Goal: Task Accomplishment & Management: Manage account settings

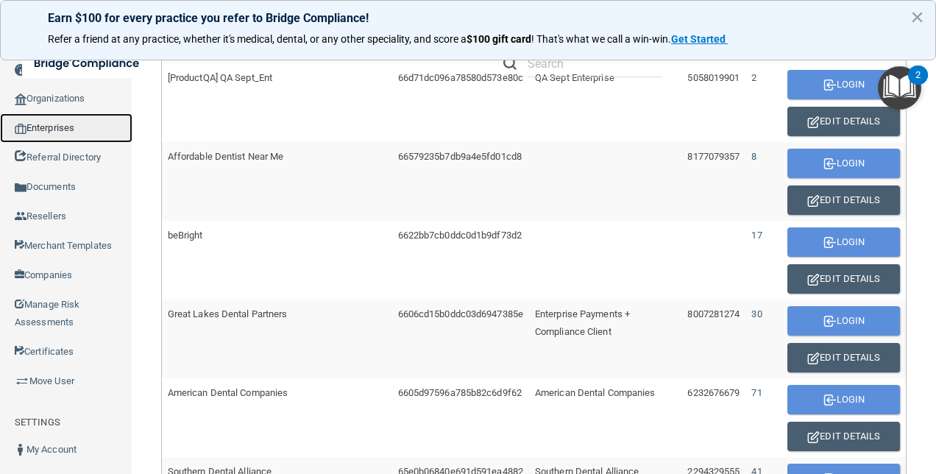
scroll to position [567, 0]
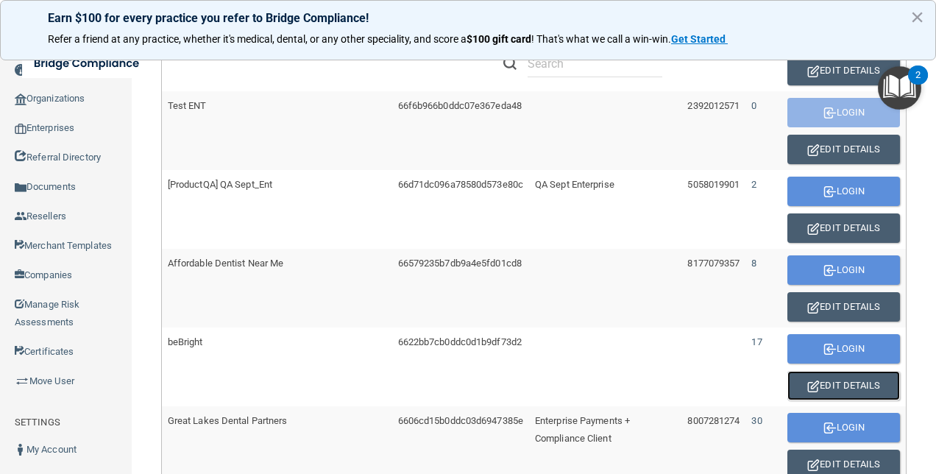
click at [833, 379] on button "Edit Details" at bounding box center [844, 385] width 113 height 29
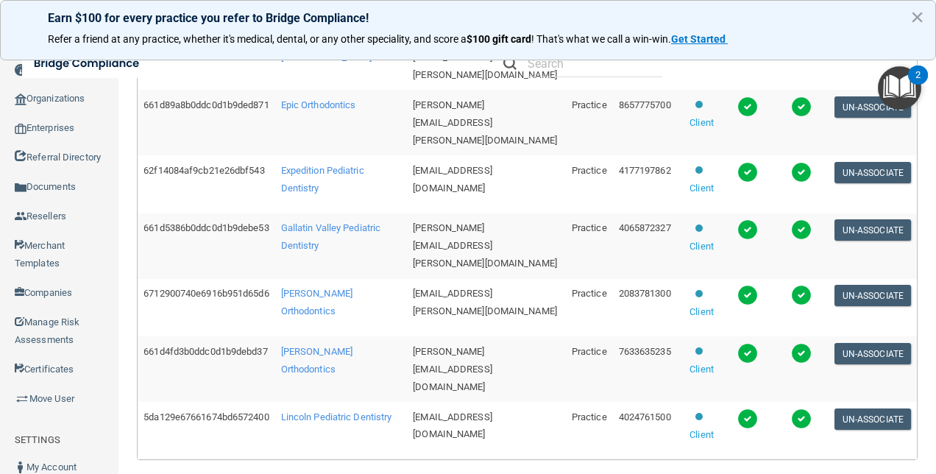
scroll to position [687, 0]
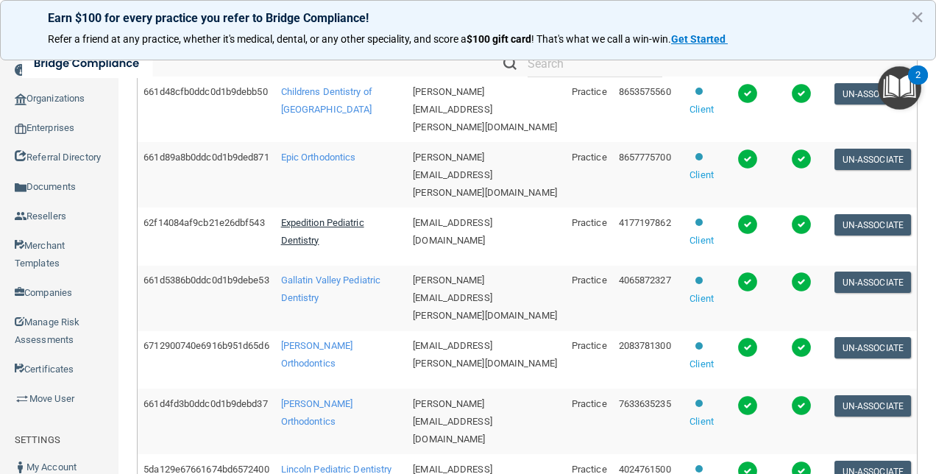
click at [322, 217] on span "Expedition Pediatric Dentistry" at bounding box center [322, 231] width 83 height 29
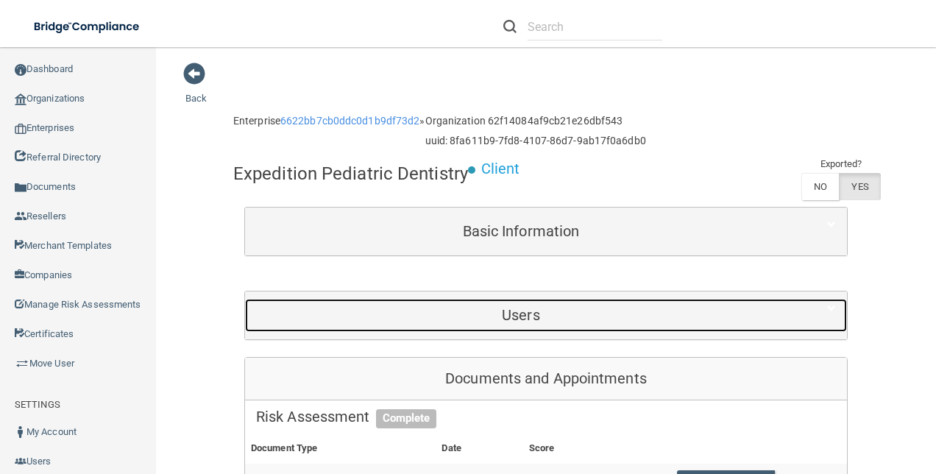
click at [570, 311] on h5 "Users" at bounding box center [521, 315] width 530 height 16
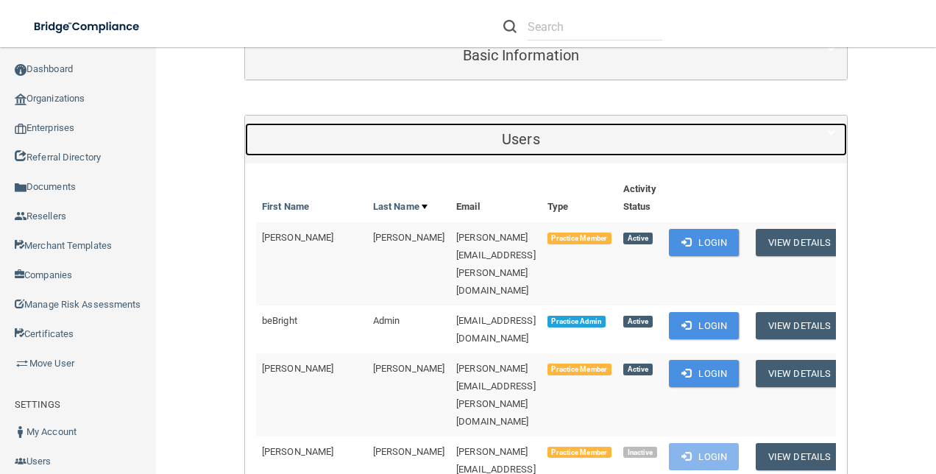
scroll to position [294, 0]
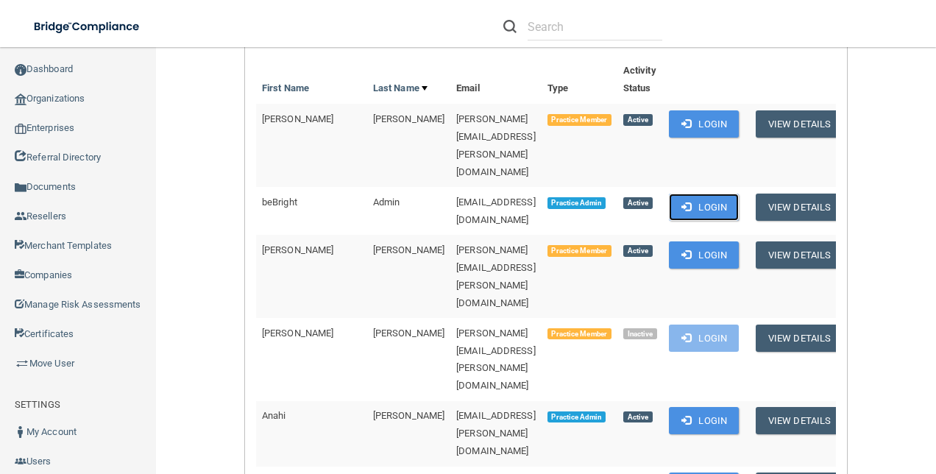
click at [724, 194] on button "Login" at bounding box center [704, 207] width 70 height 27
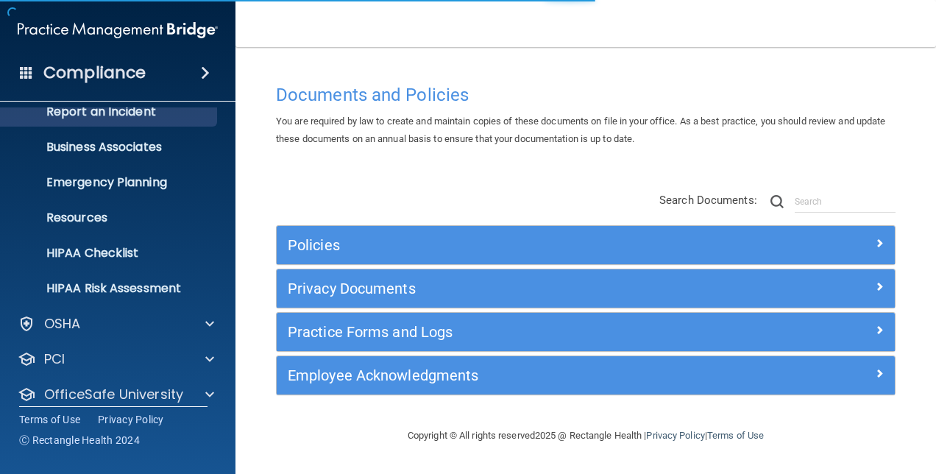
scroll to position [137, 0]
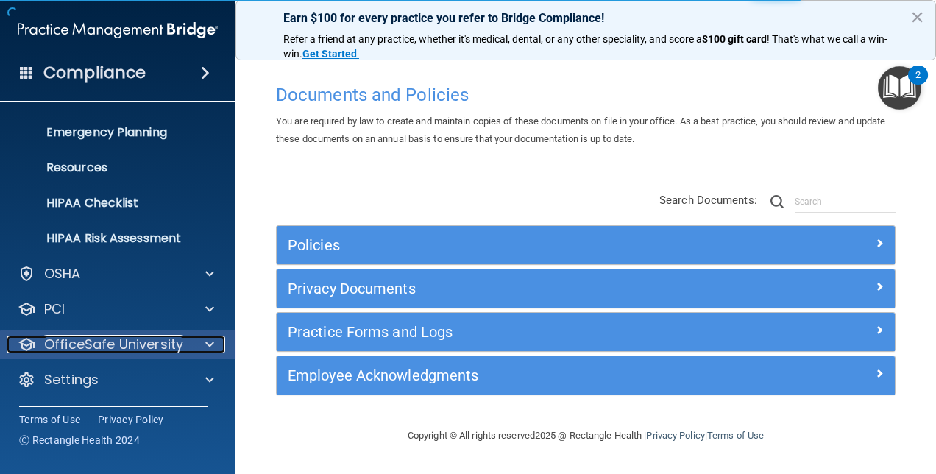
click at [197, 343] on div at bounding box center [207, 345] width 37 height 18
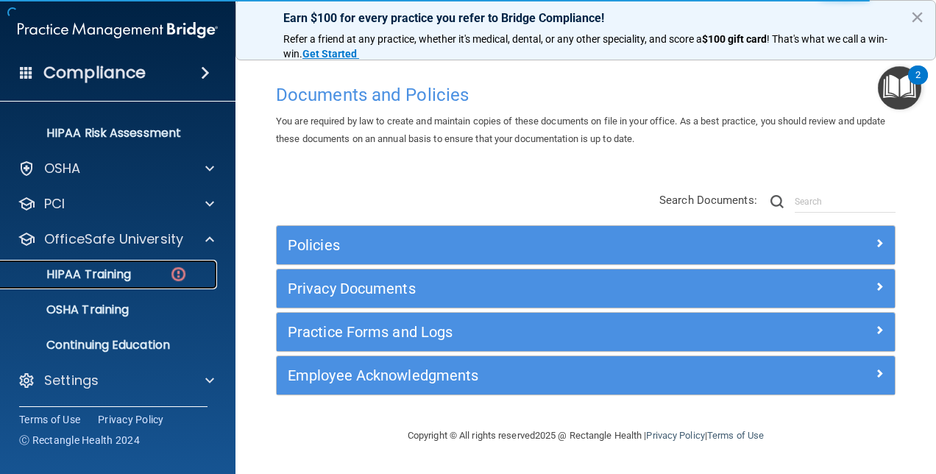
click at [119, 269] on p "HIPAA Training" at bounding box center [70, 274] width 121 height 15
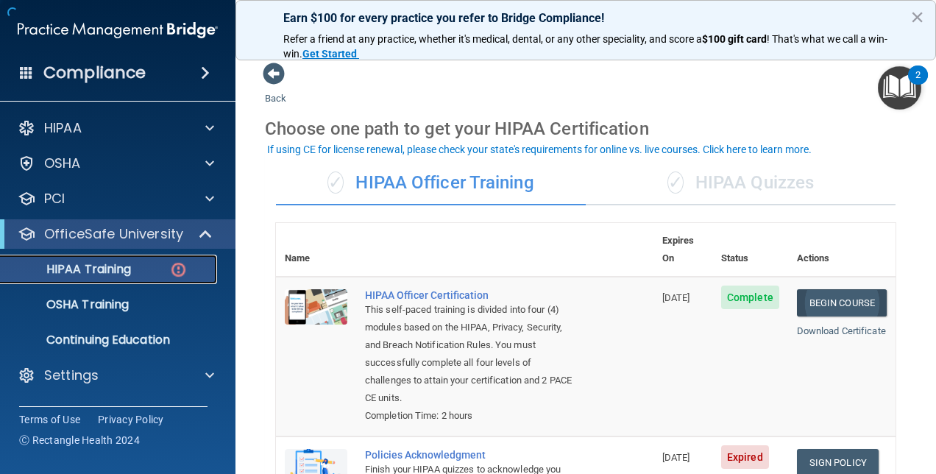
scroll to position [147, 0]
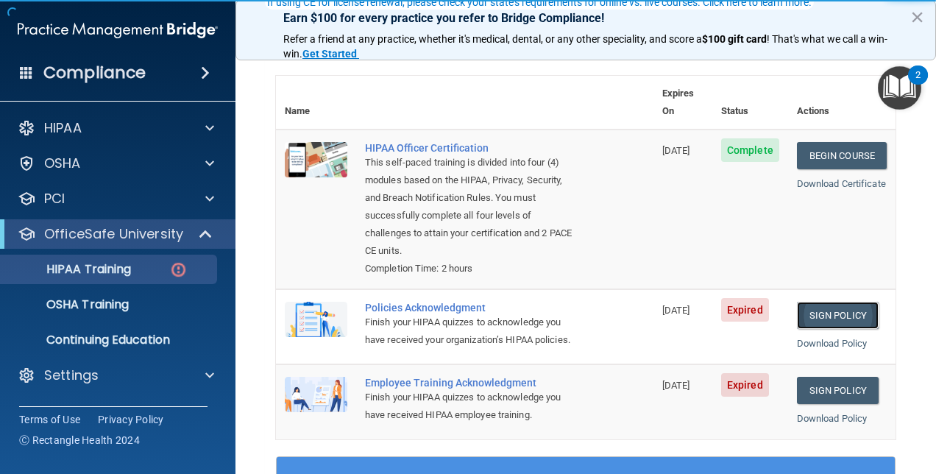
click at [823, 302] on link "Sign Policy" at bounding box center [838, 315] width 82 height 27
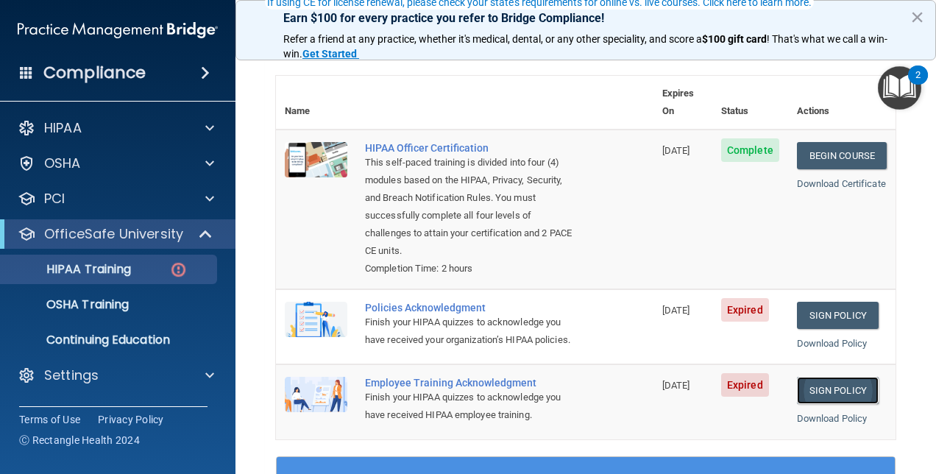
click at [838, 381] on link "Sign Policy" at bounding box center [838, 390] width 82 height 27
click at [128, 300] on p "OSHA Training" at bounding box center [69, 304] width 119 height 15
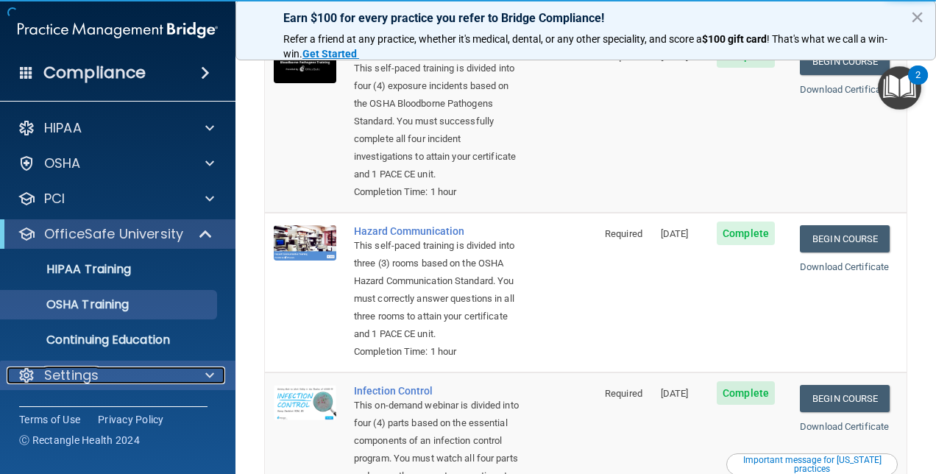
click at [202, 375] on div at bounding box center [207, 376] width 37 height 18
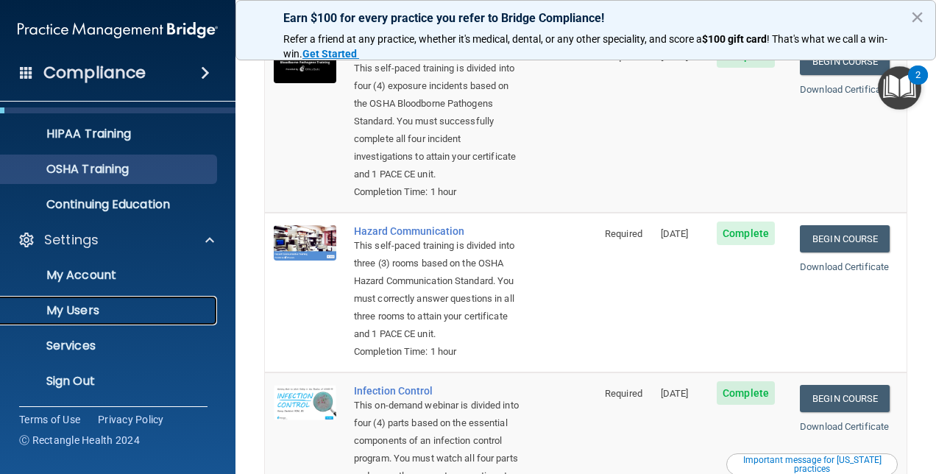
click at [91, 308] on p "My Users" at bounding box center [110, 310] width 201 height 15
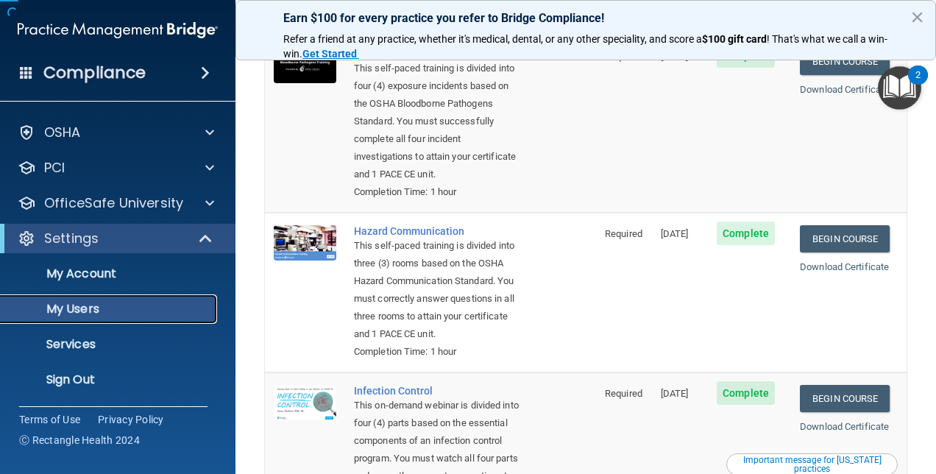
scroll to position [31, 0]
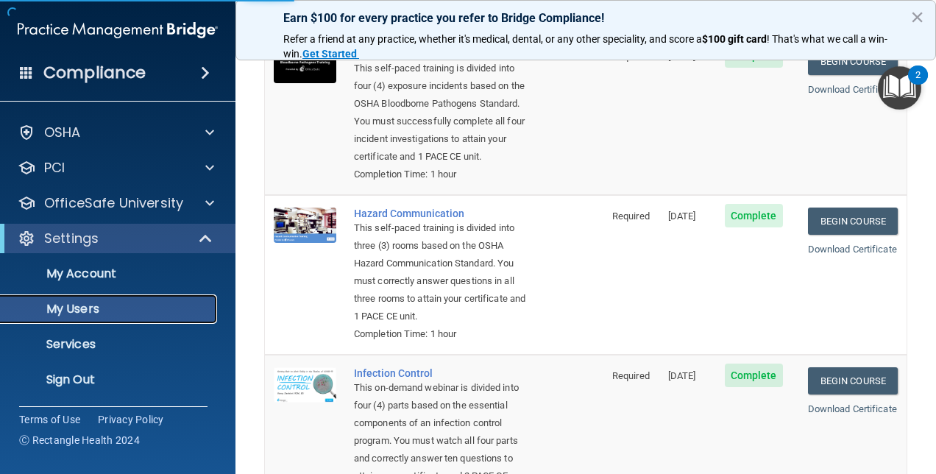
select select "20"
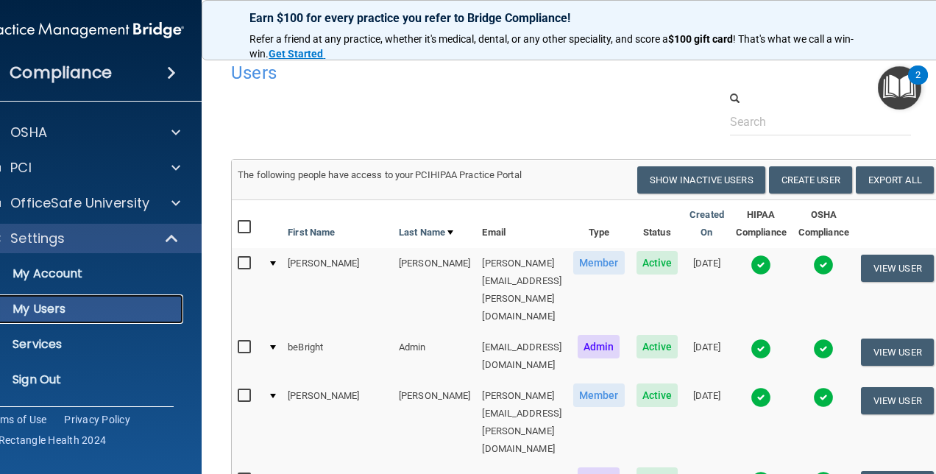
scroll to position [0, 0]
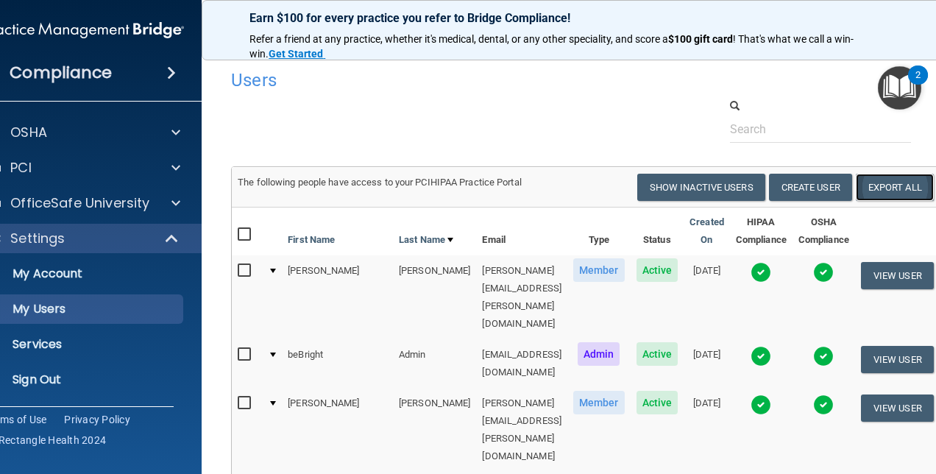
click at [898, 188] on link "Export All" at bounding box center [895, 187] width 78 height 27
click at [34, 378] on p "Sign Out" at bounding box center [76, 379] width 201 height 15
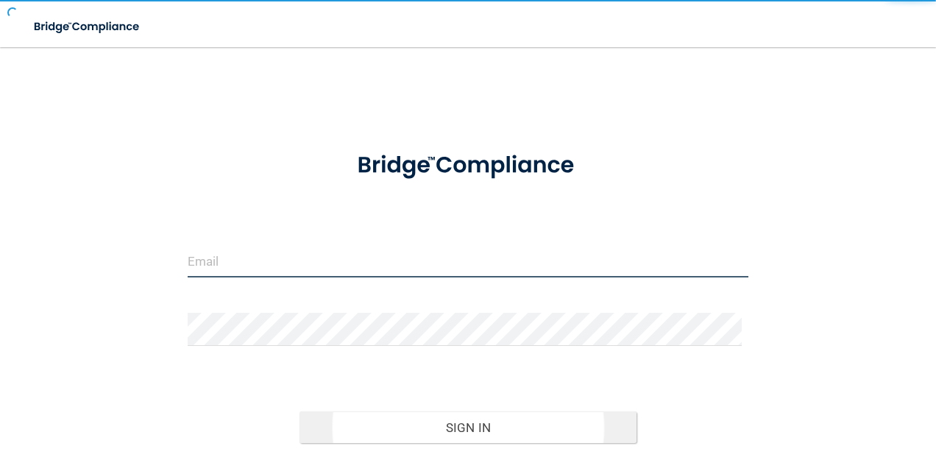
type input "[EMAIL_ADDRESS][DOMAIN_NAME]"
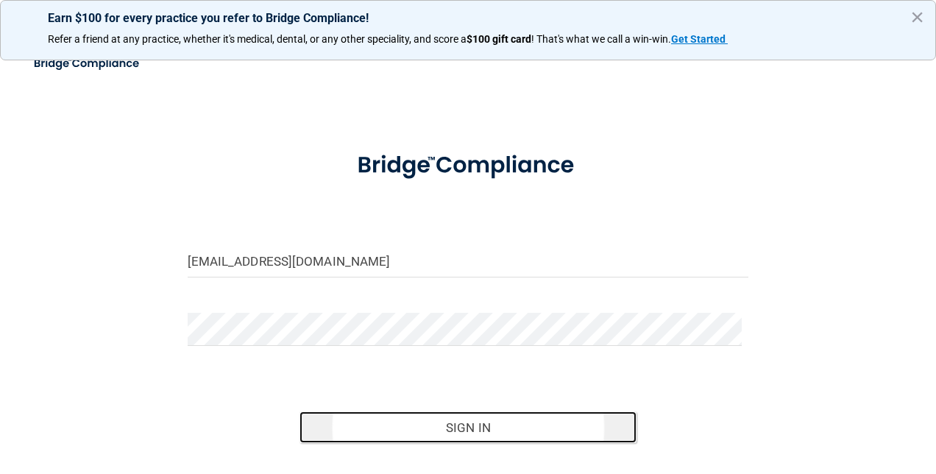
click at [374, 419] on button "Sign In" at bounding box center [468, 427] width 337 height 32
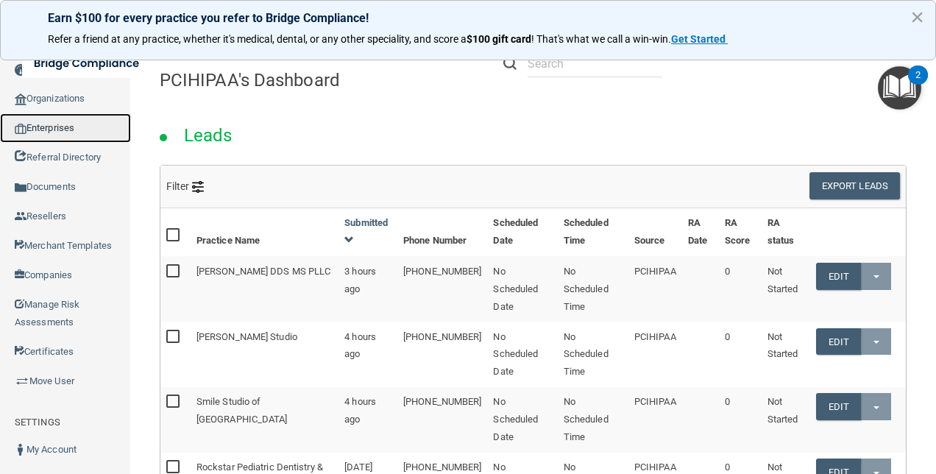
click at [75, 125] on link "Enterprises" at bounding box center [65, 127] width 131 height 29
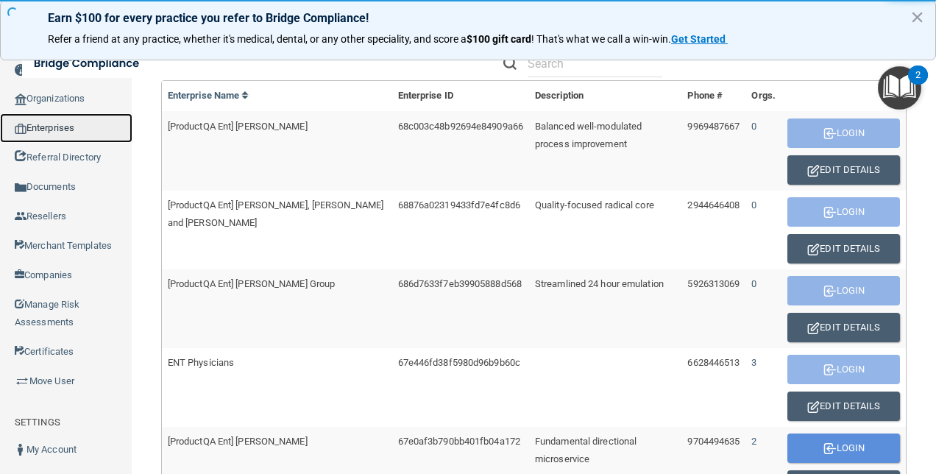
scroll to position [73, 0]
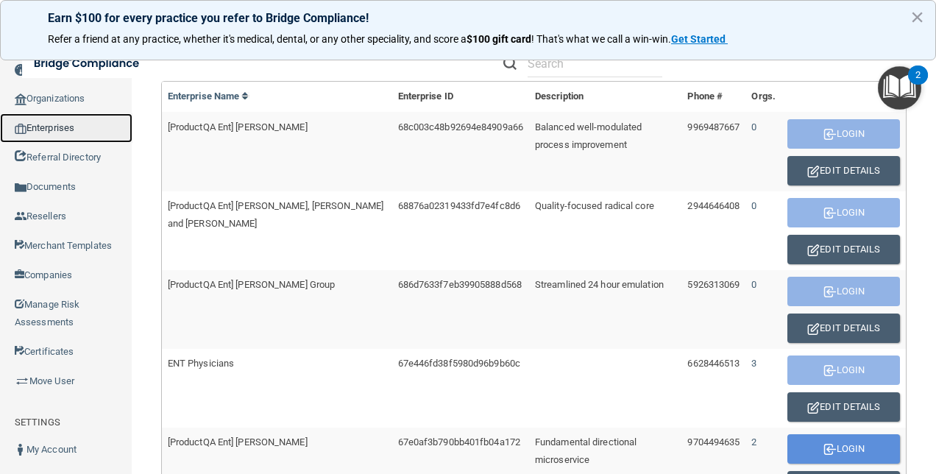
click at [72, 126] on link "Enterprises" at bounding box center [66, 127] width 132 height 29
click at [77, 130] on link "Enterprises" at bounding box center [66, 127] width 132 height 29
click at [62, 123] on link "Enterprises" at bounding box center [66, 127] width 132 height 29
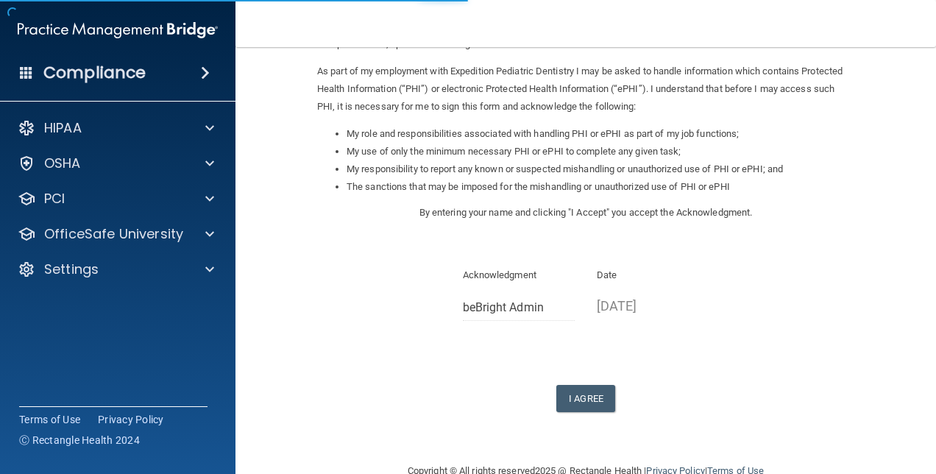
scroll to position [200, 0]
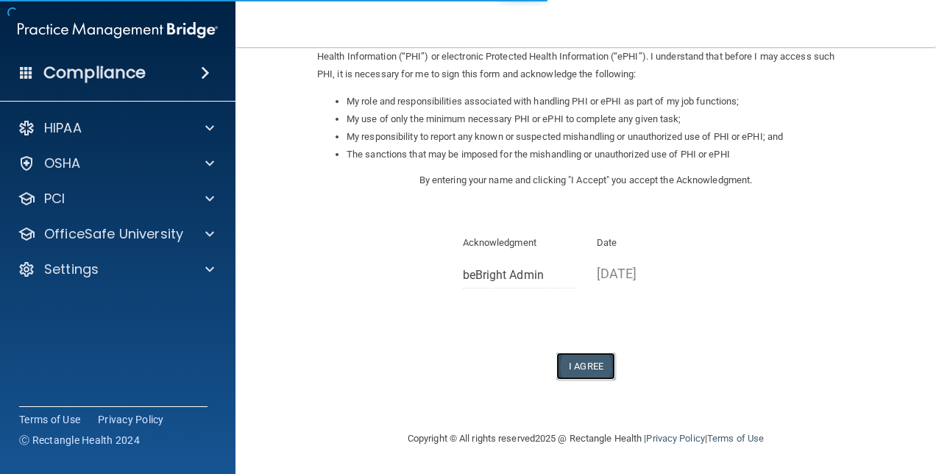
click at [581, 360] on button "I Agree" at bounding box center [585, 366] width 59 height 27
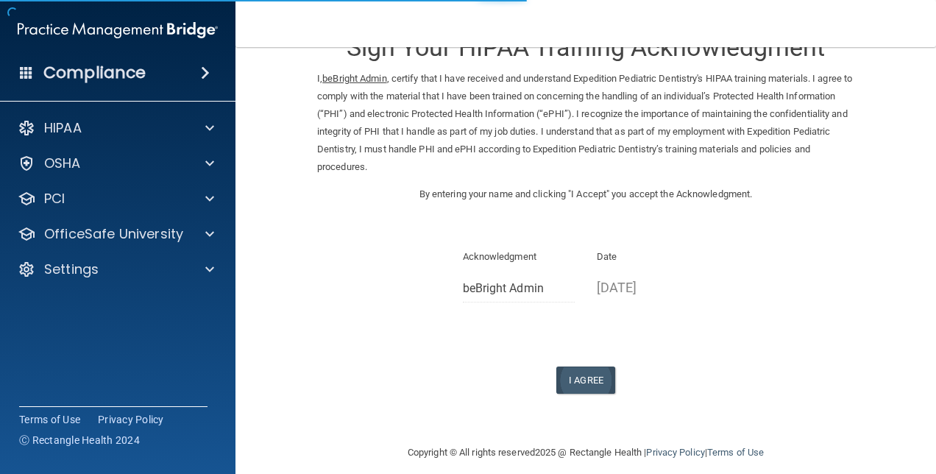
scroll to position [58, 0]
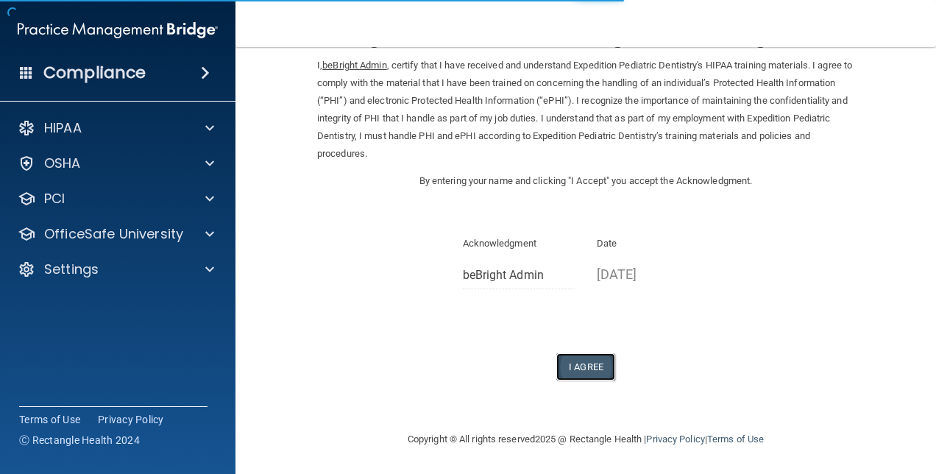
click at [574, 362] on button "I Agree" at bounding box center [585, 366] width 59 height 27
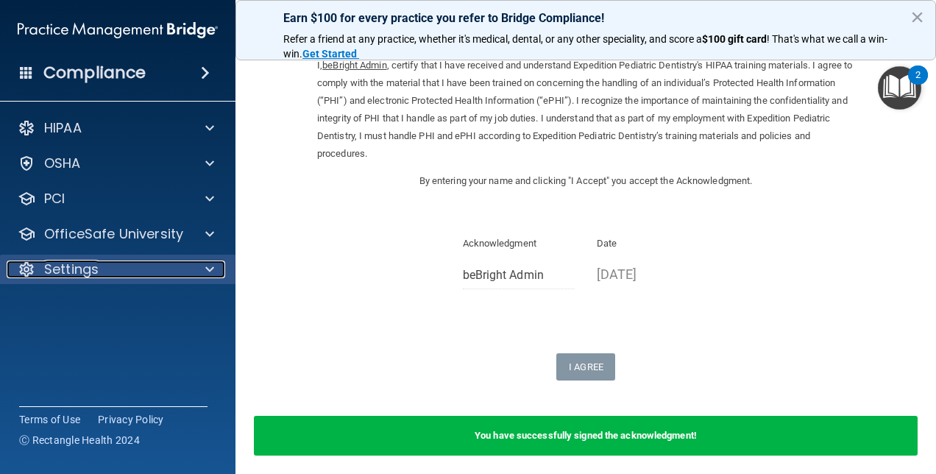
click at [166, 266] on div "Settings" at bounding box center [98, 270] width 183 height 18
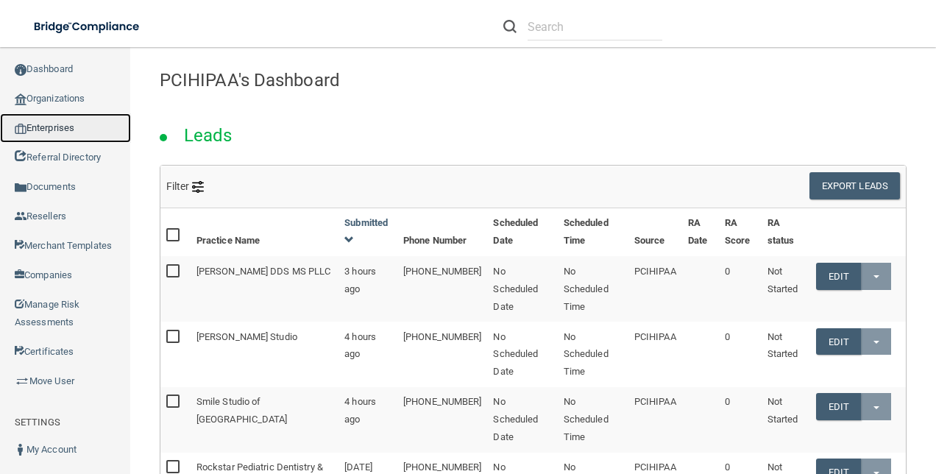
click at [68, 113] on link "Enterprises" at bounding box center [65, 127] width 131 height 29
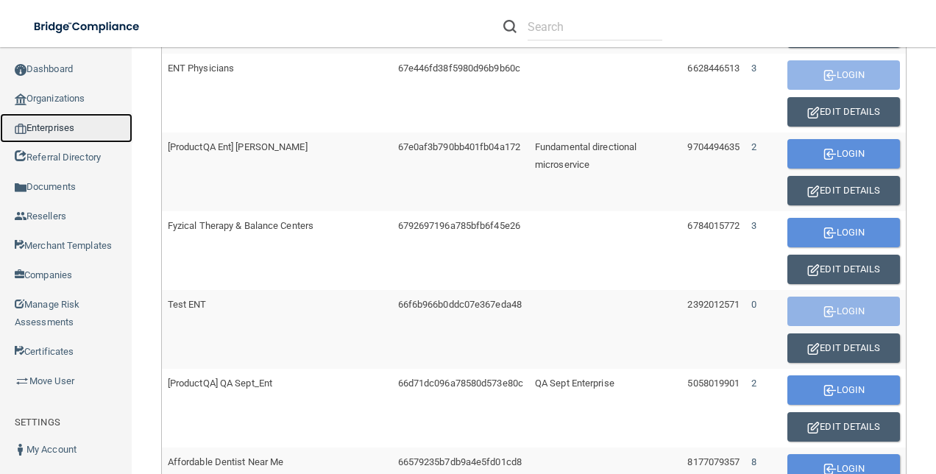
scroll to position [589, 0]
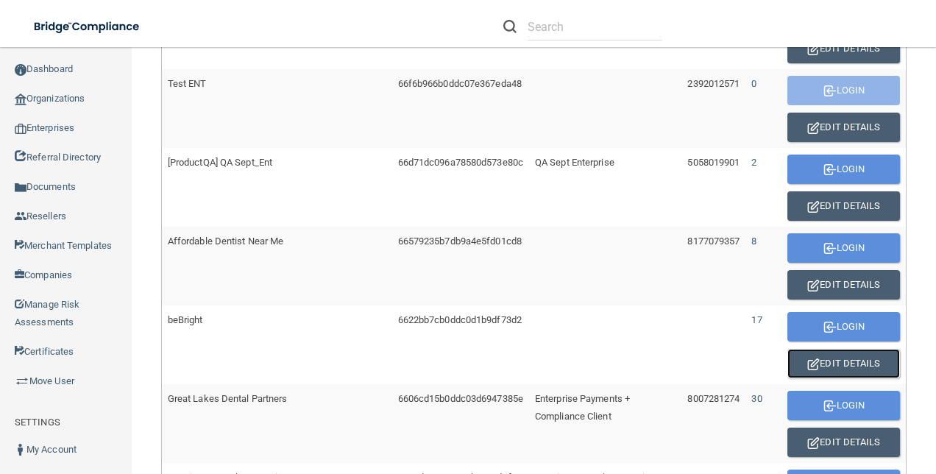
click at [839, 354] on button "Edit Details" at bounding box center [844, 363] width 113 height 29
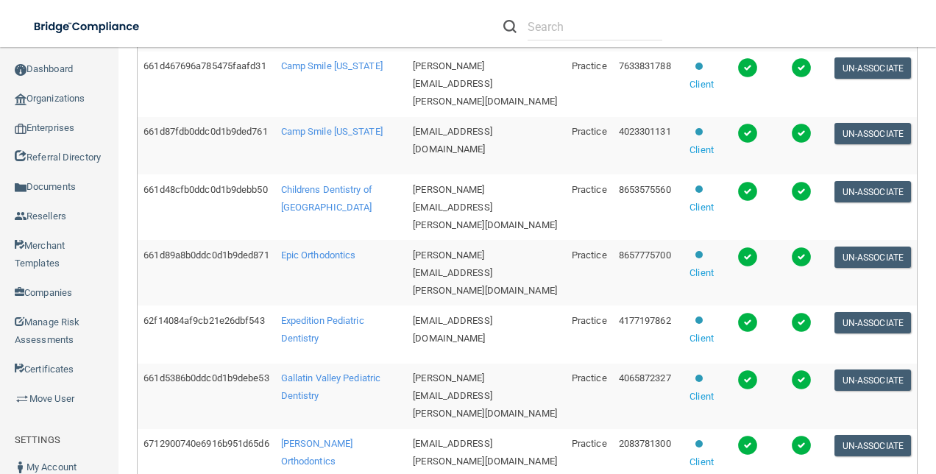
scroll to position [597, 0]
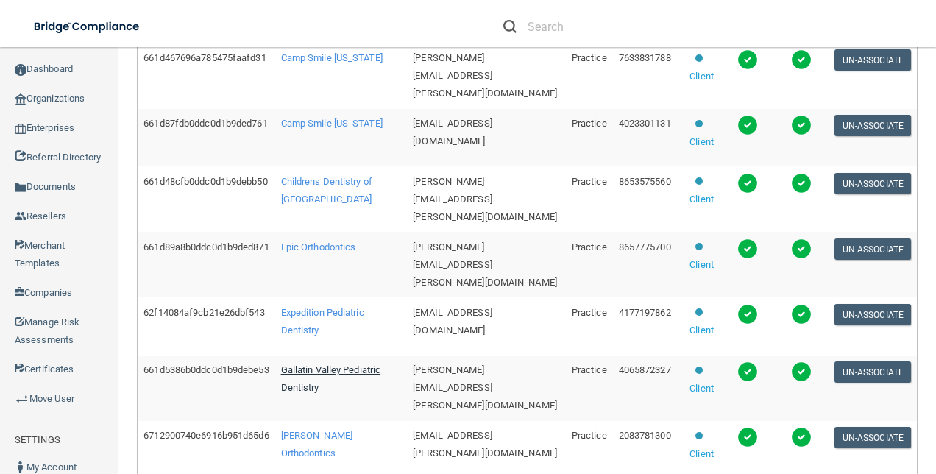
click at [326, 372] on span "Gallatin Valley Pediatric Dentistry" at bounding box center [331, 378] width 100 height 29
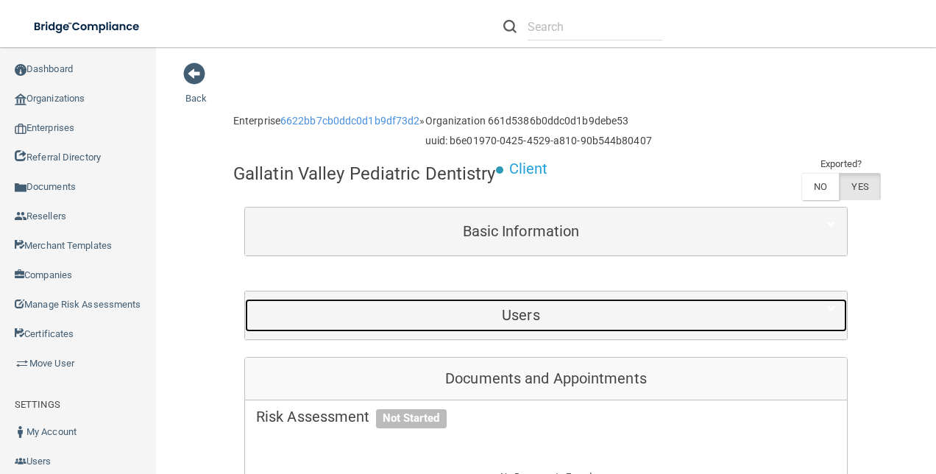
click at [694, 323] on h5 "Users" at bounding box center [521, 315] width 530 height 16
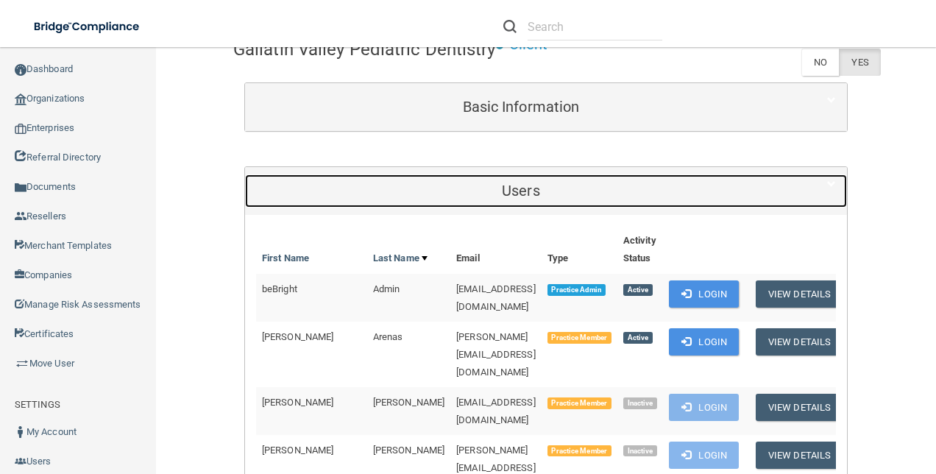
scroll to position [221, 0]
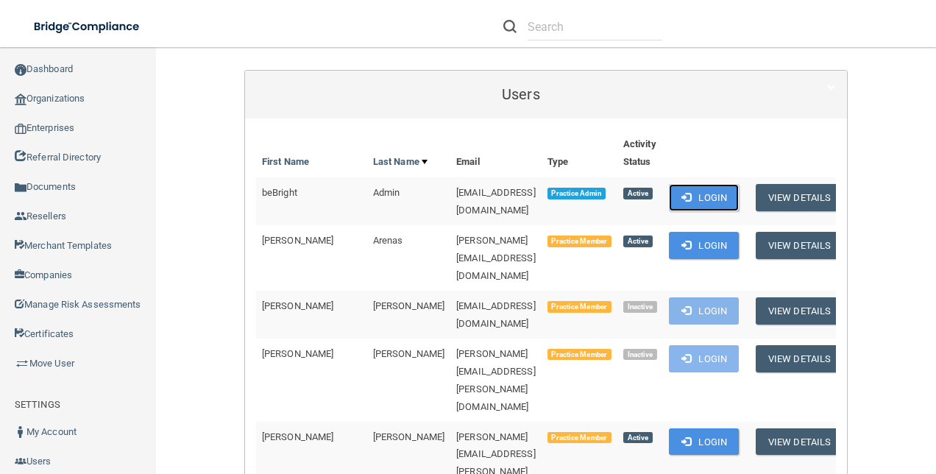
click at [739, 211] on button "Login" at bounding box center [704, 197] width 70 height 27
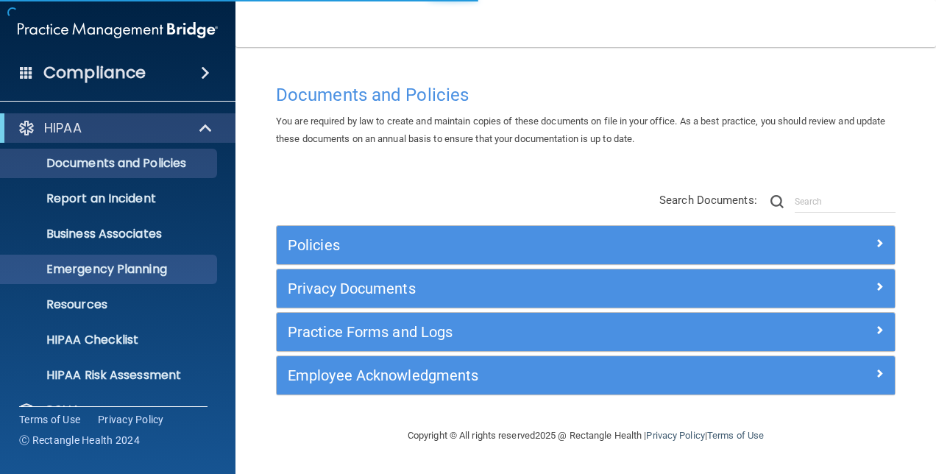
scroll to position [137, 0]
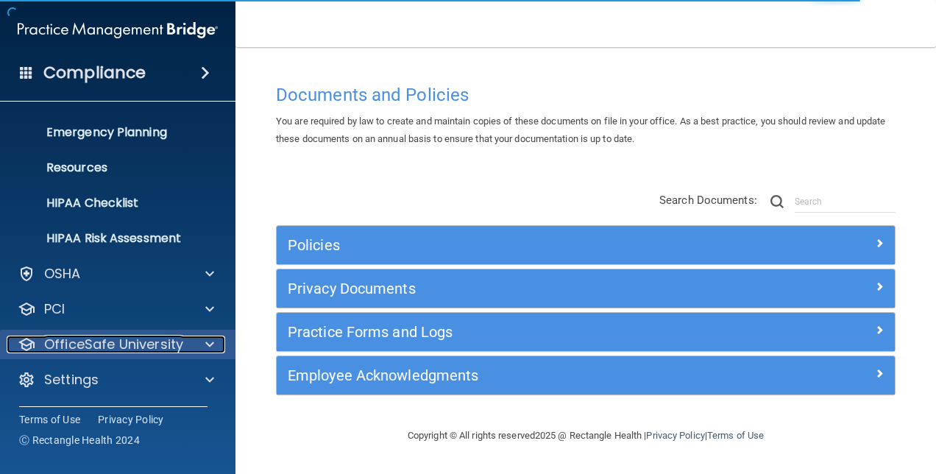
click at [199, 342] on div at bounding box center [207, 345] width 37 height 18
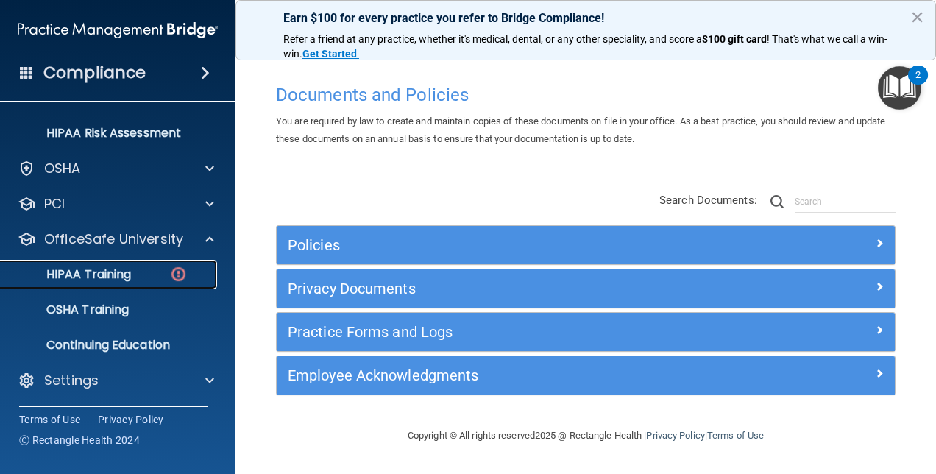
click at [115, 272] on p "HIPAA Training" at bounding box center [70, 274] width 121 height 15
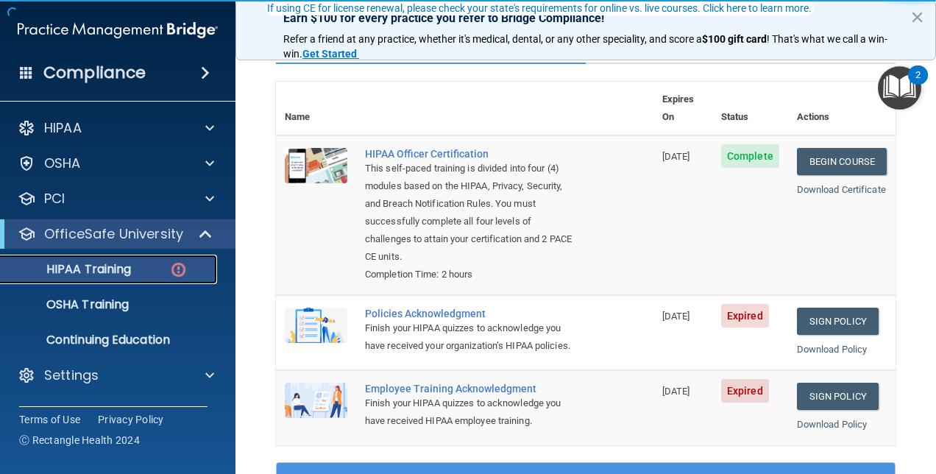
scroll to position [147, 0]
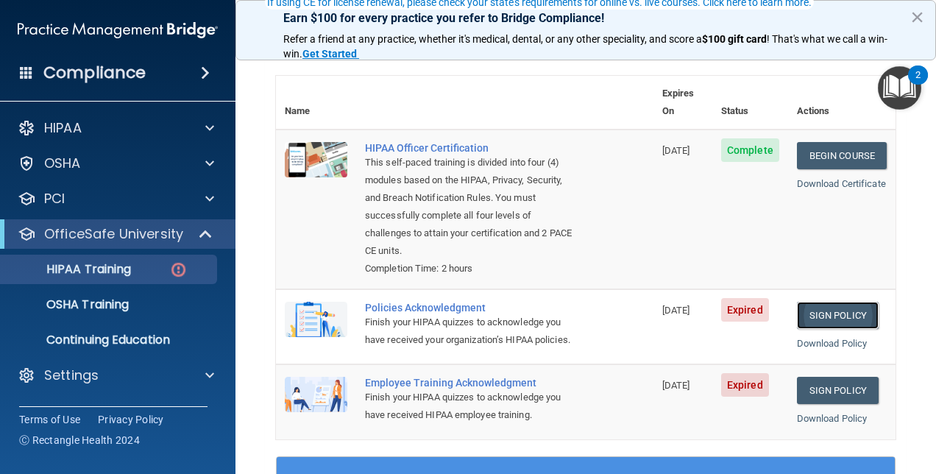
click at [824, 302] on link "Sign Policy" at bounding box center [838, 315] width 82 height 27
click at [821, 383] on link "Sign Policy" at bounding box center [838, 390] width 82 height 27
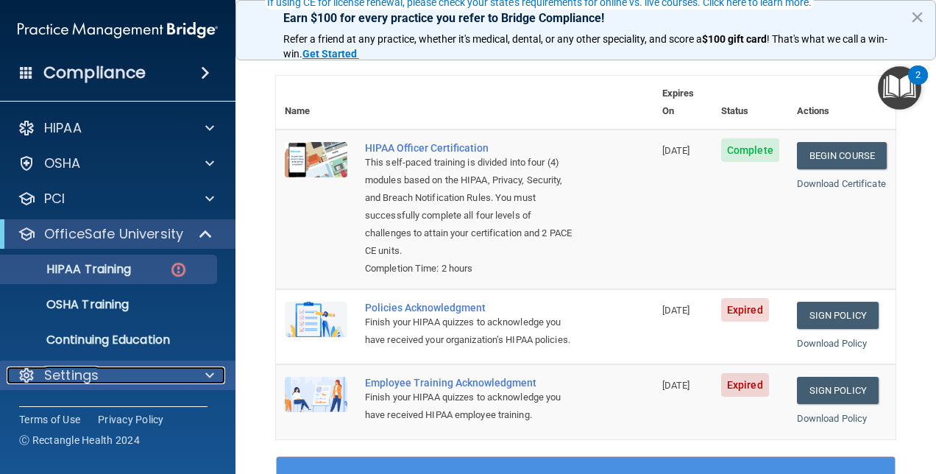
click at [171, 373] on div "Settings" at bounding box center [98, 376] width 183 height 18
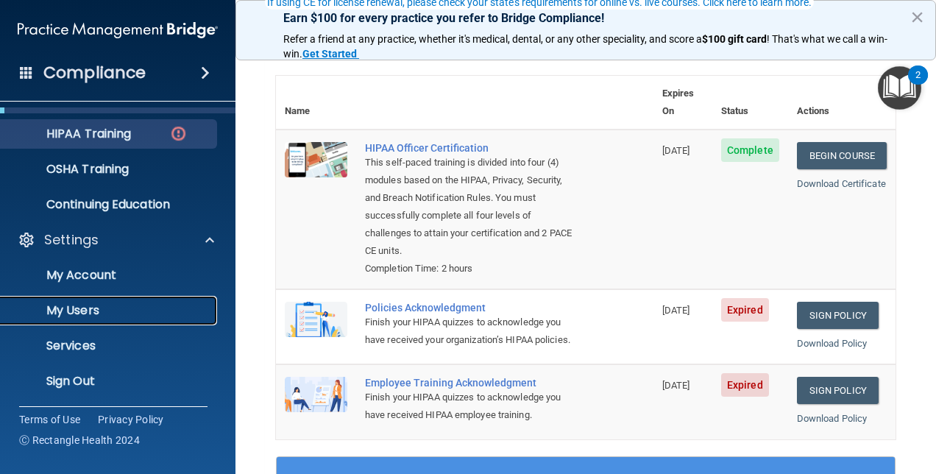
click at [82, 309] on p "My Users" at bounding box center [110, 310] width 201 height 15
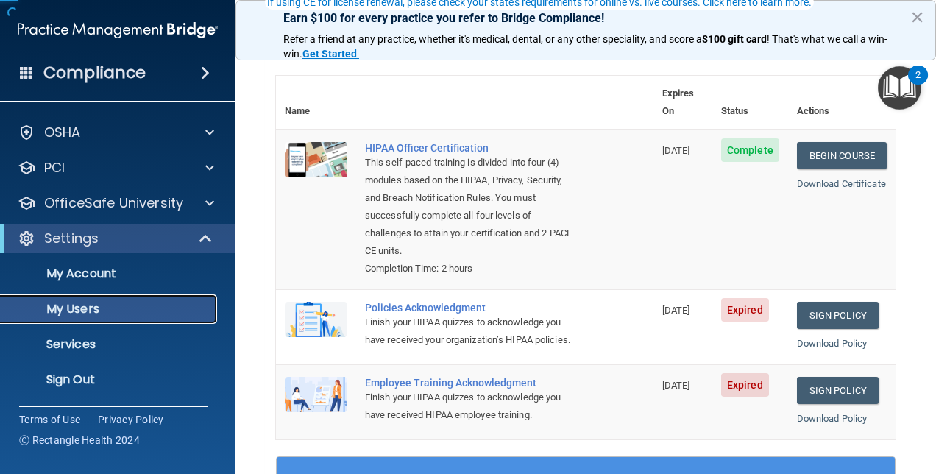
scroll to position [31, 0]
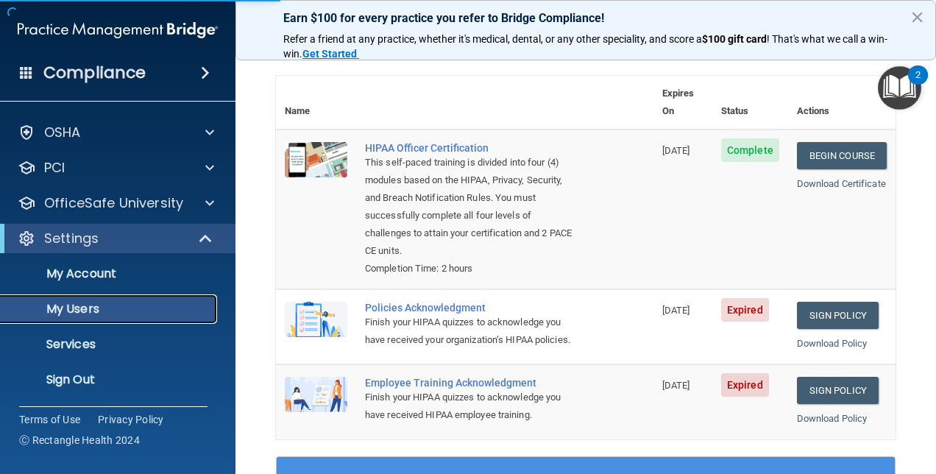
select select "20"
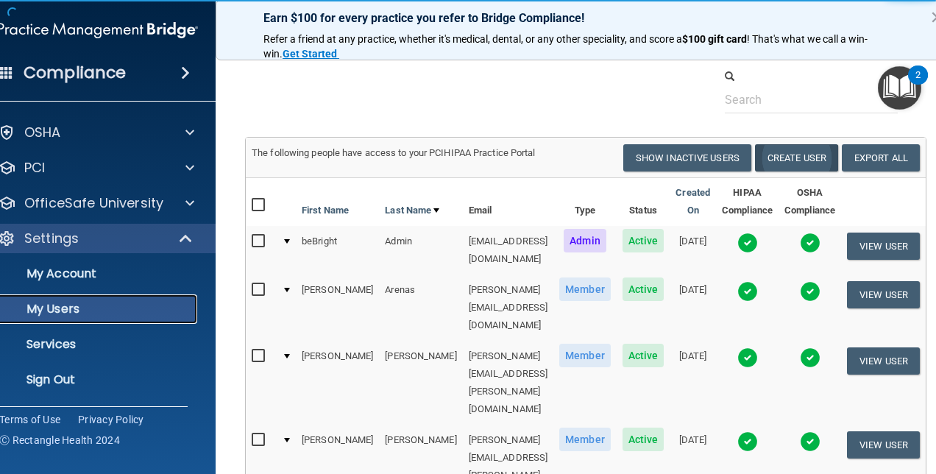
scroll to position [0, 0]
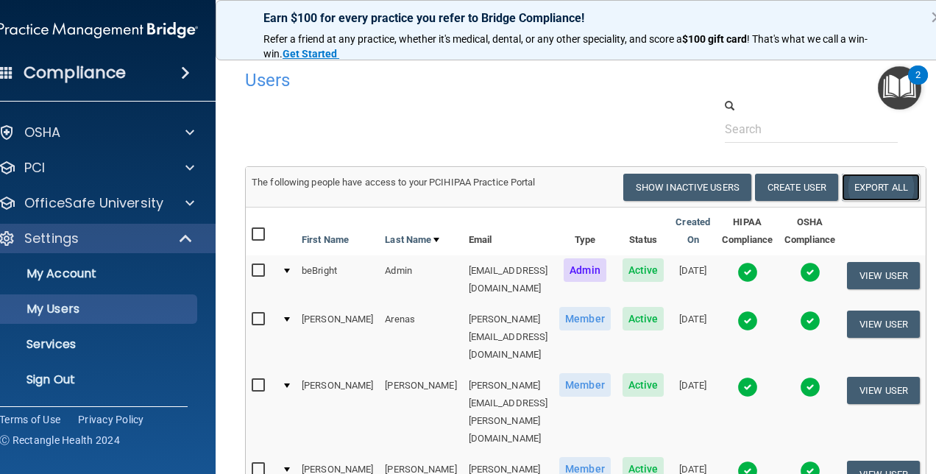
click at [908, 180] on link "Export All" at bounding box center [881, 187] width 78 height 27
click at [18, 375] on p "Sign Out" at bounding box center [90, 379] width 201 height 15
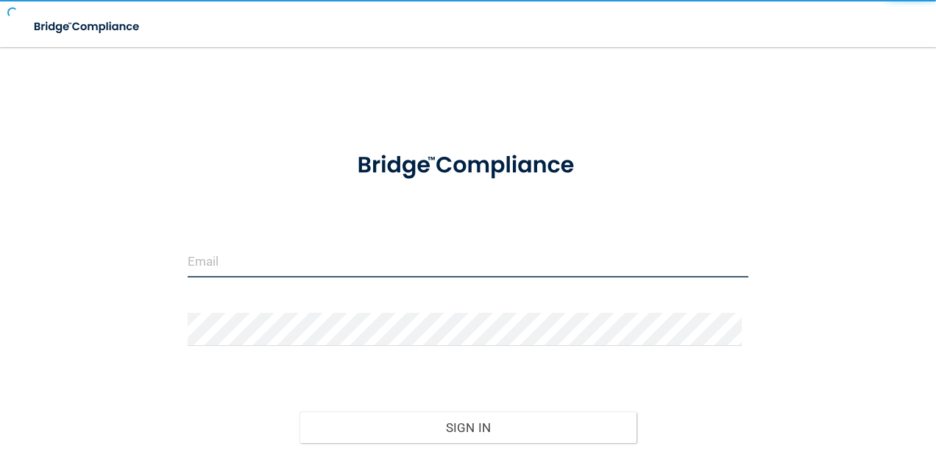
type input "agrantz@rectanglehealth.com"
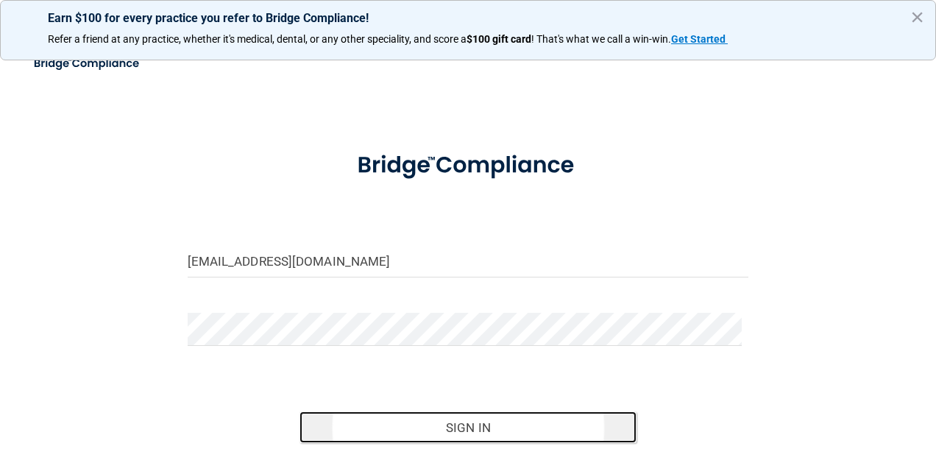
click at [433, 422] on button "Sign In" at bounding box center [468, 427] width 337 height 32
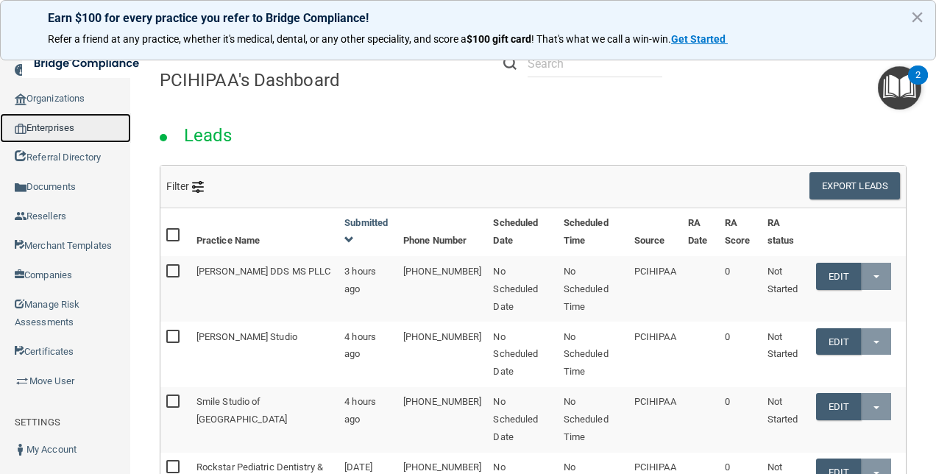
click at [74, 125] on link "Enterprises" at bounding box center [65, 127] width 131 height 29
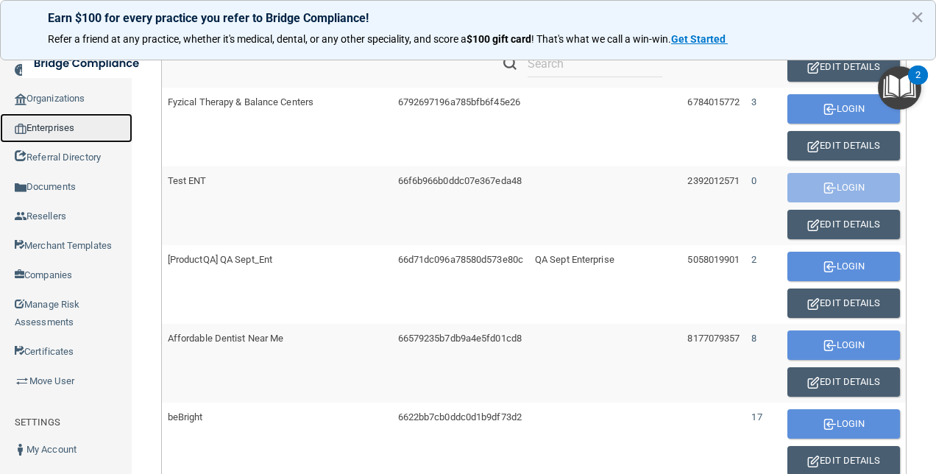
scroll to position [515, 0]
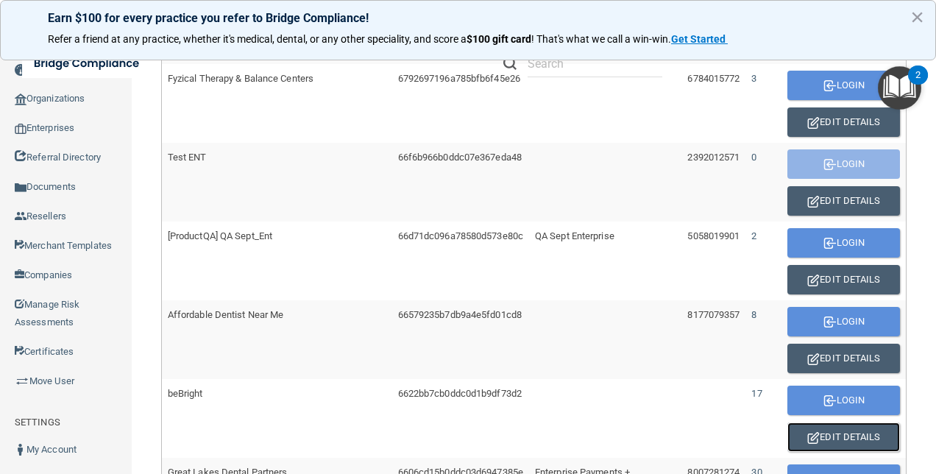
click at [817, 433] on button "Edit Details" at bounding box center [844, 436] width 113 height 29
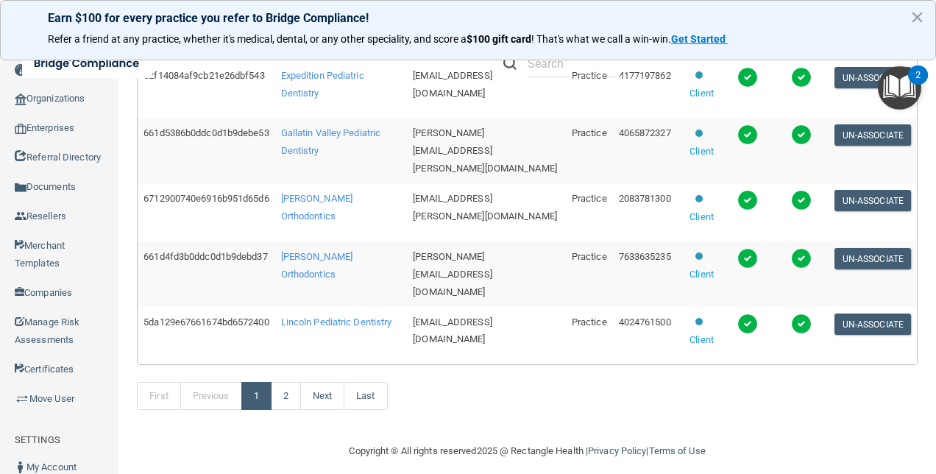
scroll to position [760, 0]
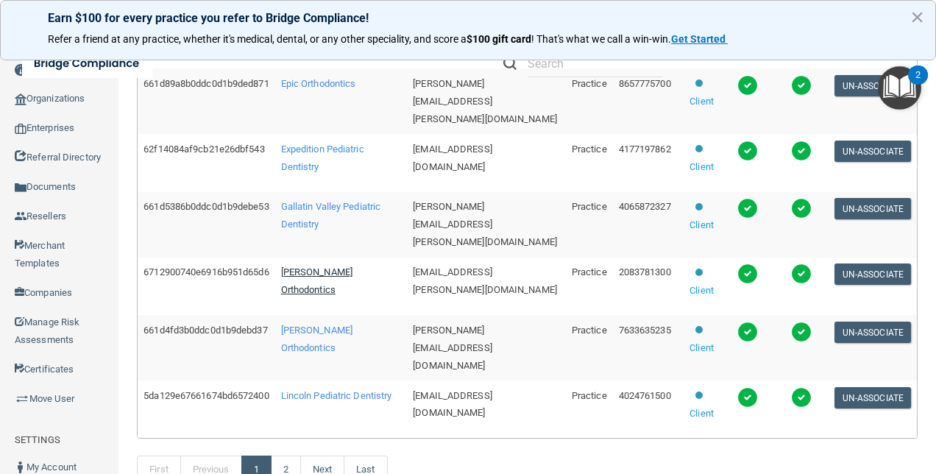
click at [314, 272] on span "[PERSON_NAME] Orthodontics" at bounding box center [316, 280] width 71 height 29
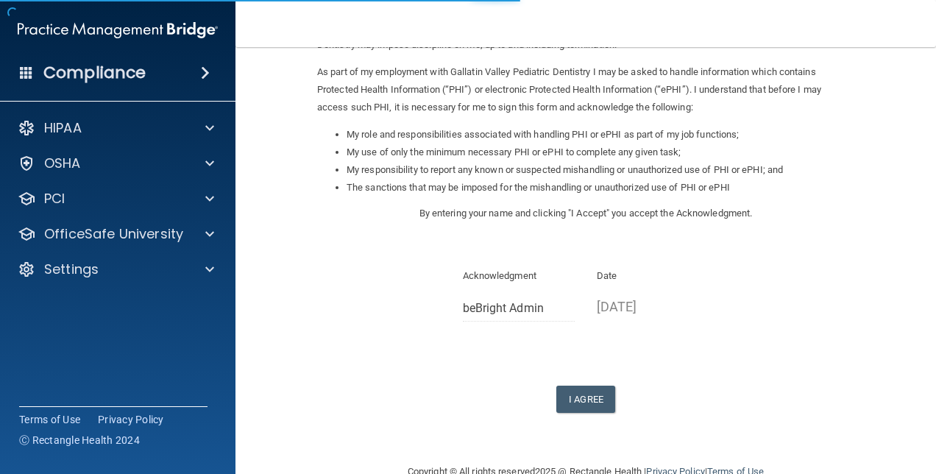
scroll to position [200, 0]
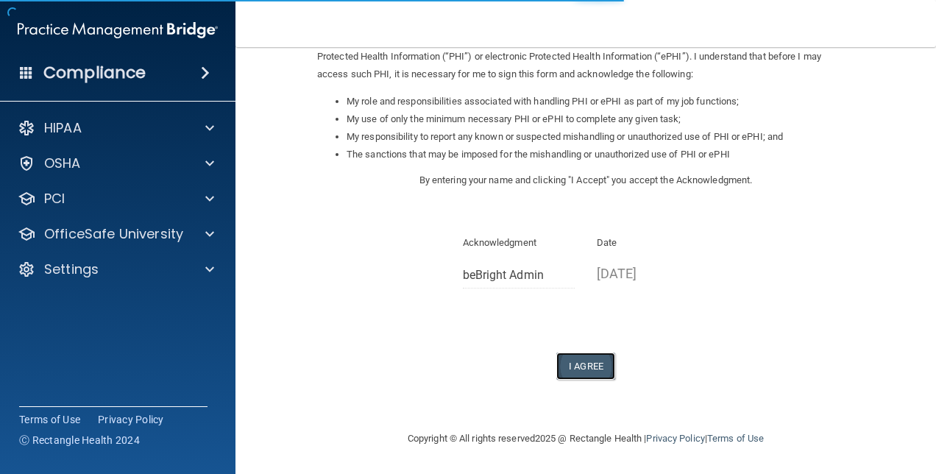
click at [580, 365] on button "I Agree" at bounding box center [585, 366] width 59 height 27
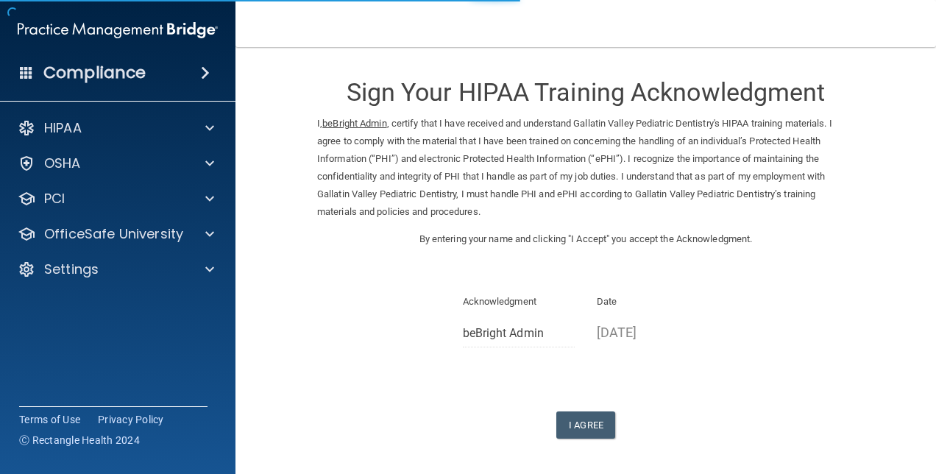
scroll to position [58, 0]
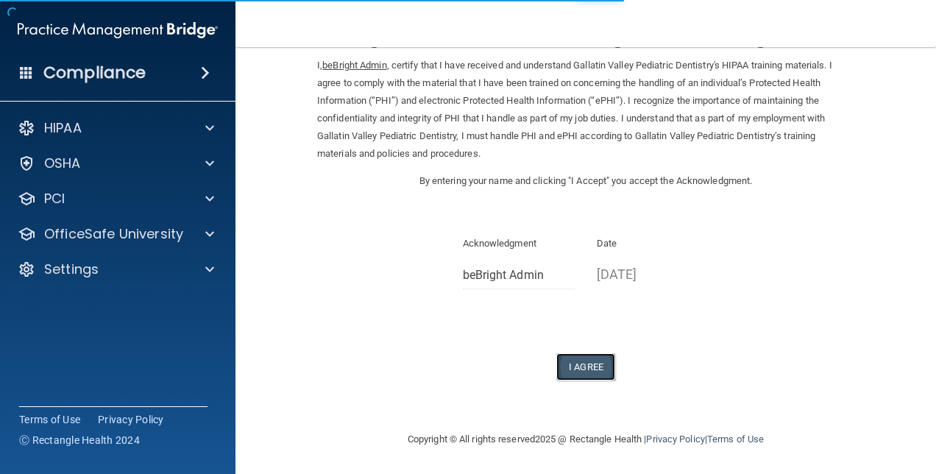
click at [595, 365] on button "I Agree" at bounding box center [585, 366] width 59 height 27
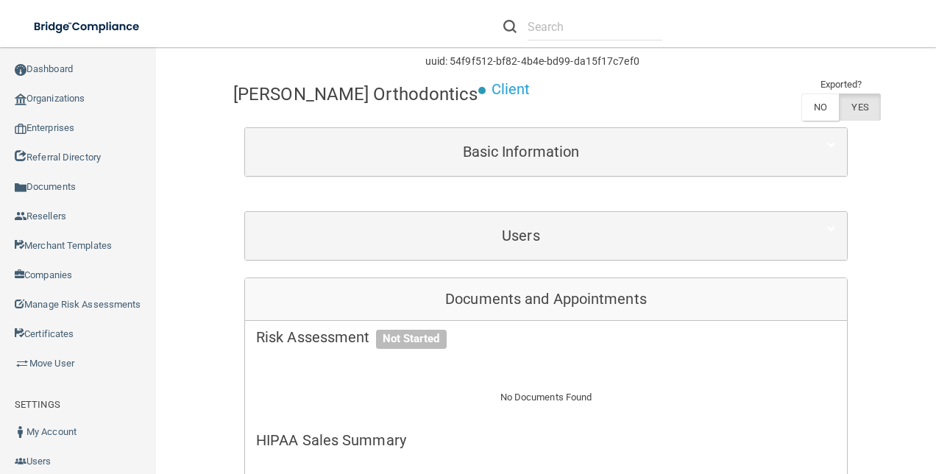
scroll to position [147, 0]
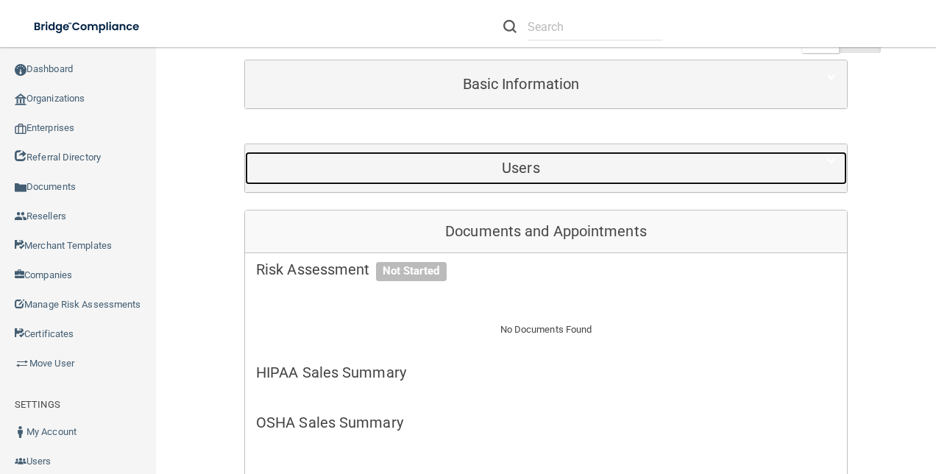
click at [587, 160] on h5 "Users" at bounding box center [521, 168] width 530 height 16
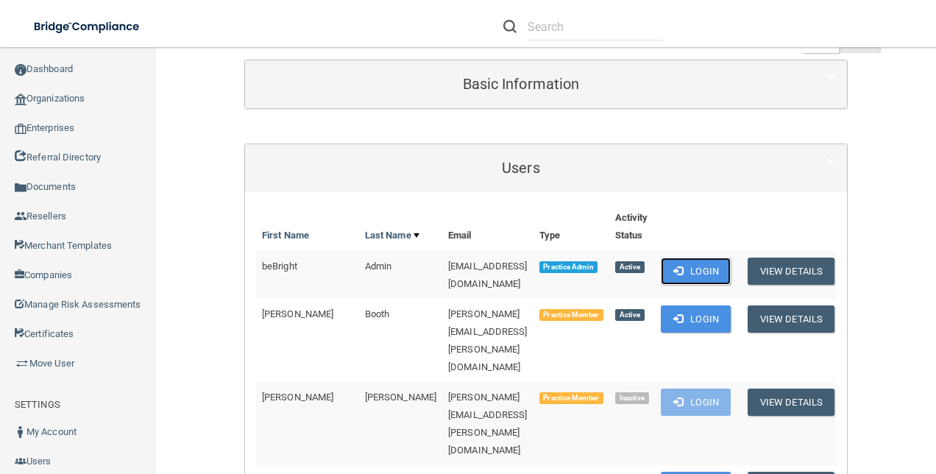
click at [683, 272] on span at bounding box center [678, 271] width 10 height 10
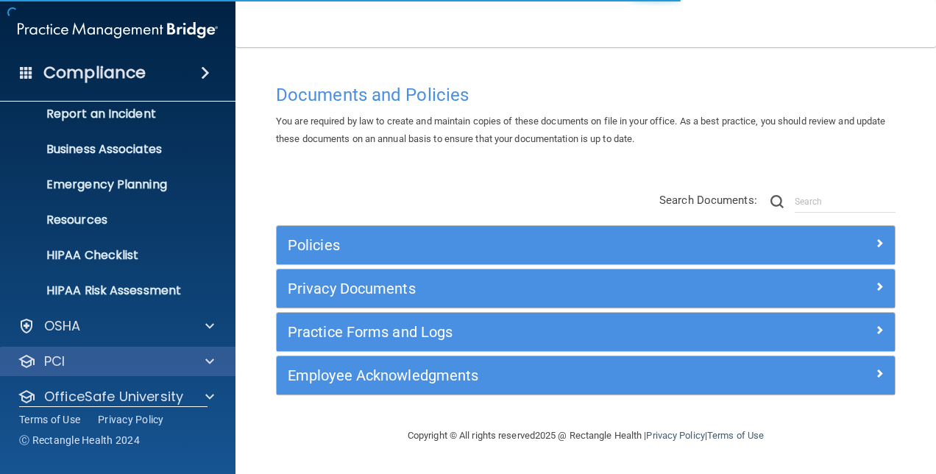
scroll to position [137, 0]
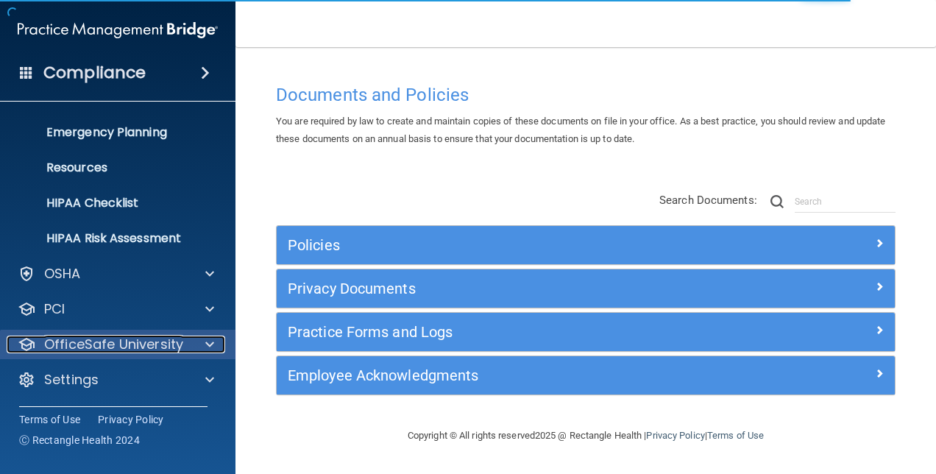
click at [151, 337] on p "OfficeSafe University" at bounding box center [113, 345] width 139 height 18
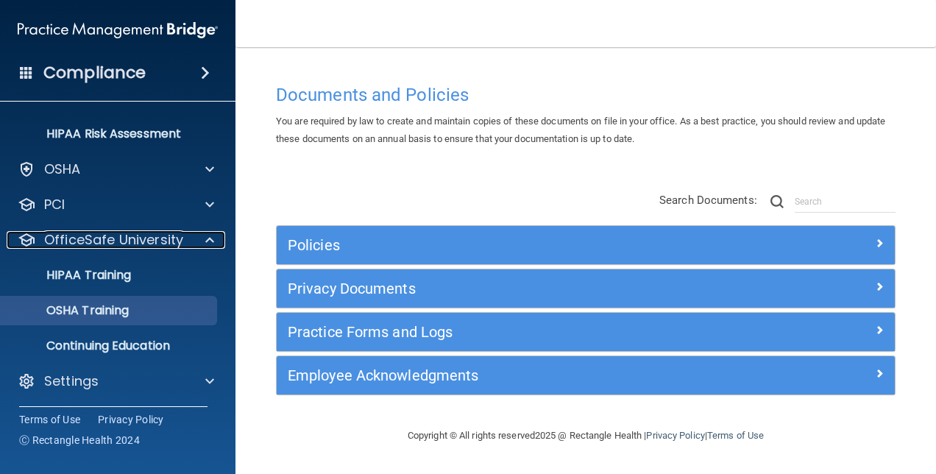
scroll to position [242, 0]
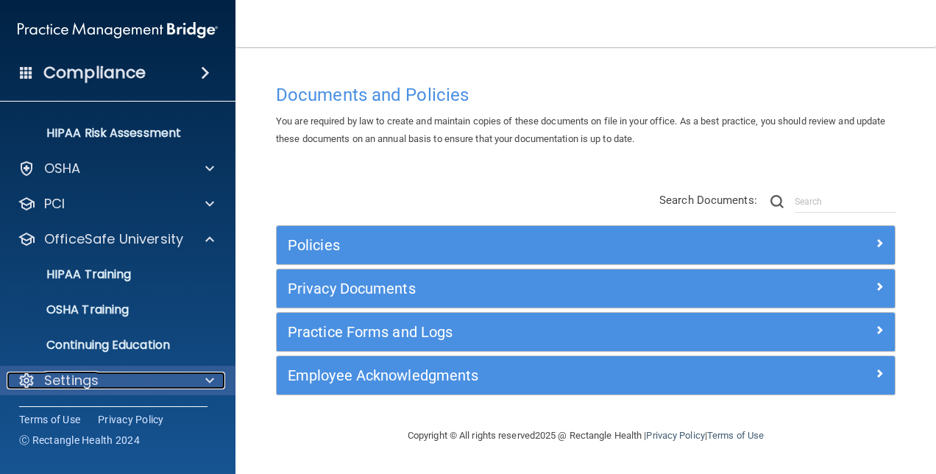
click at [146, 383] on div "Settings" at bounding box center [98, 381] width 183 height 18
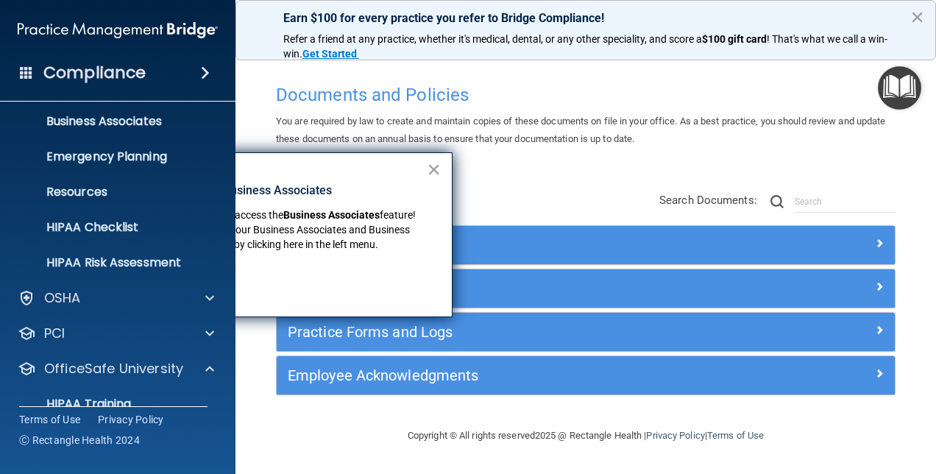
click at [102, 310] on div "OSHA" at bounding box center [118, 297] width 236 height 29
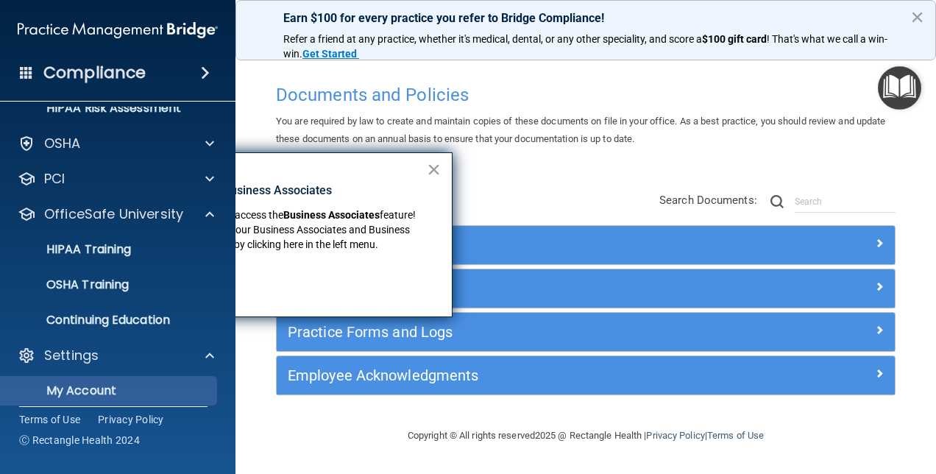
scroll to position [333, 0]
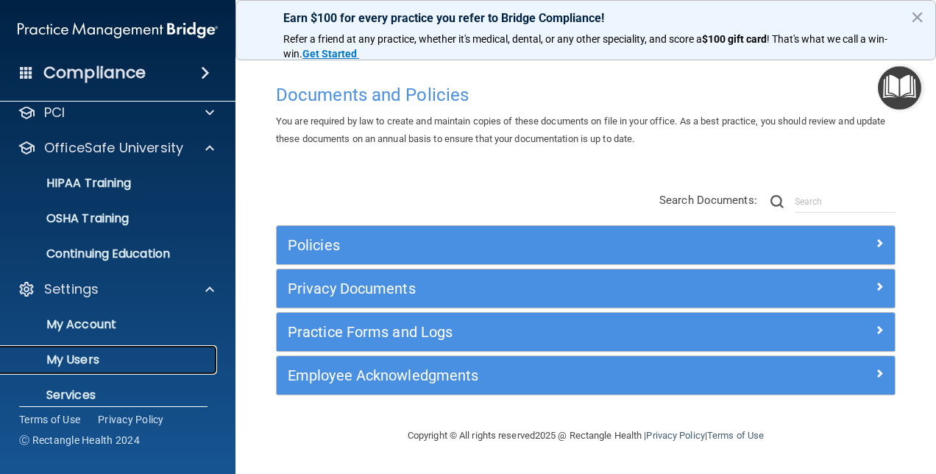
click at [82, 359] on p "My Users" at bounding box center [110, 360] width 201 height 15
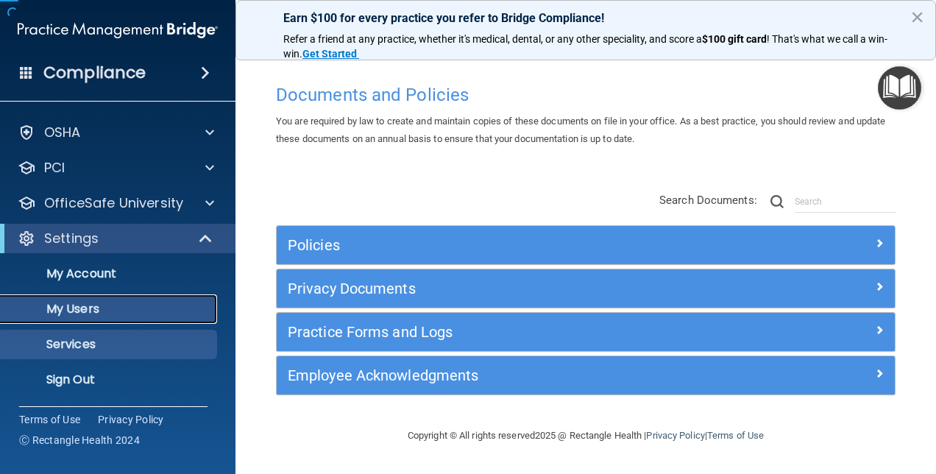
scroll to position [31, 0]
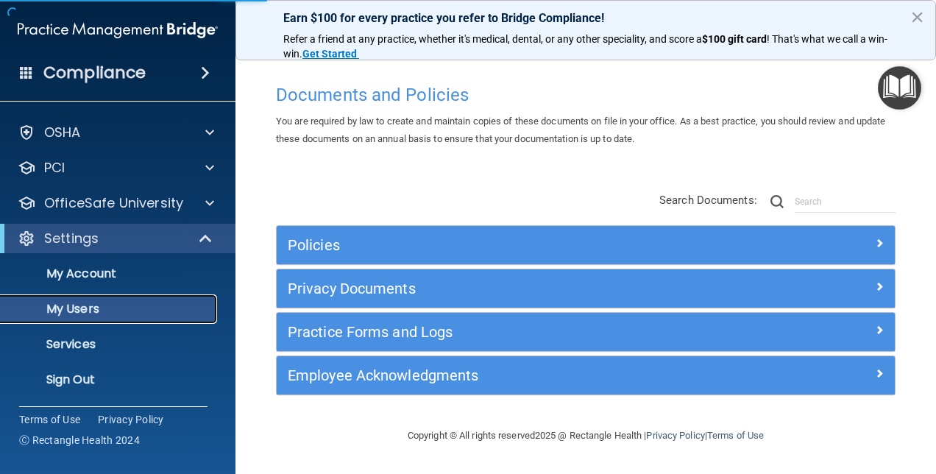
select select "20"
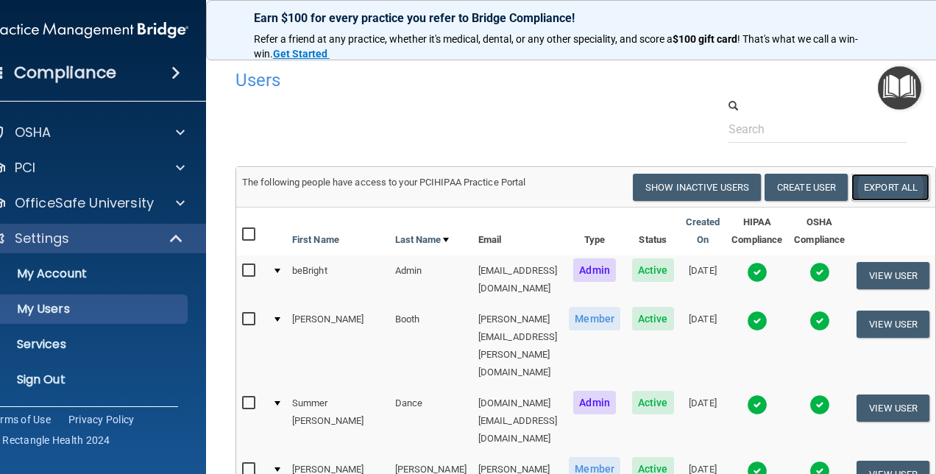
click at [905, 185] on link "Export All" at bounding box center [891, 187] width 78 height 27
click at [10, 377] on p "Sign Out" at bounding box center [80, 379] width 201 height 15
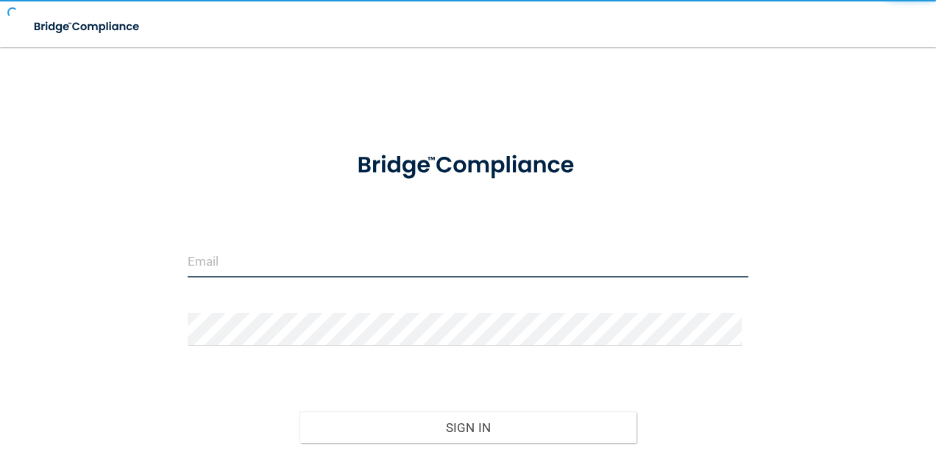
type input "agrantz@rectanglehealth.com"
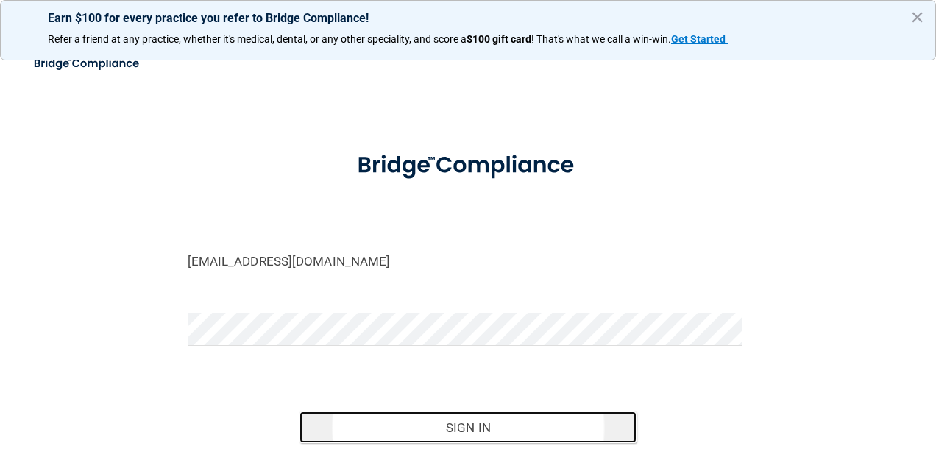
click at [454, 419] on button "Sign In" at bounding box center [468, 427] width 337 height 32
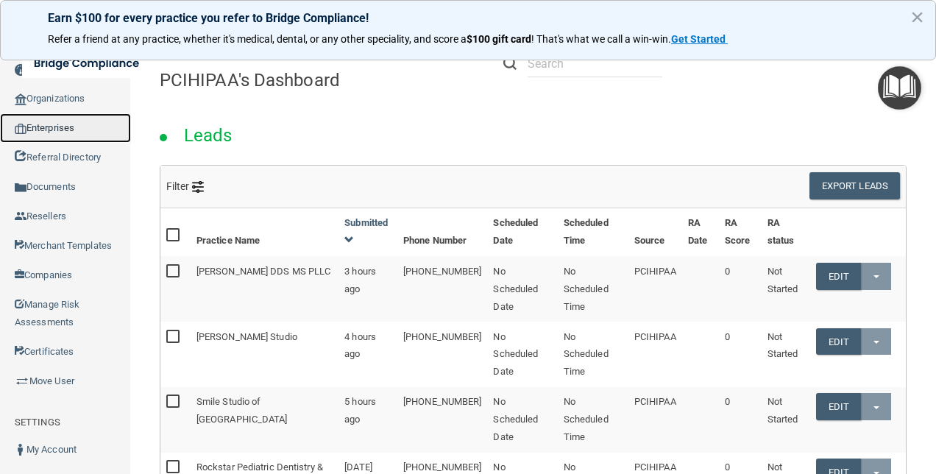
click at [61, 128] on link "Enterprises" at bounding box center [65, 127] width 131 height 29
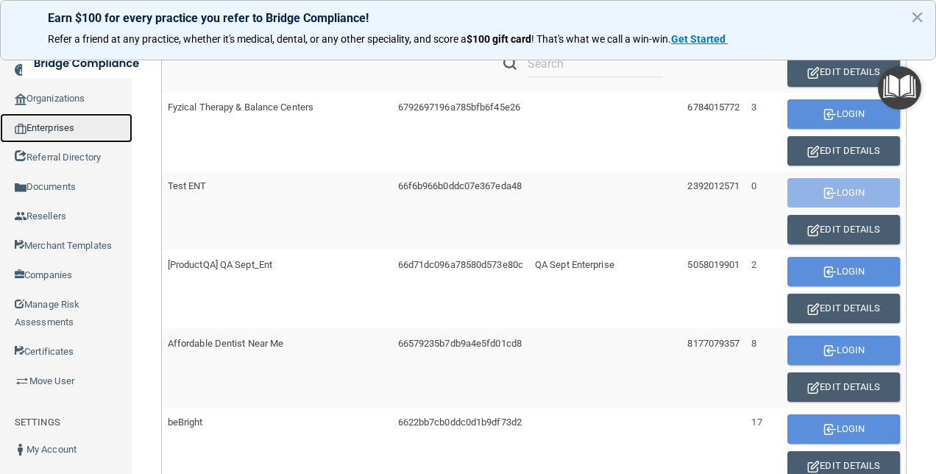
scroll to position [662, 0]
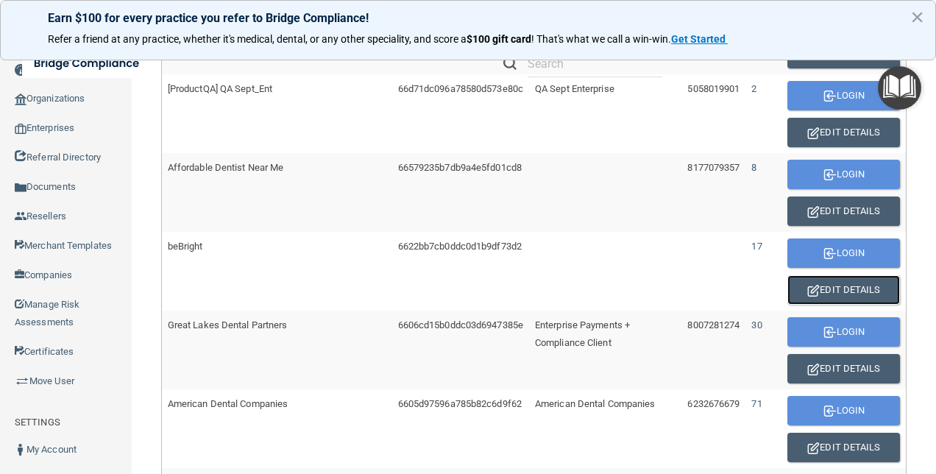
click at [859, 280] on button "Edit Details" at bounding box center [844, 289] width 113 height 29
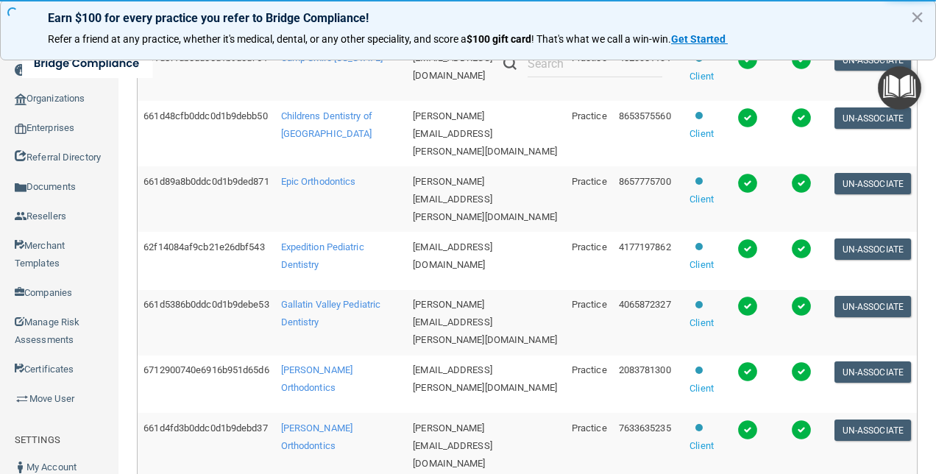
scroll to position [834, 0]
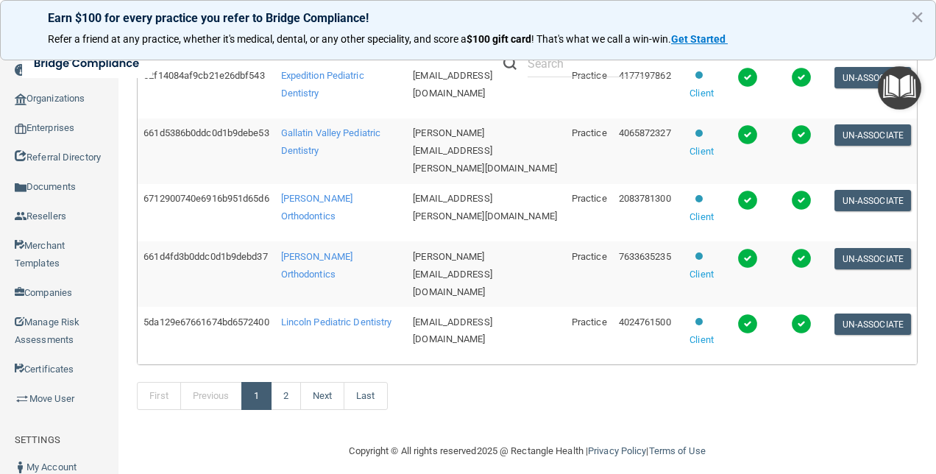
click at [333, 252] on td "Kottemann Orthodontics" at bounding box center [341, 274] width 132 height 66
click at [336, 258] on span "Kottemann Orthodontics" at bounding box center [316, 265] width 71 height 29
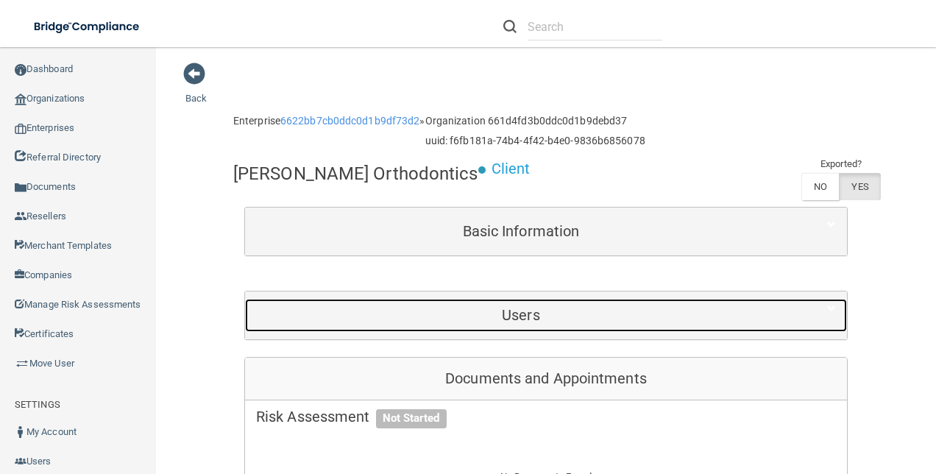
click at [523, 303] on div "Users" at bounding box center [521, 315] width 552 height 33
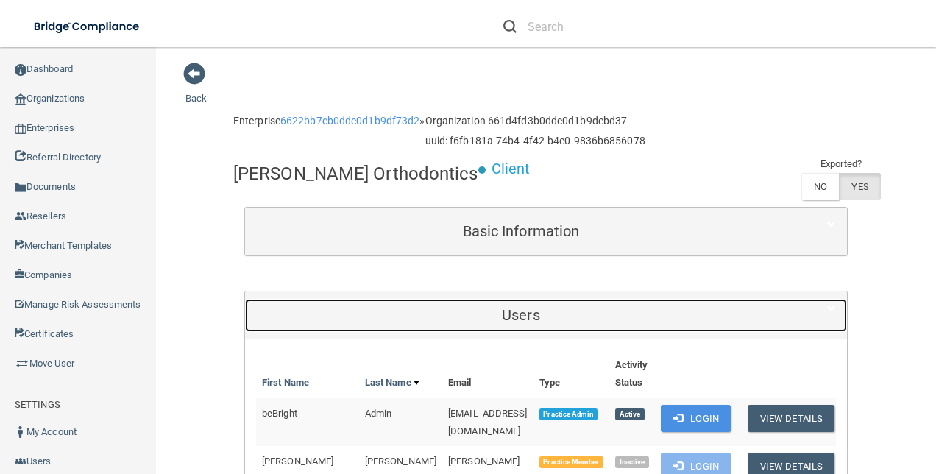
scroll to position [221, 0]
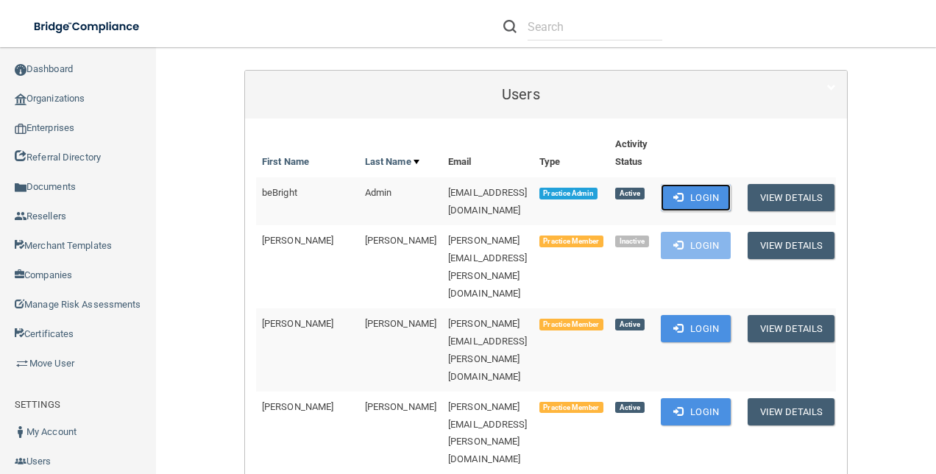
click at [723, 196] on button "Login" at bounding box center [696, 197] width 70 height 27
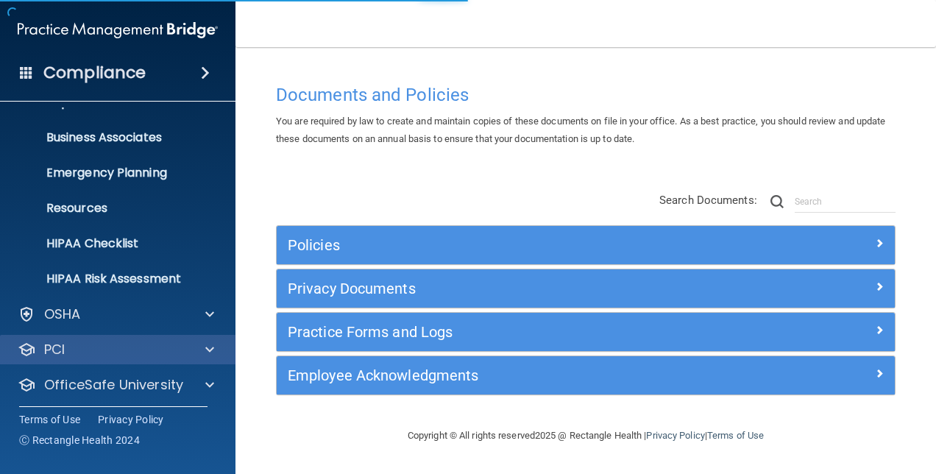
scroll to position [137, 0]
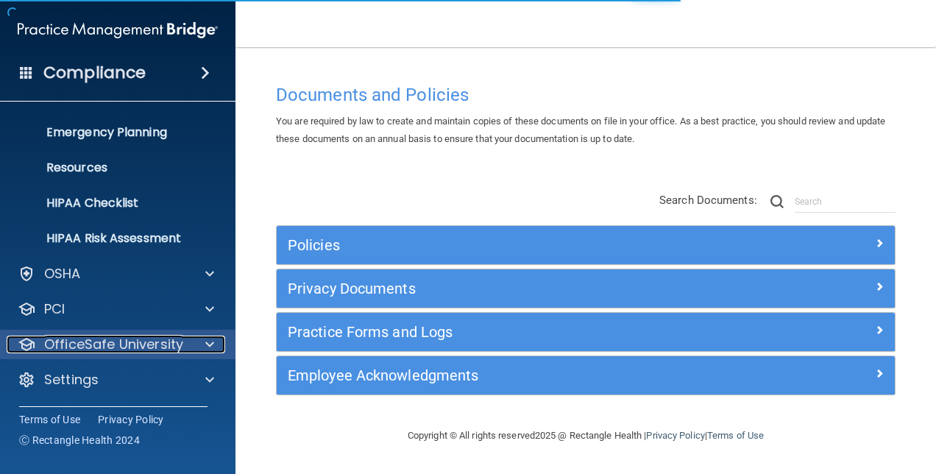
click at [188, 350] on div "OfficeSafe University" at bounding box center [98, 345] width 183 height 18
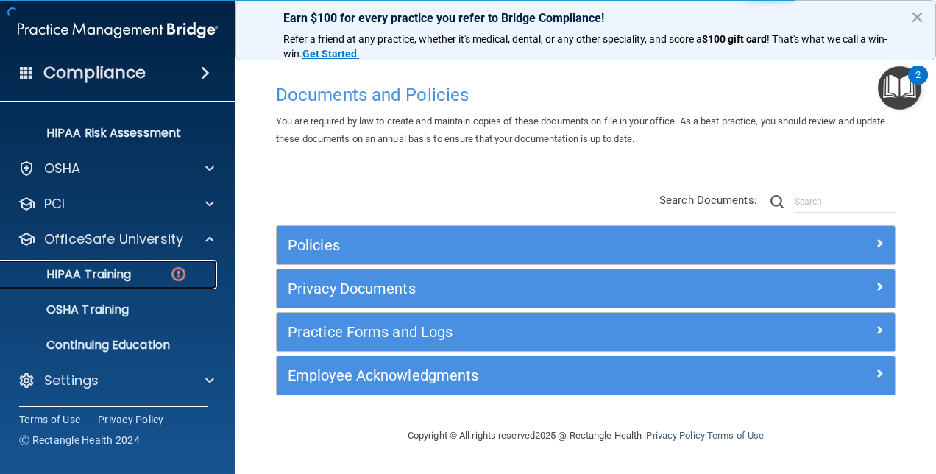
click at [117, 275] on p "HIPAA Training" at bounding box center [70, 274] width 121 height 15
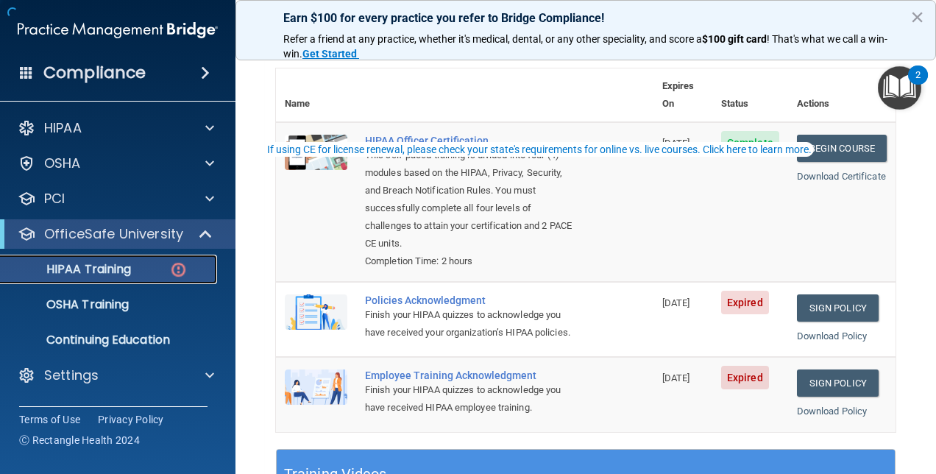
scroll to position [221, 0]
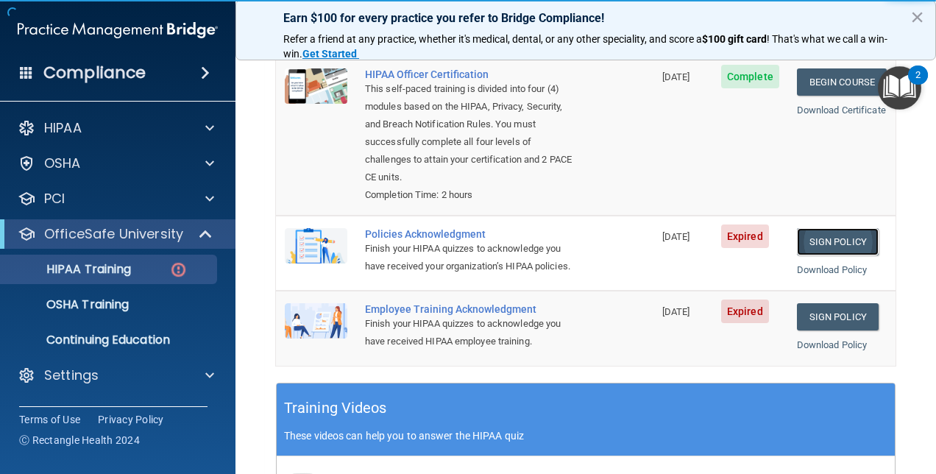
click at [827, 228] on link "Sign Policy" at bounding box center [838, 241] width 82 height 27
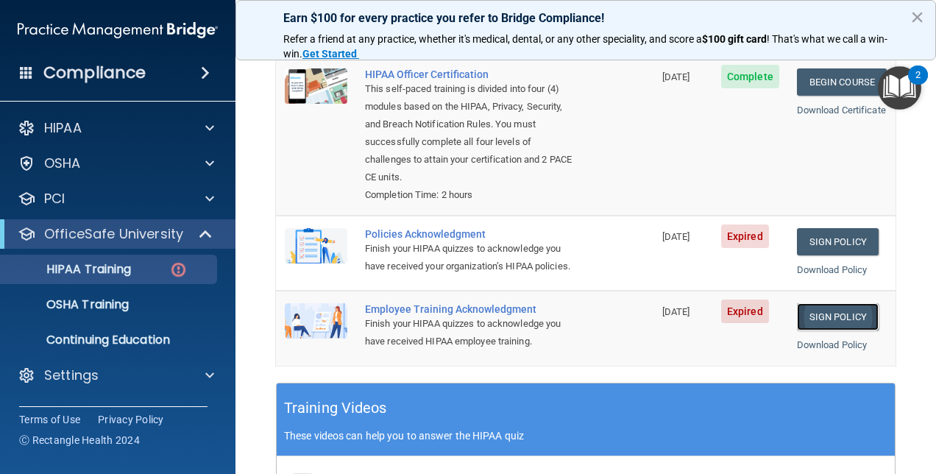
click at [838, 311] on link "Sign Policy" at bounding box center [838, 316] width 82 height 27
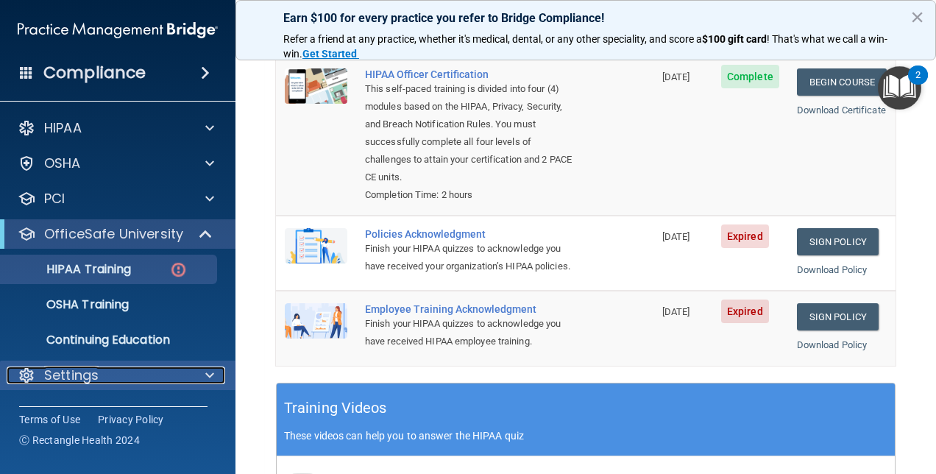
click at [117, 369] on div "Settings" at bounding box center [98, 376] width 183 height 18
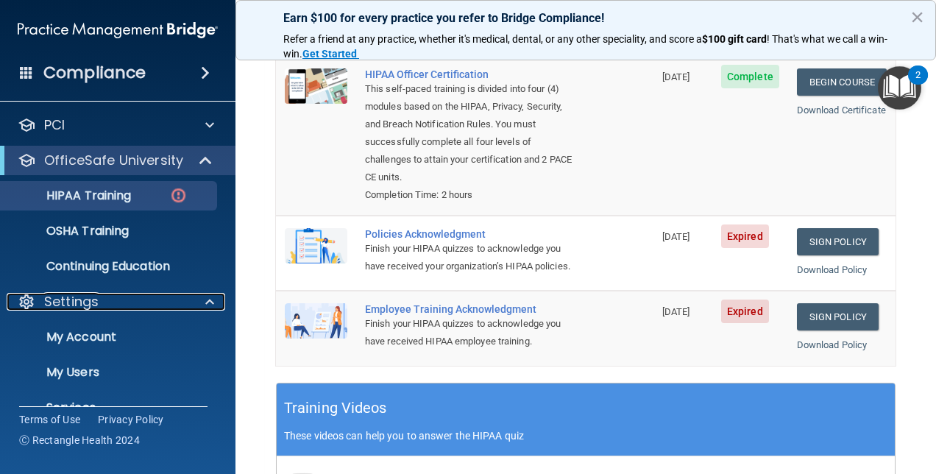
scroll to position [131, 0]
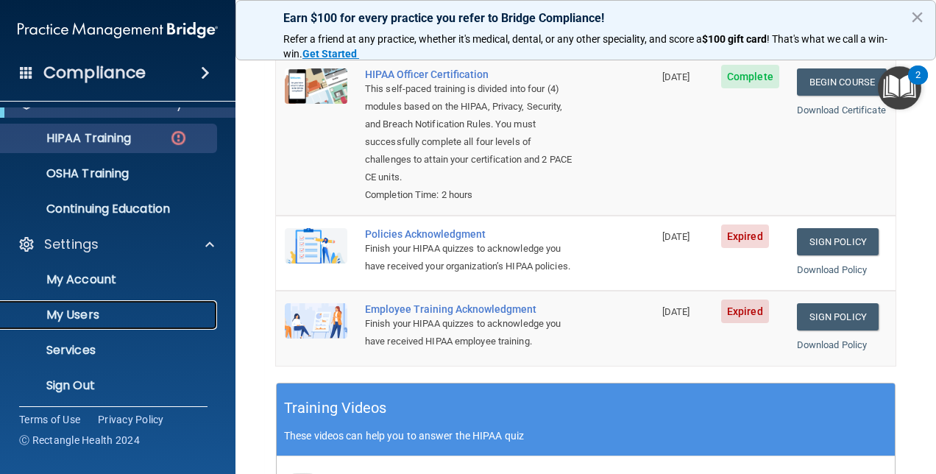
click at [90, 309] on p "My Users" at bounding box center [110, 315] width 201 height 15
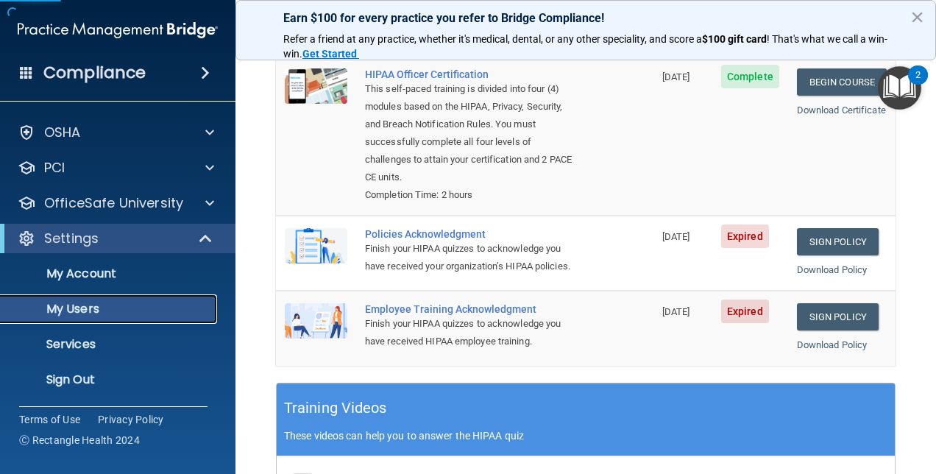
scroll to position [31, 0]
select select "20"
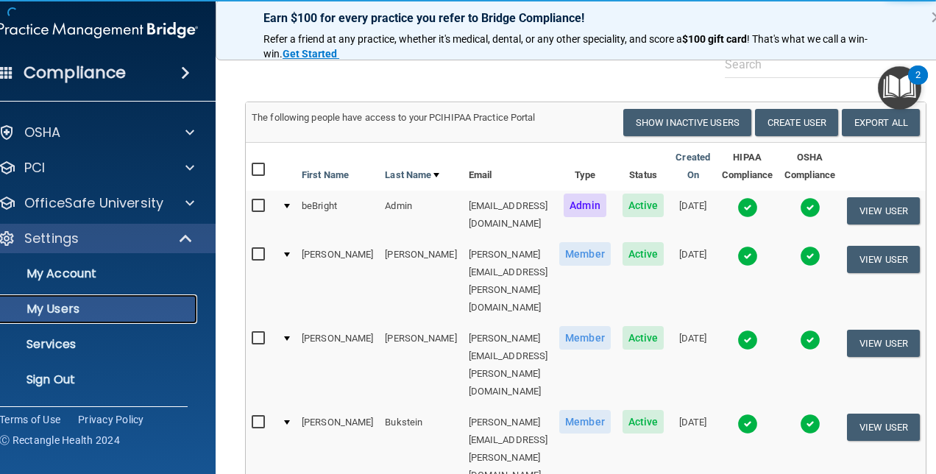
scroll to position [0, 0]
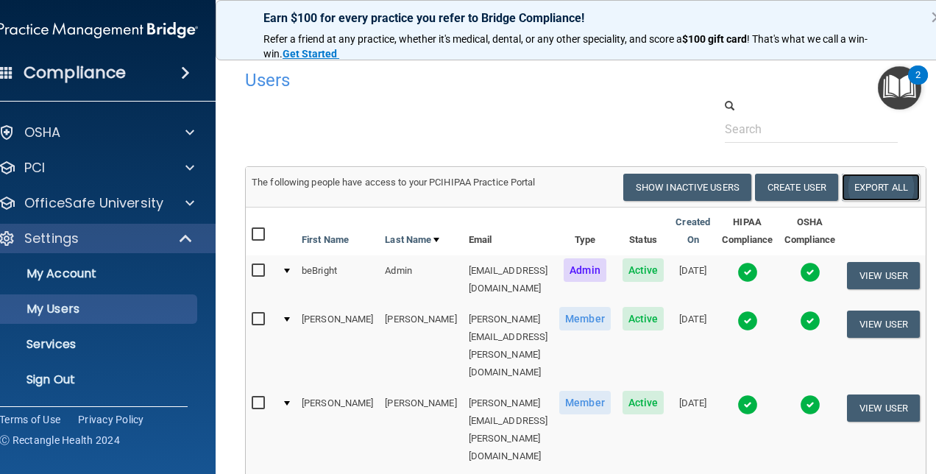
click at [906, 186] on link "Export All" at bounding box center [881, 187] width 78 height 27
click at [21, 386] on p "Sign Out" at bounding box center [90, 379] width 201 height 15
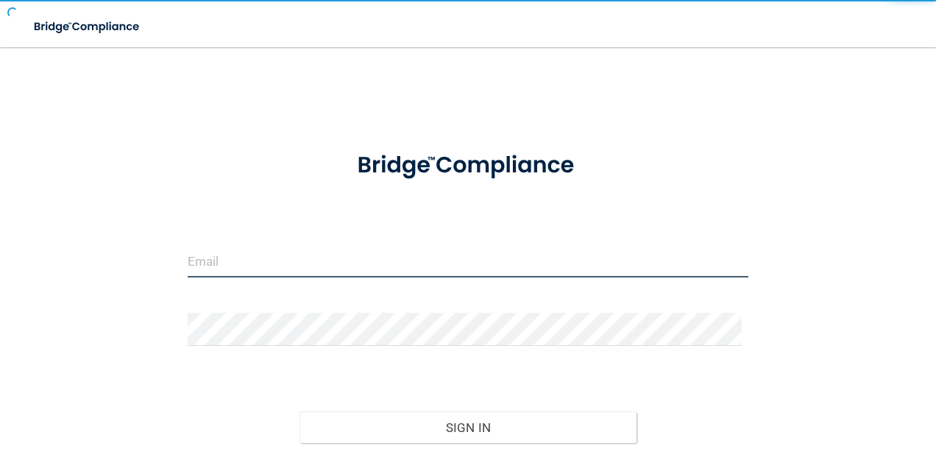
type input "agrantz@rectanglehealth.com"
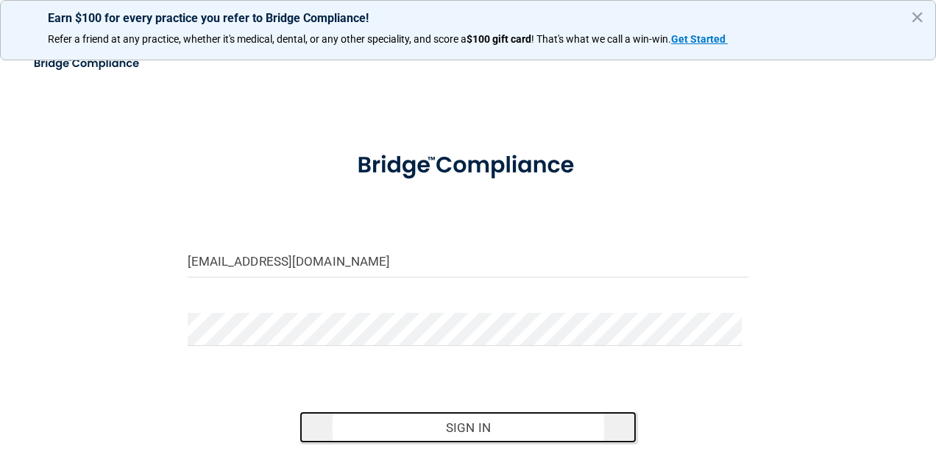
click at [450, 422] on button "Sign In" at bounding box center [468, 427] width 337 height 32
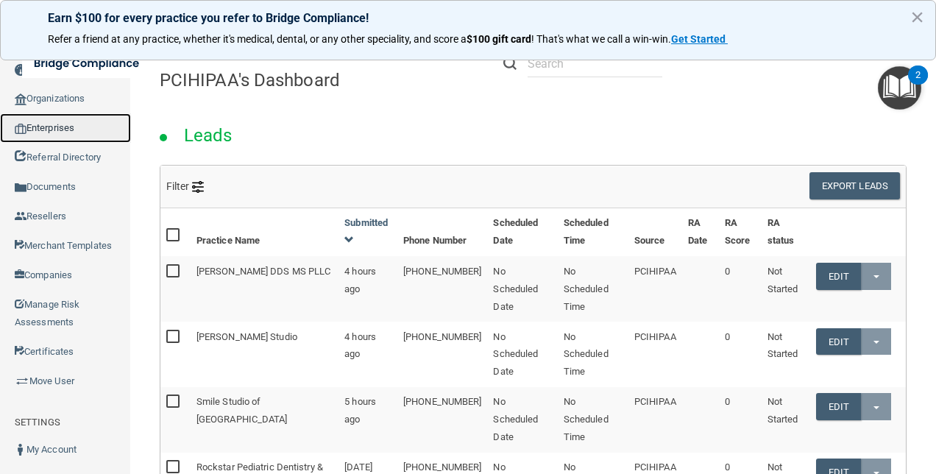
click at [61, 130] on link "Enterprises" at bounding box center [65, 127] width 131 height 29
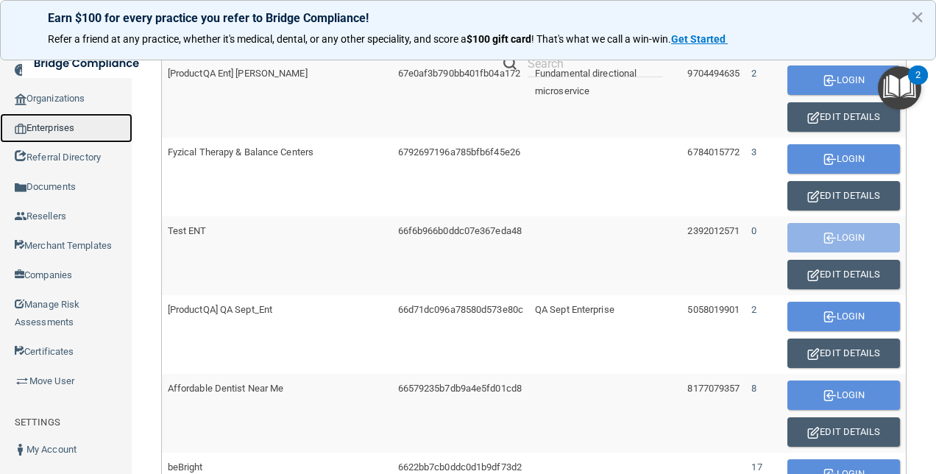
scroll to position [662, 0]
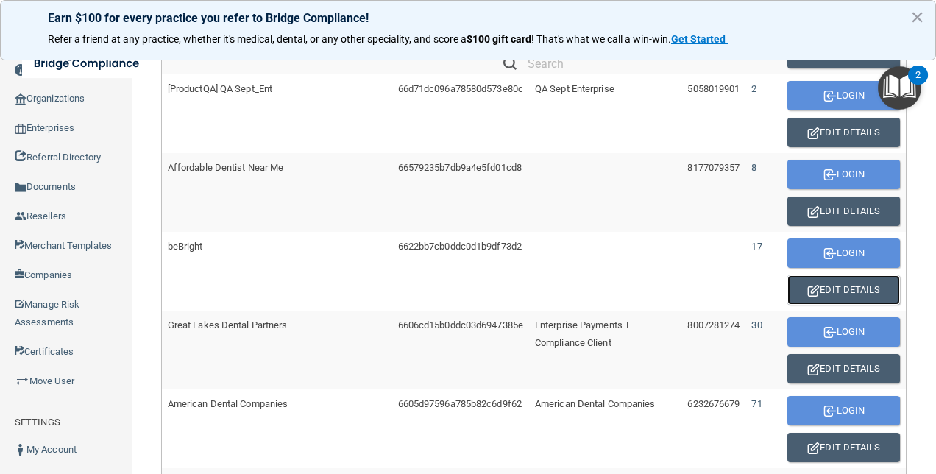
click at [850, 288] on button "Edit Details" at bounding box center [844, 289] width 113 height 29
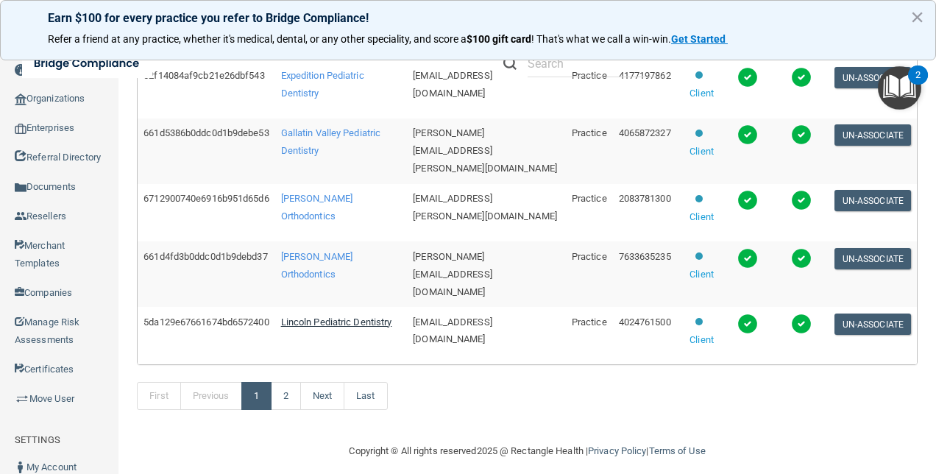
click at [321, 318] on span "Lincoln Pediatric Dentistry" at bounding box center [336, 321] width 111 height 11
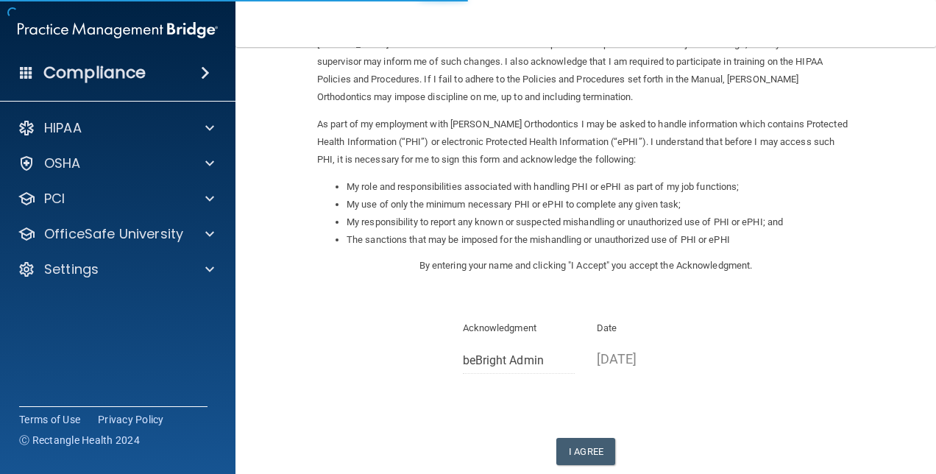
scroll to position [200, 0]
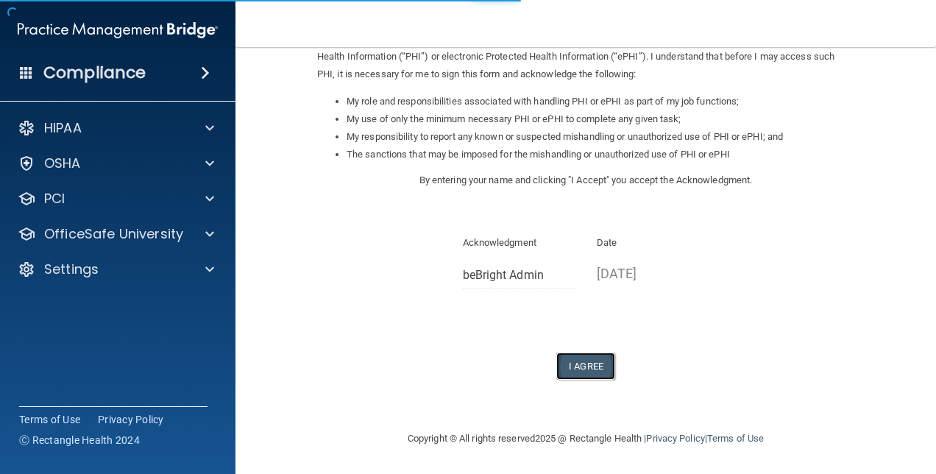
click at [587, 365] on button "I Agree" at bounding box center [585, 366] width 59 height 27
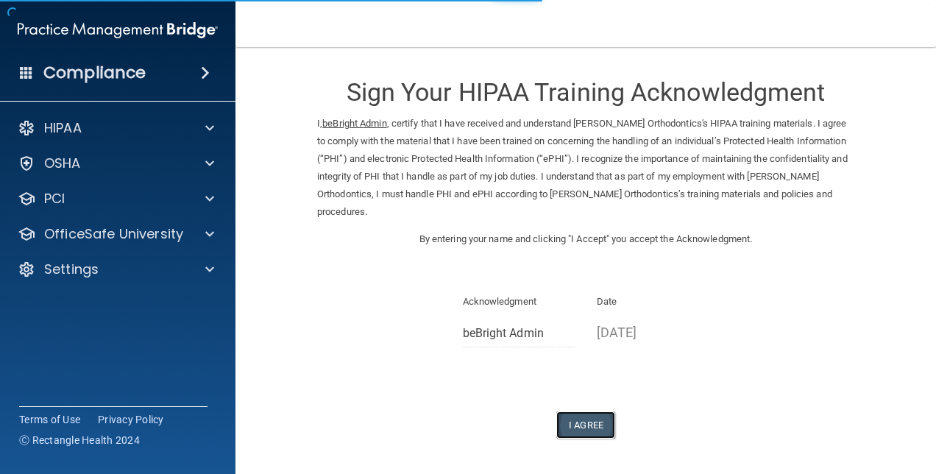
click at [580, 422] on button "I Agree" at bounding box center [585, 424] width 59 height 27
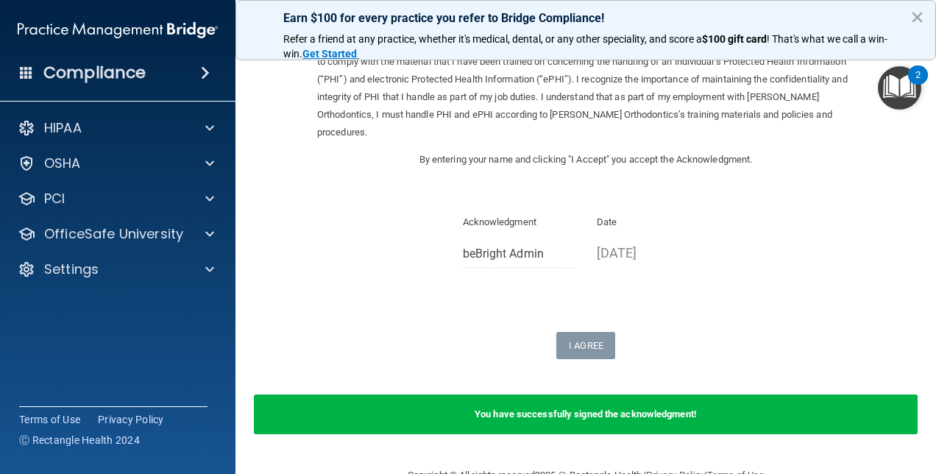
scroll to position [116, 0]
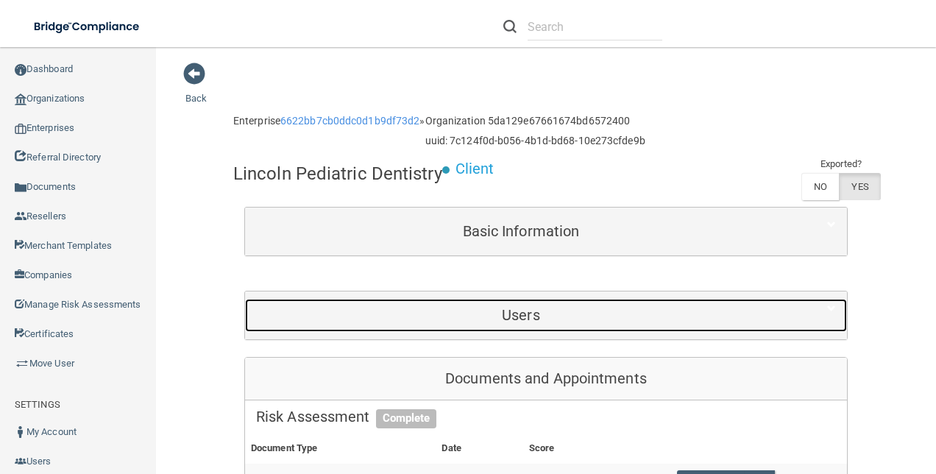
click at [538, 307] on h5 "Users" at bounding box center [521, 315] width 530 height 16
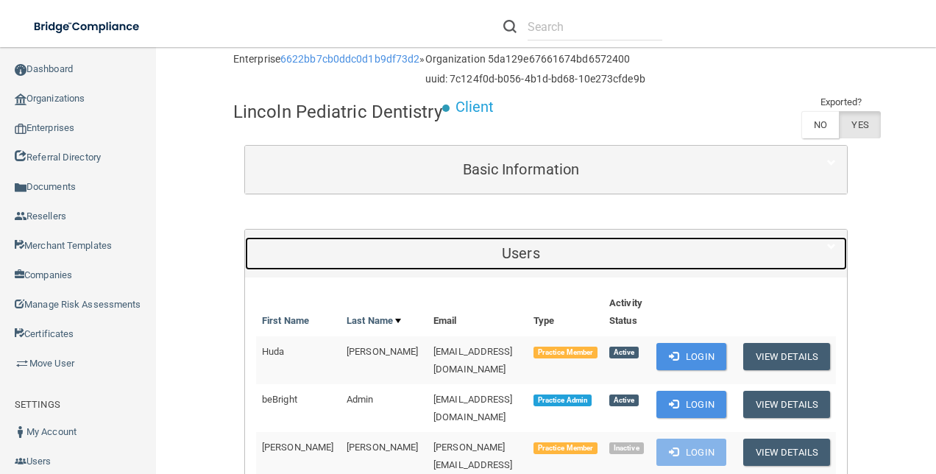
scroll to position [147, 0]
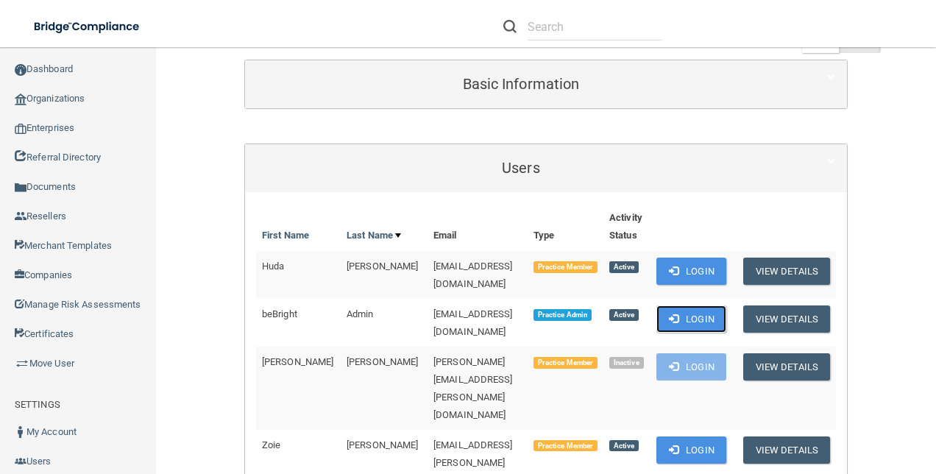
click at [679, 314] on span at bounding box center [674, 319] width 10 height 10
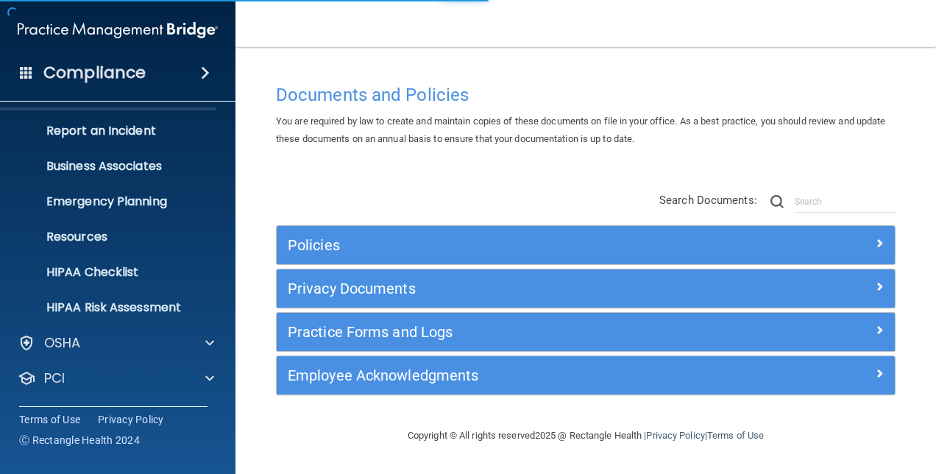
scroll to position [137, 0]
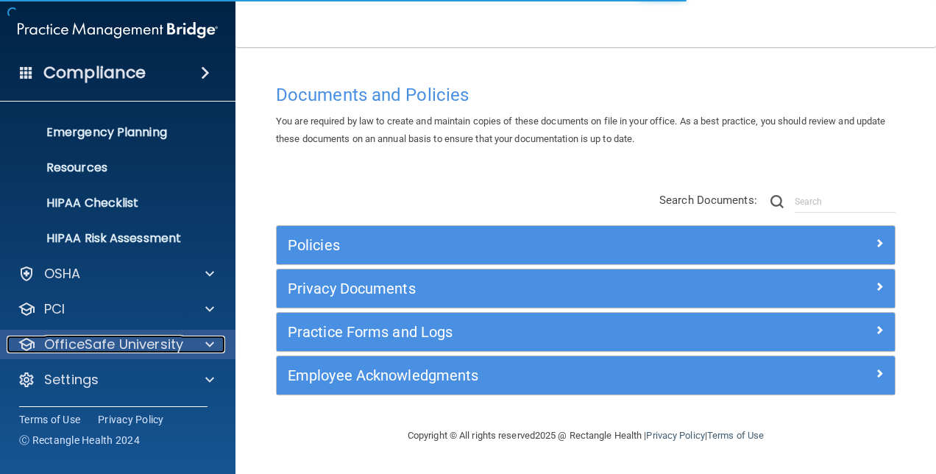
click at [178, 345] on p "OfficeSafe University" at bounding box center [113, 345] width 139 height 18
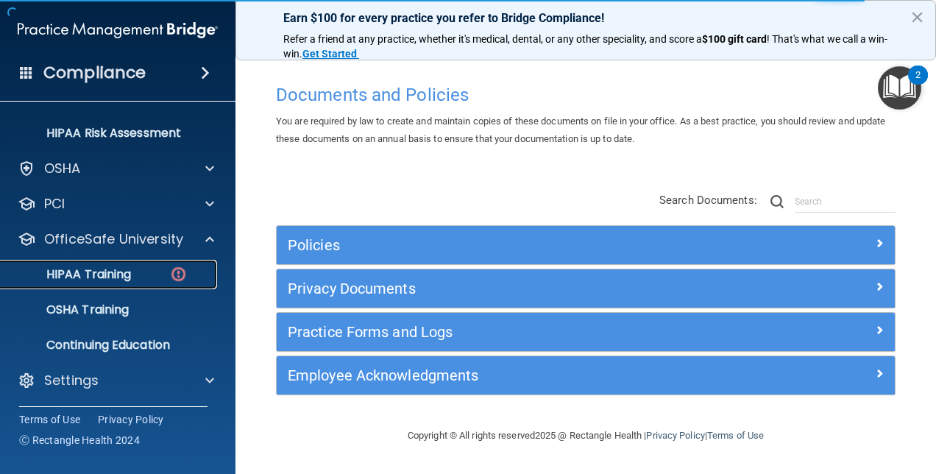
click at [135, 272] on div "HIPAA Training" at bounding box center [110, 274] width 201 height 15
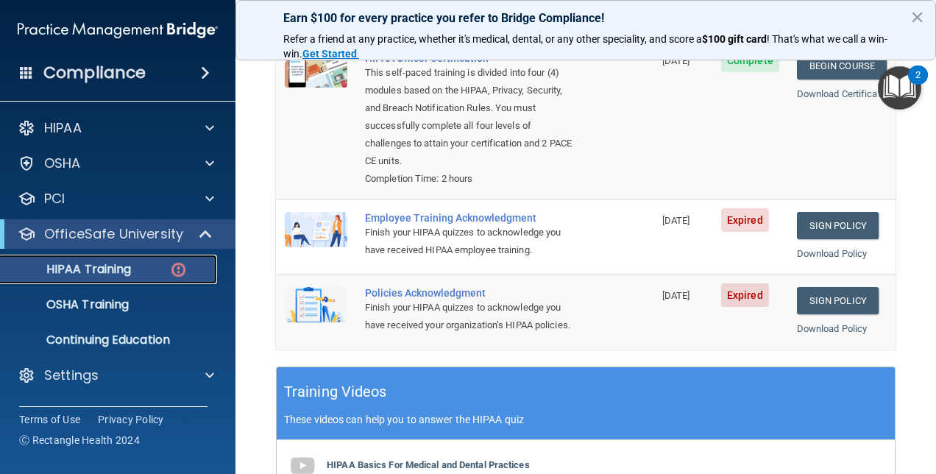
scroll to position [368, 0]
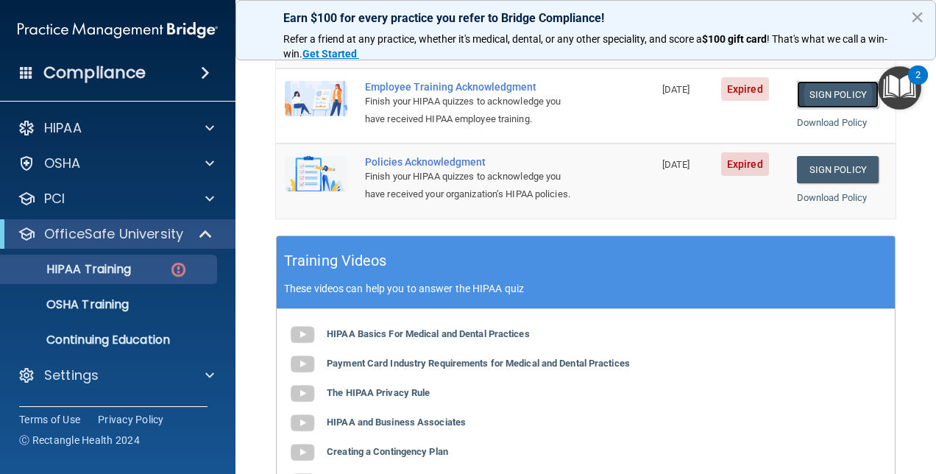
click at [821, 81] on link "Sign Policy" at bounding box center [838, 94] width 82 height 27
click at [824, 156] on link "Sign Policy" at bounding box center [838, 169] width 82 height 27
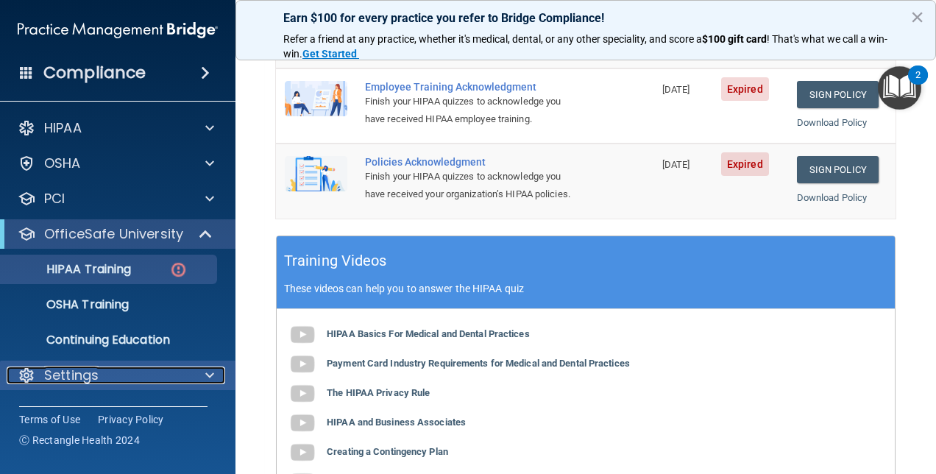
click at [155, 369] on div "Settings" at bounding box center [98, 376] width 183 height 18
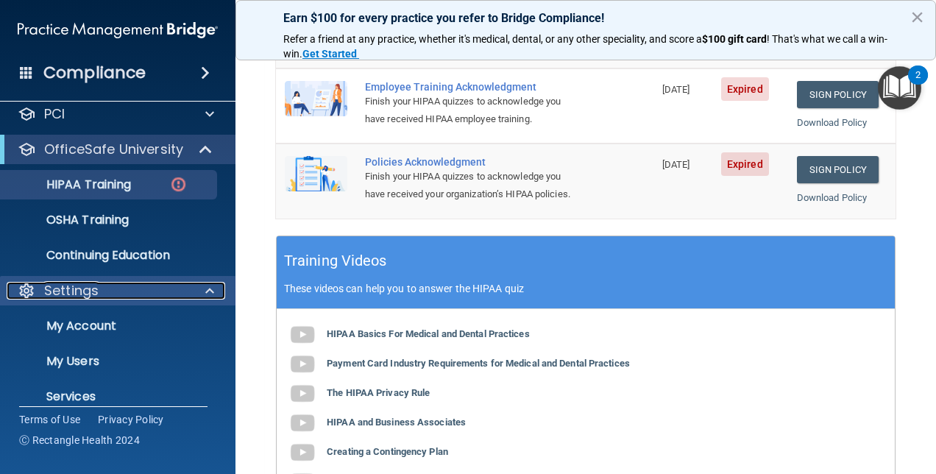
scroll to position [137, 0]
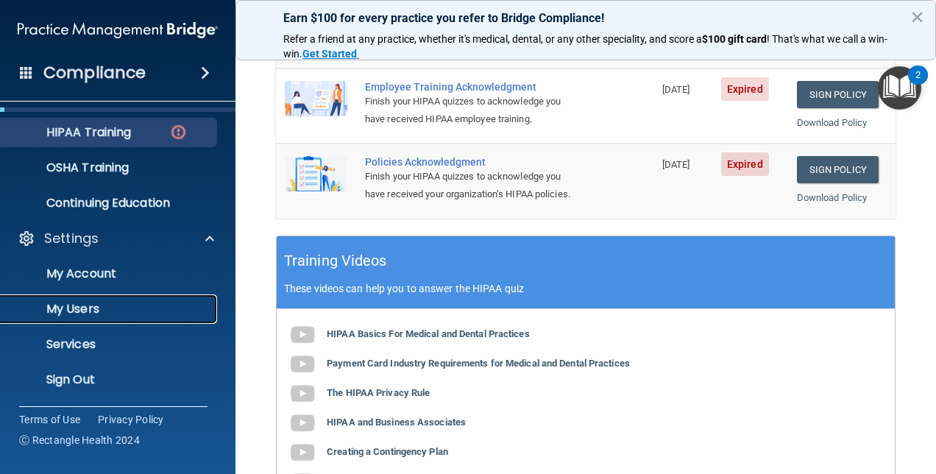
click at [101, 303] on p "My Users" at bounding box center [110, 309] width 201 height 15
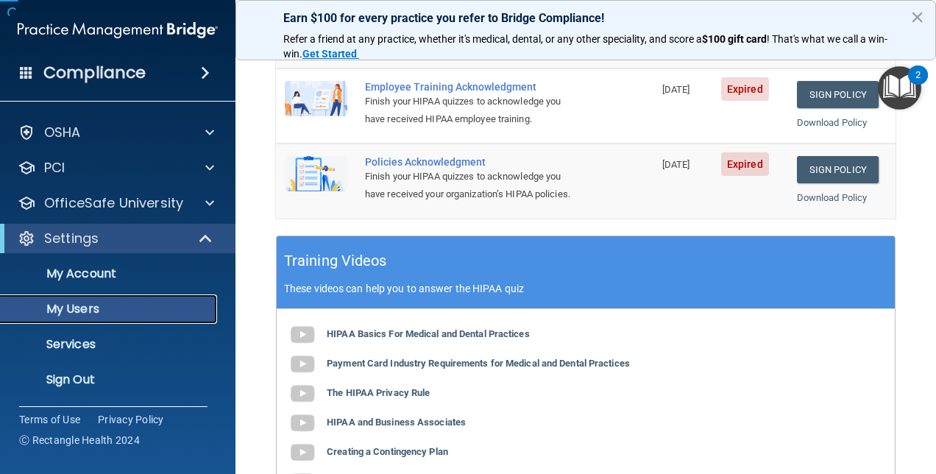
scroll to position [31, 0]
select select "20"
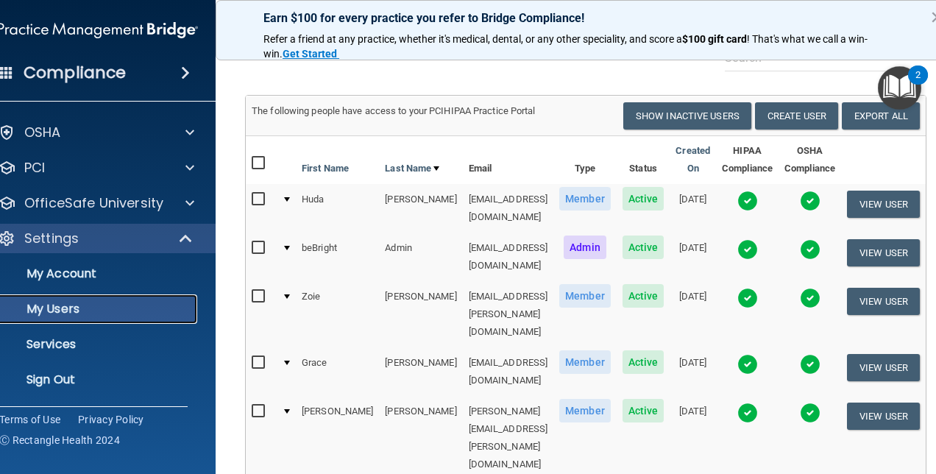
scroll to position [0, 0]
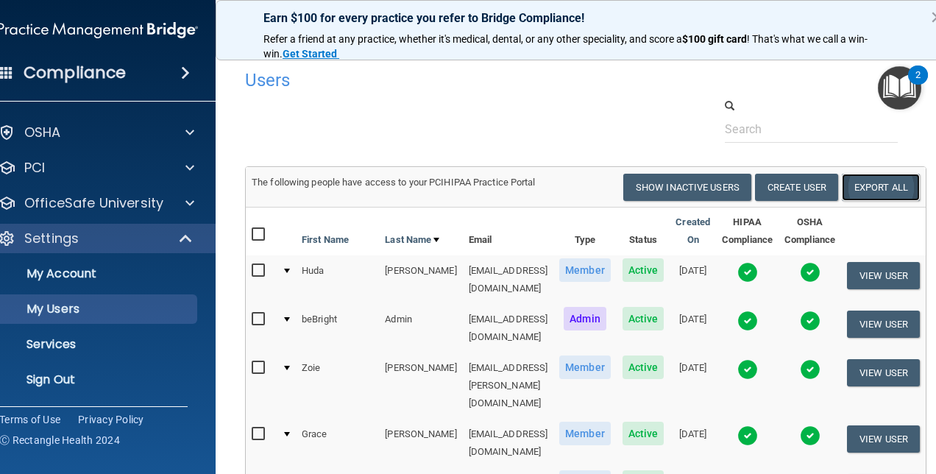
click at [891, 181] on link "Export All" at bounding box center [881, 187] width 78 height 27
click at [38, 374] on p "Sign Out" at bounding box center [90, 379] width 201 height 15
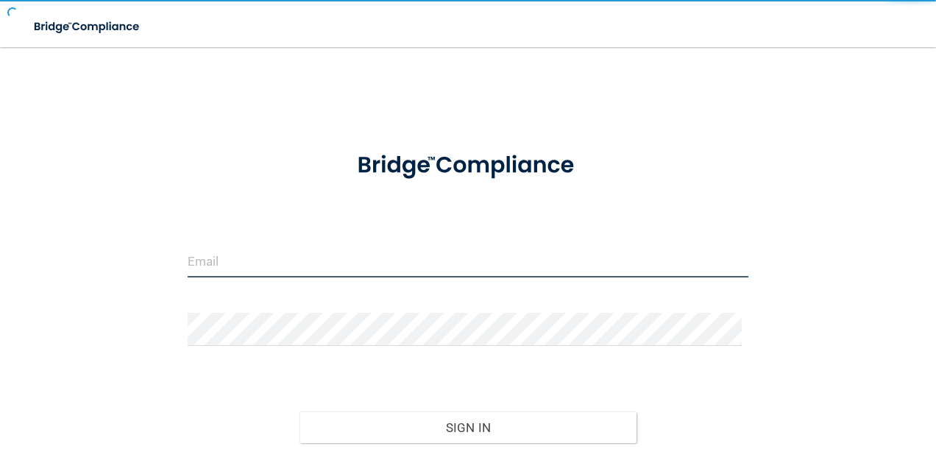
type input "[EMAIL_ADDRESS][DOMAIN_NAME]"
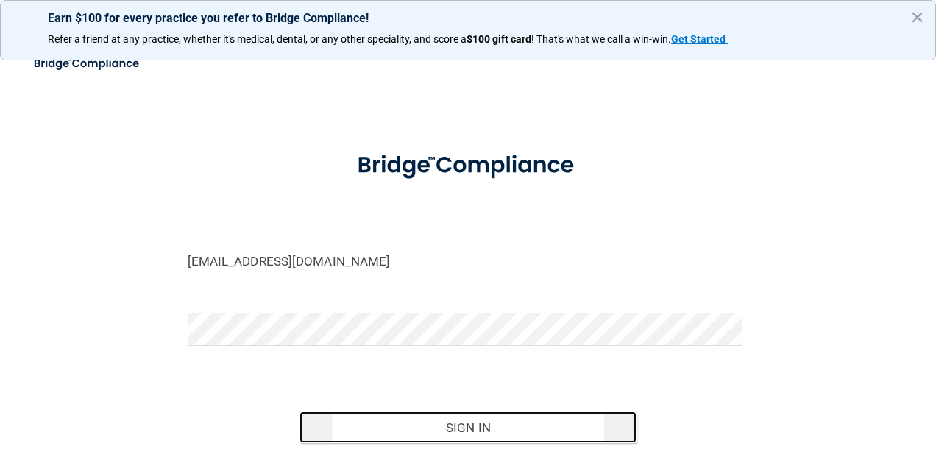
click at [387, 431] on button "Sign In" at bounding box center [468, 427] width 337 height 32
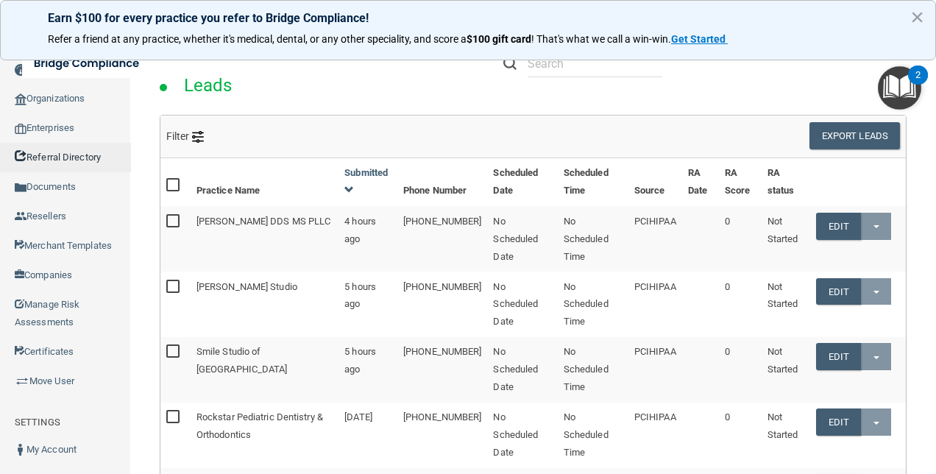
scroll to position [74, 0]
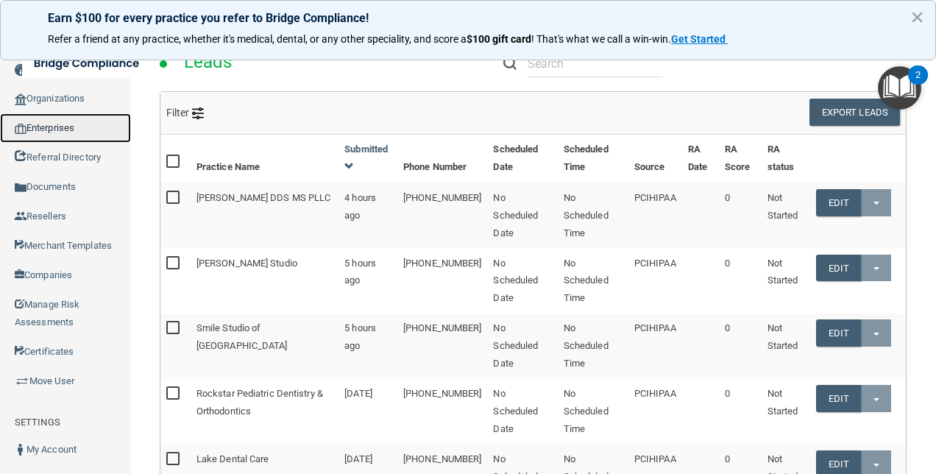
click at [58, 129] on link "Enterprises" at bounding box center [65, 127] width 131 height 29
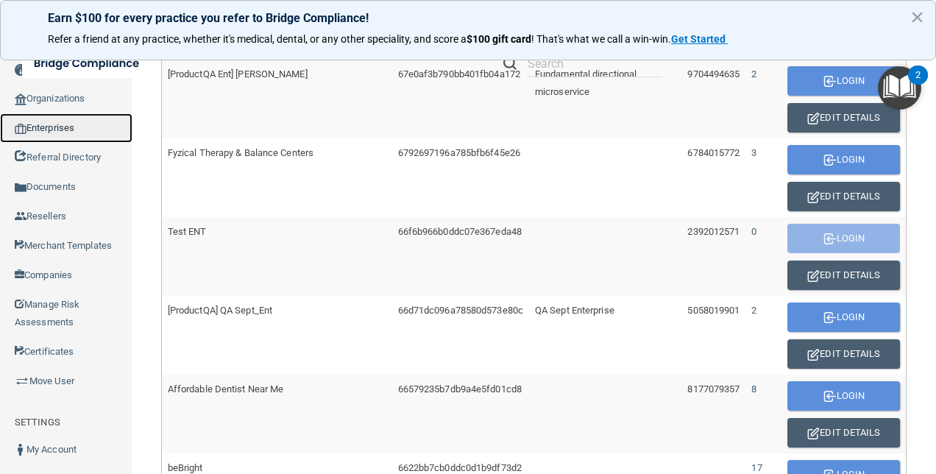
scroll to position [735, 0]
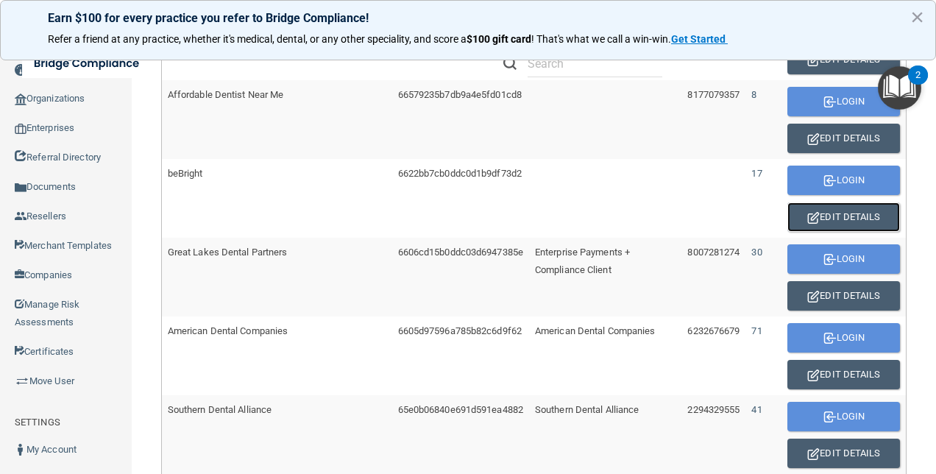
click at [859, 219] on button "Edit Details" at bounding box center [844, 216] width 113 height 29
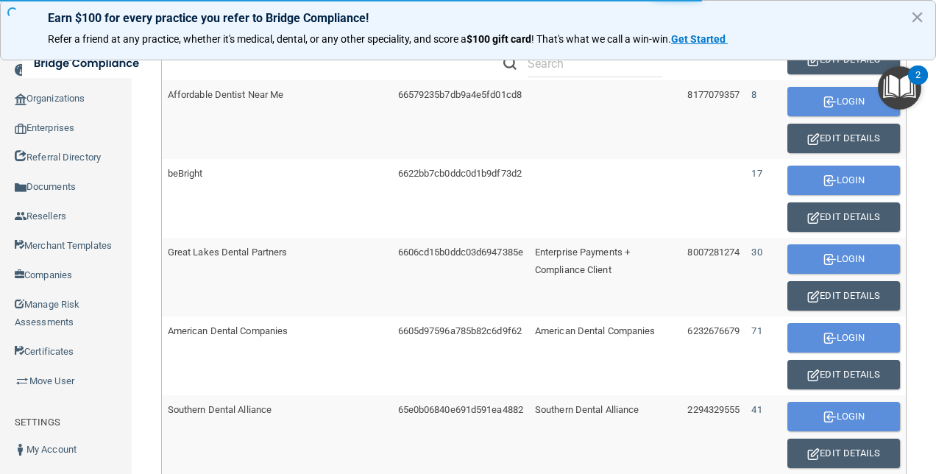
scroll to position [834, 0]
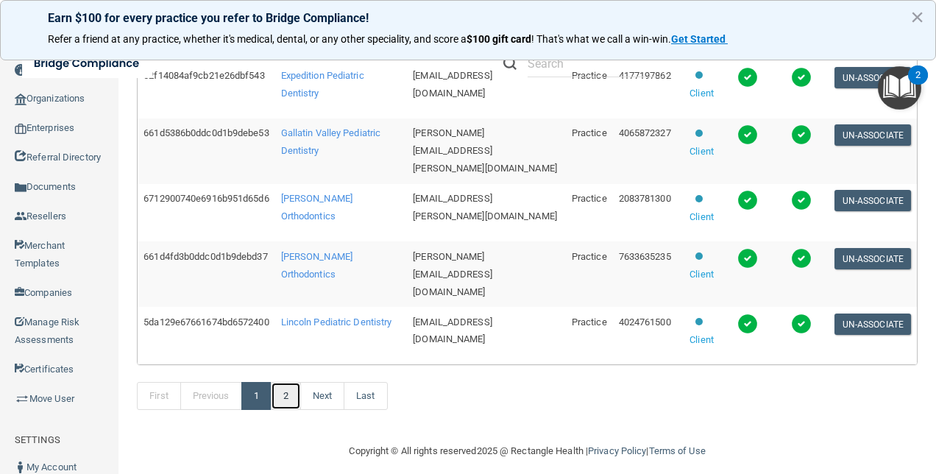
click at [299, 389] on link "2" at bounding box center [286, 396] width 30 height 28
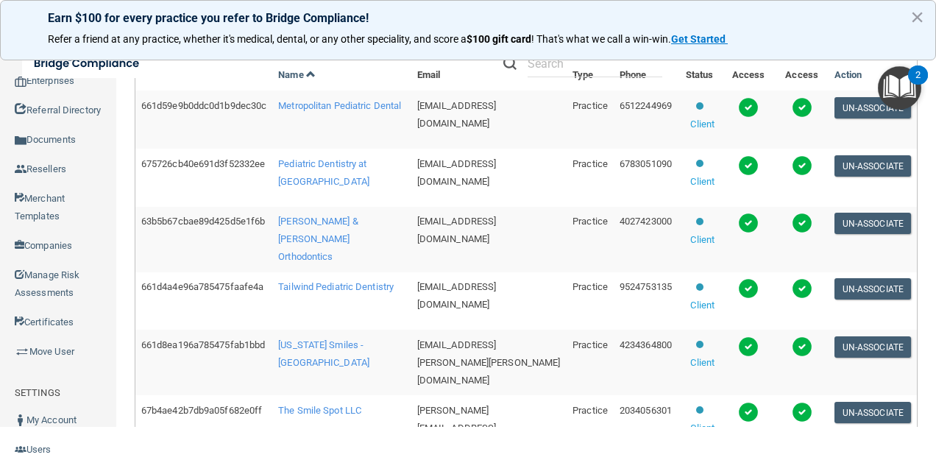
scroll to position [336, 0]
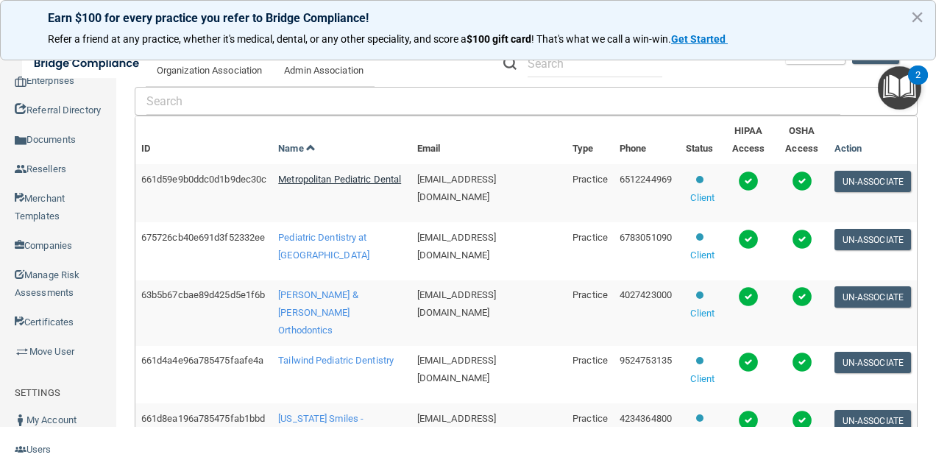
click at [323, 185] on span "Metropolitan Pediatric Dental" at bounding box center [339, 179] width 123 height 11
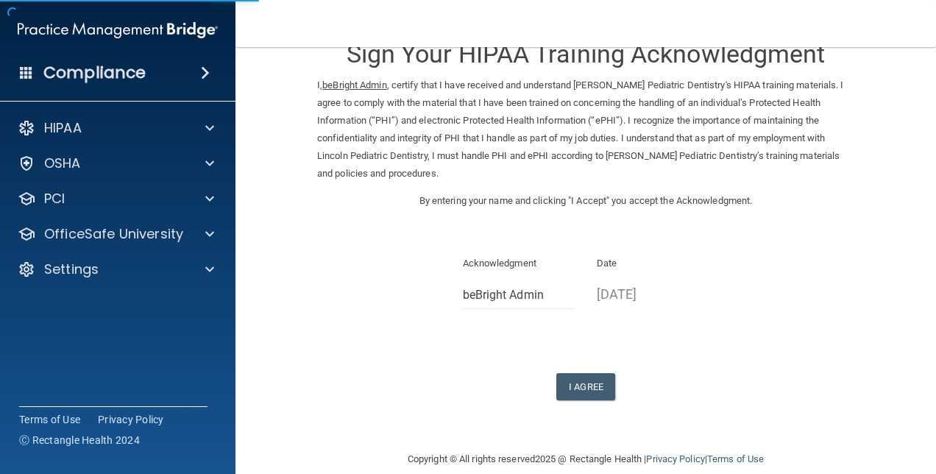
scroll to position [58, 0]
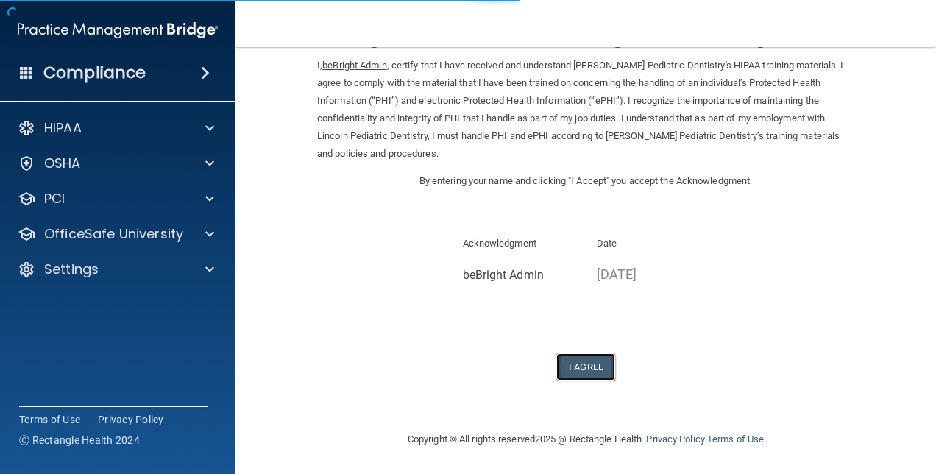
click at [581, 365] on button "I Agree" at bounding box center [585, 366] width 59 height 27
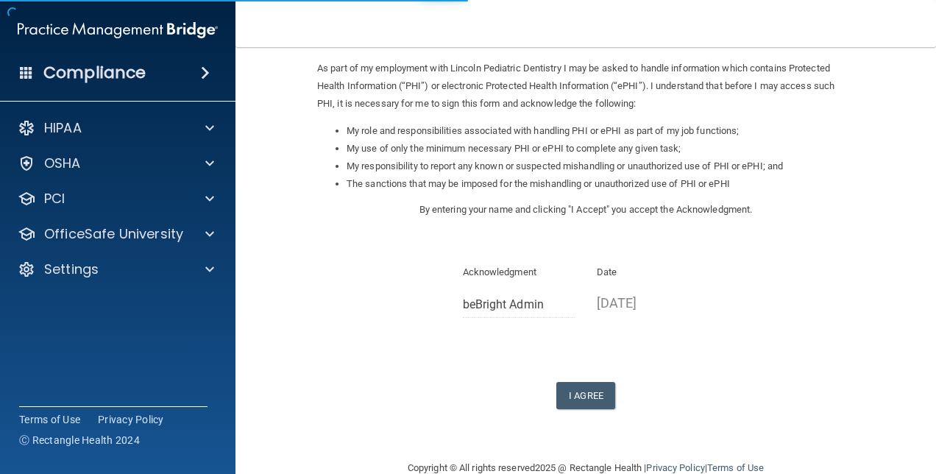
scroll to position [200, 0]
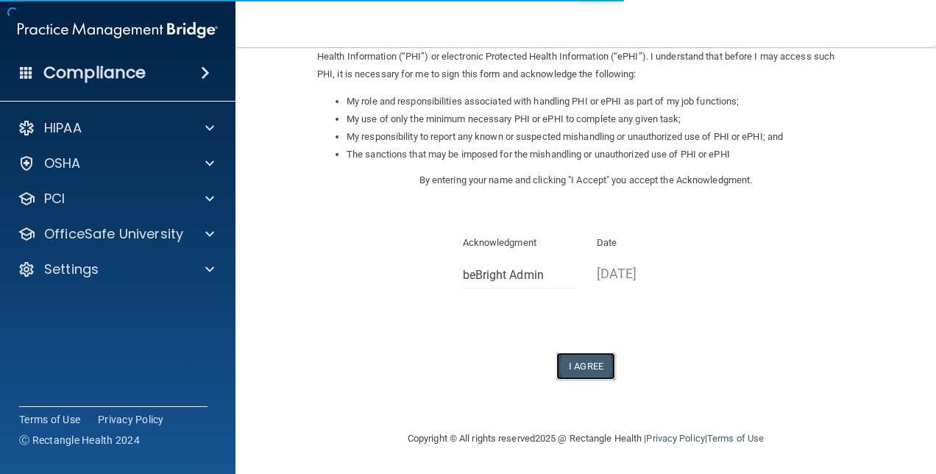
click at [579, 369] on button "I Agree" at bounding box center [585, 366] width 59 height 27
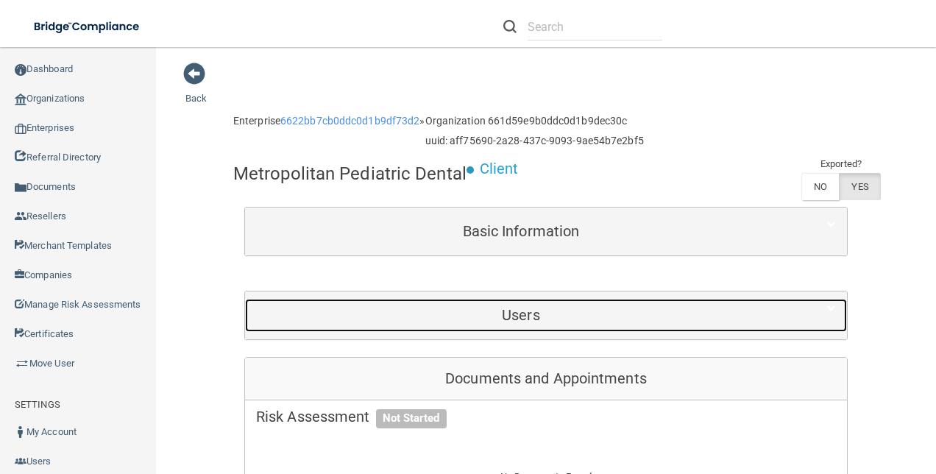
click at [555, 316] on h5 "Users" at bounding box center [521, 315] width 530 height 16
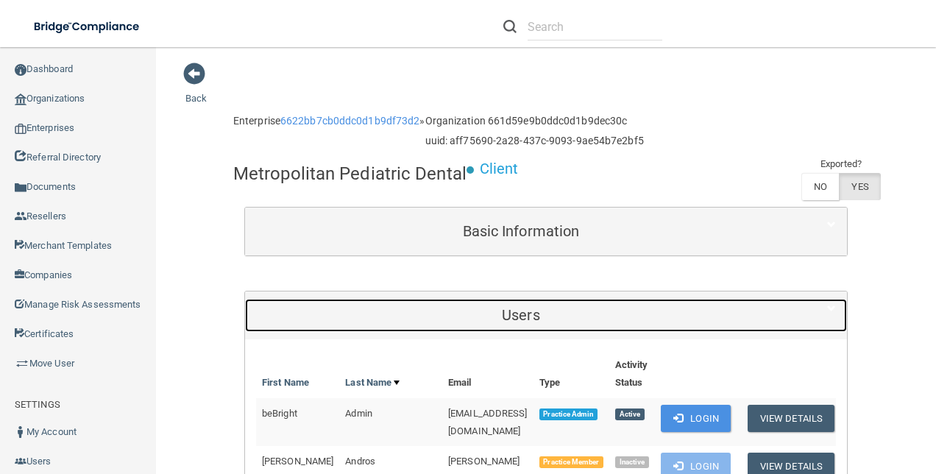
scroll to position [221, 0]
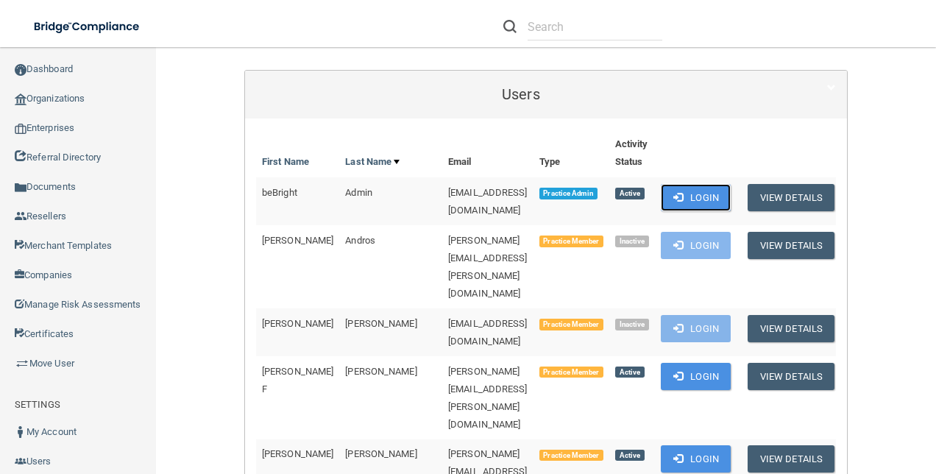
click at [707, 194] on button "Login" at bounding box center [696, 197] width 70 height 27
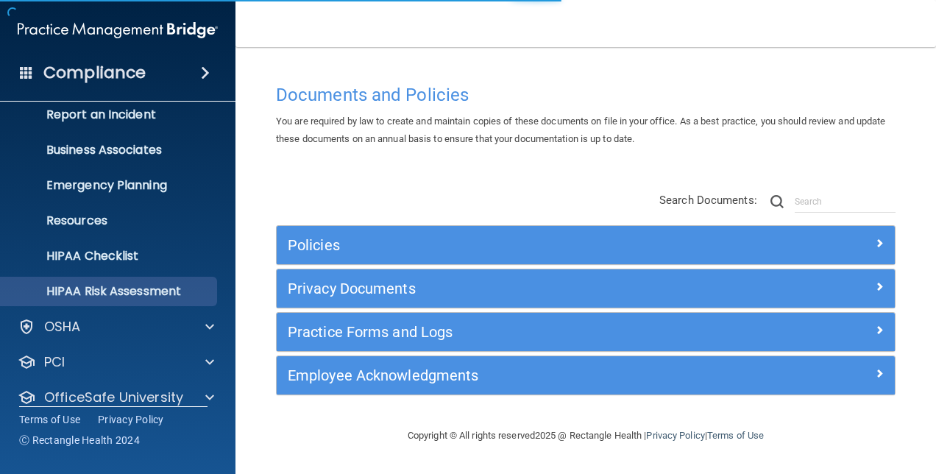
scroll to position [137, 0]
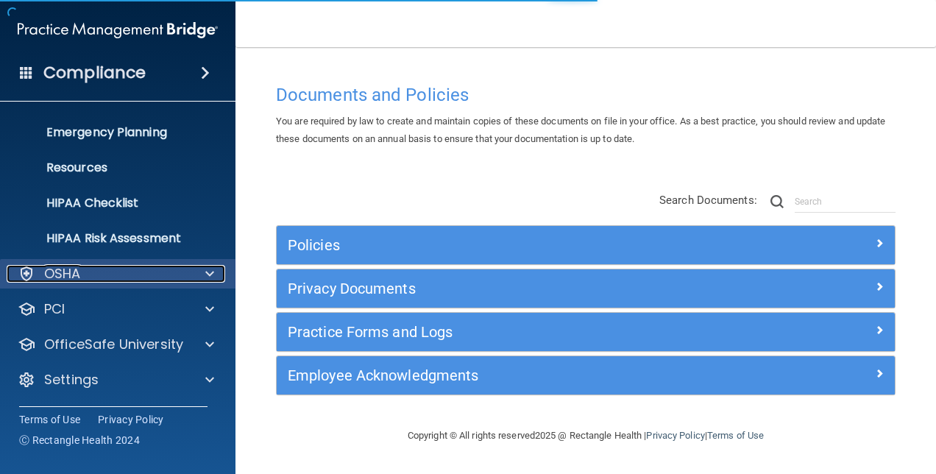
click at [137, 273] on div "OSHA" at bounding box center [98, 274] width 183 height 18
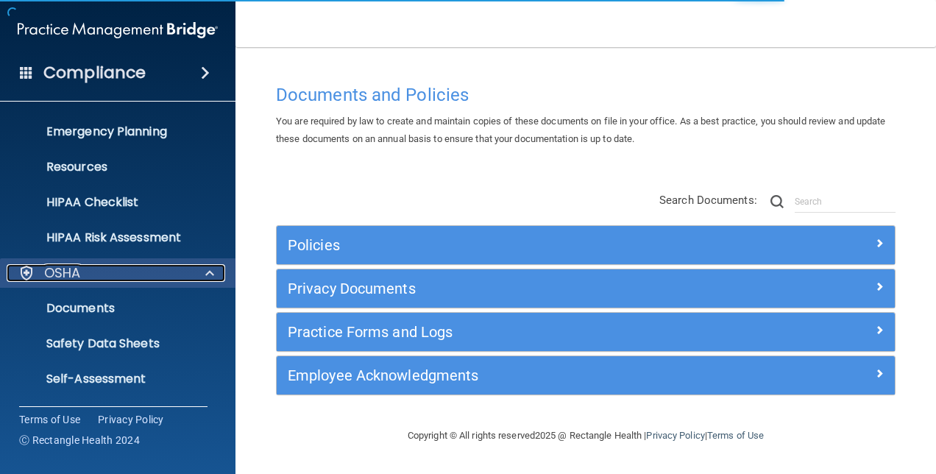
click at [162, 274] on div "OSHA" at bounding box center [98, 273] width 183 height 18
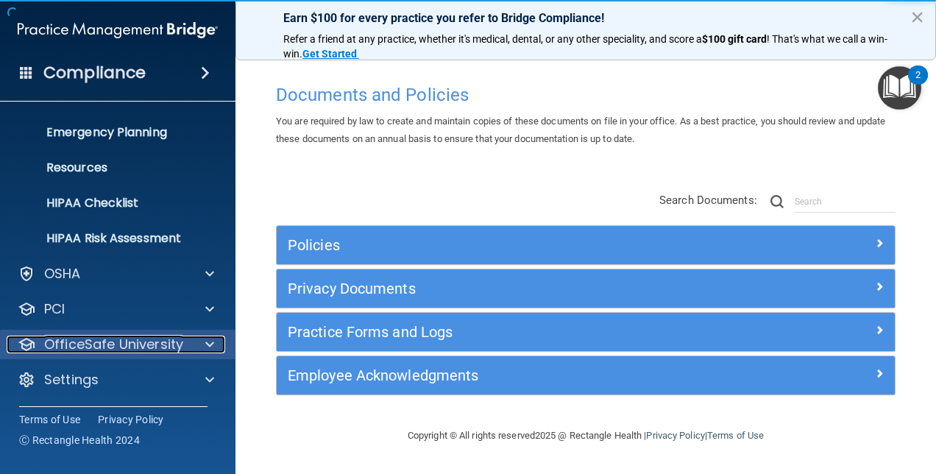
click at [183, 342] on div "OfficeSafe University" at bounding box center [98, 345] width 183 height 18
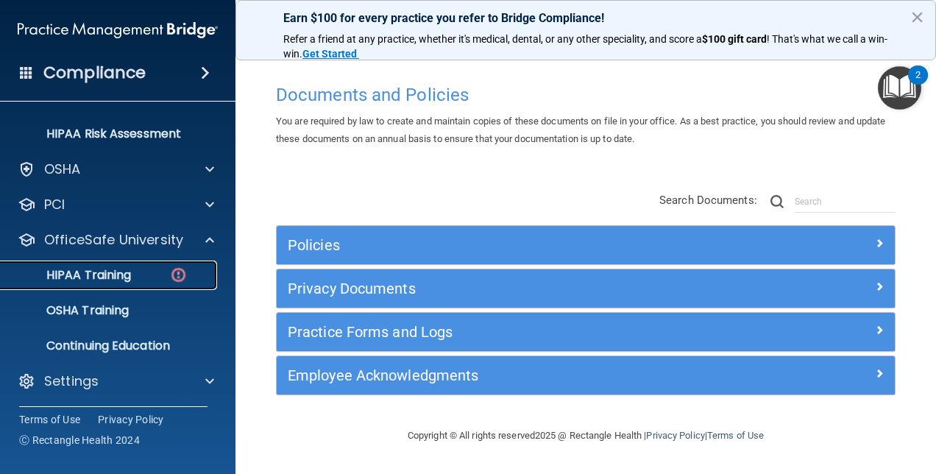
click at [118, 269] on p "HIPAA Training" at bounding box center [70, 275] width 121 height 15
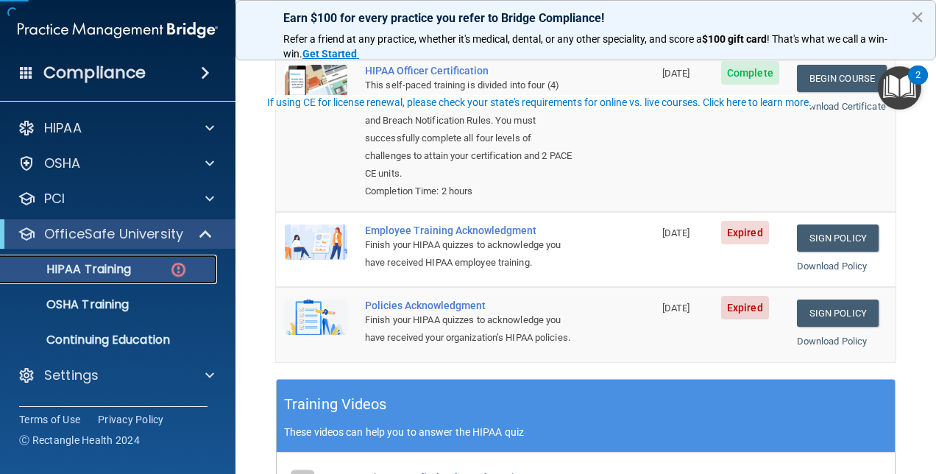
scroll to position [368, 0]
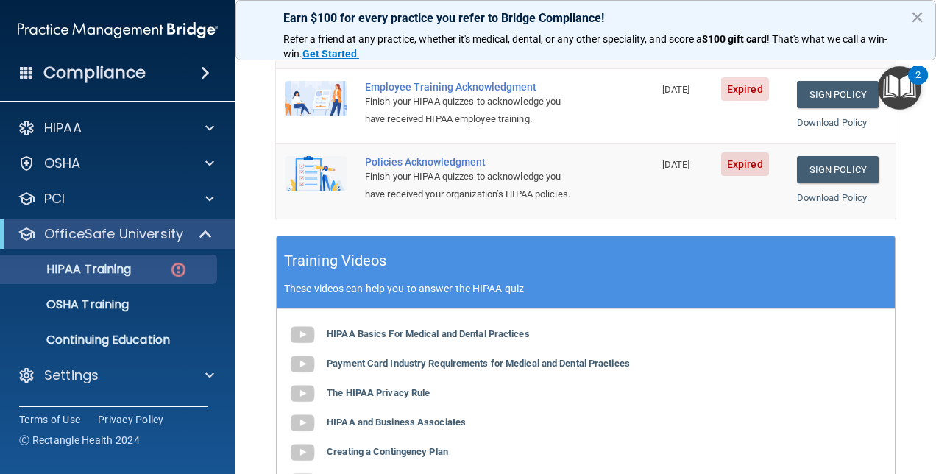
click at [839, 58] on p "Refer a friend at any practice, whether it's medical, dental, or any other spec…" at bounding box center [585, 46] width 605 height 29
click at [832, 81] on link "Sign Policy" at bounding box center [838, 94] width 82 height 27
click at [827, 156] on link "Sign Policy" at bounding box center [838, 169] width 82 height 27
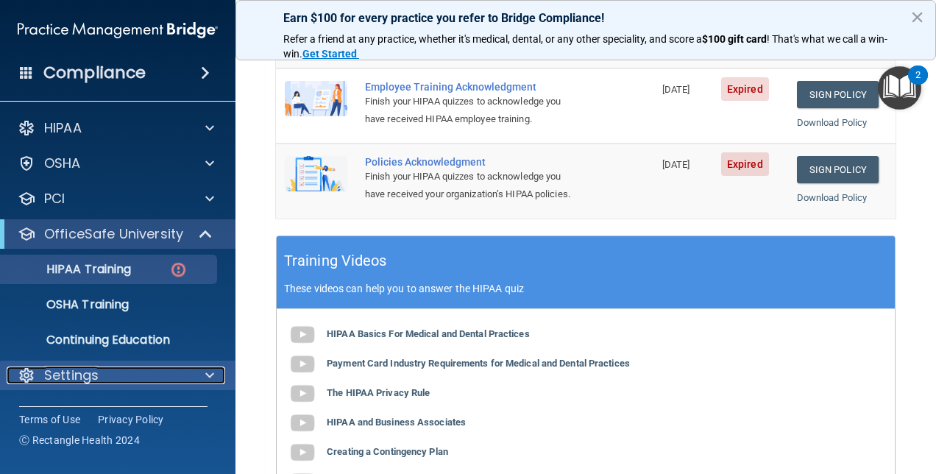
click at [144, 383] on div "Settings" at bounding box center [98, 376] width 183 height 18
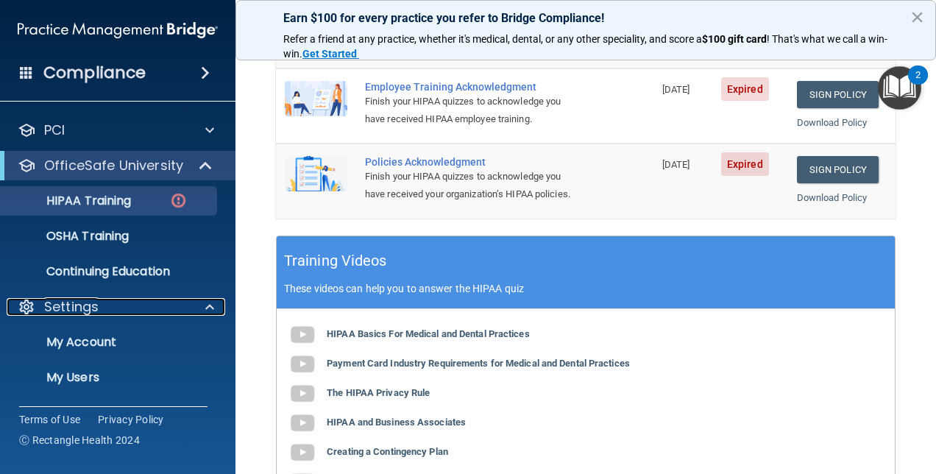
scroll to position [135, 0]
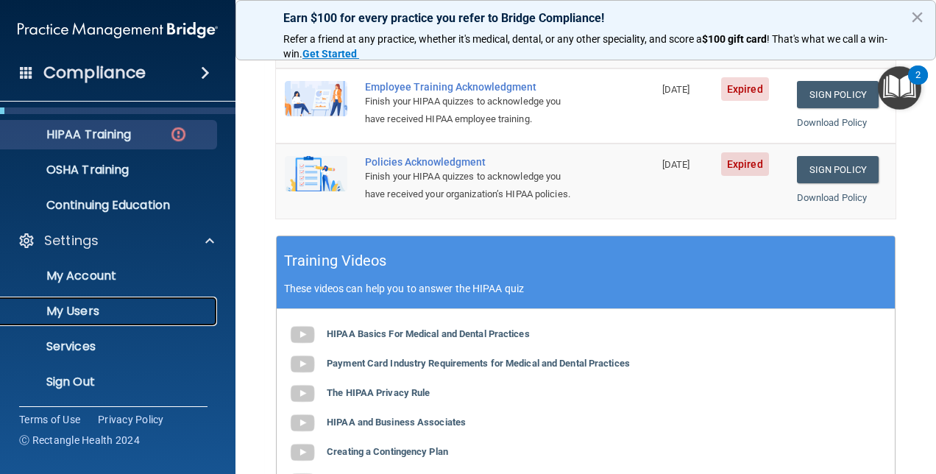
click at [73, 314] on p "My Users" at bounding box center [110, 311] width 201 height 15
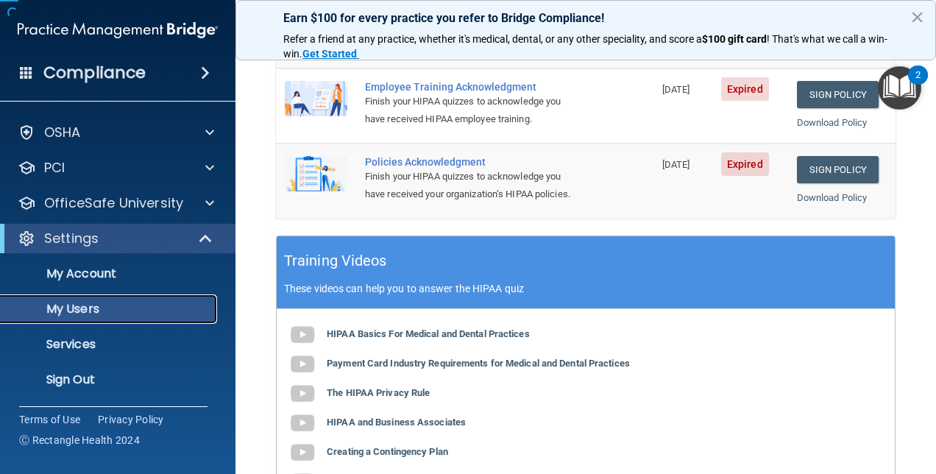
scroll to position [31, 0]
select select "20"
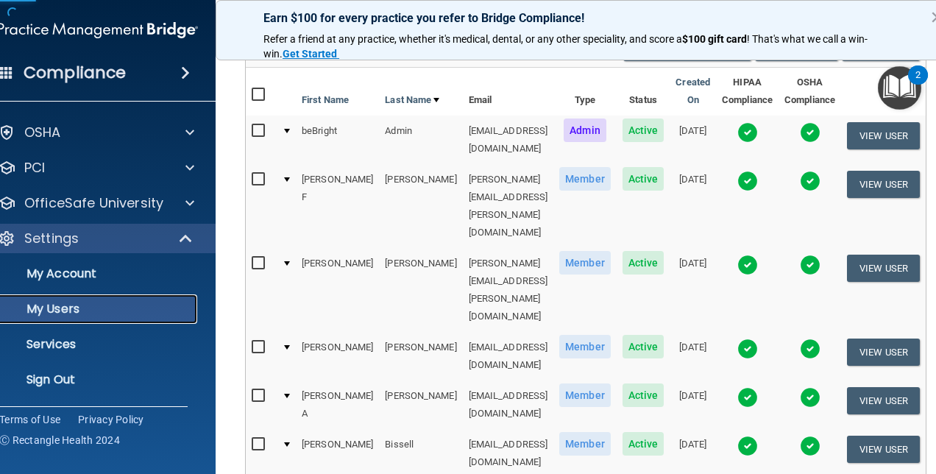
scroll to position [74, 0]
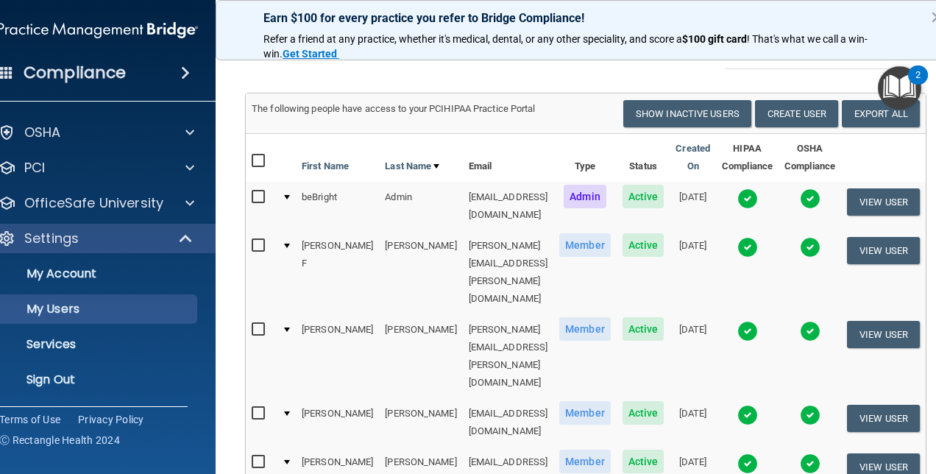
click at [895, 109] on img "Open Resource Center, 2 new notifications" at bounding box center [899, 87] width 43 height 43
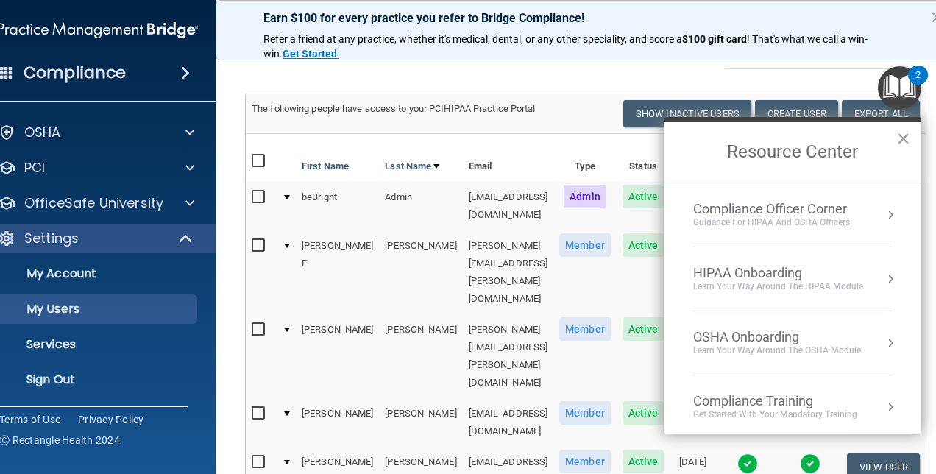
click at [586, 121] on div "Resend Invite Export All Create User Show Inactive Users" at bounding box center [758, 113] width 345 height 27
click at [902, 141] on button "×" at bounding box center [903, 139] width 14 height 24
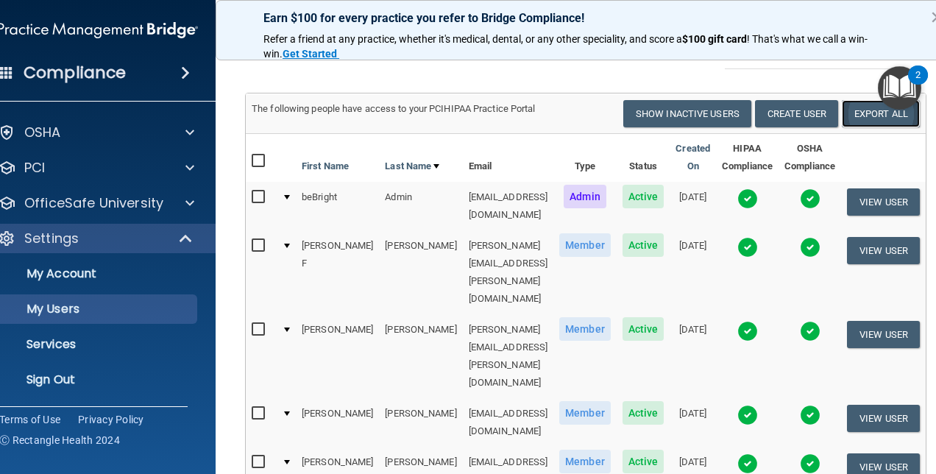
click at [875, 118] on link "Export All" at bounding box center [881, 113] width 78 height 27
click at [35, 389] on link "Sign Out" at bounding box center [81, 379] width 232 height 29
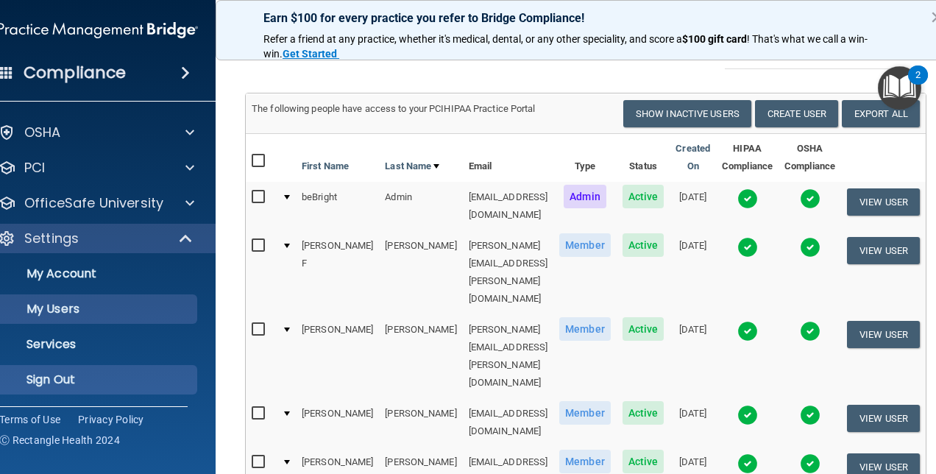
scroll to position [56, 0]
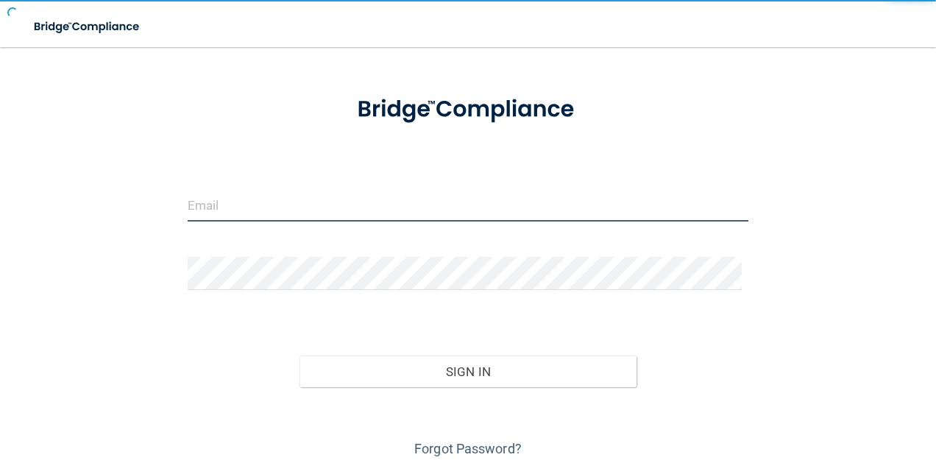
type input "agrantz@rectanglehealth.com"
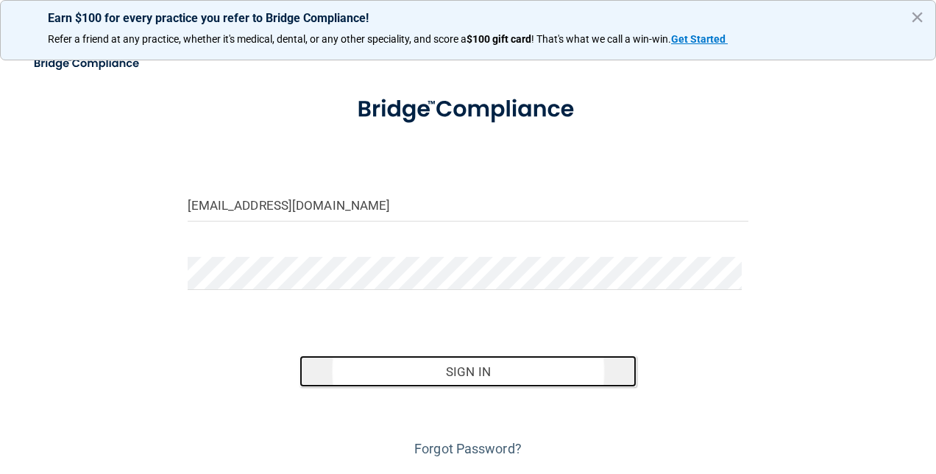
click at [484, 369] on button "Sign In" at bounding box center [468, 371] width 337 height 32
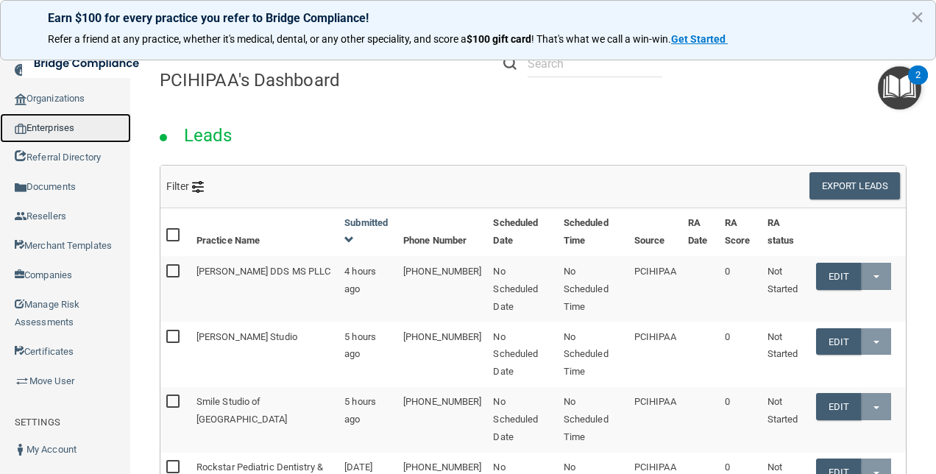
click at [81, 129] on link "Enterprises" at bounding box center [65, 127] width 131 height 29
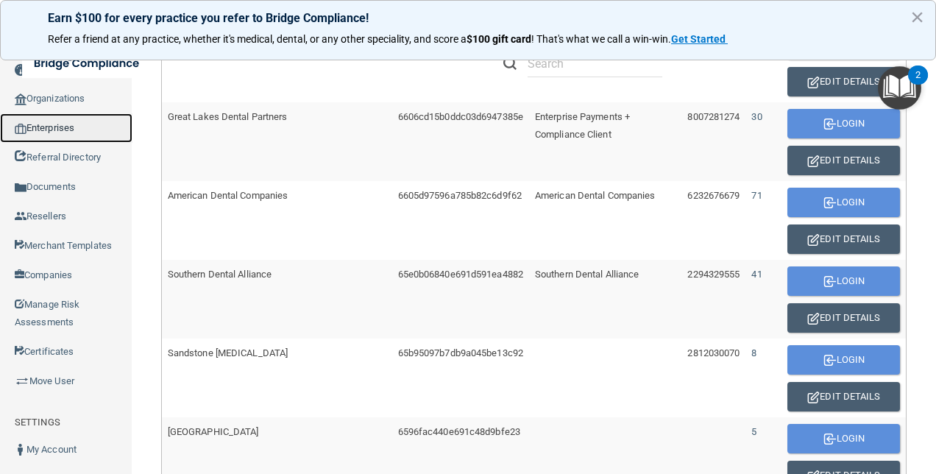
scroll to position [788, 0]
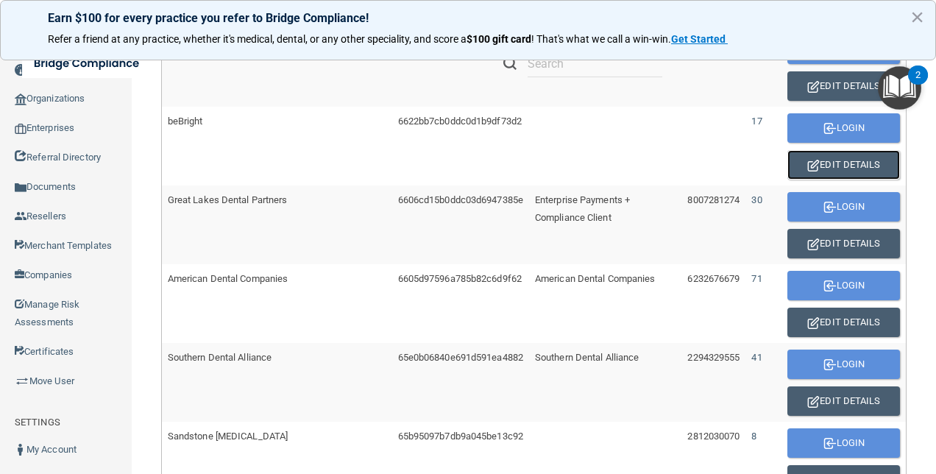
click at [820, 155] on button "Edit Details" at bounding box center [844, 164] width 113 height 29
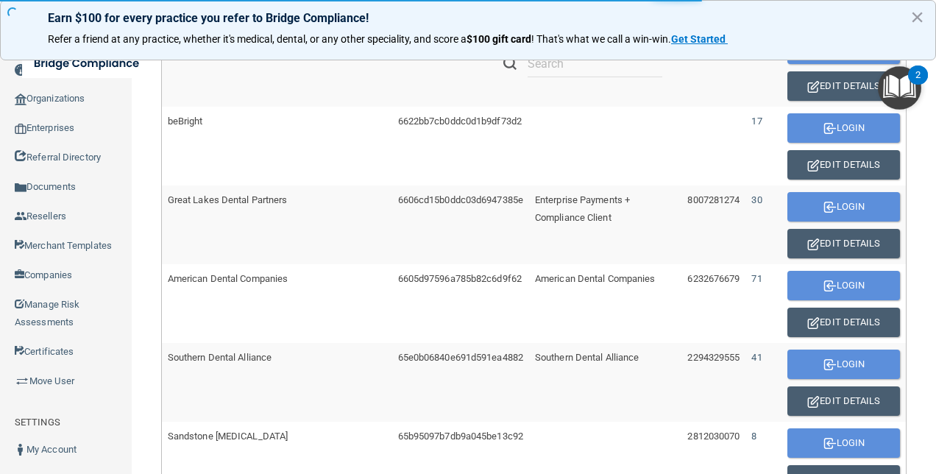
scroll to position [834, 0]
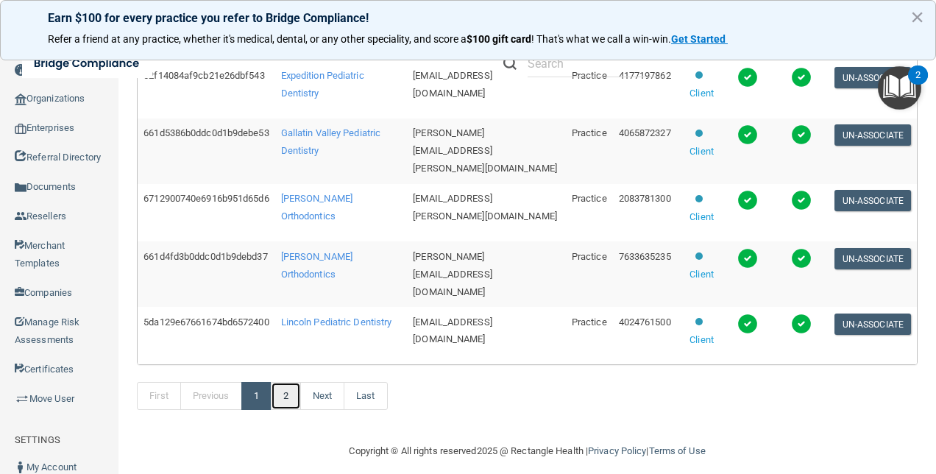
click at [296, 384] on link "2" at bounding box center [286, 396] width 30 height 28
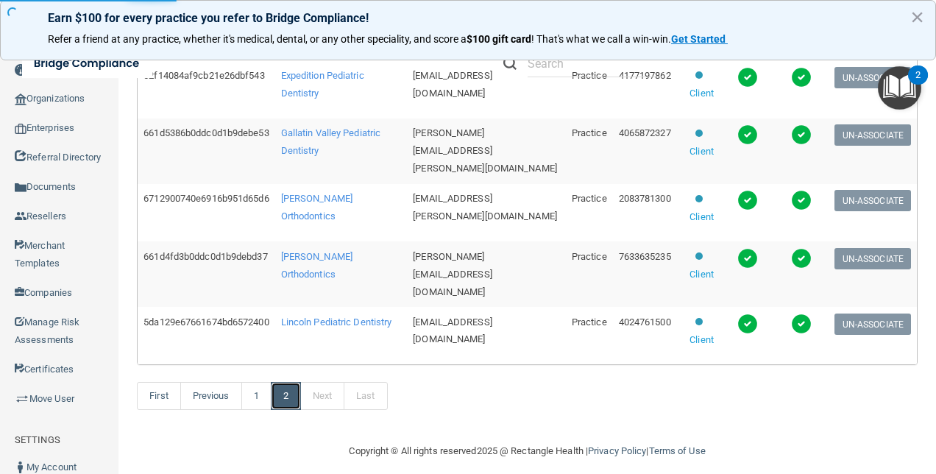
scroll to position [47, 0]
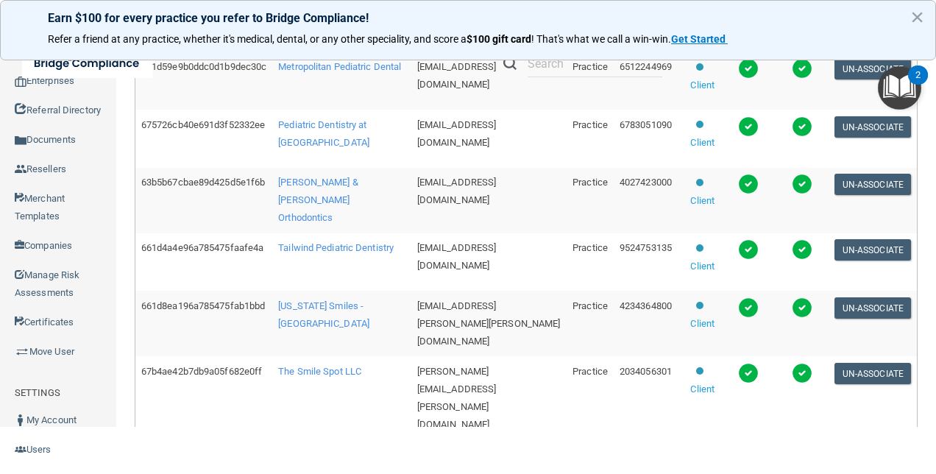
click at [315, 156] on td "Pediatric Dentistry at [GEOGRAPHIC_DATA]" at bounding box center [341, 139] width 138 height 58
click at [317, 148] on span "Pediatric Dentistry at [GEOGRAPHIC_DATA]" at bounding box center [323, 133] width 91 height 29
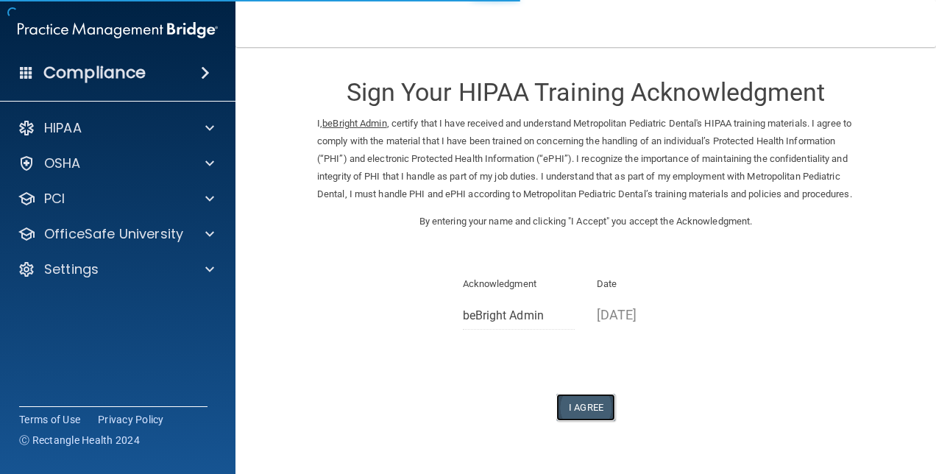
click at [587, 421] on button "I Agree" at bounding box center [585, 407] width 59 height 27
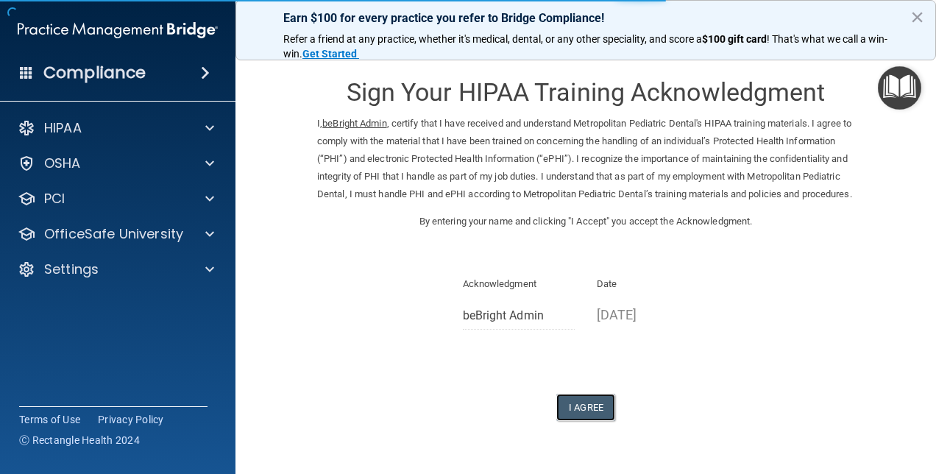
scroll to position [58, 0]
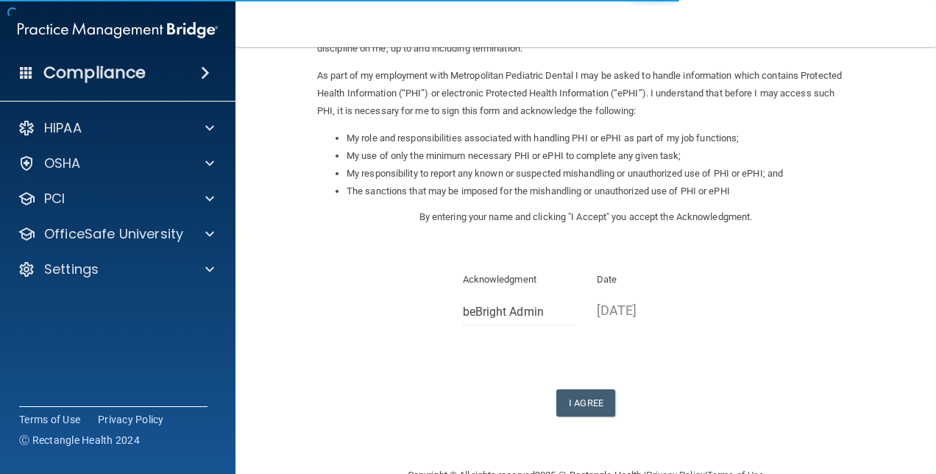
scroll to position [200, 0]
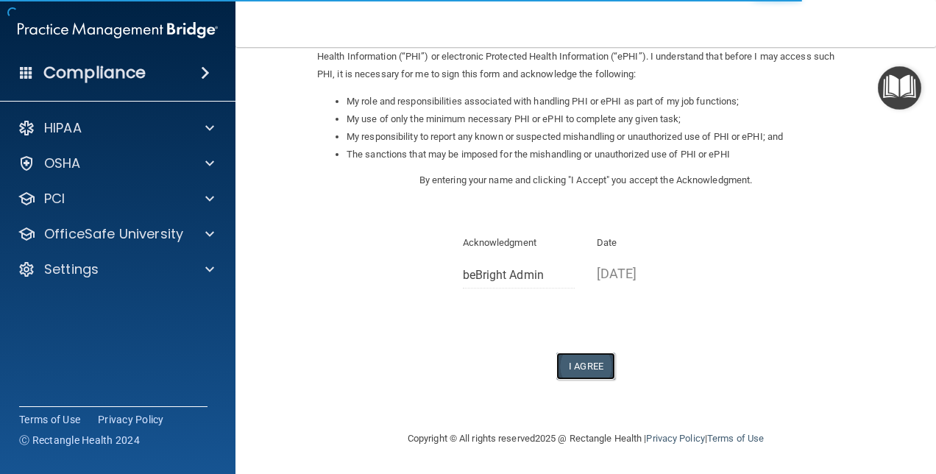
click at [582, 365] on button "I Agree" at bounding box center [585, 366] width 59 height 27
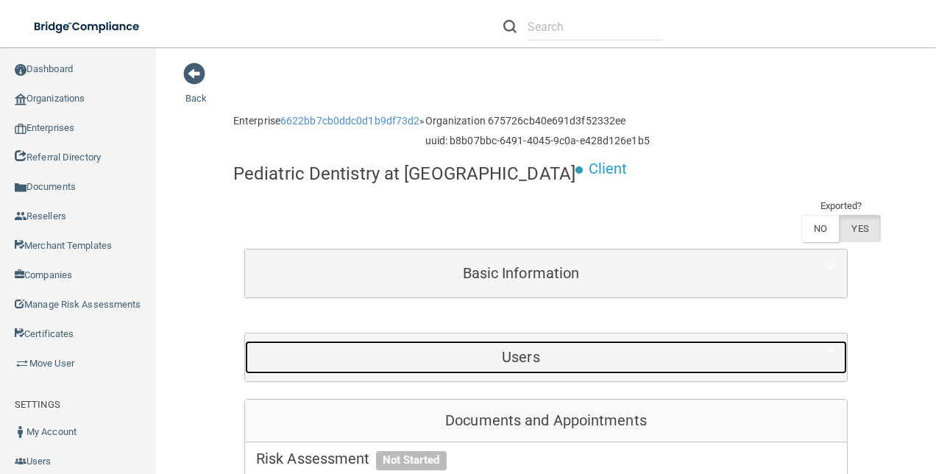
click at [517, 349] on h5 "Users" at bounding box center [521, 357] width 530 height 16
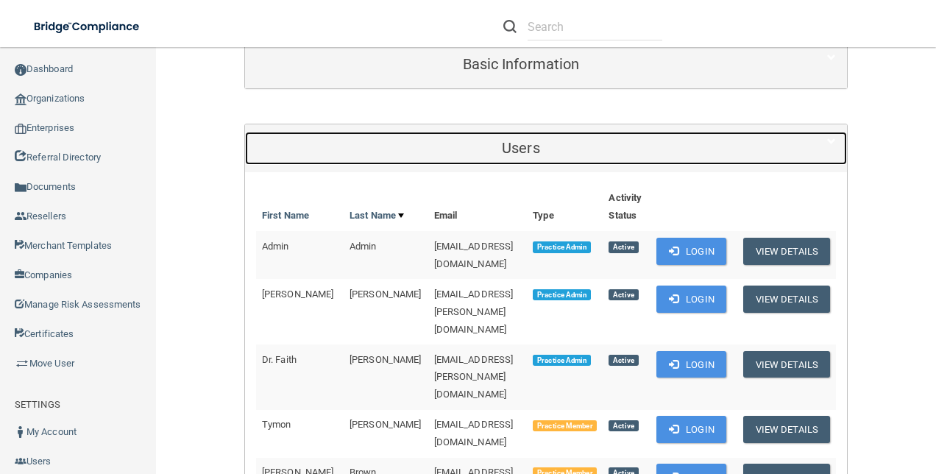
scroll to position [221, 0]
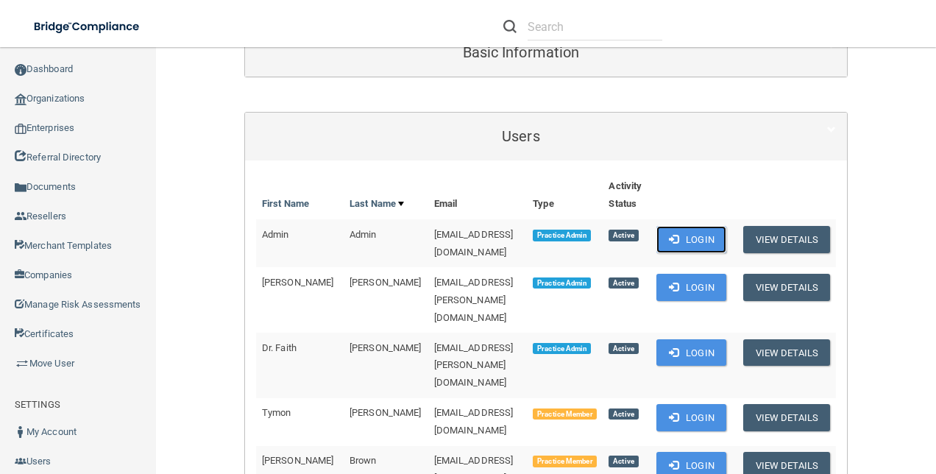
click at [726, 226] on button "Login" at bounding box center [692, 239] width 70 height 27
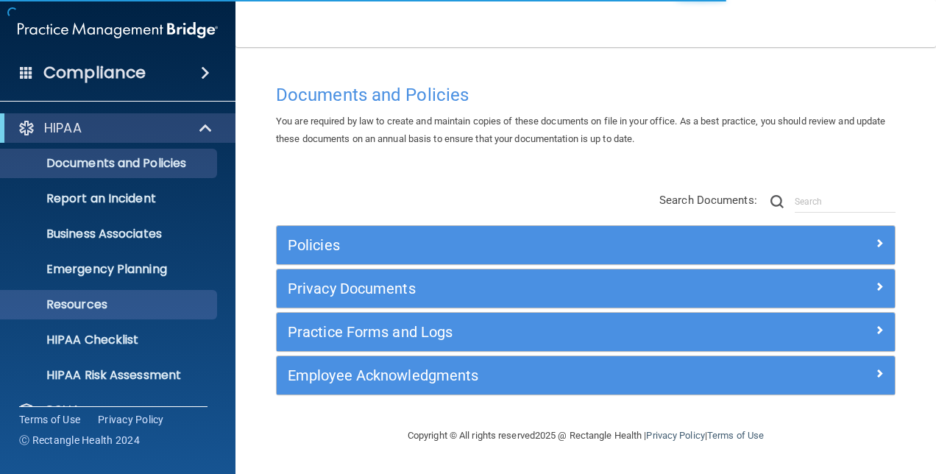
scroll to position [137, 0]
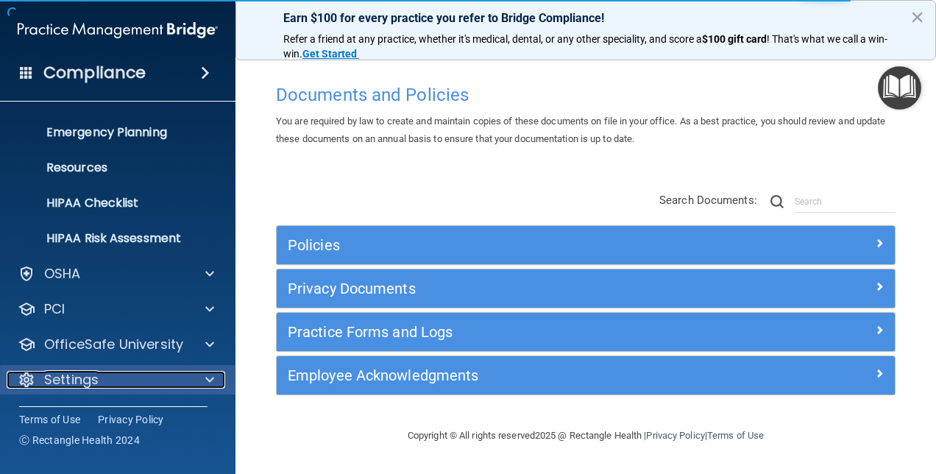
click at [110, 378] on div "Settings" at bounding box center [98, 380] width 183 height 18
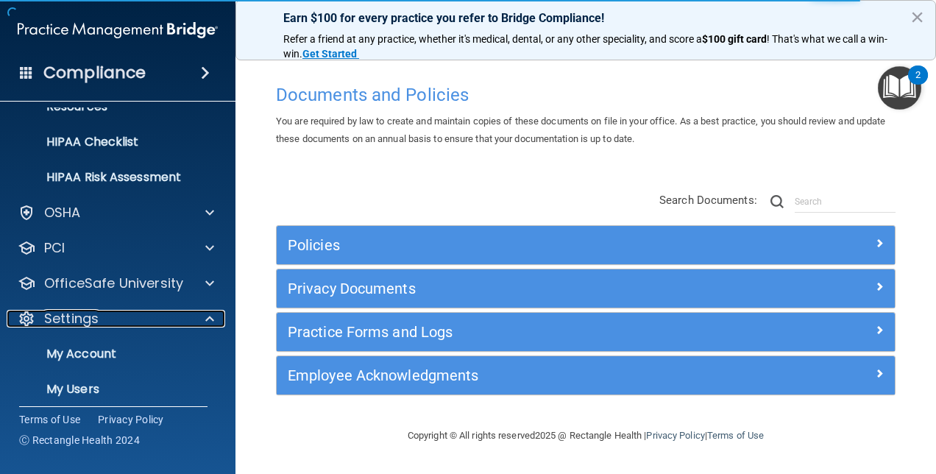
scroll to position [276, 0]
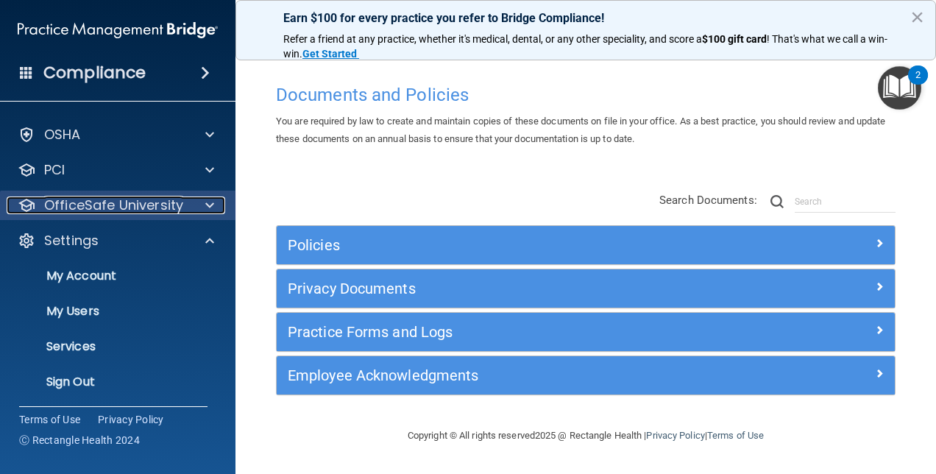
click at [158, 205] on p "OfficeSafe University" at bounding box center [113, 206] width 139 height 18
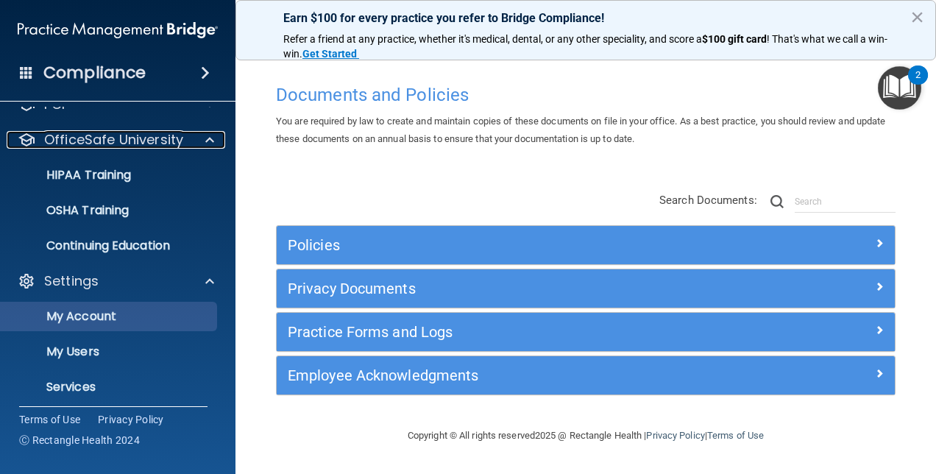
scroll to position [383, 0]
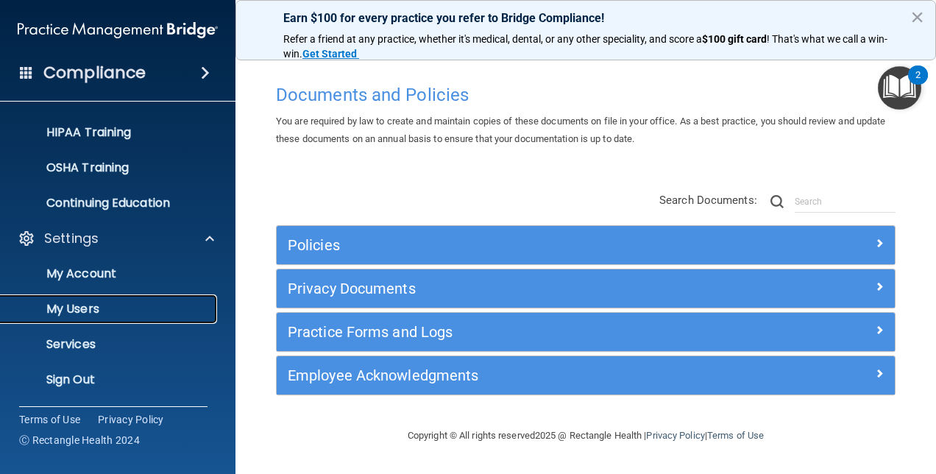
click at [79, 305] on p "My Users" at bounding box center [110, 309] width 201 height 15
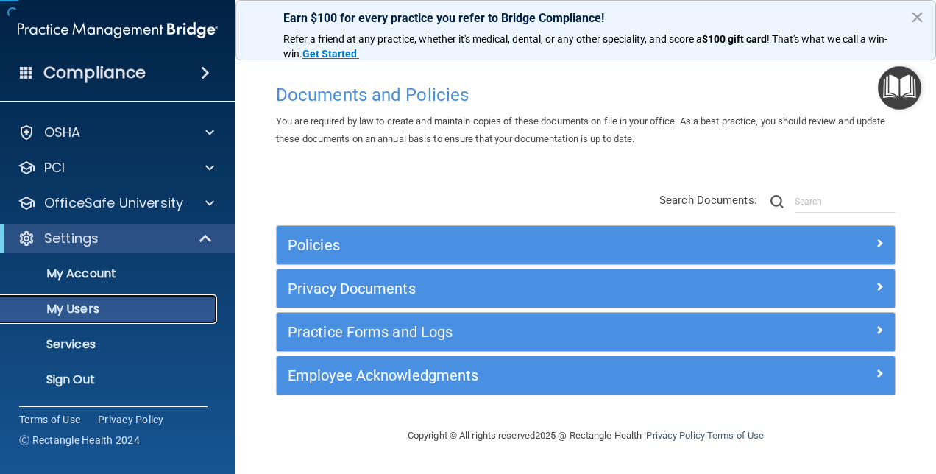
scroll to position [31, 0]
select select "20"
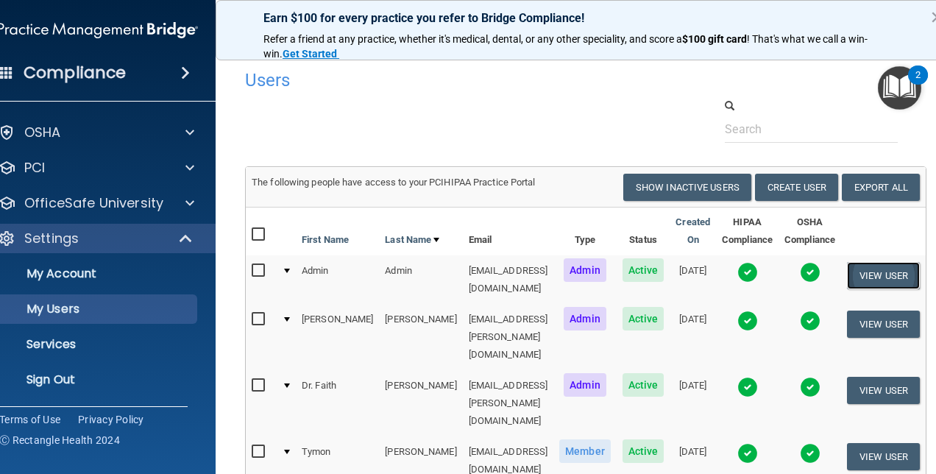
click at [901, 277] on button "View User" at bounding box center [883, 275] width 73 height 27
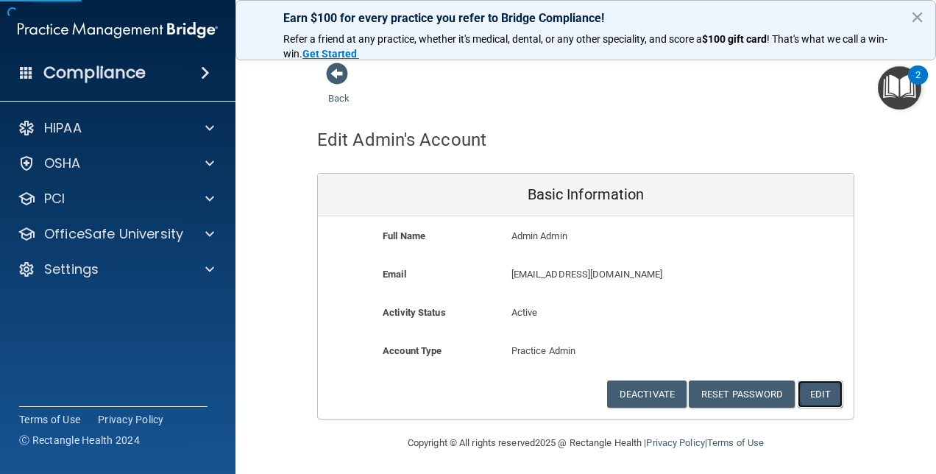
click at [826, 391] on button "Edit" at bounding box center [820, 394] width 45 height 27
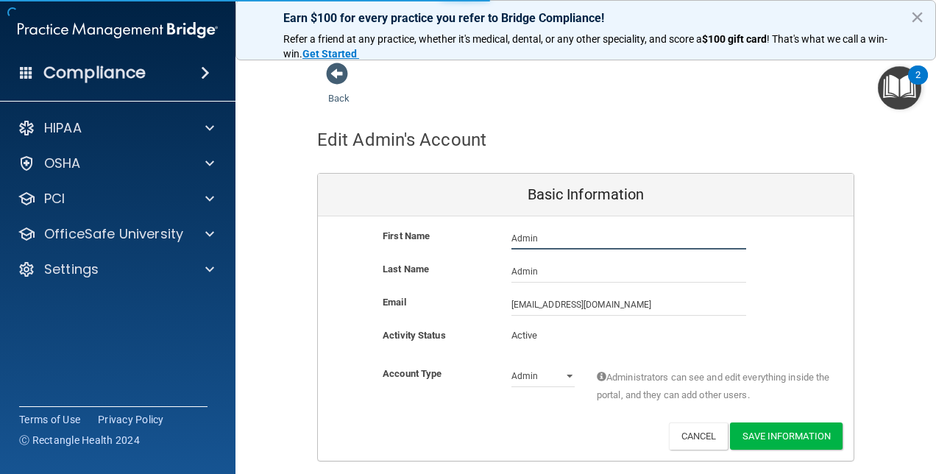
drag, startPoint x: 558, startPoint y: 236, endPoint x: 470, endPoint y: 233, distance: 87.7
click at [481, 234] on div "First Name Admin Admin Admin" at bounding box center [586, 238] width 536 height 22
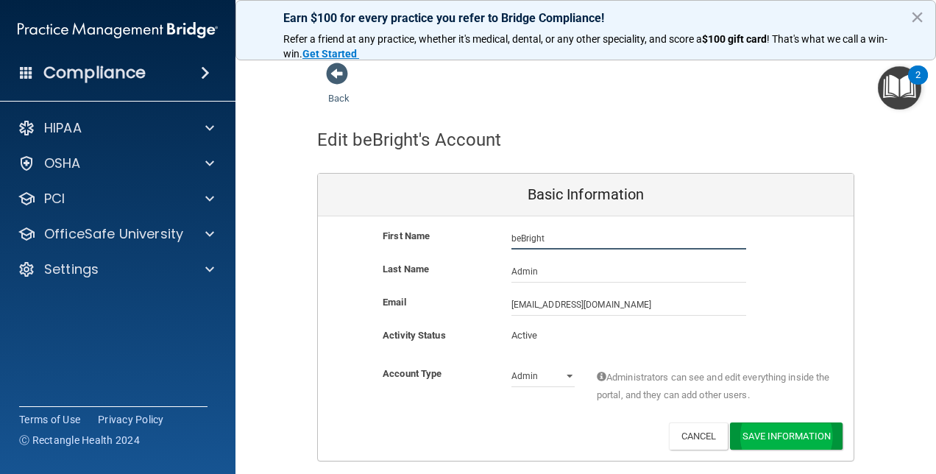
type input "beBright"
click at [795, 434] on button "Save Information" at bounding box center [786, 435] width 113 height 27
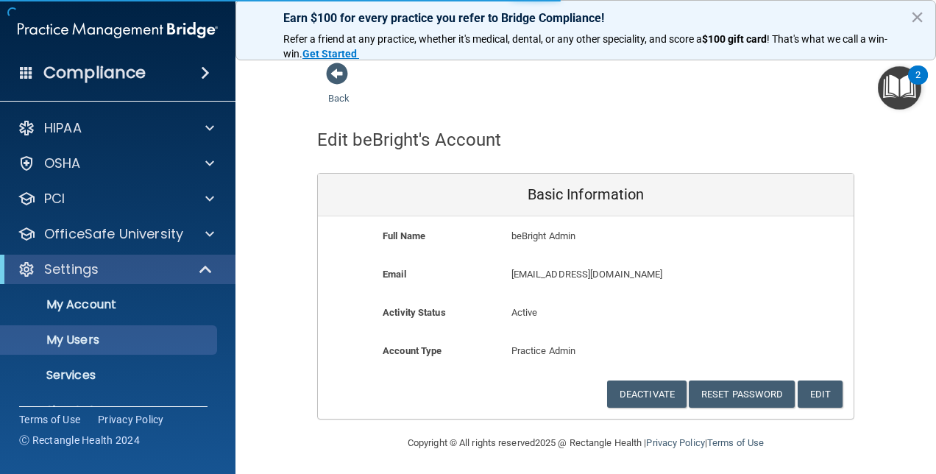
select select "20"
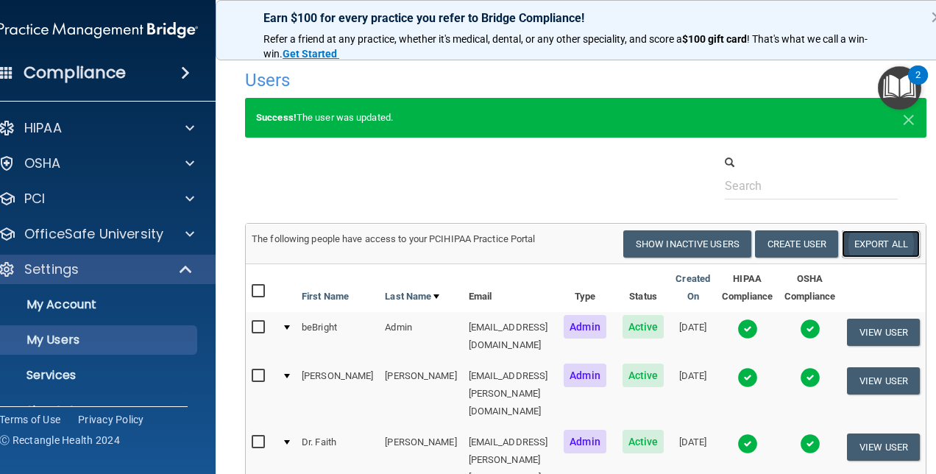
click at [904, 240] on link "Export All" at bounding box center [881, 243] width 78 height 27
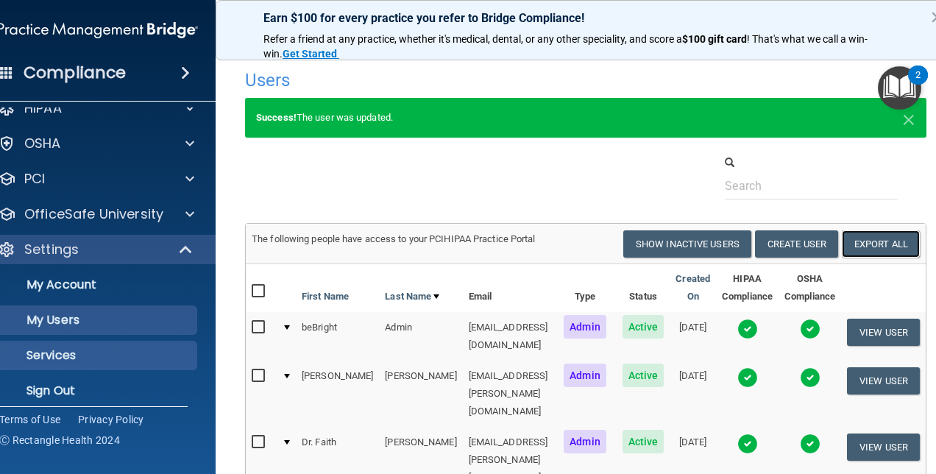
scroll to position [31, 0]
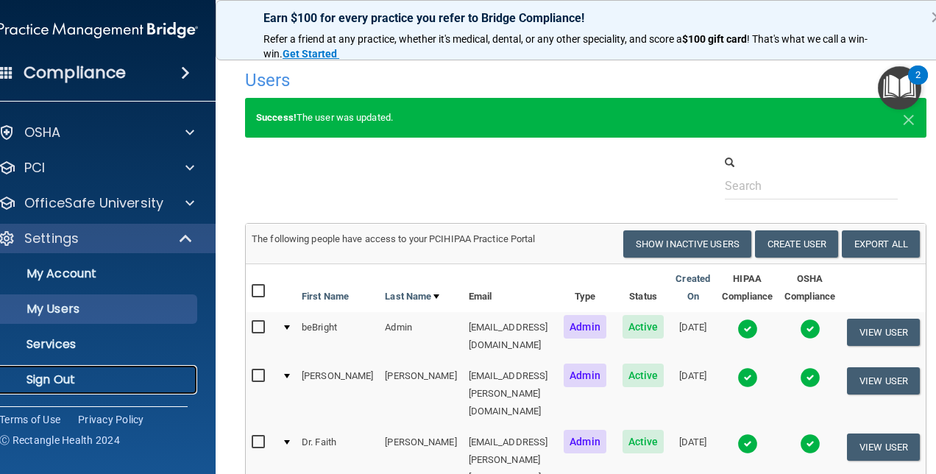
click at [32, 378] on p "Sign Out" at bounding box center [90, 379] width 201 height 15
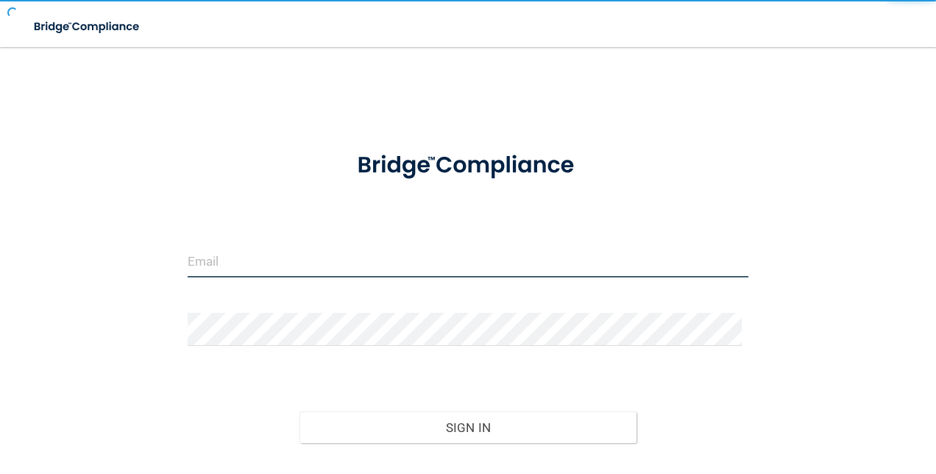
type input "agrantz@rectanglehealth.com"
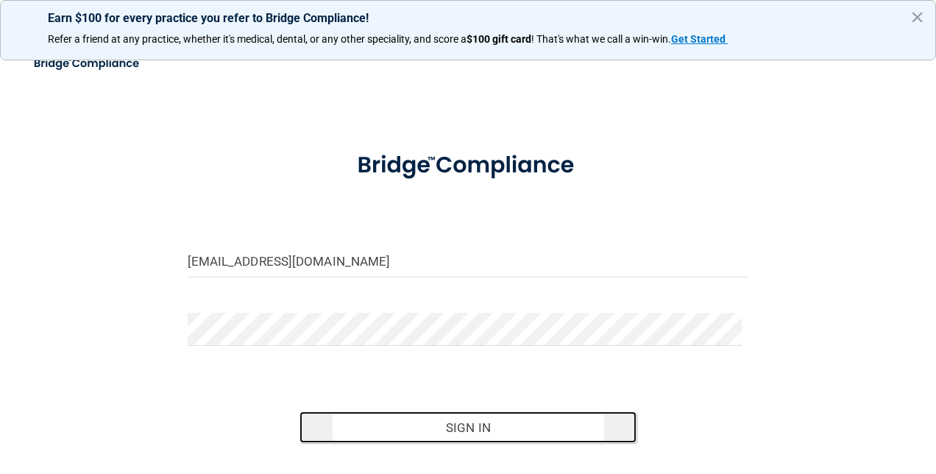
click at [465, 433] on button "Sign In" at bounding box center [468, 427] width 337 height 32
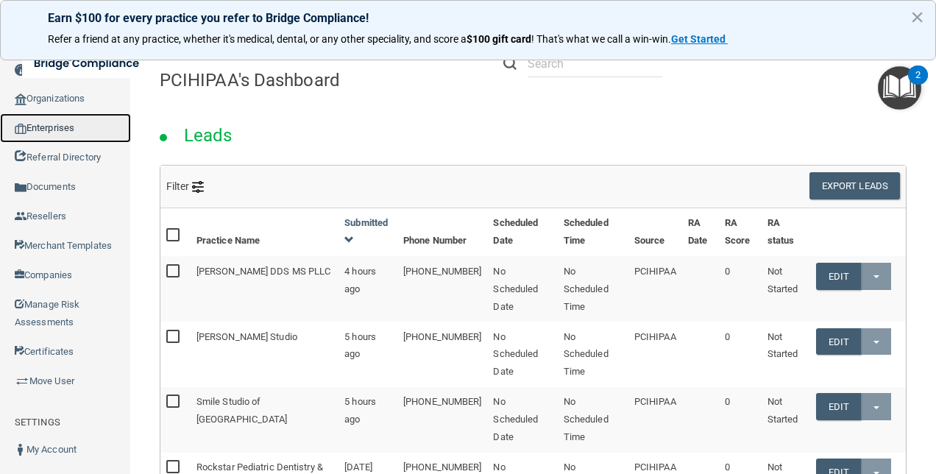
click at [62, 127] on link "Enterprises" at bounding box center [65, 127] width 131 height 29
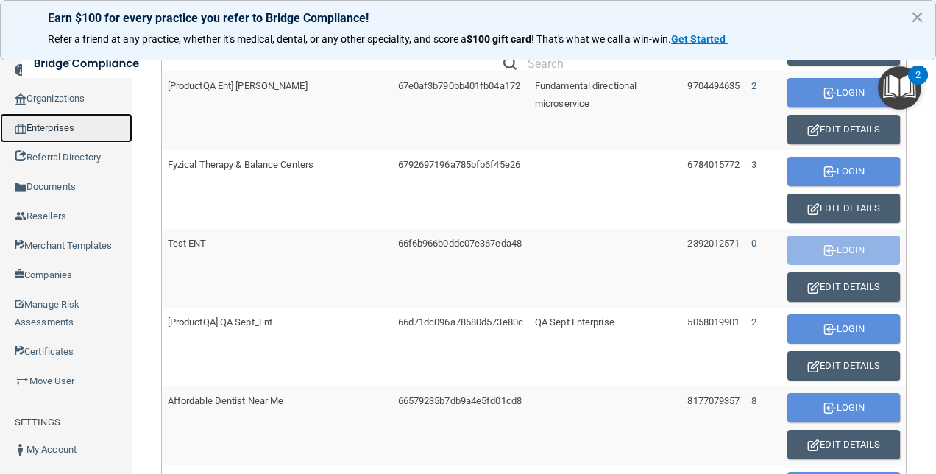
scroll to position [515, 0]
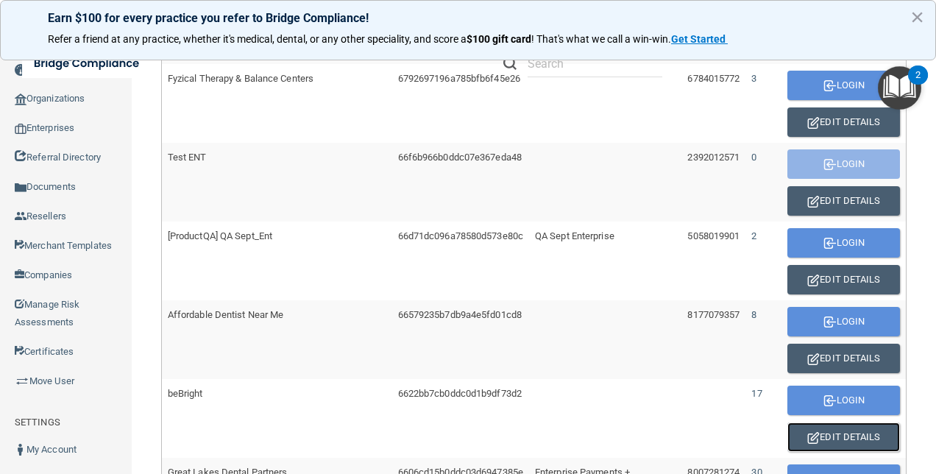
click at [814, 431] on button "Edit Details" at bounding box center [844, 436] width 113 height 29
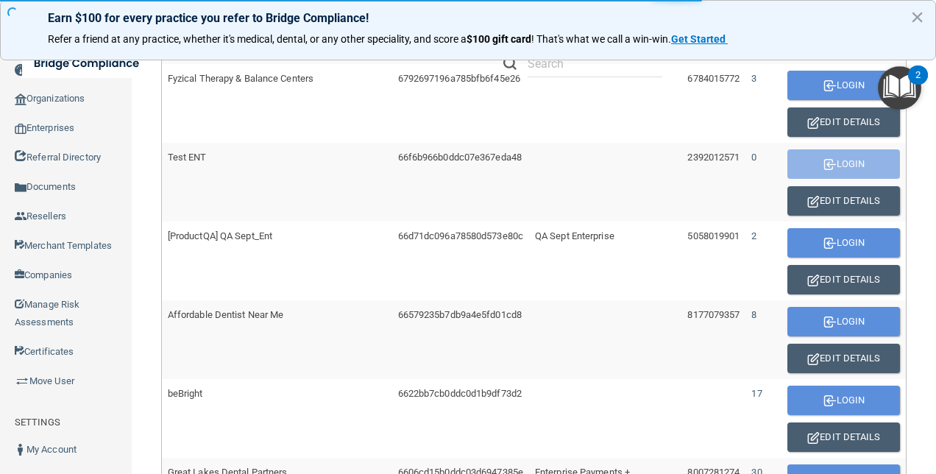
scroll to position [834, 0]
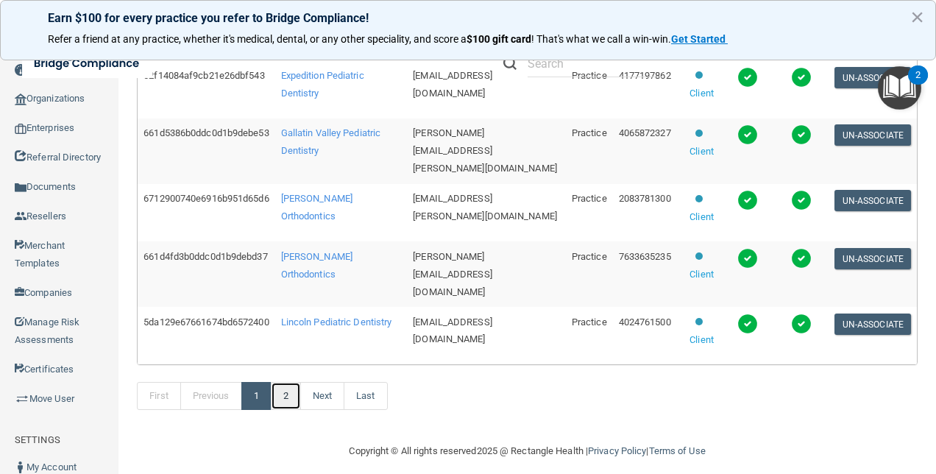
click at [296, 382] on link "2" at bounding box center [286, 396] width 30 height 28
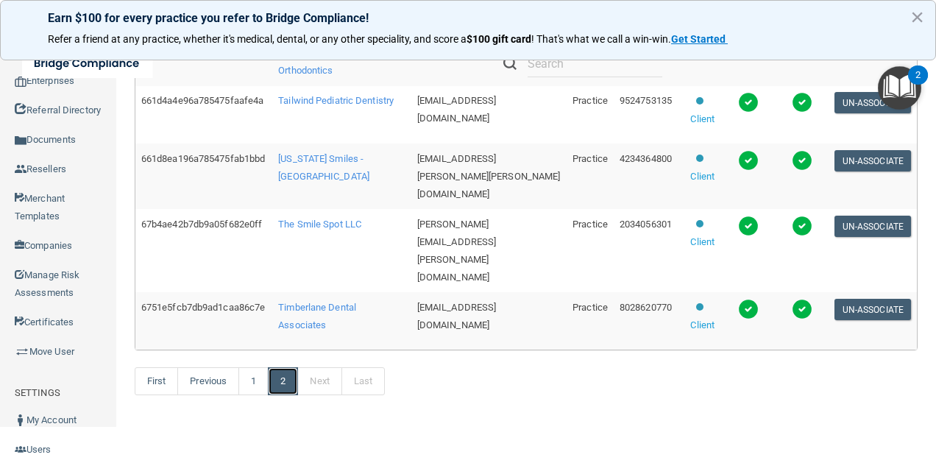
scroll to position [448, 0]
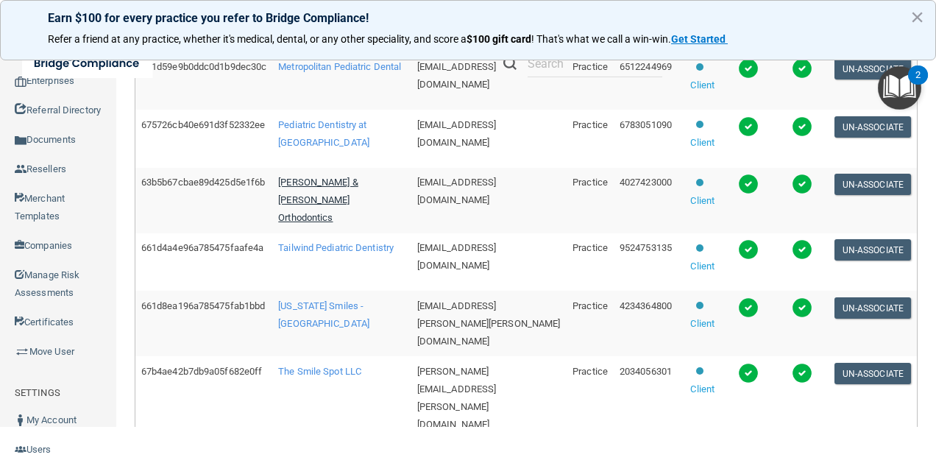
click at [325, 213] on span "[PERSON_NAME] & [PERSON_NAME] Orthodontics" at bounding box center [318, 200] width 80 height 46
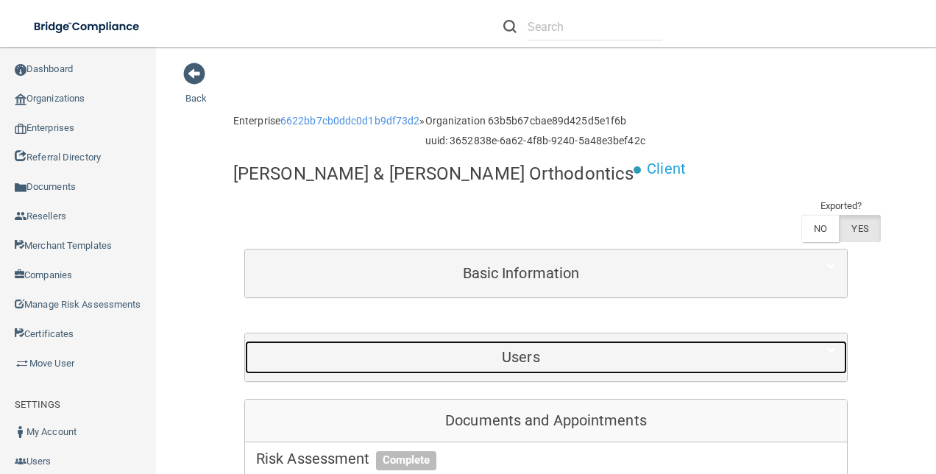
click at [471, 341] on div "Users" at bounding box center [521, 357] width 552 height 33
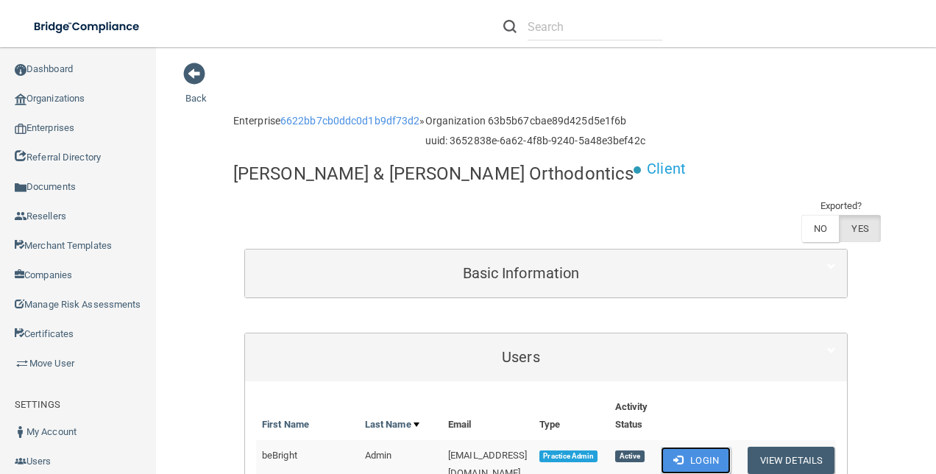
click at [704, 447] on button "Login" at bounding box center [696, 460] width 70 height 27
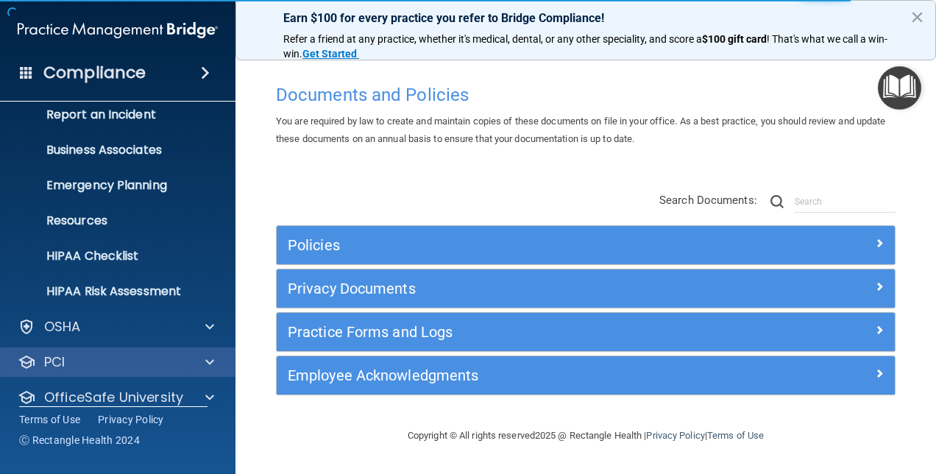
scroll to position [137, 0]
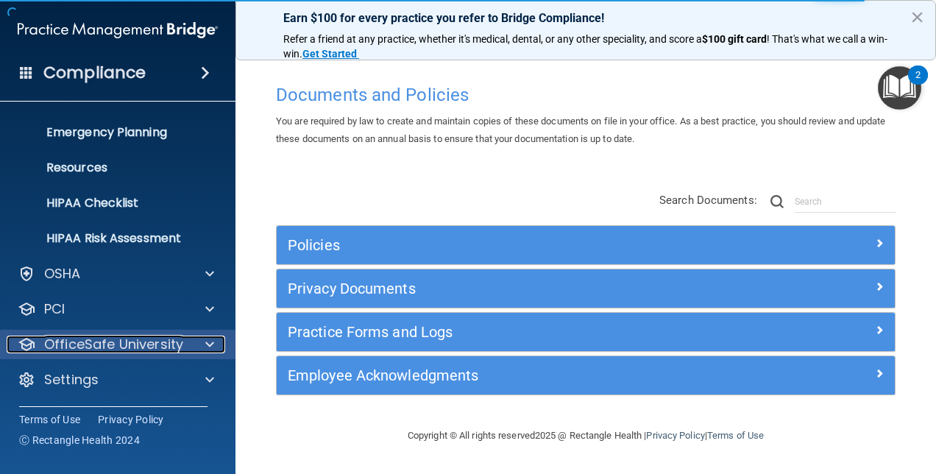
click at [180, 346] on p "OfficeSafe University" at bounding box center [113, 345] width 139 height 18
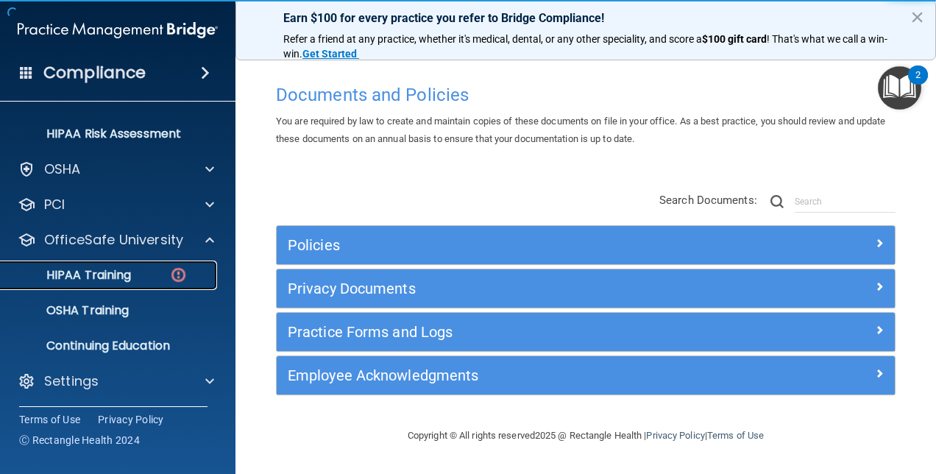
click at [123, 275] on p "HIPAA Training" at bounding box center [70, 275] width 121 height 15
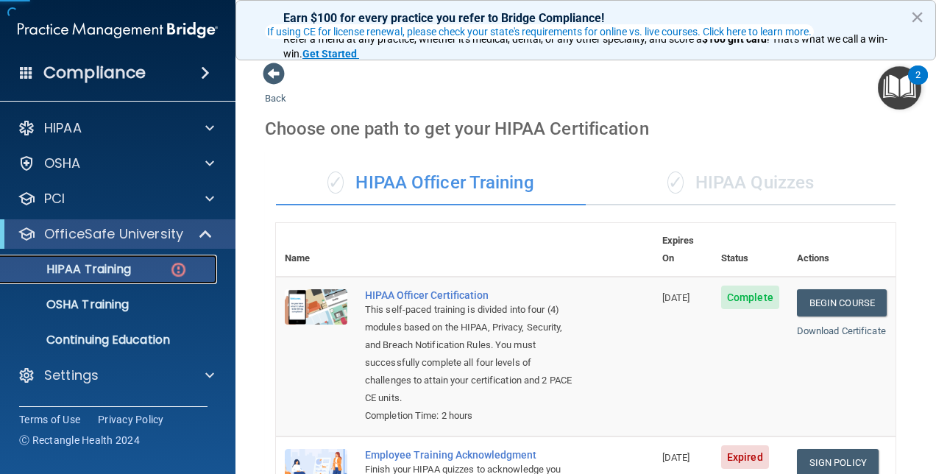
scroll to position [221, 0]
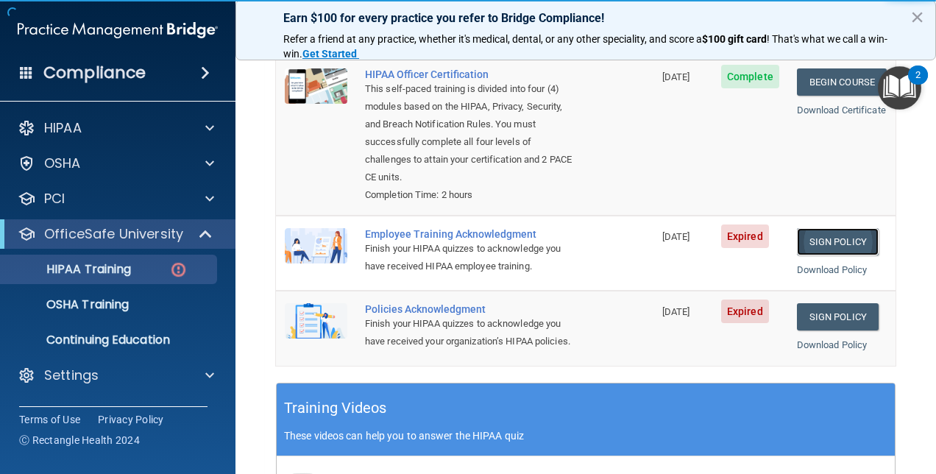
click at [825, 228] on link "Sign Policy" at bounding box center [838, 241] width 82 height 27
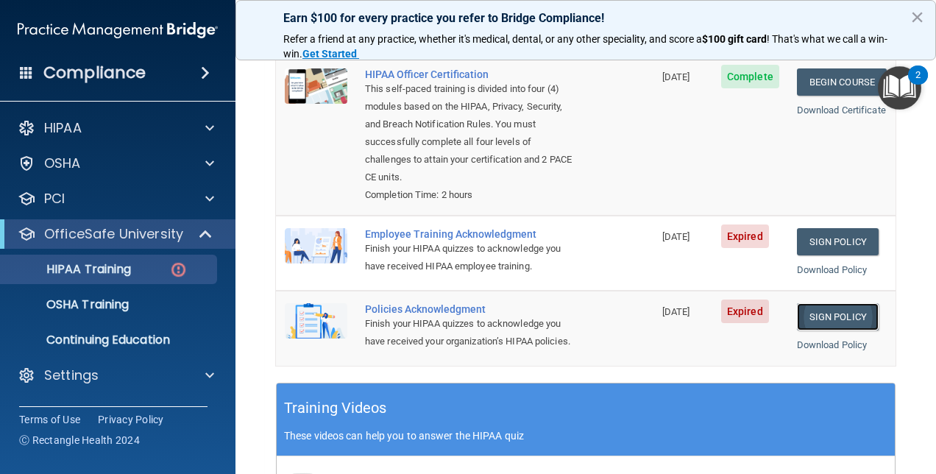
click at [827, 303] on link "Sign Policy" at bounding box center [838, 316] width 82 height 27
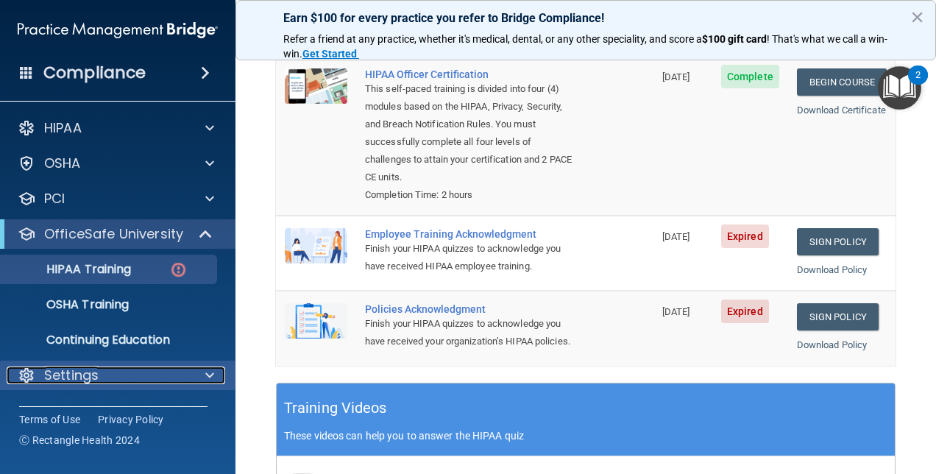
click at [138, 381] on div "Settings" at bounding box center [98, 376] width 183 height 18
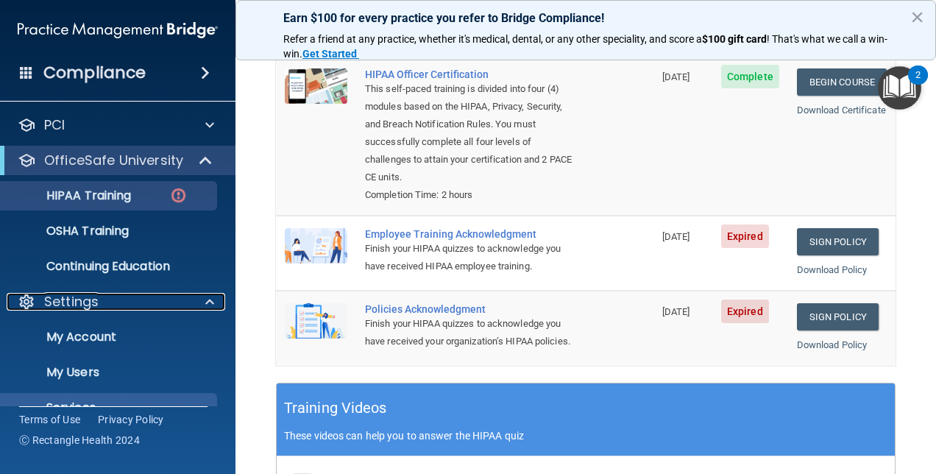
scroll to position [136, 0]
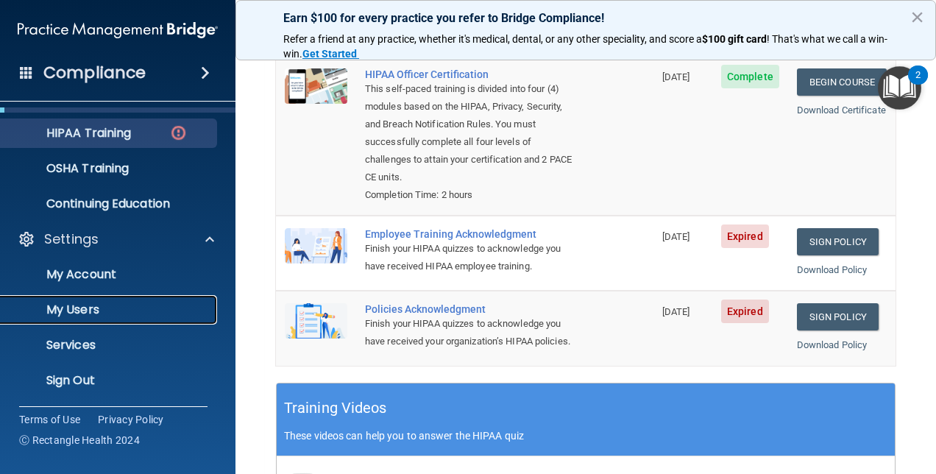
click at [81, 306] on p "My Users" at bounding box center [110, 310] width 201 height 15
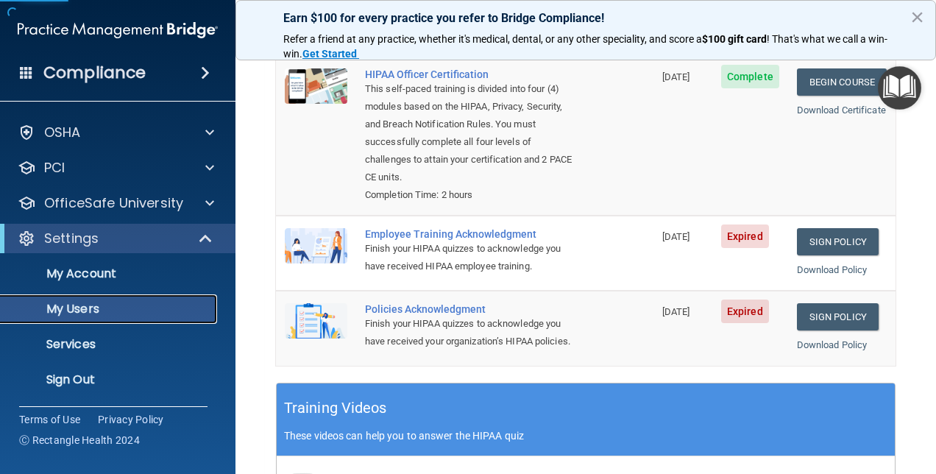
scroll to position [31, 0]
select select "20"
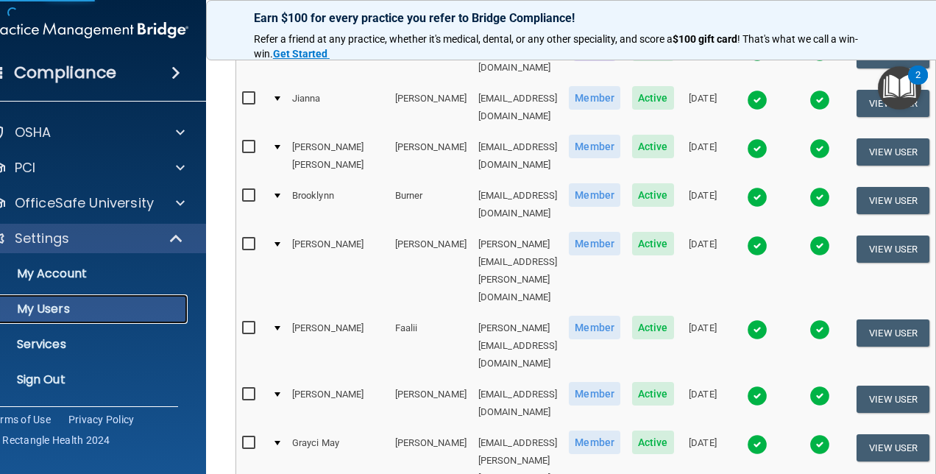
scroll to position [0, 0]
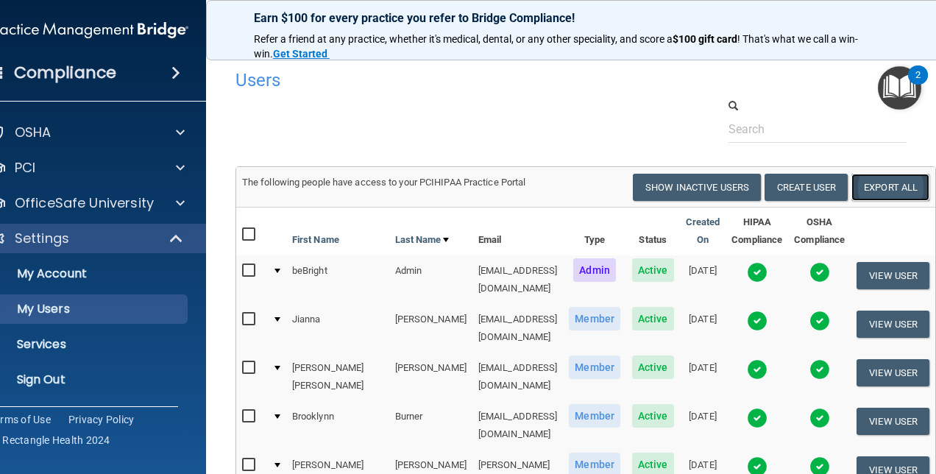
click at [910, 187] on link "Export All" at bounding box center [891, 187] width 78 height 27
click at [45, 377] on p "Sign Out" at bounding box center [80, 379] width 201 height 15
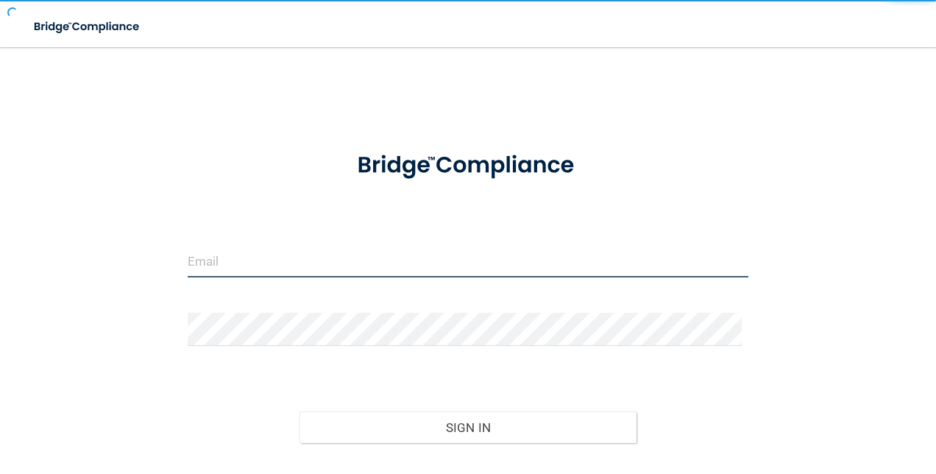
type input "[EMAIL_ADDRESS][DOMAIN_NAME]"
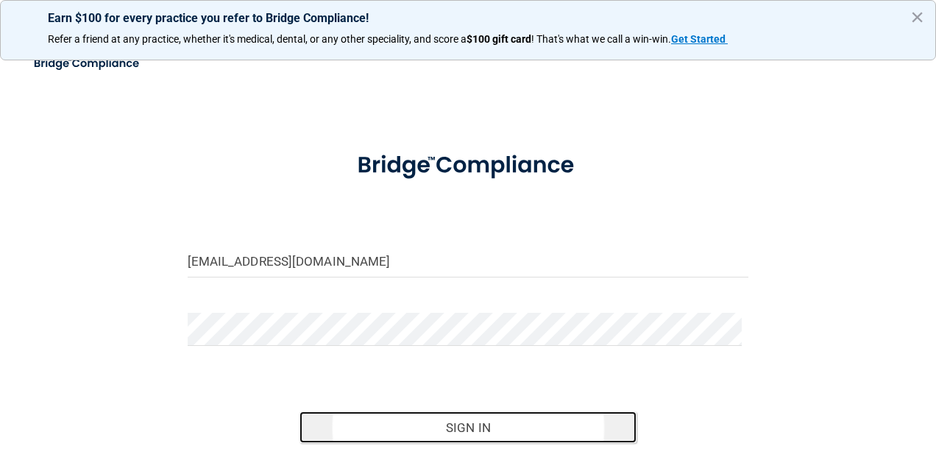
click at [455, 431] on button "Sign In" at bounding box center [468, 427] width 337 height 32
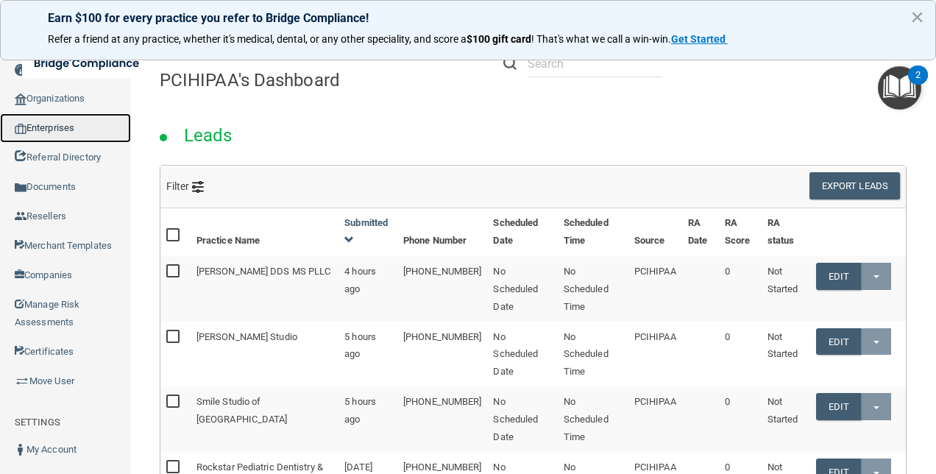
click at [53, 130] on link "Enterprises" at bounding box center [65, 127] width 131 height 29
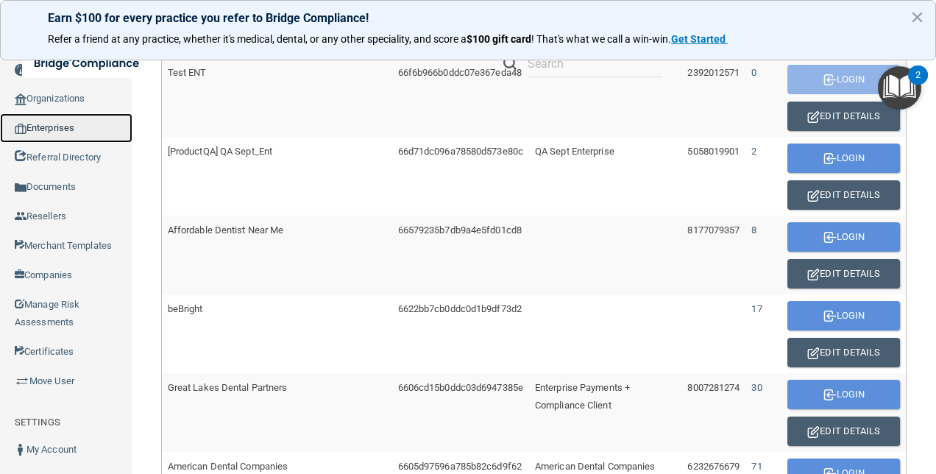
scroll to position [662, 0]
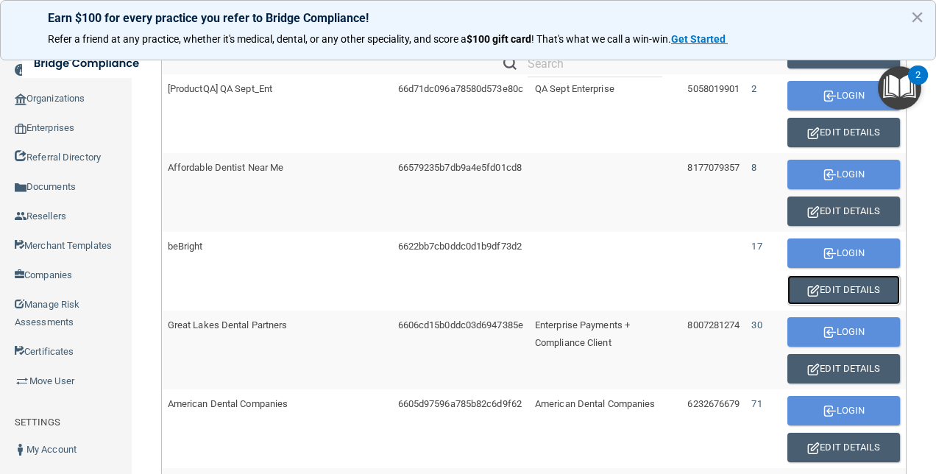
click at [824, 283] on button "Edit Details" at bounding box center [844, 289] width 113 height 29
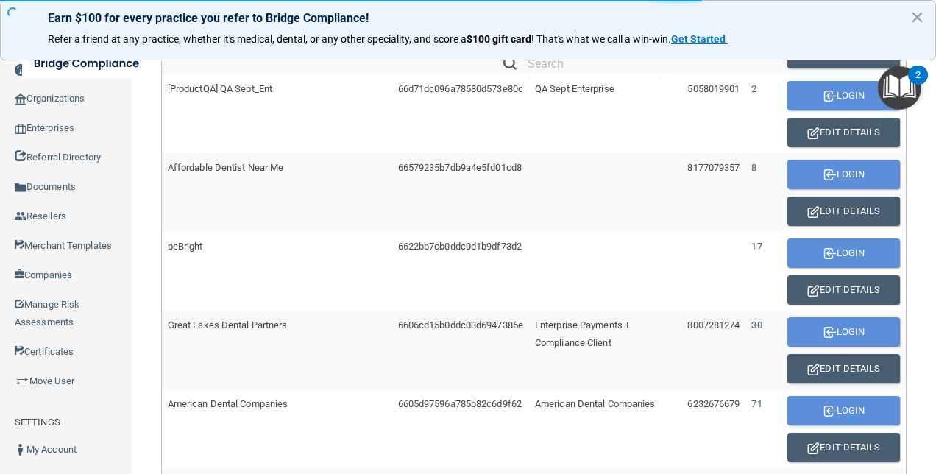
scroll to position [834, 0]
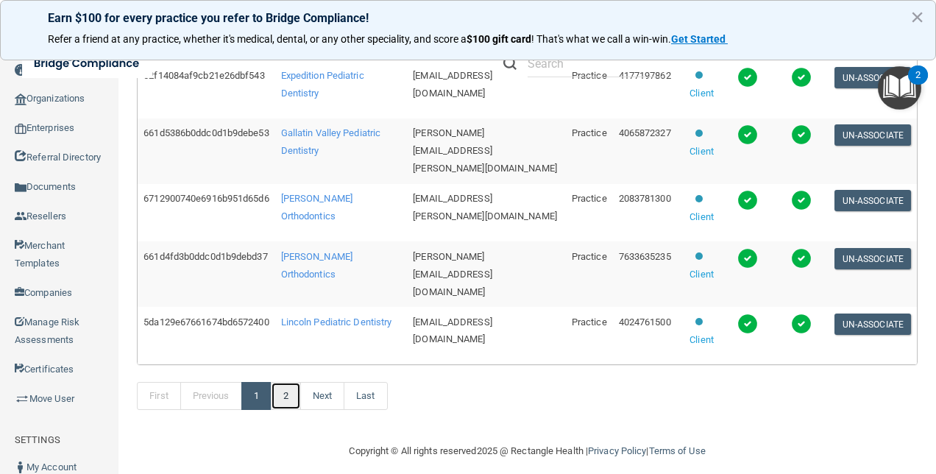
click at [301, 382] on link "2" at bounding box center [286, 396] width 30 height 28
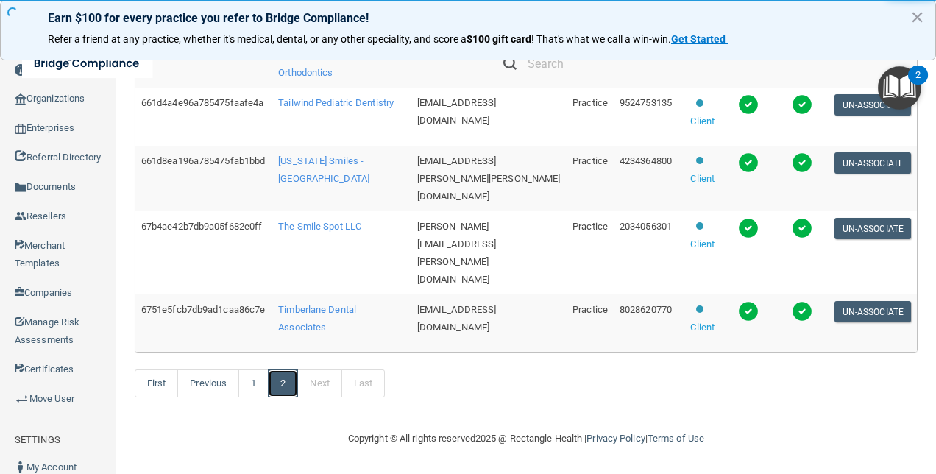
scroll to position [47, 0]
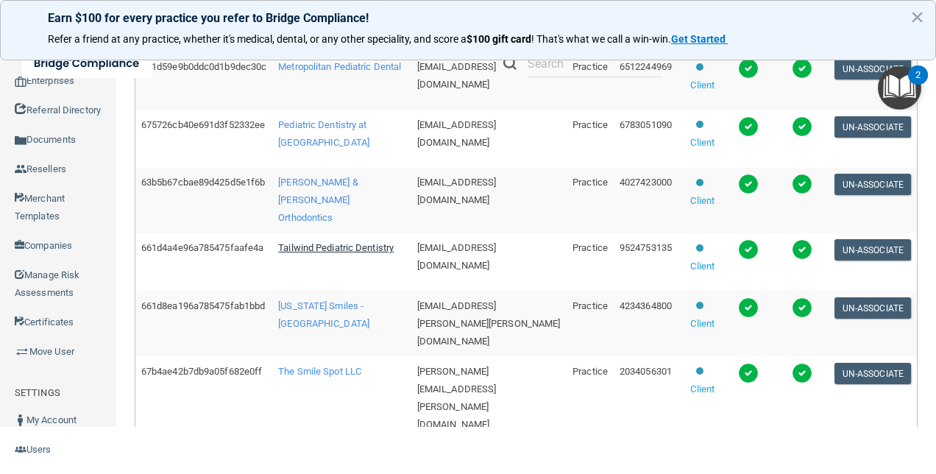
click at [318, 253] on span "Tailwind Pediatric Dentistry" at bounding box center [336, 247] width 116 height 11
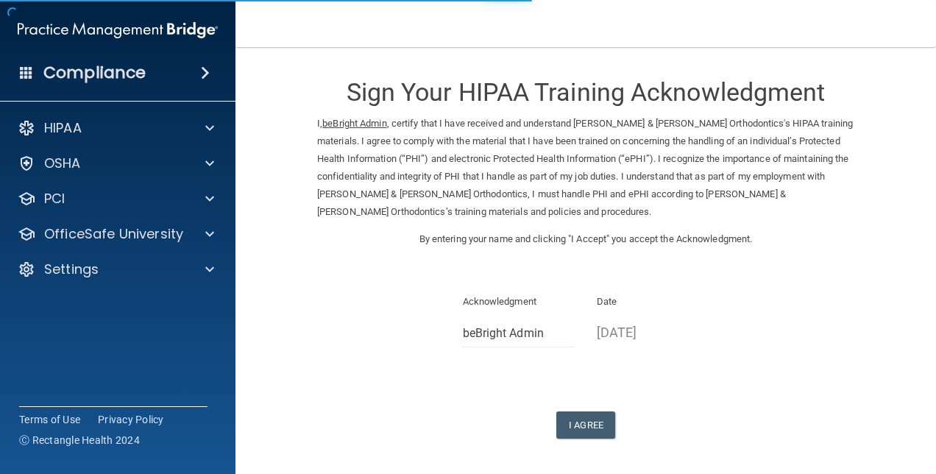
scroll to position [58, 0]
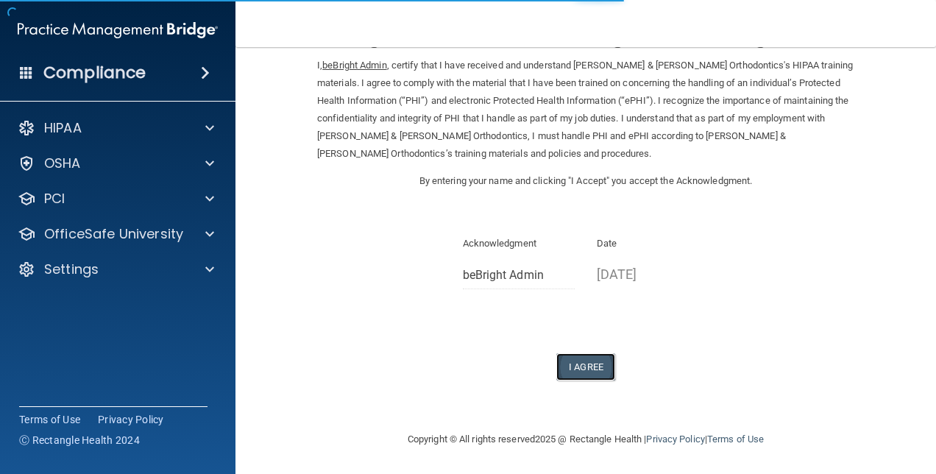
click at [580, 357] on button "I Agree" at bounding box center [585, 366] width 59 height 27
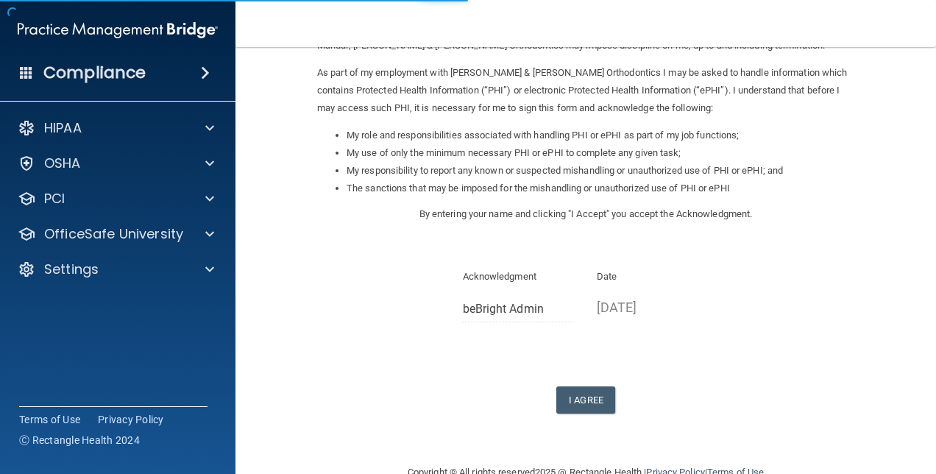
scroll to position [200, 0]
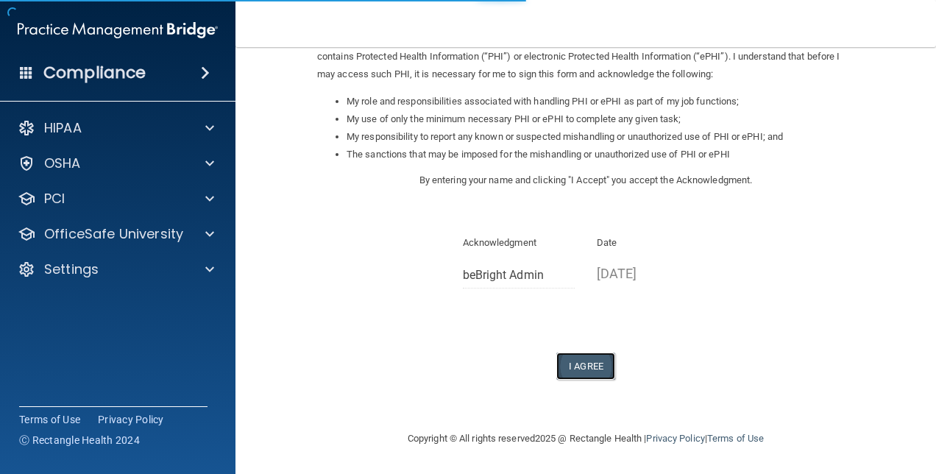
click at [587, 369] on button "I Agree" at bounding box center [585, 366] width 59 height 27
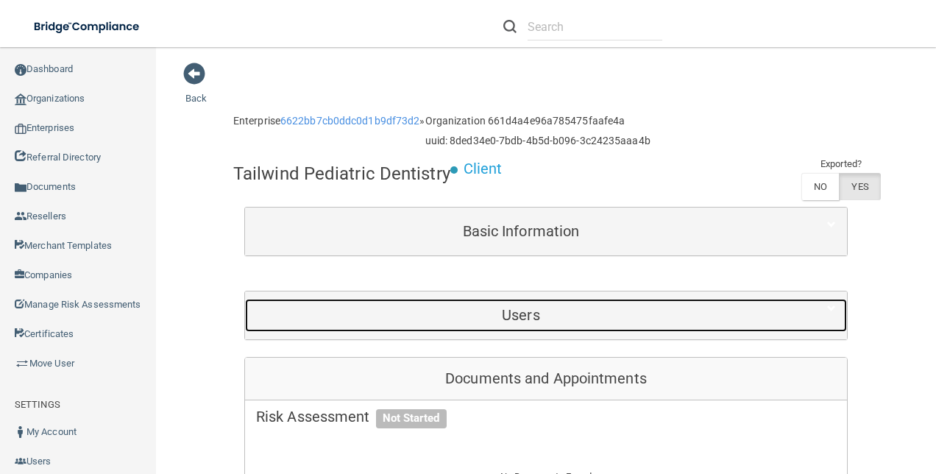
click at [509, 299] on div "Users" at bounding box center [521, 315] width 552 height 33
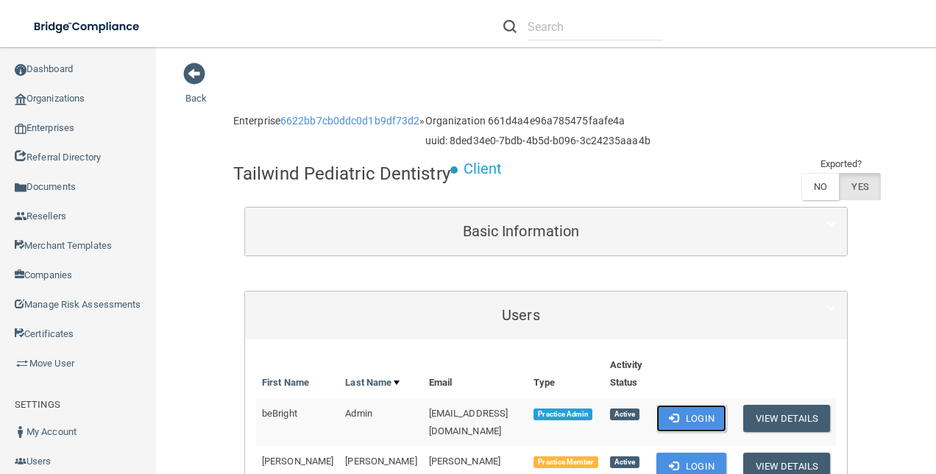
click at [696, 422] on button "Login" at bounding box center [692, 418] width 70 height 27
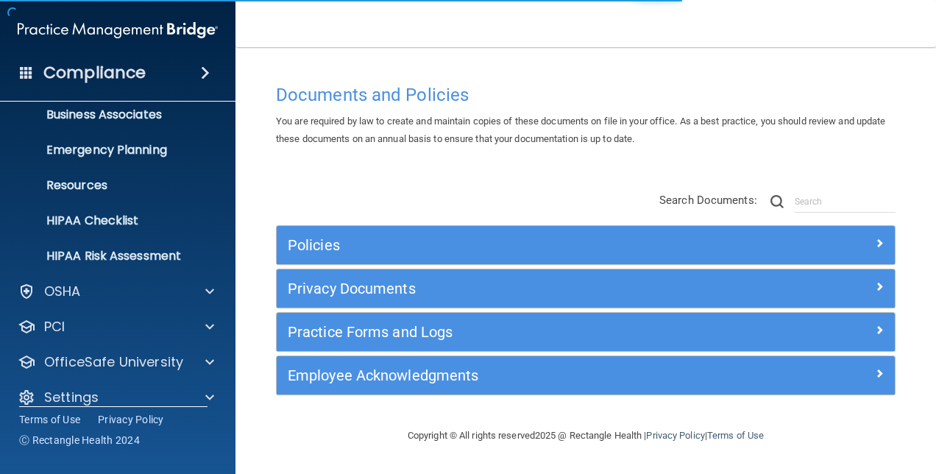
scroll to position [137, 0]
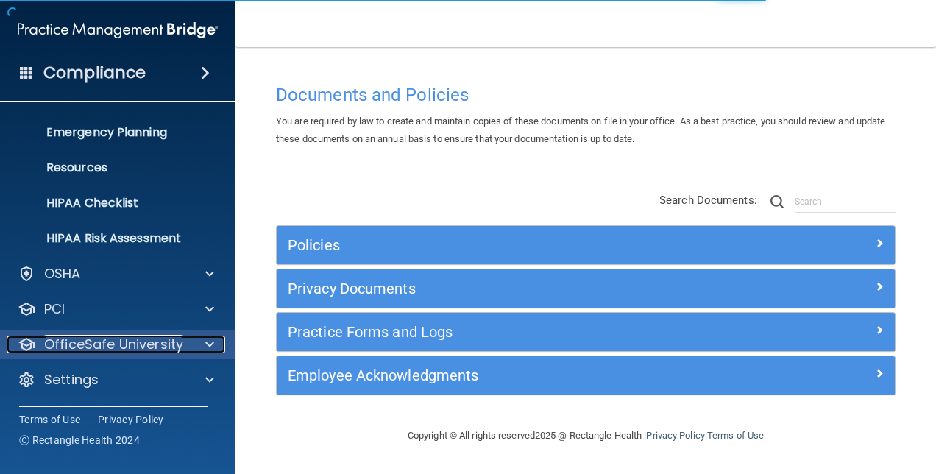
click at [158, 344] on p "OfficeSafe University" at bounding box center [113, 345] width 139 height 18
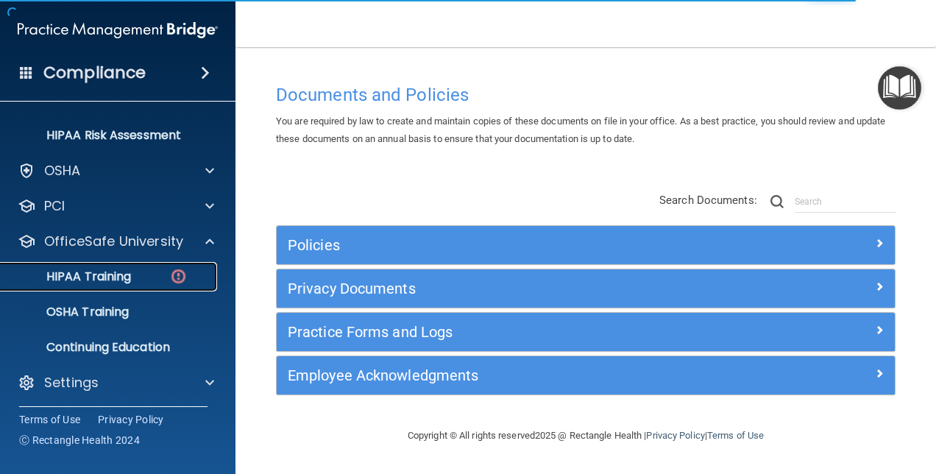
click at [109, 277] on p "HIPAA Training" at bounding box center [70, 276] width 121 height 15
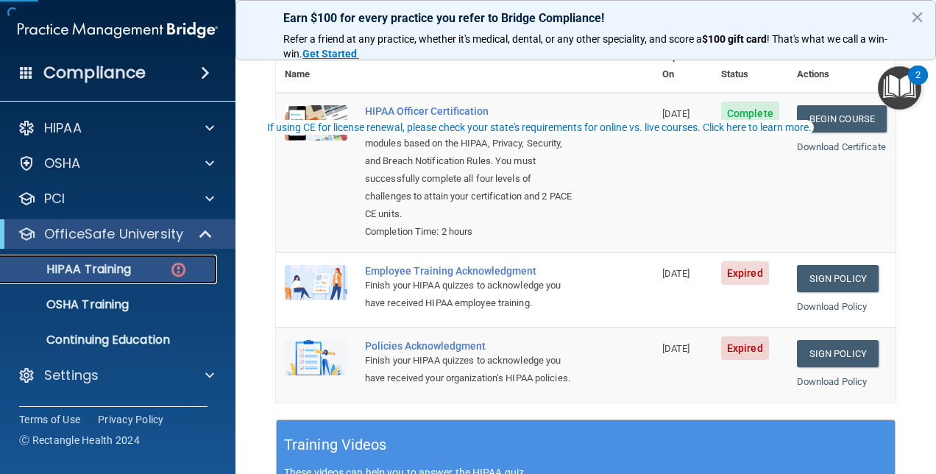
scroll to position [294, 0]
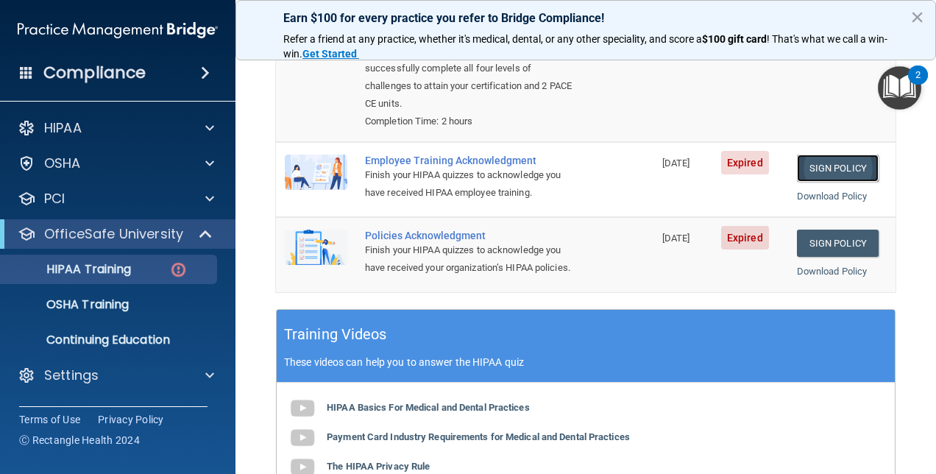
click at [829, 155] on link "Sign Policy" at bounding box center [838, 168] width 82 height 27
click at [821, 230] on link "Sign Policy" at bounding box center [838, 243] width 82 height 27
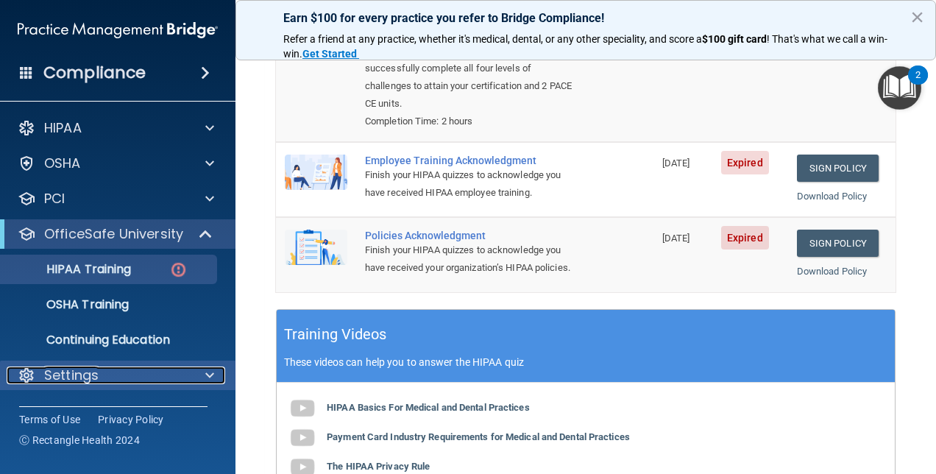
click at [124, 369] on div "Settings" at bounding box center [98, 376] width 183 height 18
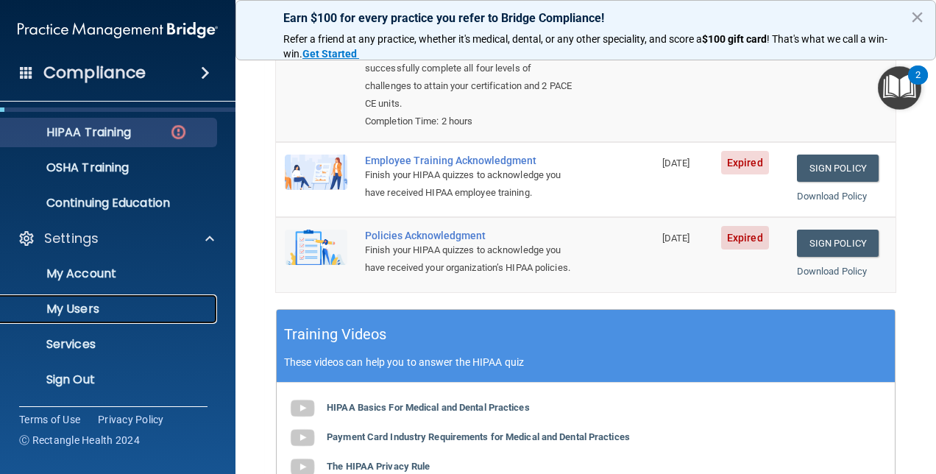
click at [85, 312] on p "My Users" at bounding box center [110, 309] width 201 height 15
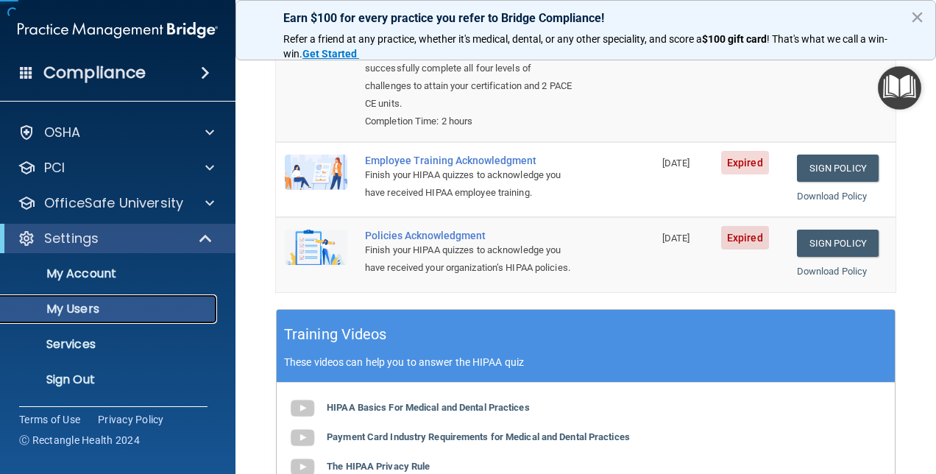
scroll to position [31, 0]
select select "20"
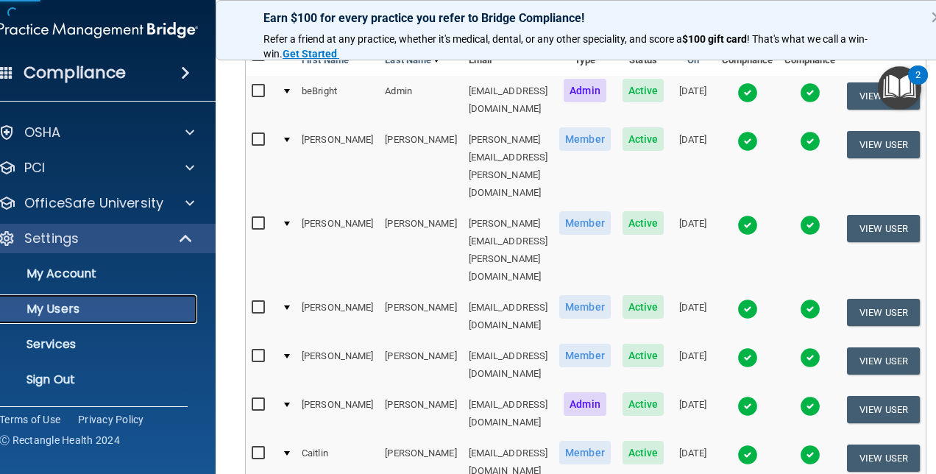
scroll to position [0, 0]
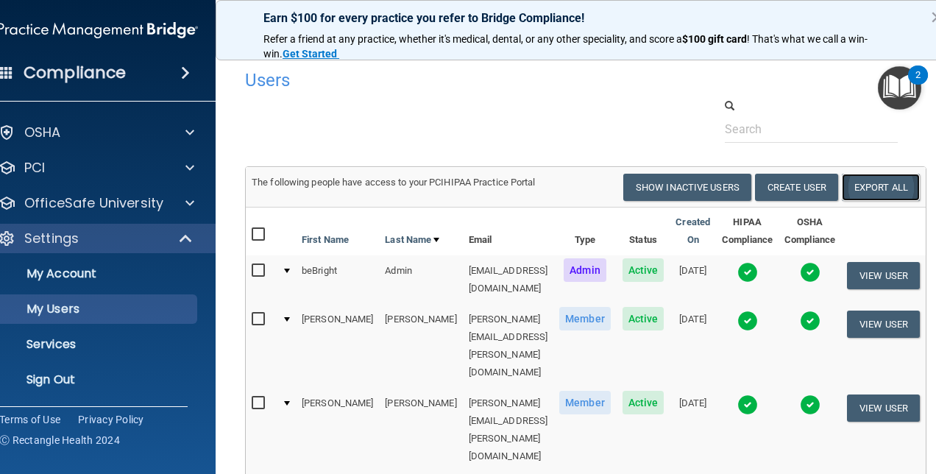
click at [896, 190] on link "Export All" at bounding box center [881, 187] width 78 height 27
click at [65, 374] on p "Sign Out" at bounding box center [90, 379] width 201 height 15
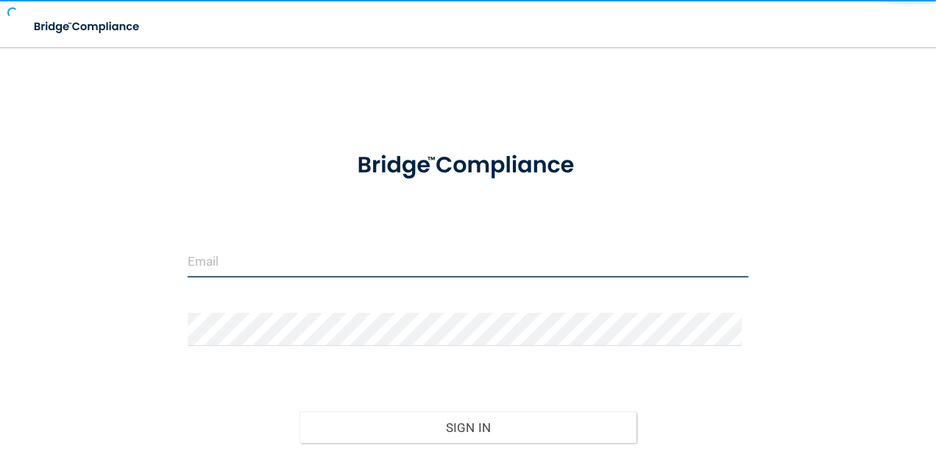
type input "agrantz@rectanglehealth.com"
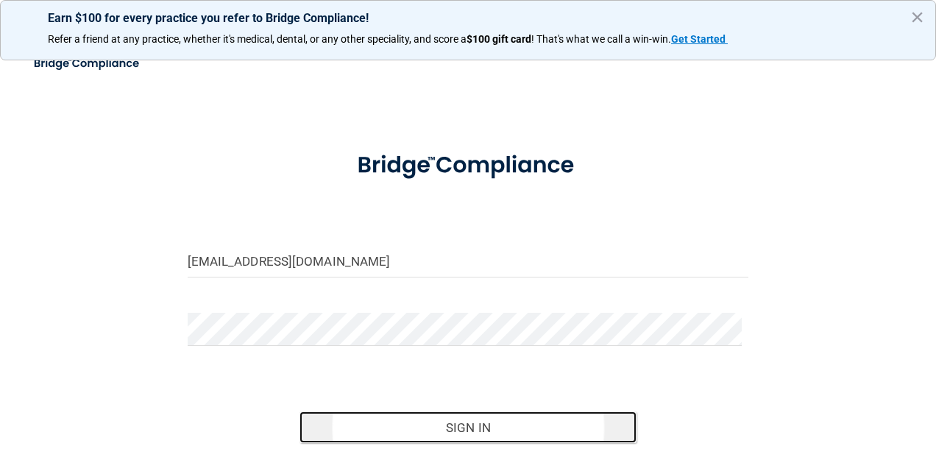
click at [508, 418] on button "Sign In" at bounding box center [468, 427] width 337 height 32
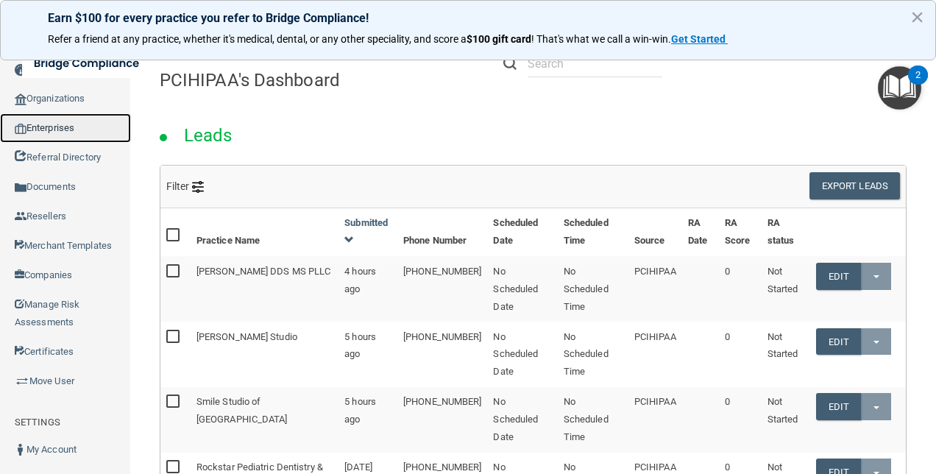
click at [57, 125] on link "Enterprises" at bounding box center [65, 127] width 131 height 29
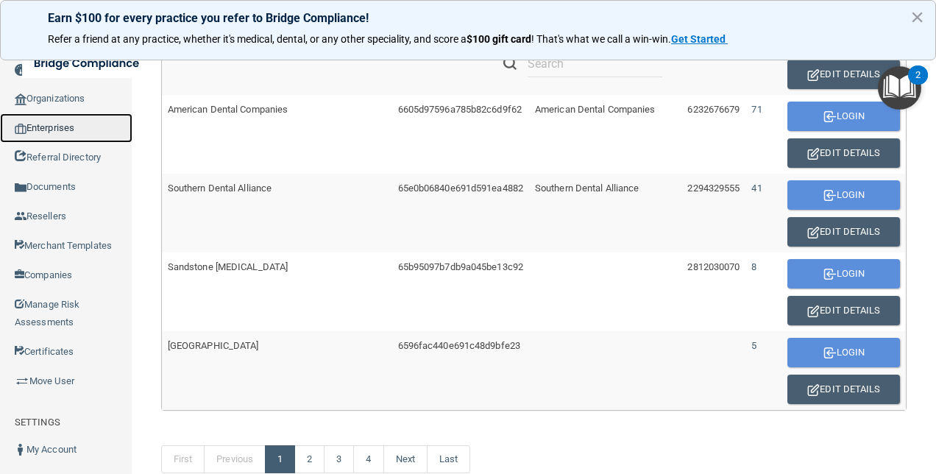
scroll to position [810, 0]
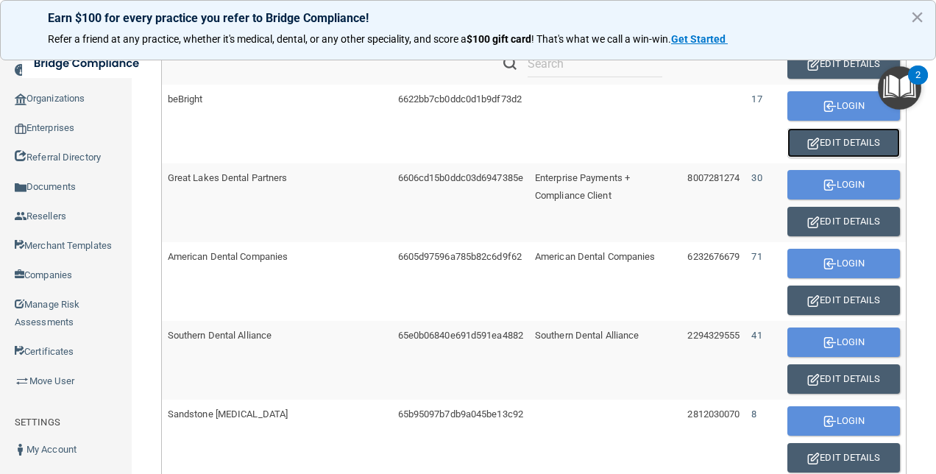
click at [841, 134] on button "Edit Details" at bounding box center [844, 142] width 113 height 29
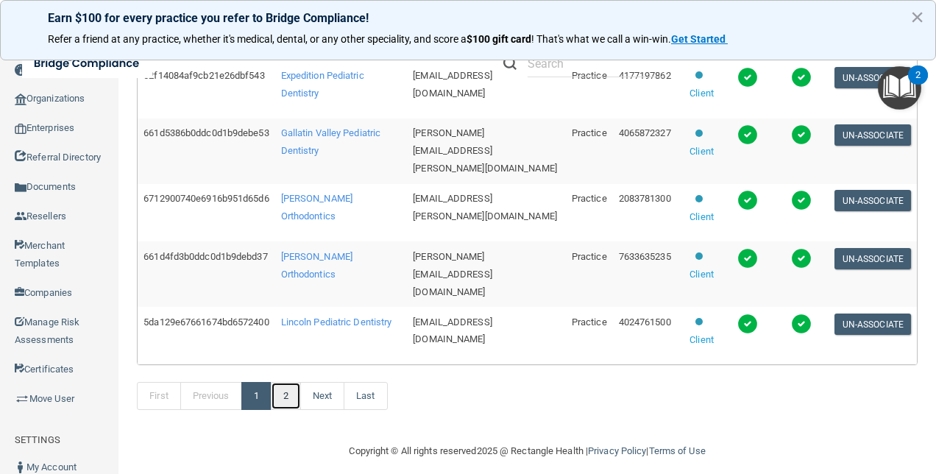
click at [301, 384] on link "2" at bounding box center [286, 396] width 30 height 28
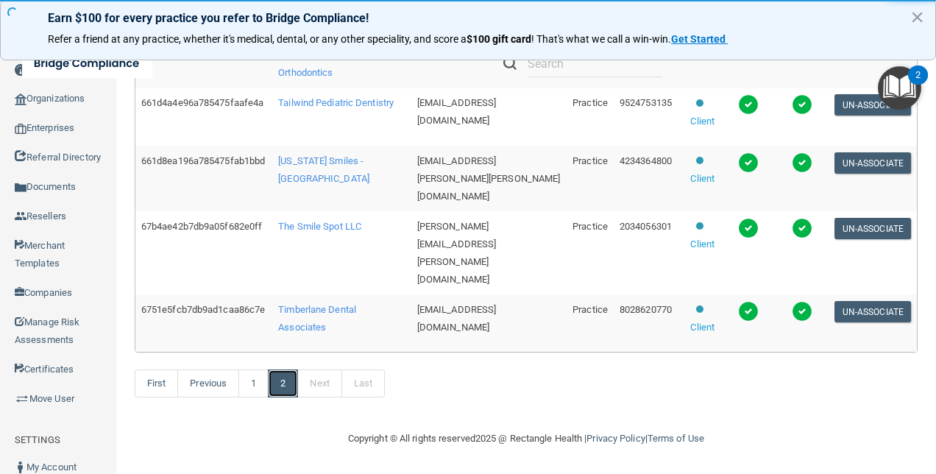
scroll to position [47, 0]
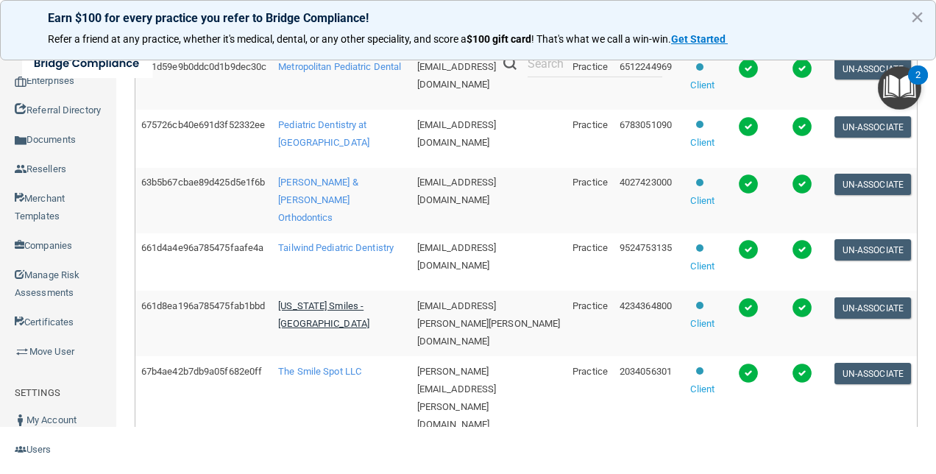
click at [319, 329] on span "Tennessee Smiles - Madisonville" at bounding box center [323, 314] width 91 height 29
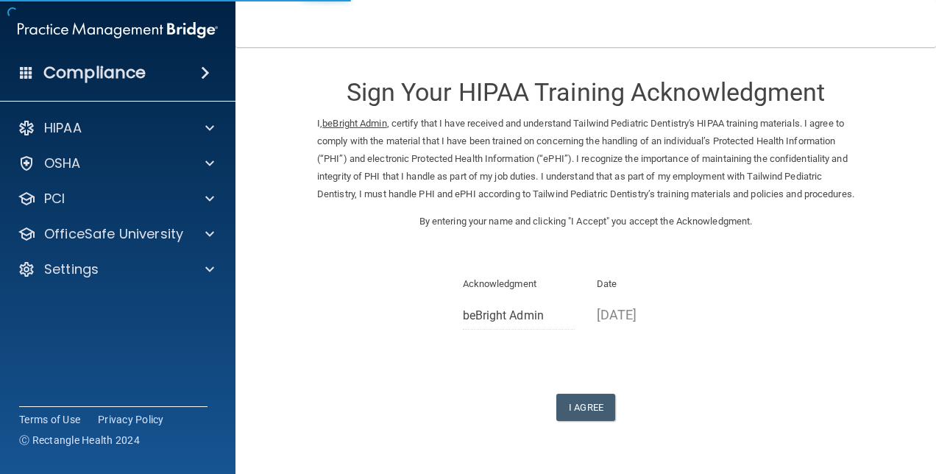
click at [567, 407] on div "Sign Your HIPAA Training Acknowledgment I, beBright Admin , certify that I have…" at bounding box center [585, 241] width 537 height 359
click at [576, 420] on button "I Agree" at bounding box center [585, 407] width 59 height 27
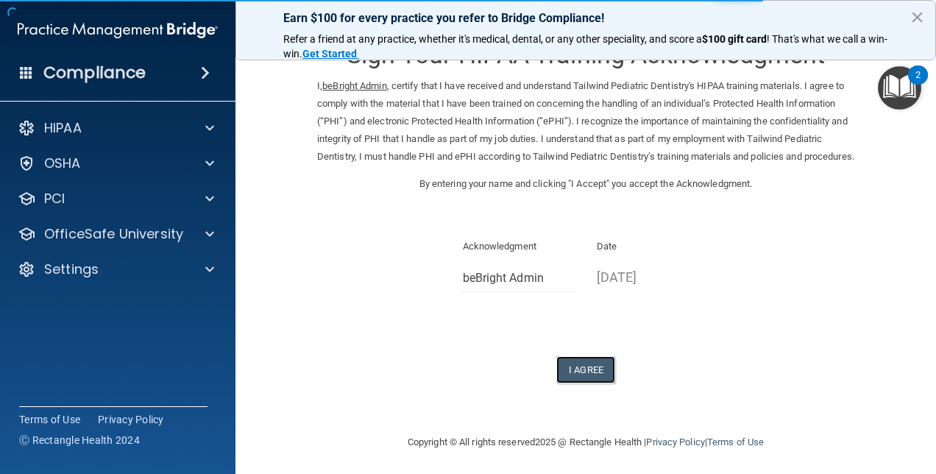
scroll to position [58, 0]
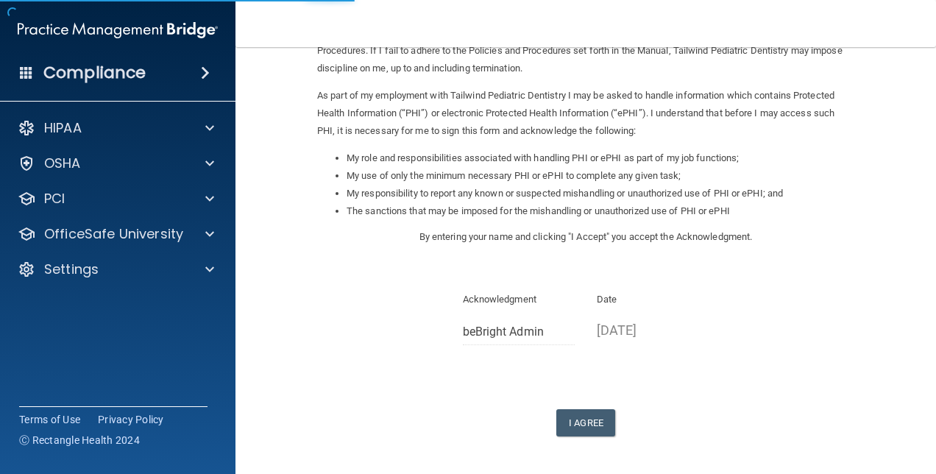
scroll to position [200, 0]
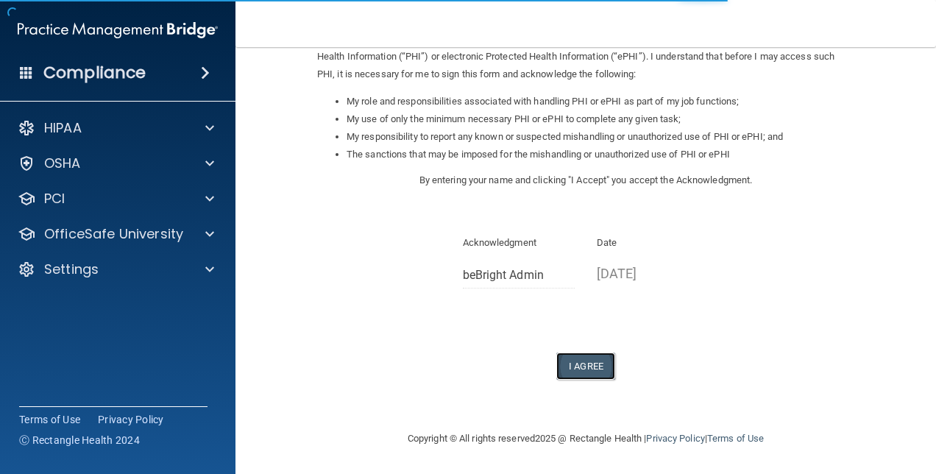
click at [584, 367] on button "I Agree" at bounding box center [585, 366] width 59 height 27
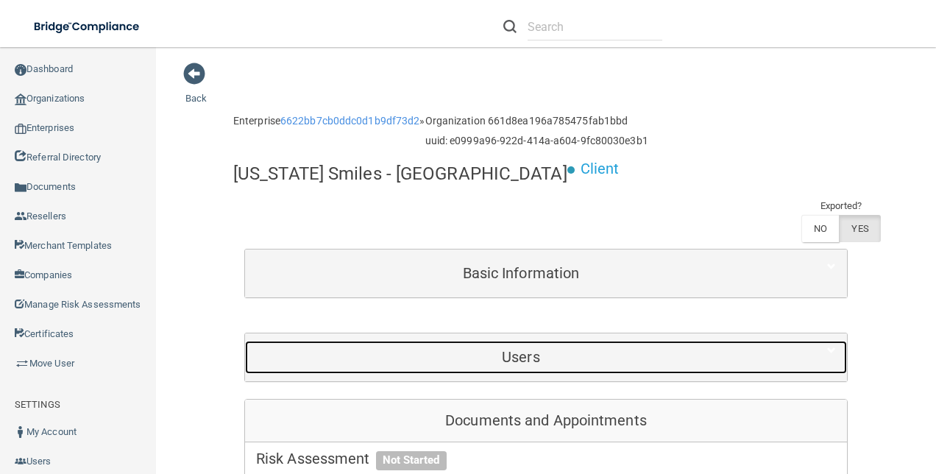
click at [511, 349] on h5 "Users" at bounding box center [521, 357] width 530 height 16
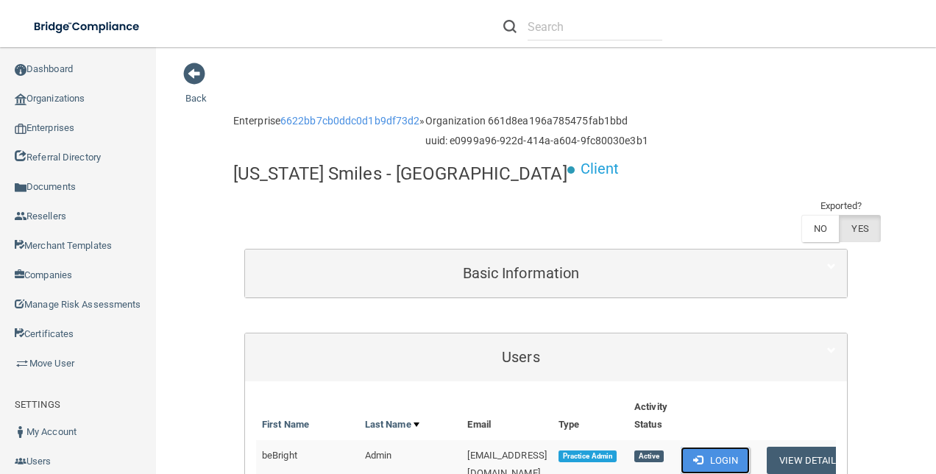
click at [711, 447] on button "Login" at bounding box center [716, 460] width 70 height 27
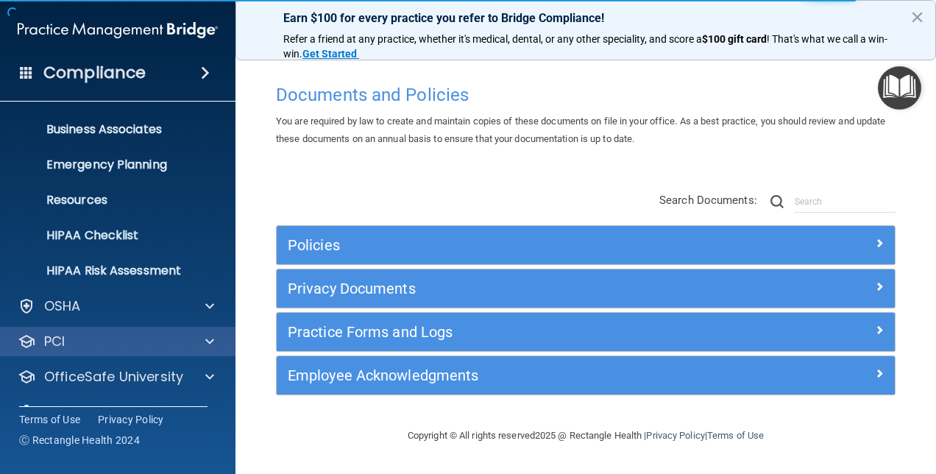
scroll to position [137, 0]
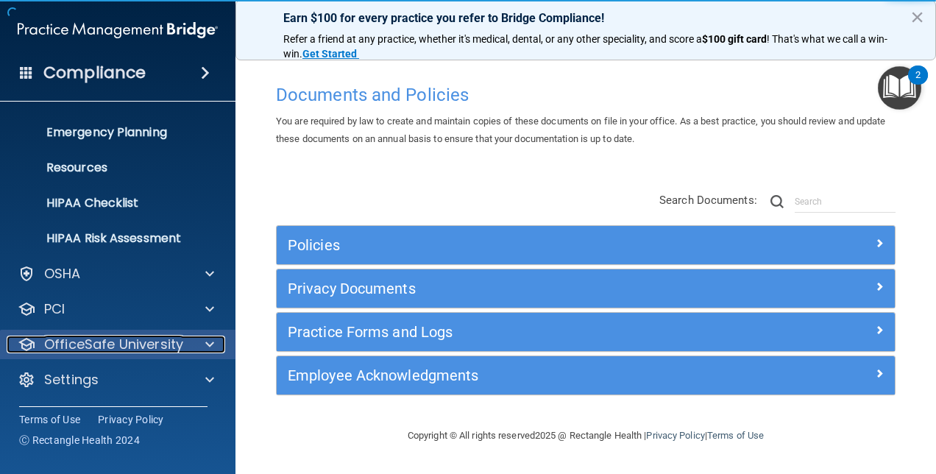
click at [161, 344] on p "OfficeSafe University" at bounding box center [113, 345] width 139 height 18
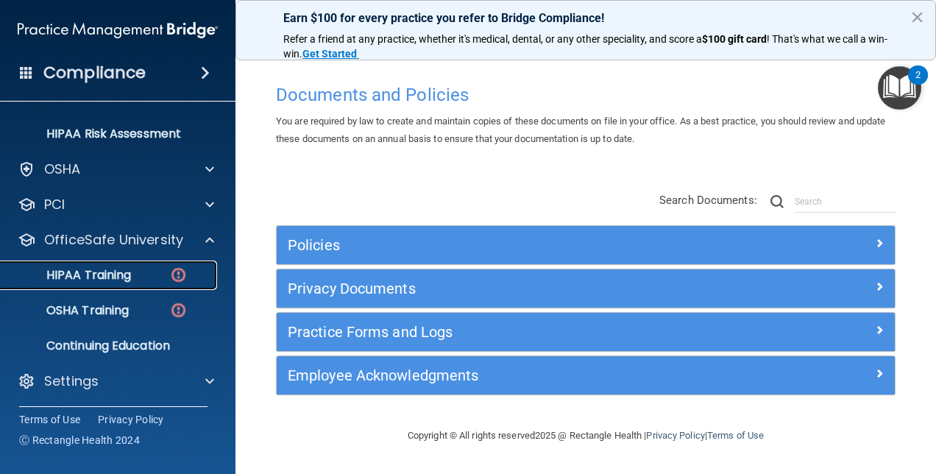
click at [96, 269] on p "HIPAA Training" at bounding box center [70, 275] width 121 height 15
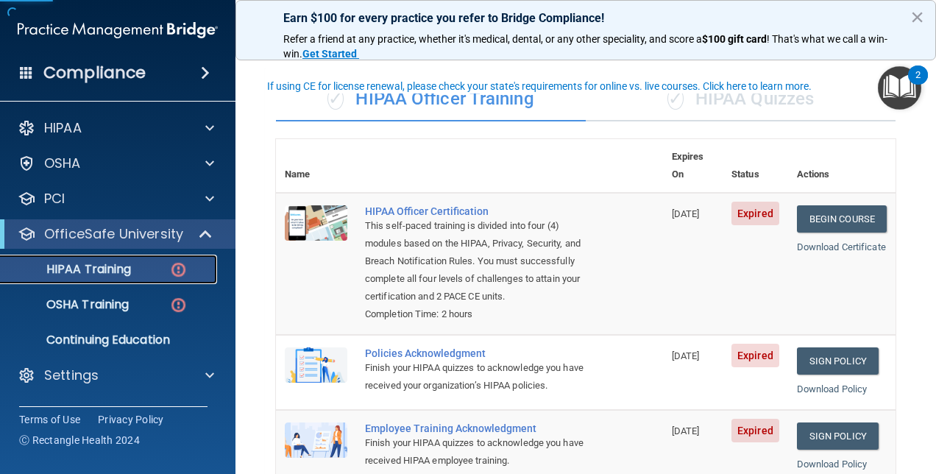
scroll to position [147, 0]
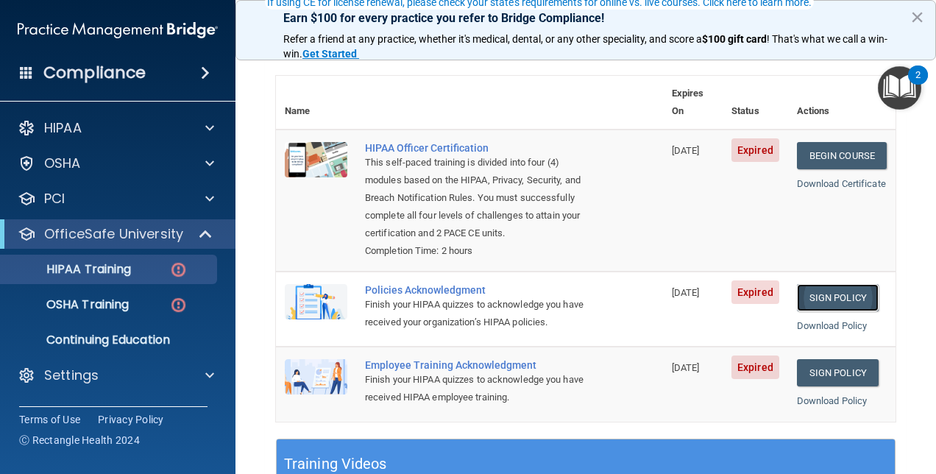
click at [832, 294] on link "Sign Policy" at bounding box center [838, 297] width 82 height 27
click at [829, 386] on link "Sign Policy" at bounding box center [838, 372] width 82 height 27
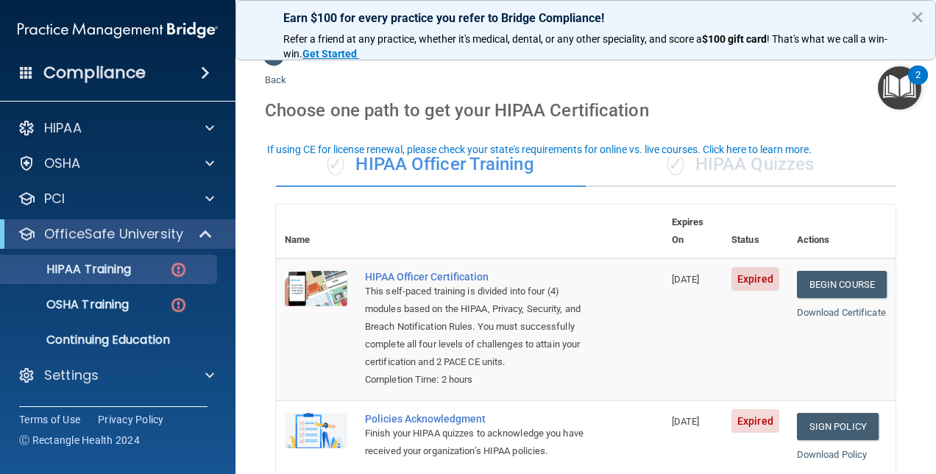
scroll to position [0, 0]
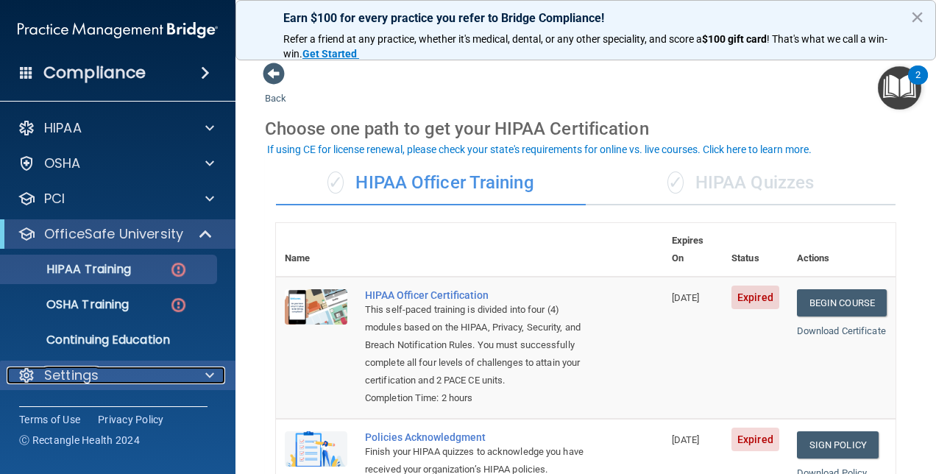
click at [141, 369] on div "Settings" at bounding box center [98, 376] width 183 height 18
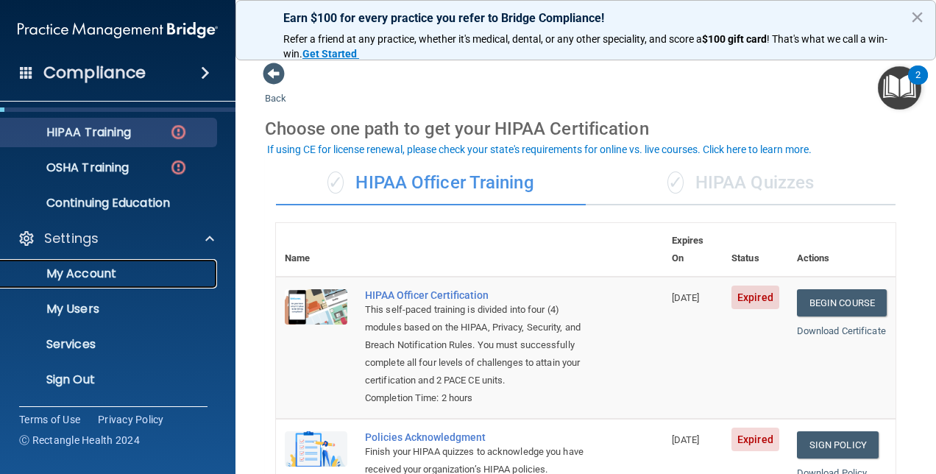
click at [105, 278] on p "My Account" at bounding box center [110, 273] width 201 height 15
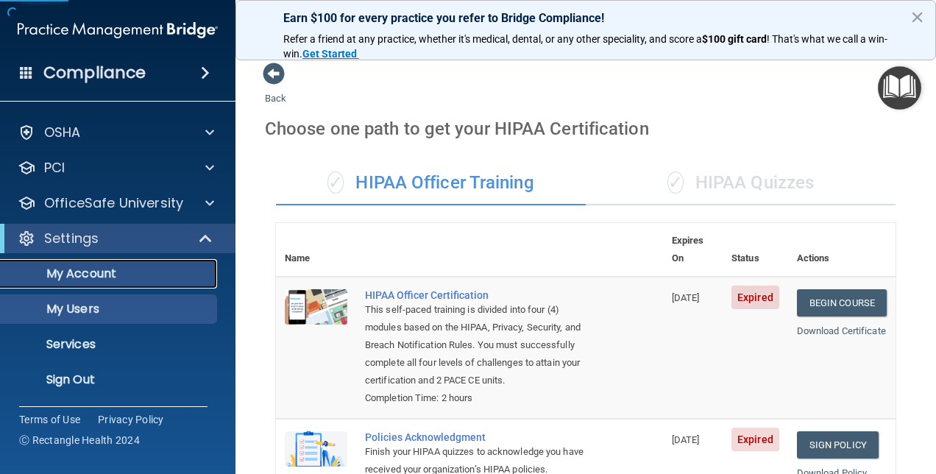
scroll to position [31, 0]
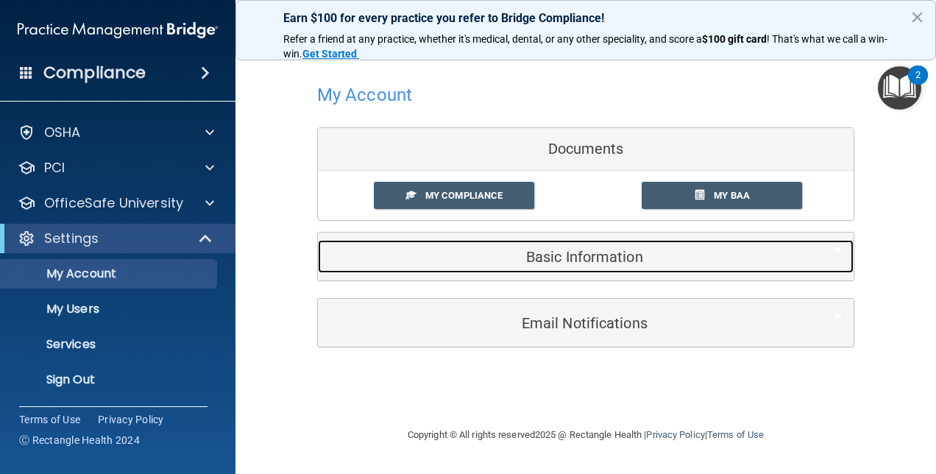
click at [643, 266] on div "Basic Information" at bounding box center [563, 256] width 491 height 33
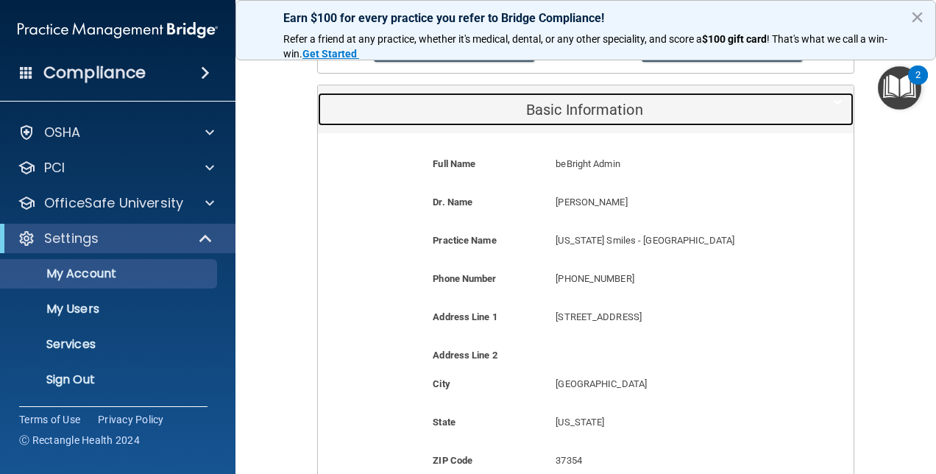
scroll to position [368, 0]
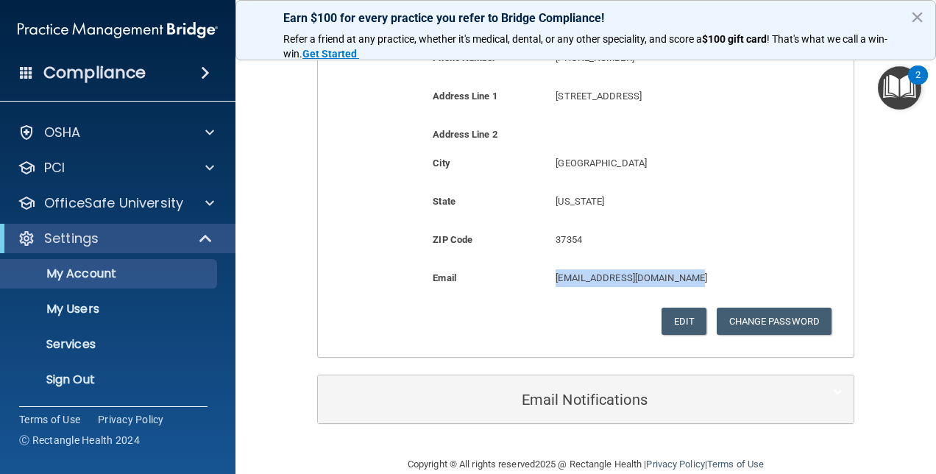
drag, startPoint x: 687, startPoint y: 275, endPoint x: 546, endPoint y: 272, distance: 141.3
click at [546, 272] on div "tsmad-bebright@bebright.com tsmad-bebright@bebright.com" at bounding box center [668, 282] width 246 height 27
drag, startPoint x: 546, startPoint y: 272, endPoint x: 576, endPoint y: 277, distance: 30.6
copy p "[EMAIL_ADDRESS][DOMAIN_NAME]"
click at [88, 311] on p "My Users" at bounding box center [110, 309] width 201 height 15
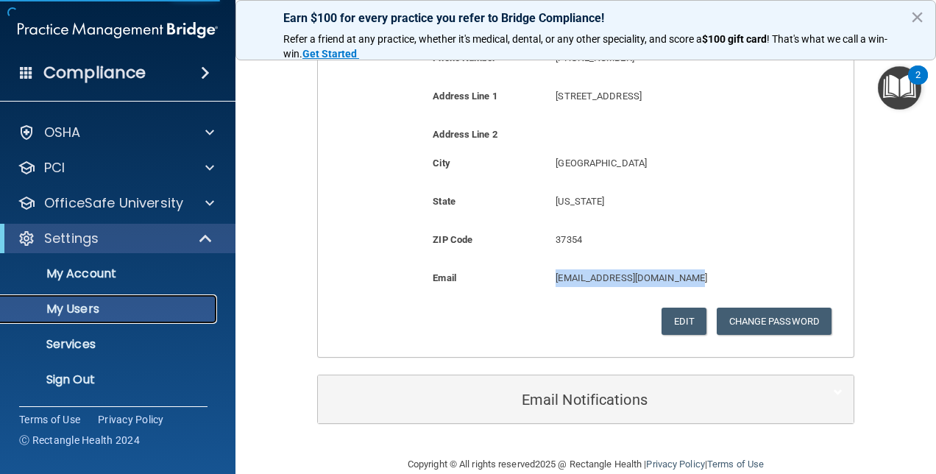
select select "20"
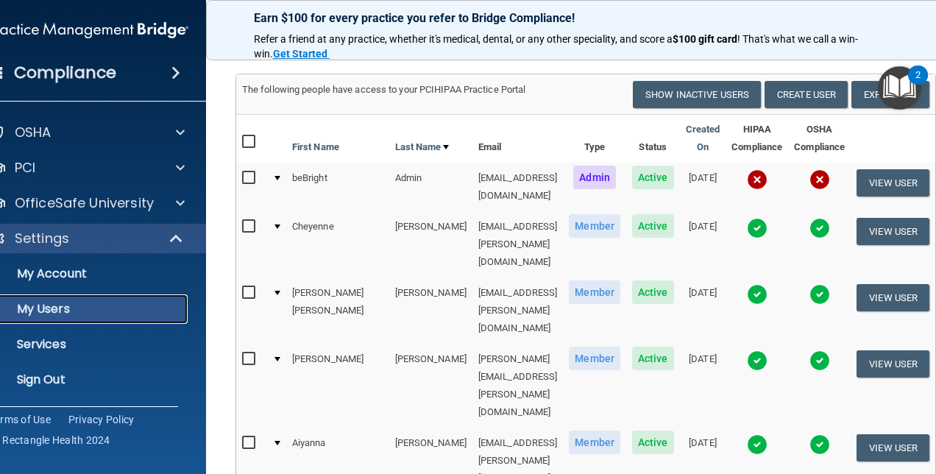
scroll to position [21, 0]
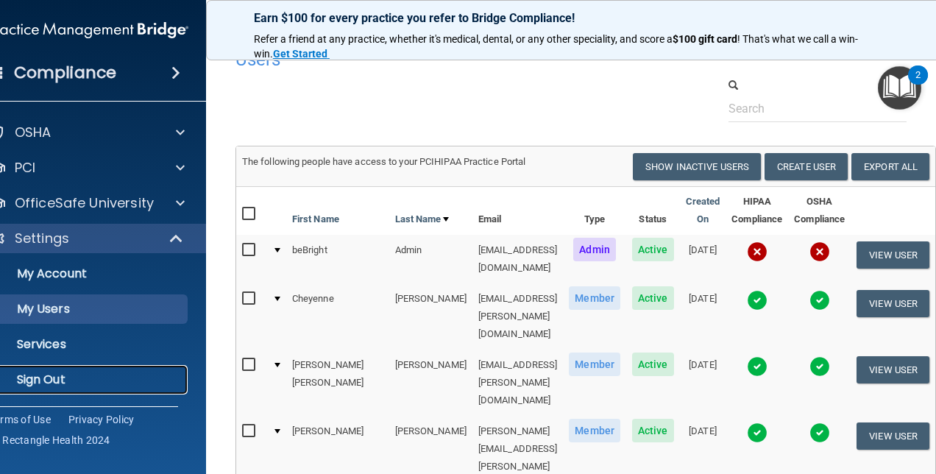
click at [47, 381] on p "Sign Out" at bounding box center [80, 379] width 201 height 15
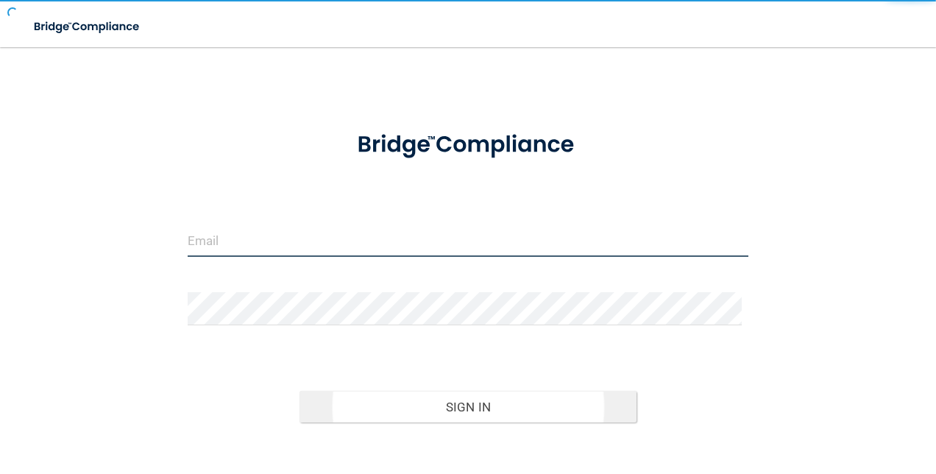
type input "agrantz@rectanglehealth.com"
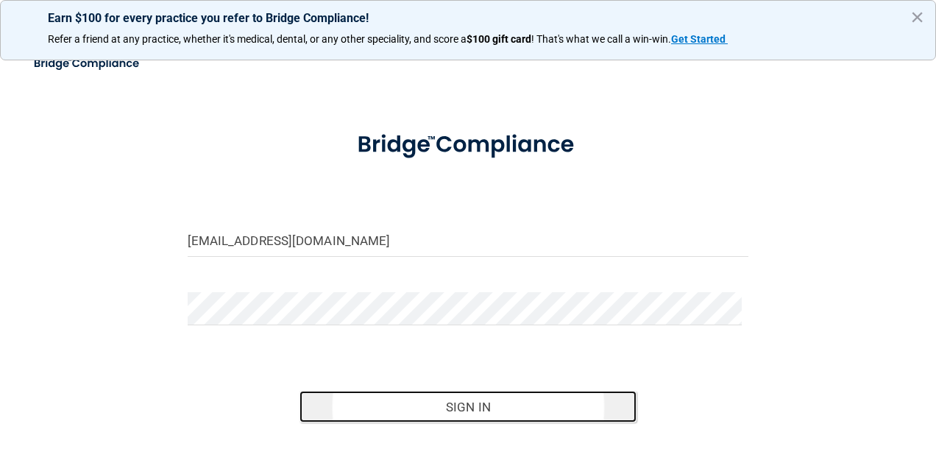
click at [499, 414] on button "Sign In" at bounding box center [468, 407] width 337 height 32
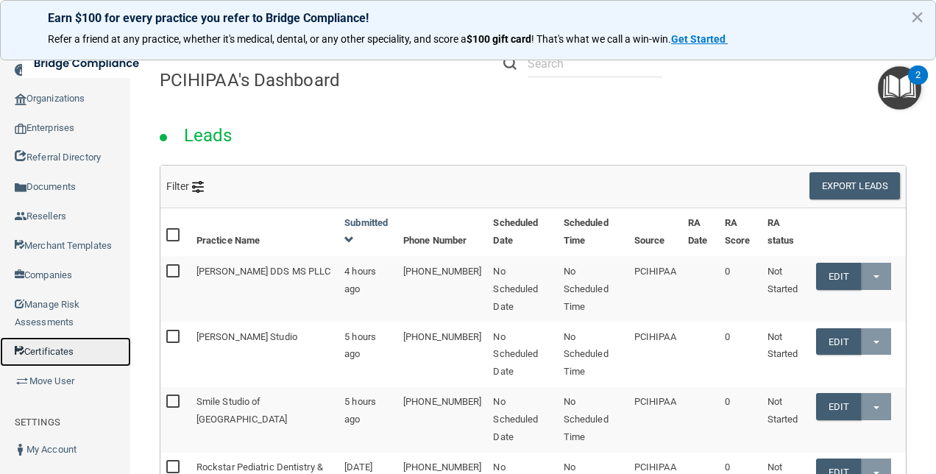
click at [66, 348] on link "Certificates" at bounding box center [65, 351] width 131 height 29
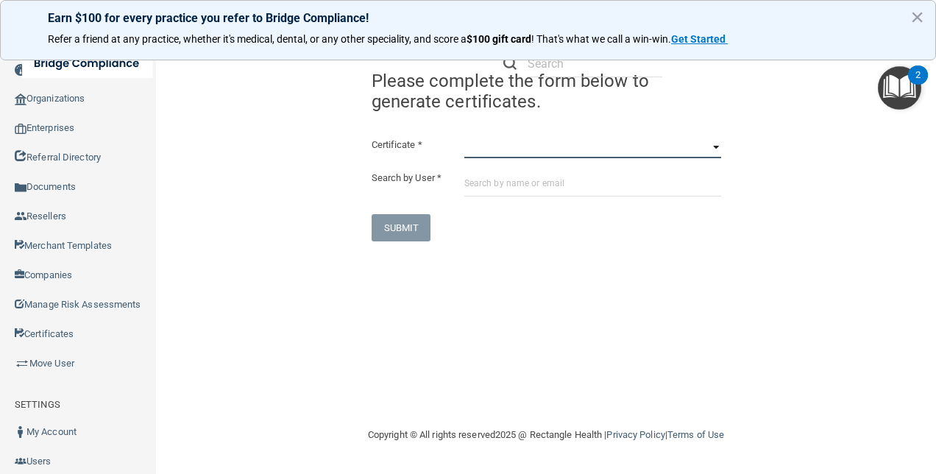
click at [531, 154] on select "HIPAA Officer Certification Training OSHA Bloodborne Pathogens OSHA COVID-19 Pr…" at bounding box center [592, 147] width 257 height 22
select select "0"
click at [464, 136] on select "HIPAA Officer Certification Training OSHA Bloodborne Pathogens OSHA COVID-19 Pr…" at bounding box center [592, 147] width 257 height 22
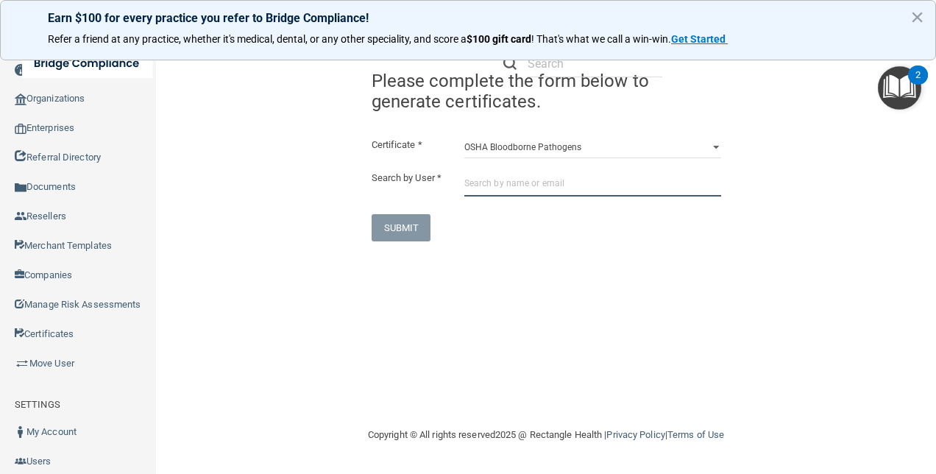
click at [491, 189] on input "text" at bounding box center [592, 182] width 257 height 27
paste input "[EMAIL_ADDRESS][DOMAIN_NAME]"
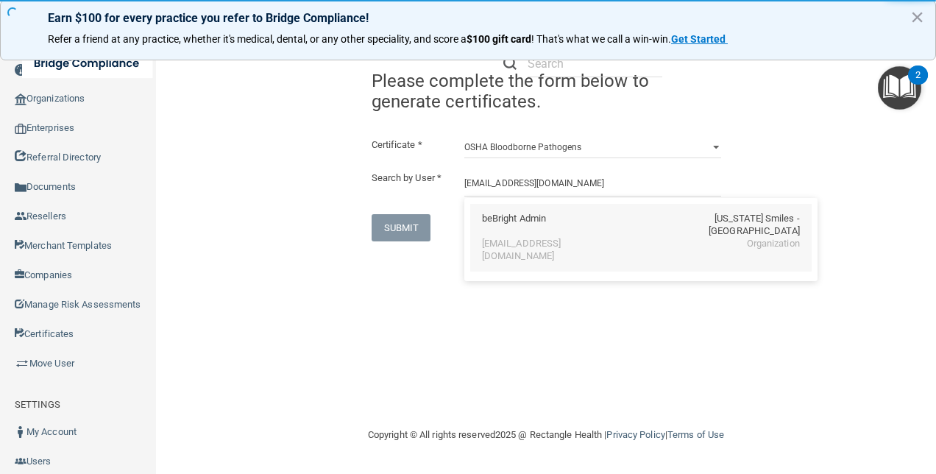
click at [537, 242] on div "[EMAIL_ADDRESS][DOMAIN_NAME]" at bounding box center [545, 250] width 127 height 25
type input "beBright Admin"
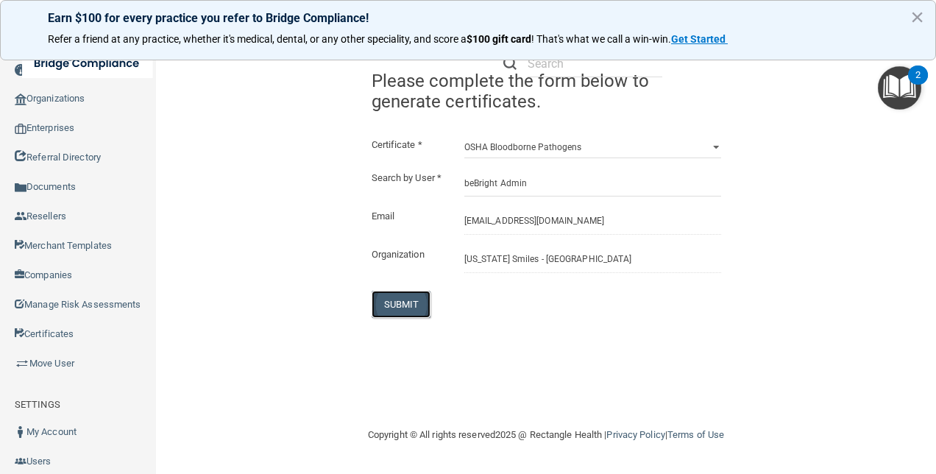
click at [396, 308] on button "SUBMIT" at bounding box center [402, 304] width 60 height 27
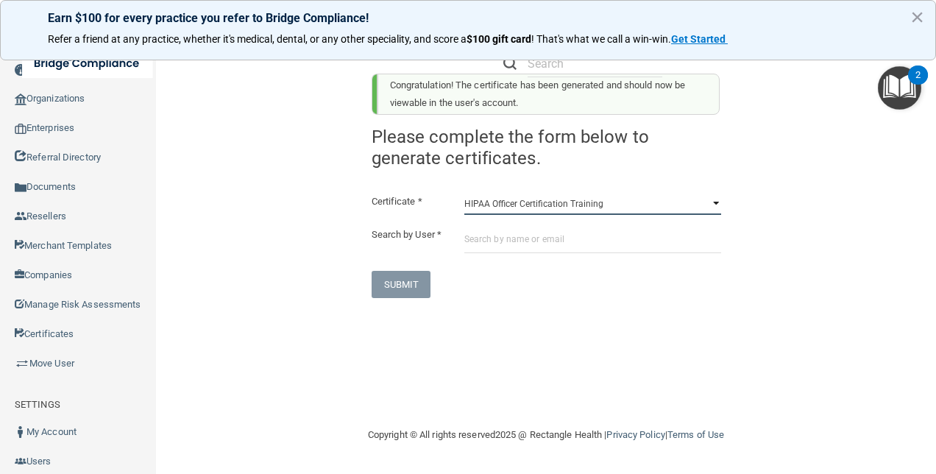
click at [551, 206] on select "HIPAA Officer Certification Training OSHA Bloodborne Pathogens OSHA COVID-19 Pr…" at bounding box center [592, 204] width 257 height 22
select select "1"
click at [464, 193] on select "HIPAA Officer Certification Training OSHA Bloodborne Pathogens OSHA COVID-19 Pr…" at bounding box center [592, 204] width 257 height 22
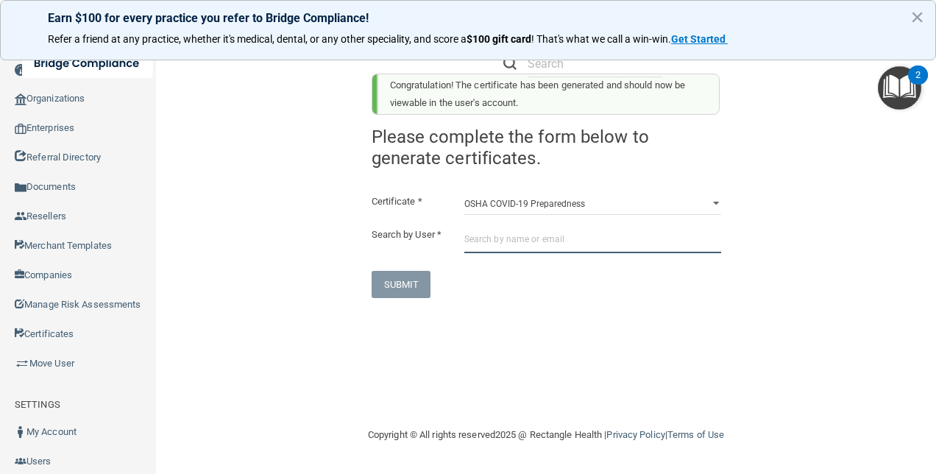
click at [532, 244] on input "text" at bounding box center [592, 239] width 257 height 27
paste input "[EMAIL_ADDRESS][DOMAIN_NAME]"
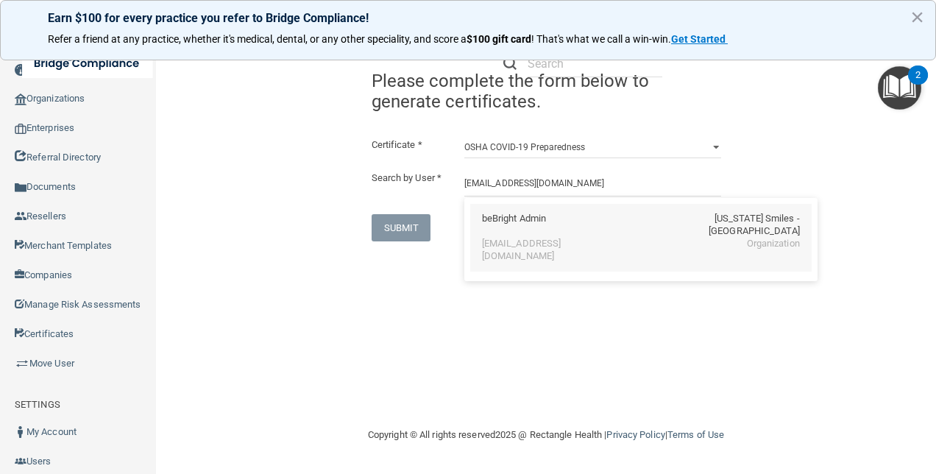
click at [583, 227] on div "beBright Admin Tennessee Smiles - Madisonville" at bounding box center [641, 225] width 318 height 25
type input "beBright Admin"
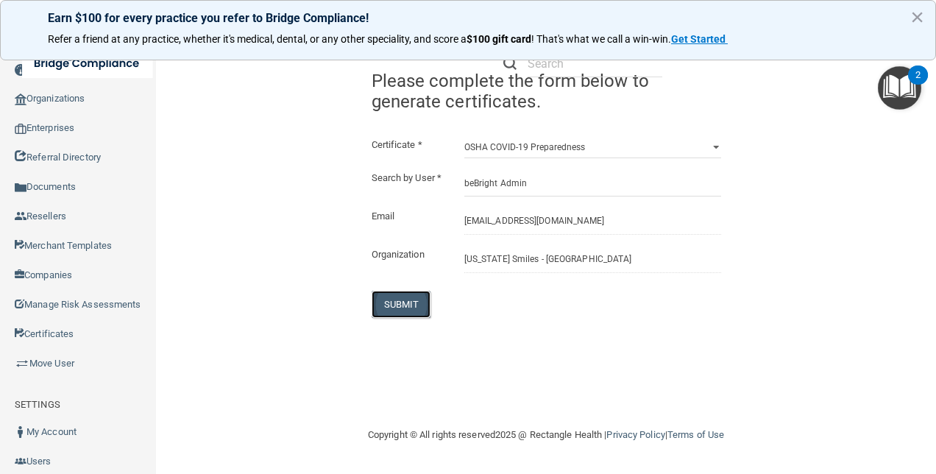
click at [389, 317] on button "SUBMIT" at bounding box center [402, 304] width 60 height 27
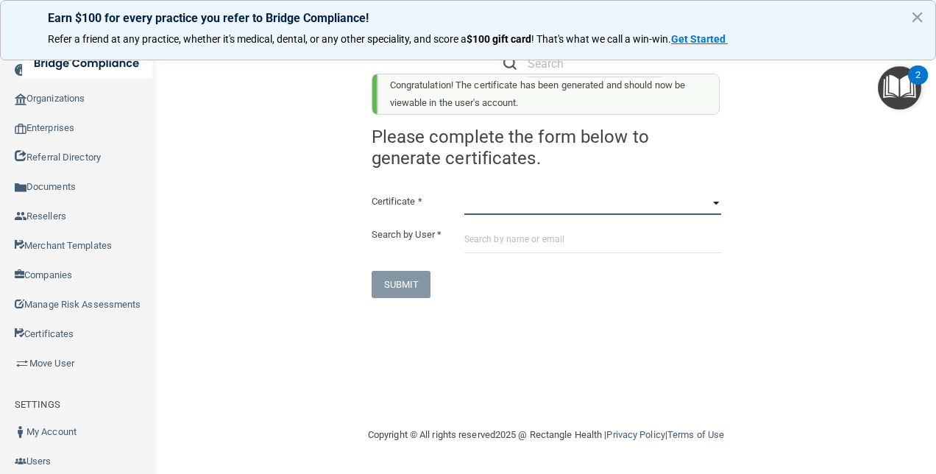
click at [539, 207] on select "HIPAA Officer Certification Training OSHA Bloodborne Pathogens OSHA COVID-19 Pr…" at bounding box center [592, 204] width 257 height 22
select select "3"
click at [464, 193] on select "HIPAA Officer Certification Training OSHA Bloodborne Pathogens OSHA COVID-19 Pr…" at bounding box center [592, 204] width 257 height 22
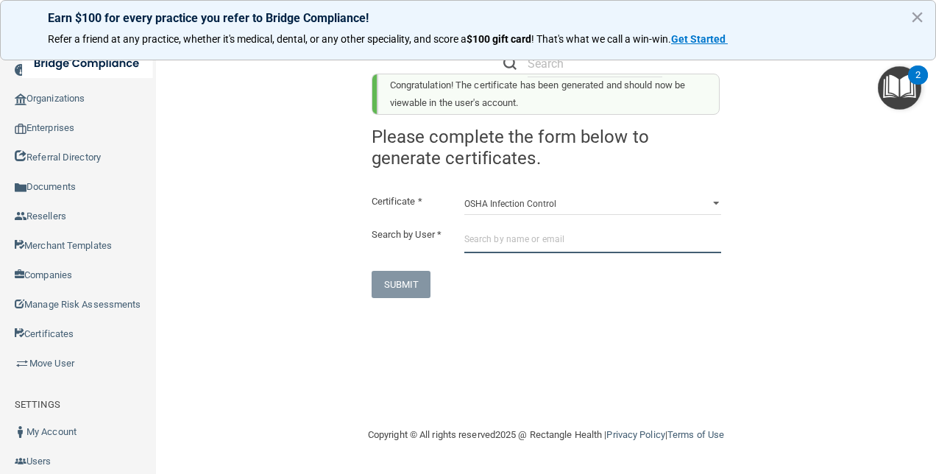
click at [521, 240] on input "text" at bounding box center [592, 239] width 257 height 27
paste input "[EMAIL_ADDRESS][DOMAIN_NAME]"
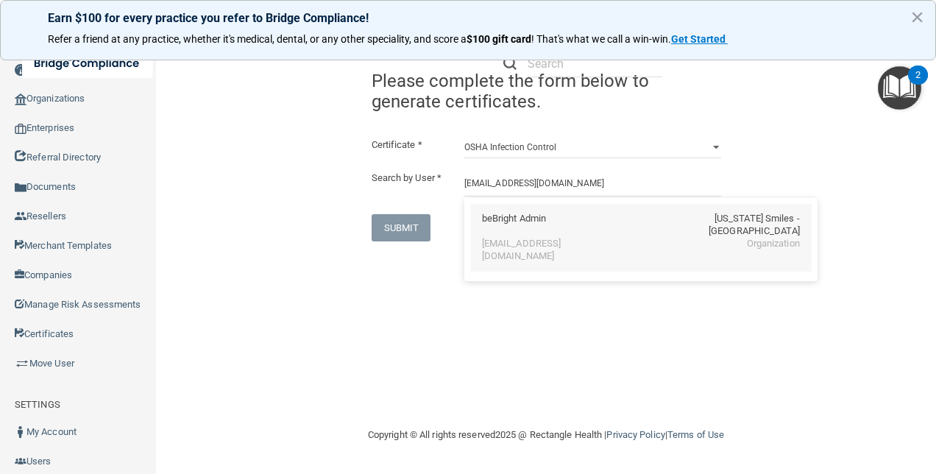
click at [551, 235] on div "beBright Admin Tennessee Smiles - Madisonville" at bounding box center [641, 225] width 318 height 25
type input "beBright Admin"
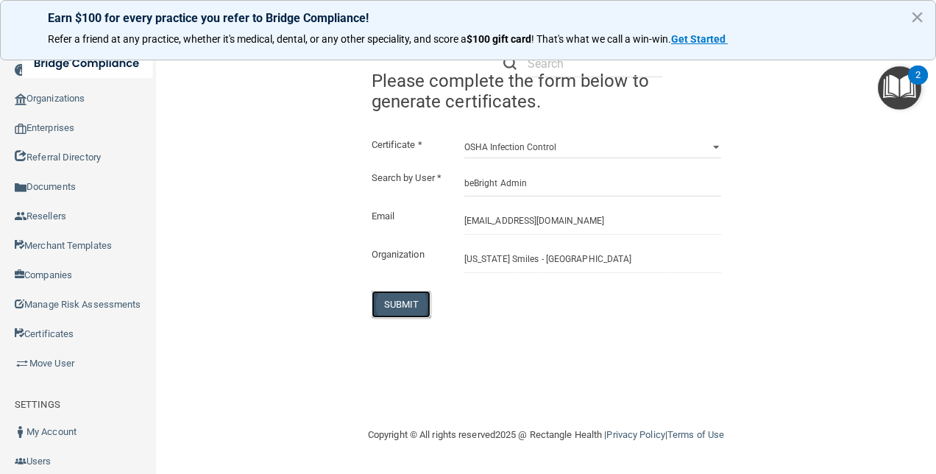
click at [391, 314] on button "SUBMIT" at bounding box center [402, 304] width 60 height 27
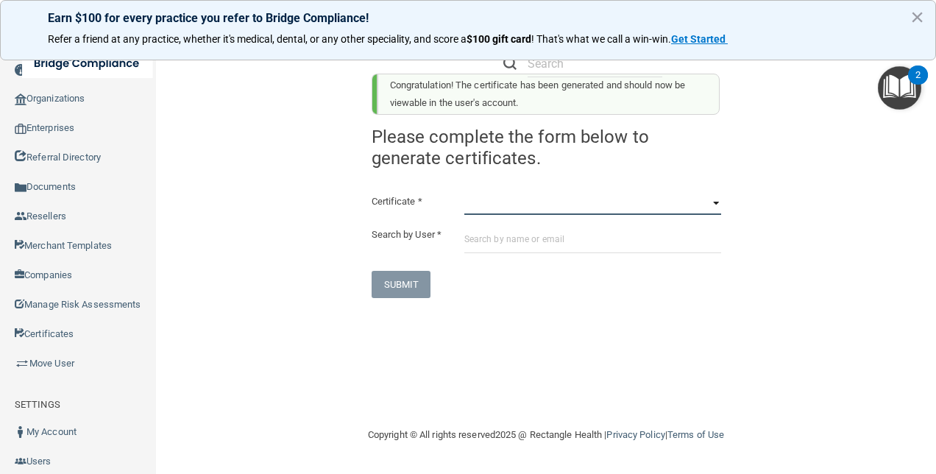
click at [518, 212] on select "HIPAA Officer Certification Training OSHA Bloodborne Pathogens OSHA COVID-19 Pr…" at bounding box center [592, 204] width 257 height 22
select select "4"
click at [464, 193] on select "HIPAA Officer Certification Training OSHA Bloodborne Pathogens OSHA COVID-19 Pr…" at bounding box center [592, 204] width 257 height 22
click at [495, 224] on div "Certificate * HIPAA Officer Certification Training OSHA Bloodborne Pathogens OS…" at bounding box center [547, 245] width 350 height 105
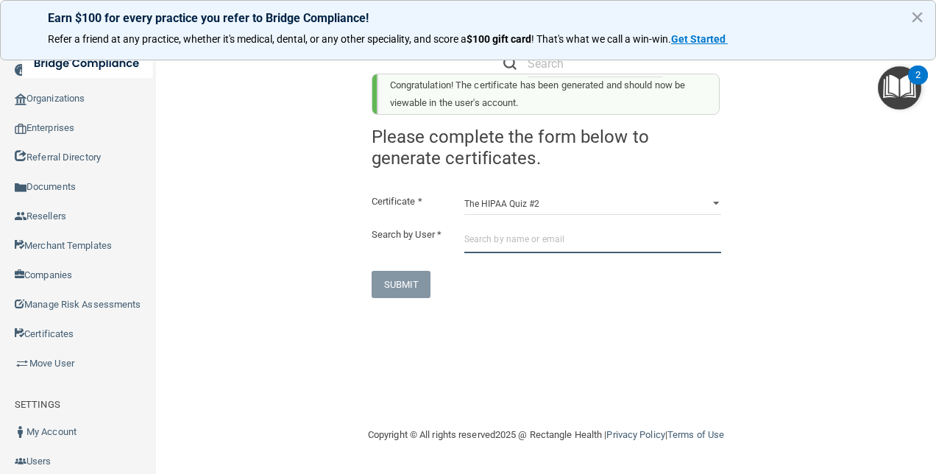
click at [483, 238] on input "text" at bounding box center [592, 239] width 257 height 27
paste input "[EMAIL_ADDRESS][DOMAIN_NAME]"
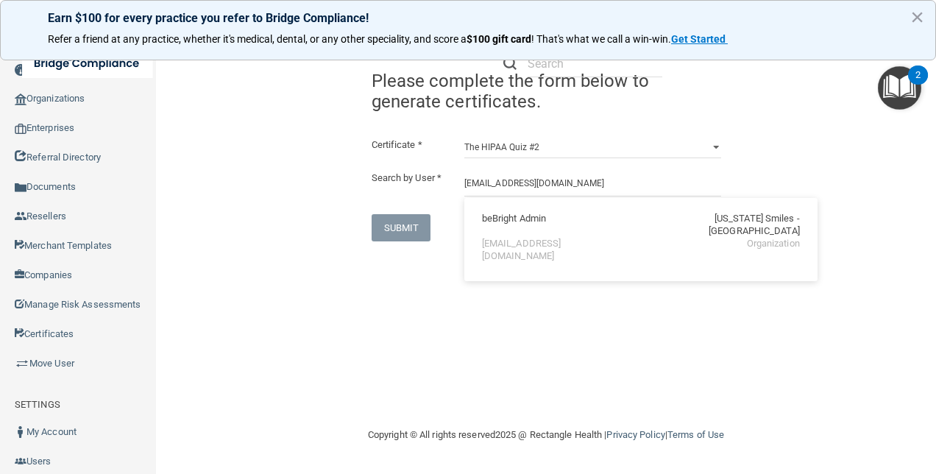
drag, startPoint x: 615, startPoint y: 202, endPoint x: 605, endPoint y: 208, distance: 11.9
click at [613, 203] on div "beBright Admin Tennessee Smiles - Madisonville tsmad-bebright@bebright.com Orga…" at bounding box center [640, 239] width 353 height 83
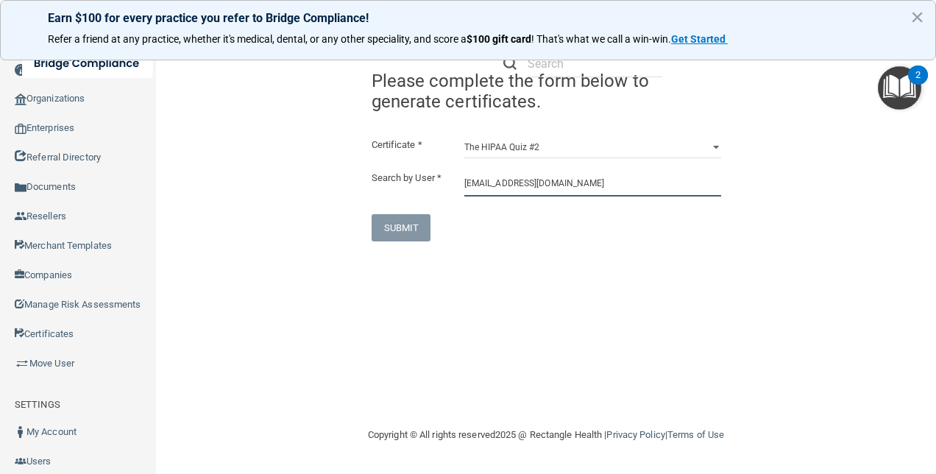
click at [592, 190] on input "[EMAIL_ADDRESS][DOMAIN_NAME]" at bounding box center [592, 182] width 257 height 27
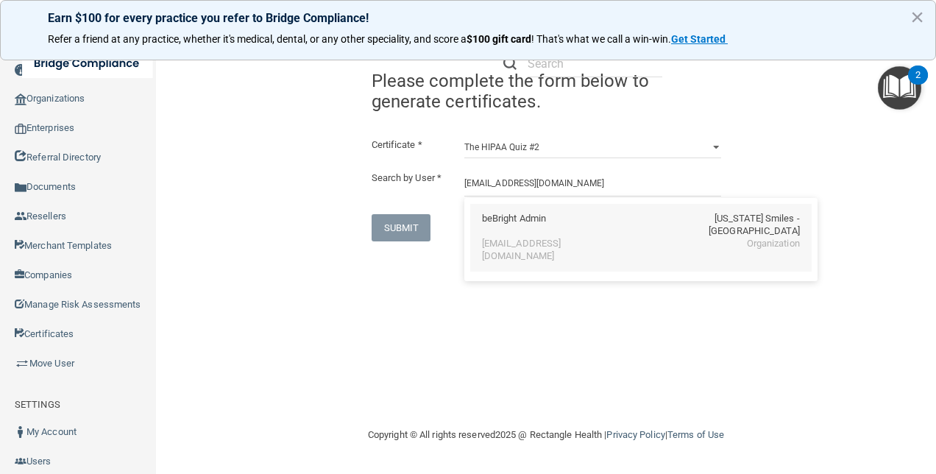
click at [590, 238] on div "[EMAIL_ADDRESS][DOMAIN_NAME]" at bounding box center [545, 250] width 127 height 25
type input "beBright Admin"
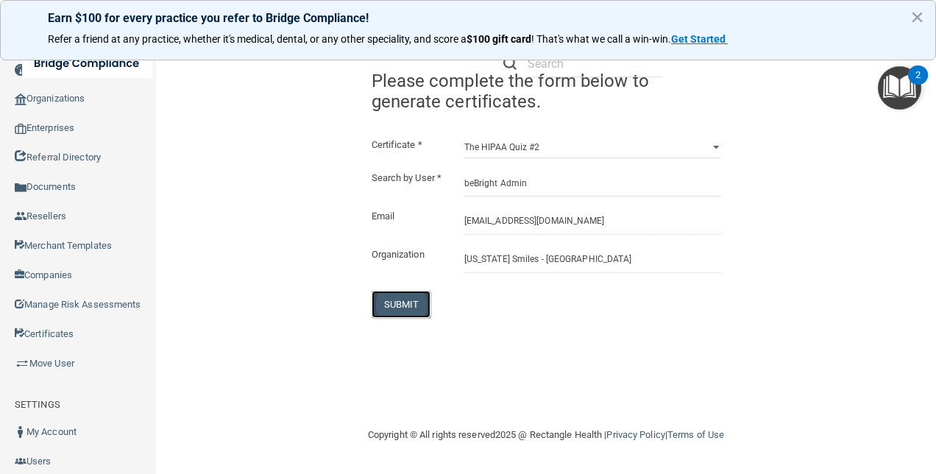
click at [402, 318] on button "SUBMIT" at bounding box center [402, 304] width 60 height 27
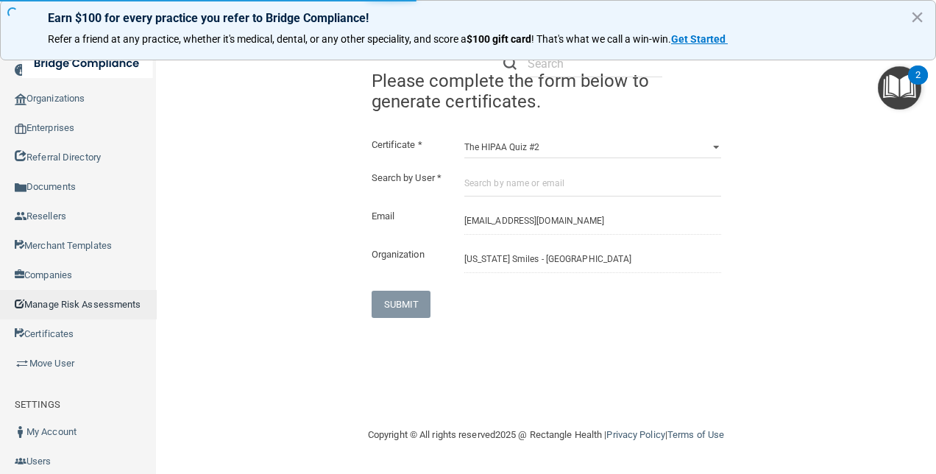
select select "?"
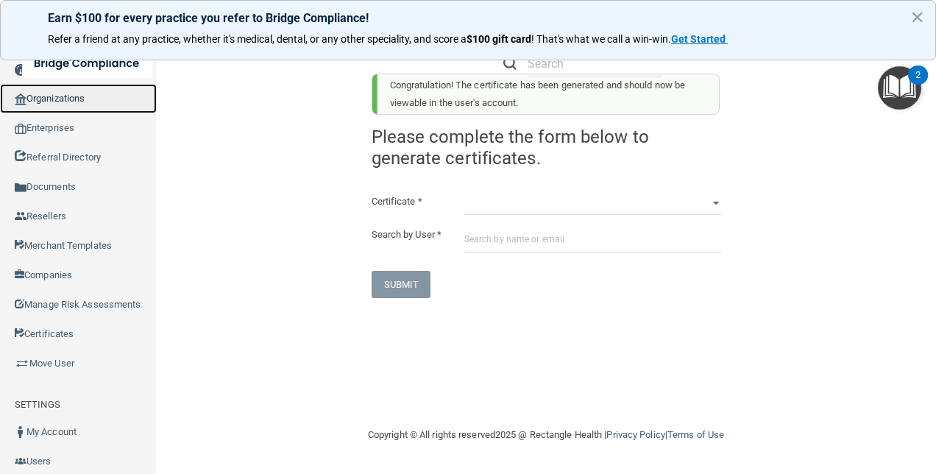
click at [78, 94] on link "Organizations" at bounding box center [78, 98] width 157 height 29
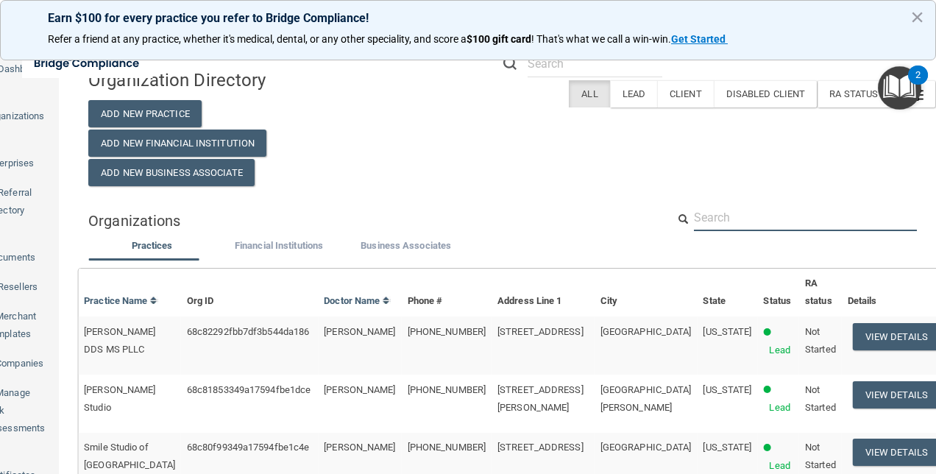
click at [743, 216] on input "text" at bounding box center [805, 217] width 223 height 27
paste input "[EMAIL_ADDRESS][DOMAIN_NAME]"
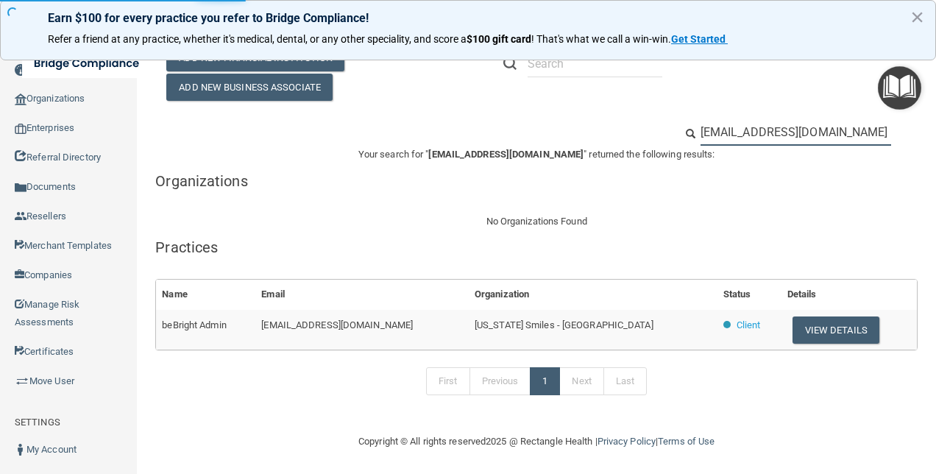
scroll to position [86, 0]
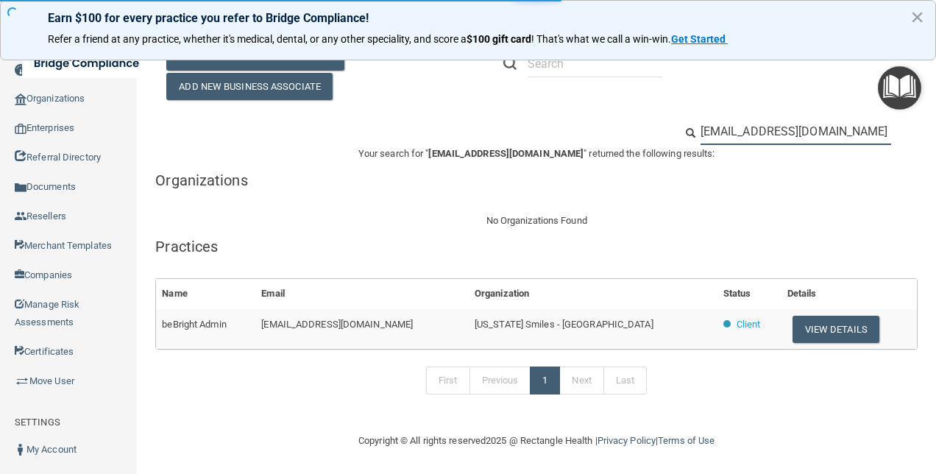
type input "[EMAIL_ADDRESS][DOMAIN_NAME]"
click at [830, 306] on th "Details" at bounding box center [849, 294] width 135 height 30
click at [827, 319] on button "View Details" at bounding box center [836, 329] width 87 height 27
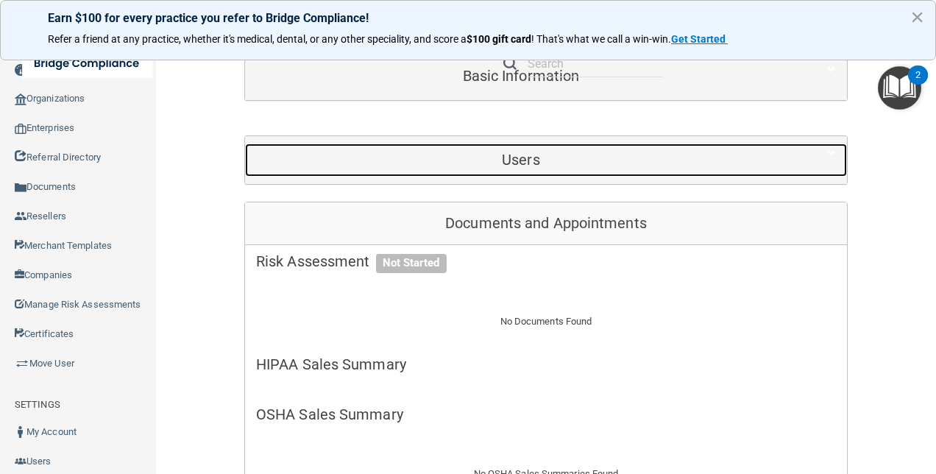
scroll to position [147, 0]
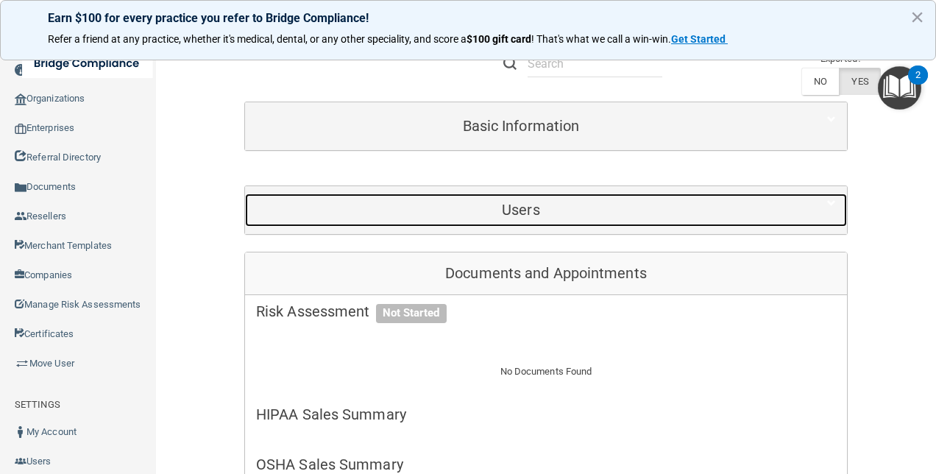
click at [594, 202] on h5 "Users" at bounding box center [521, 210] width 530 height 16
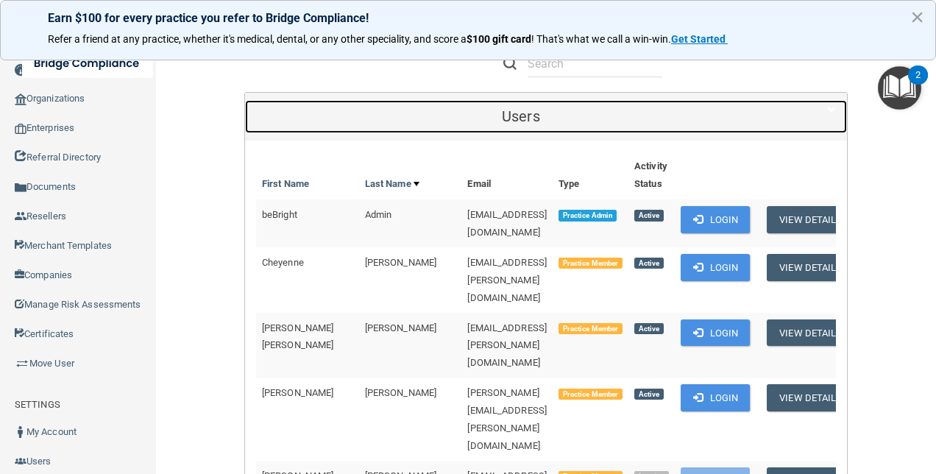
scroll to position [294, 0]
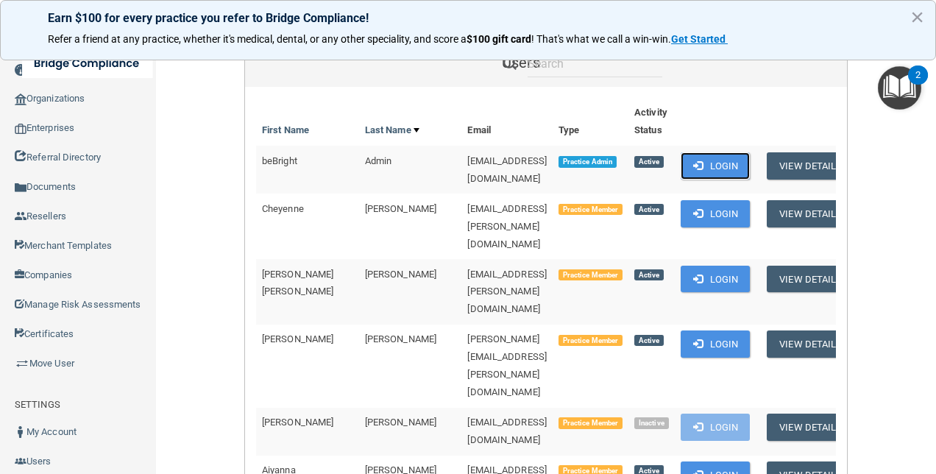
click at [726, 152] on button "Login" at bounding box center [716, 165] width 70 height 27
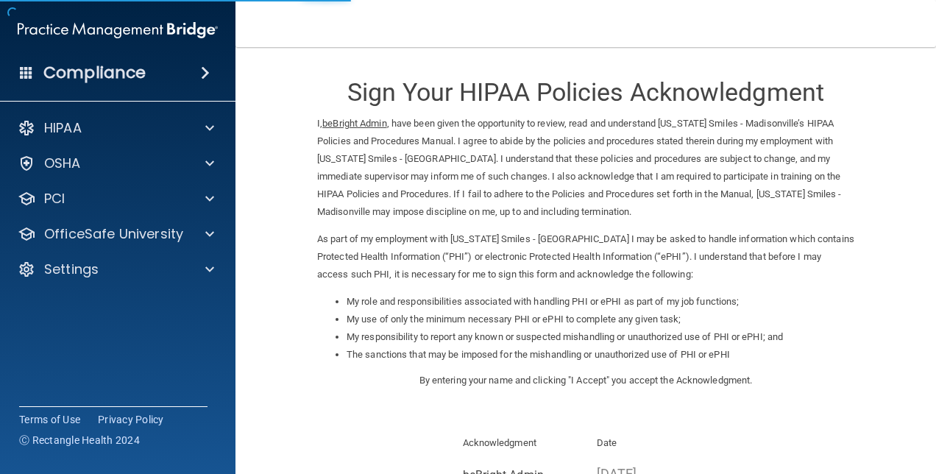
scroll to position [200, 0]
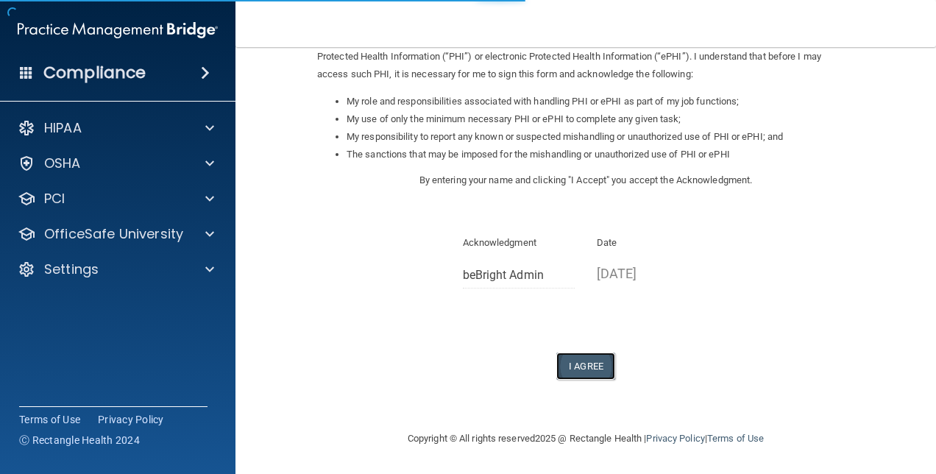
click at [575, 364] on button "I Agree" at bounding box center [585, 366] width 59 height 27
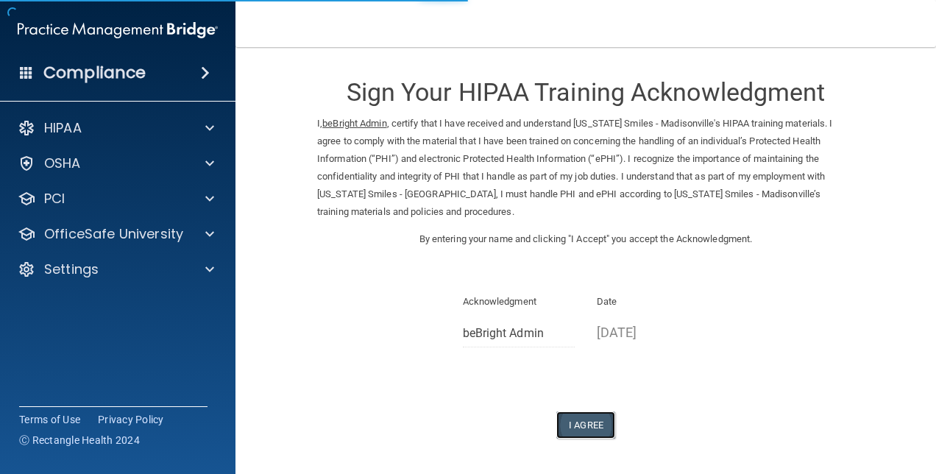
click at [587, 421] on button "I Agree" at bounding box center [585, 424] width 59 height 27
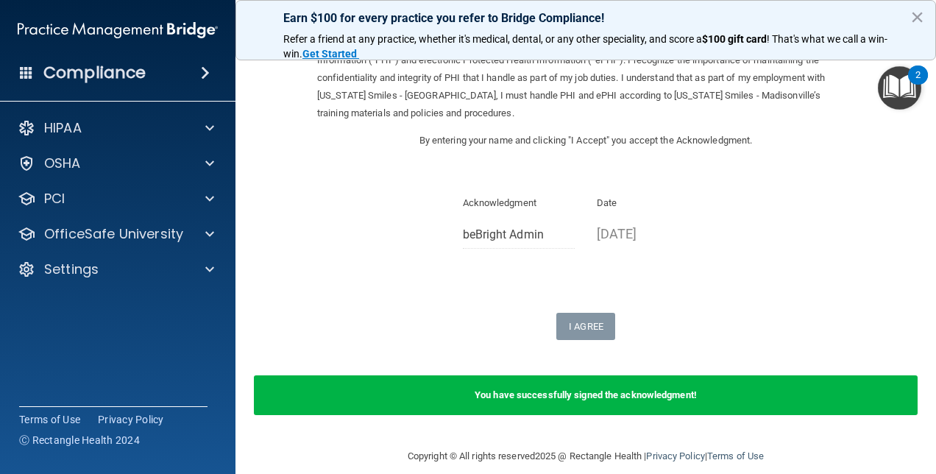
scroll to position [116, 0]
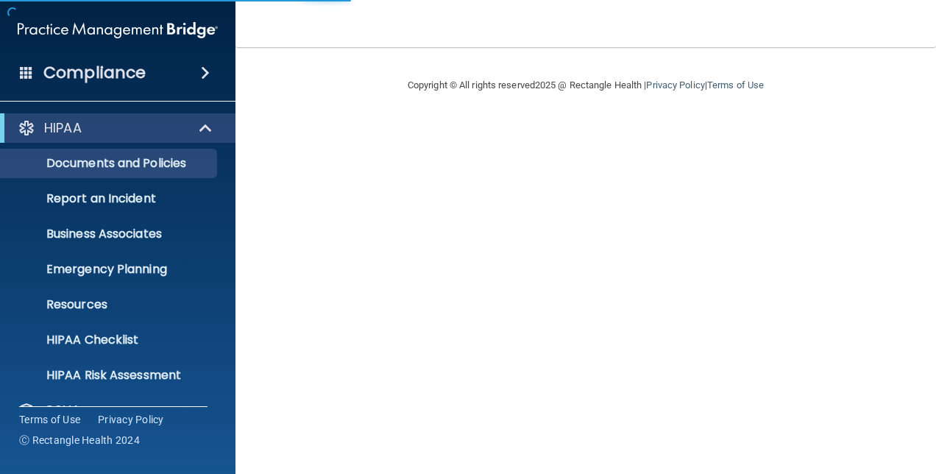
scroll to position [137, 0]
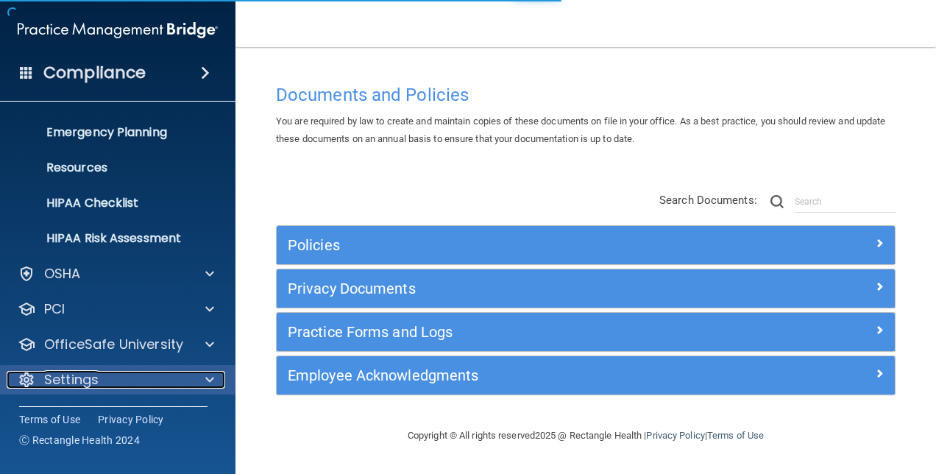
click at [128, 388] on div "Settings" at bounding box center [98, 380] width 183 height 18
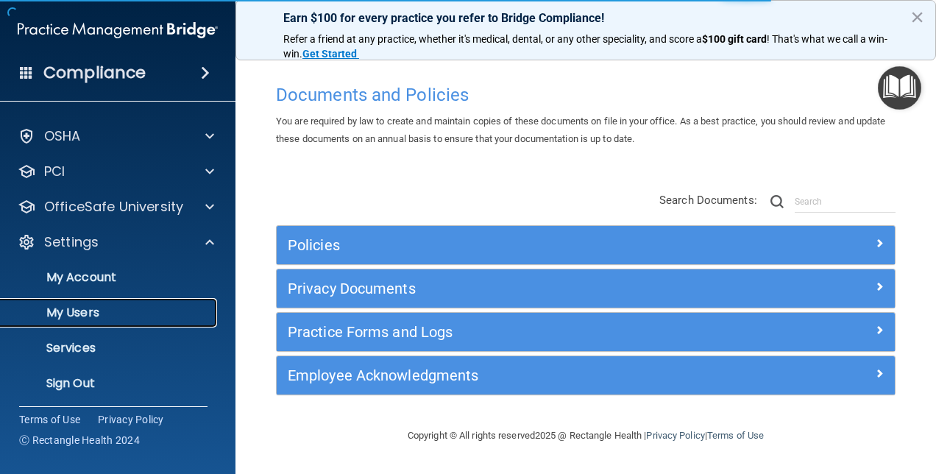
click at [91, 314] on p "My Users" at bounding box center [110, 312] width 201 height 15
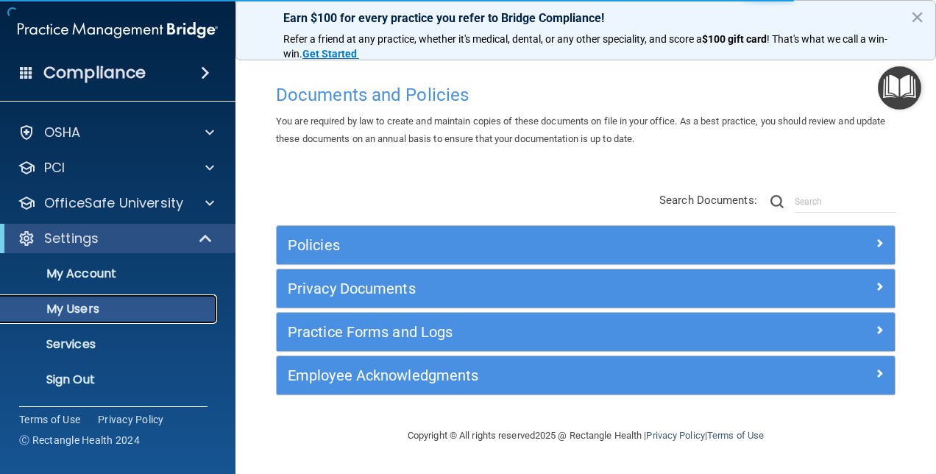
scroll to position [31, 0]
select select "20"
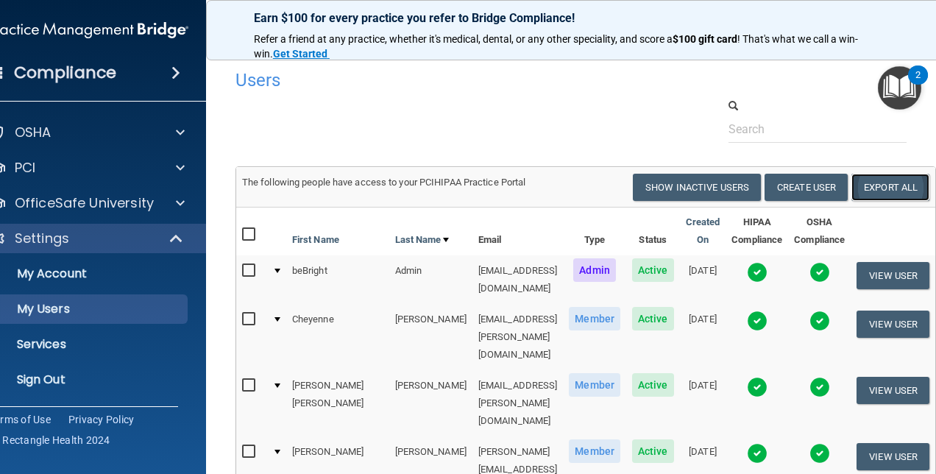
click at [913, 180] on link "Export All" at bounding box center [891, 187] width 78 height 27
click at [43, 381] on p "Sign Out" at bounding box center [80, 379] width 201 height 15
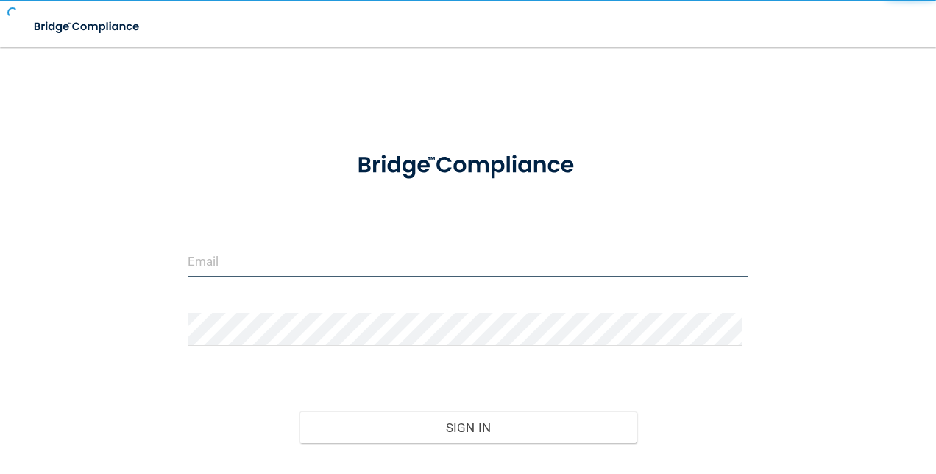
type input "[EMAIL_ADDRESS][DOMAIN_NAME]"
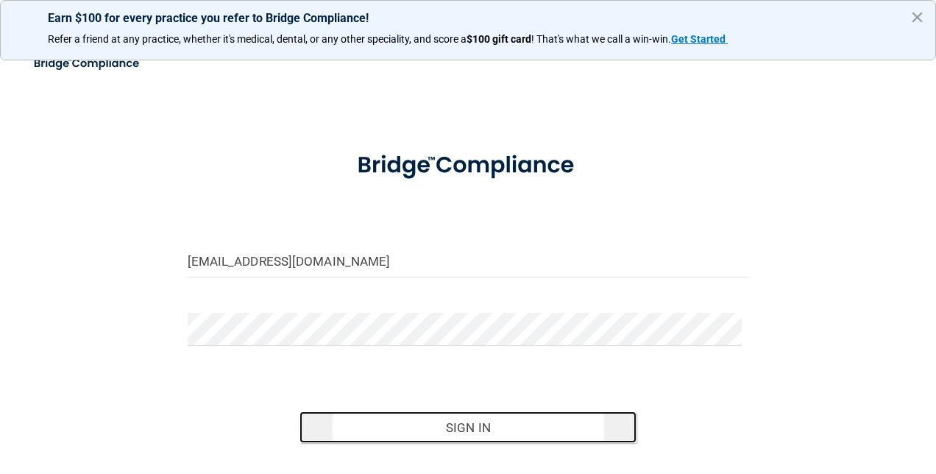
click at [481, 434] on button "Sign In" at bounding box center [468, 427] width 337 height 32
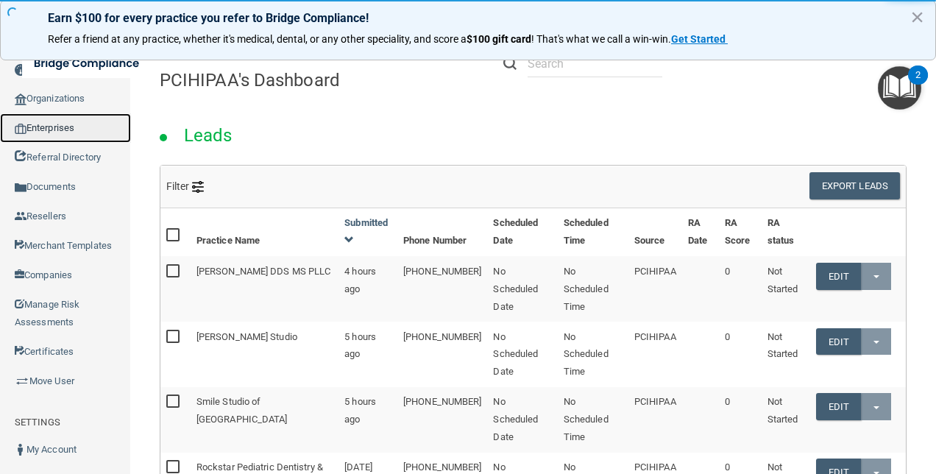
click at [50, 128] on link "Enterprises" at bounding box center [65, 127] width 131 height 29
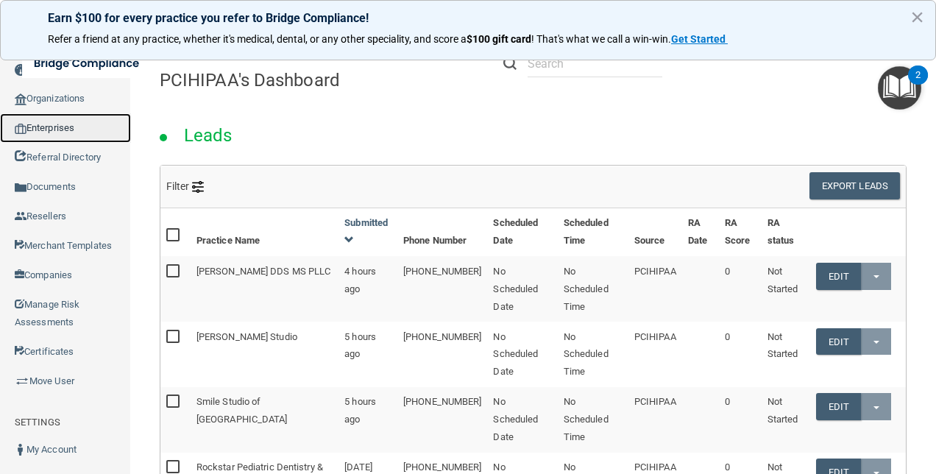
click at [32, 132] on link "Enterprises" at bounding box center [65, 127] width 131 height 29
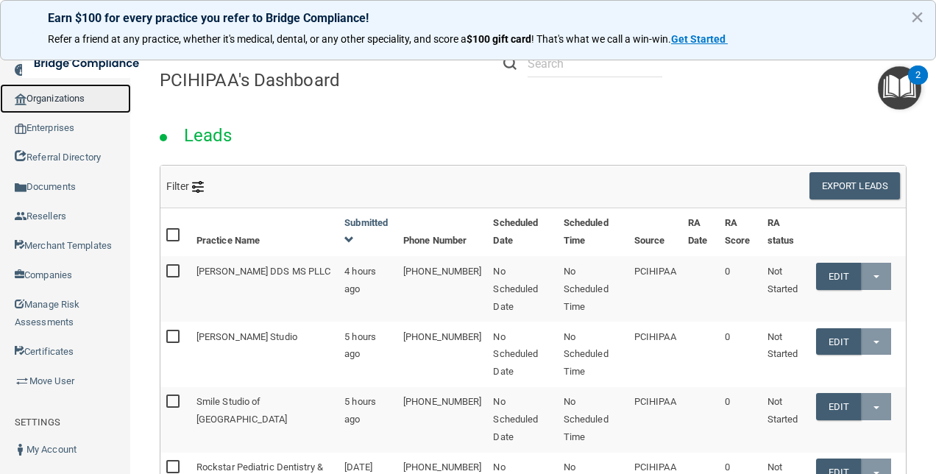
click at [77, 101] on link "Organizations" at bounding box center [65, 98] width 131 height 29
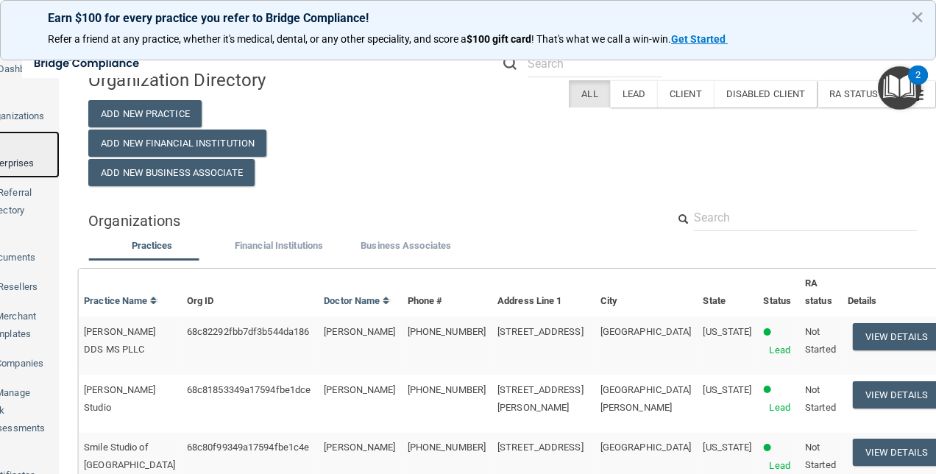
click at [60, 131] on link "Enterprises" at bounding box center [15, 154] width 88 height 47
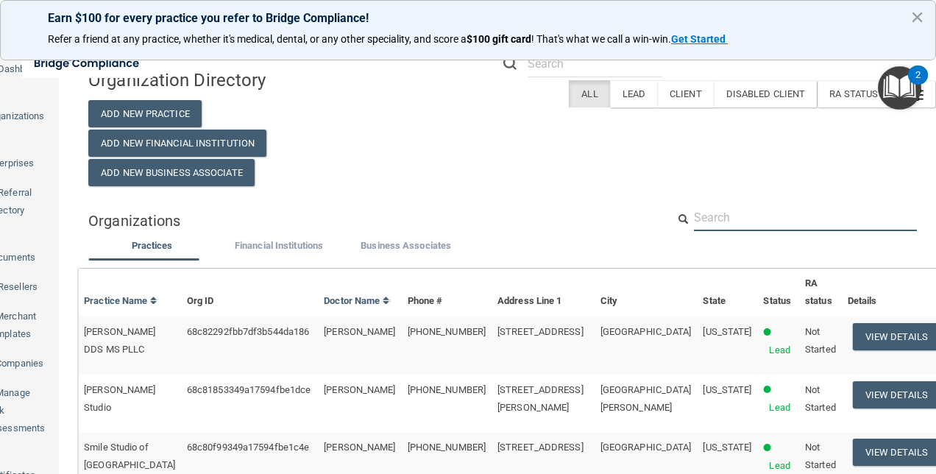
click at [754, 207] on input "text" at bounding box center [805, 217] width 223 height 27
paste input "[EMAIL_ADDRESS][DOMAIN_NAME]"
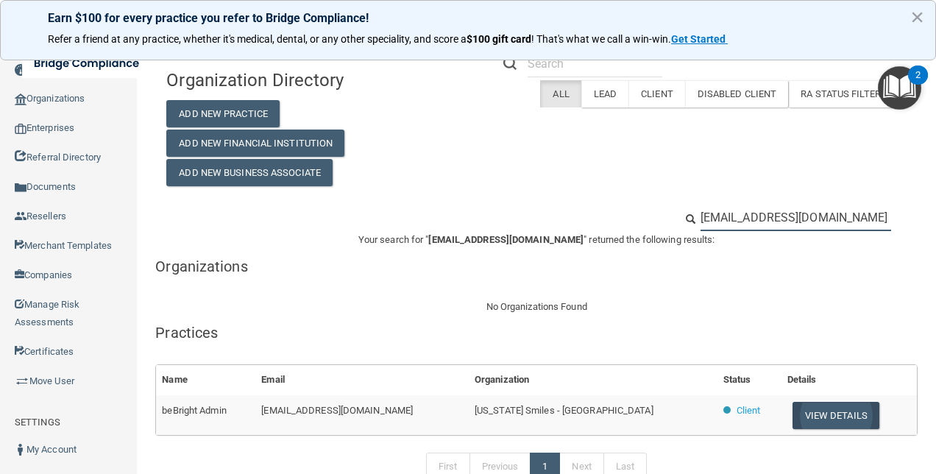
type input "[EMAIL_ADDRESS][DOMAIN_NAME]"
click at [818, 410] on button "View Details" at bounding box center [836, 415] width 87 height 27
click at [805, 414] on button "View Details" at bounding box center [836, 415] width 87 height 27
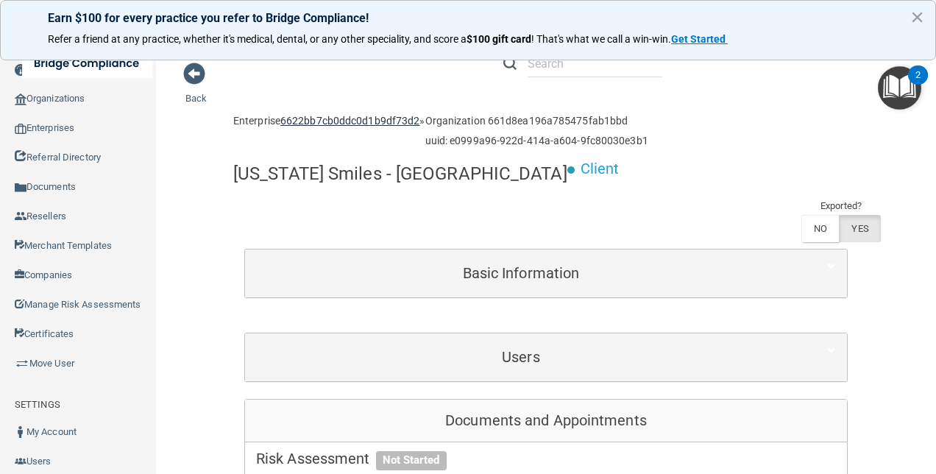
click at [338, 119] on link "6622bb7cb0ddc0d1b9df73d2" at bounding box center [349, 121] width 139 height 12
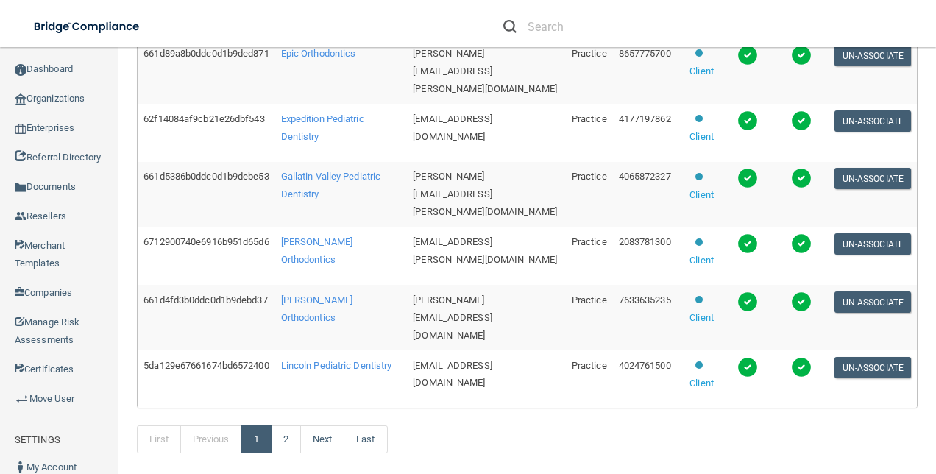
scroll to position [834, 0]
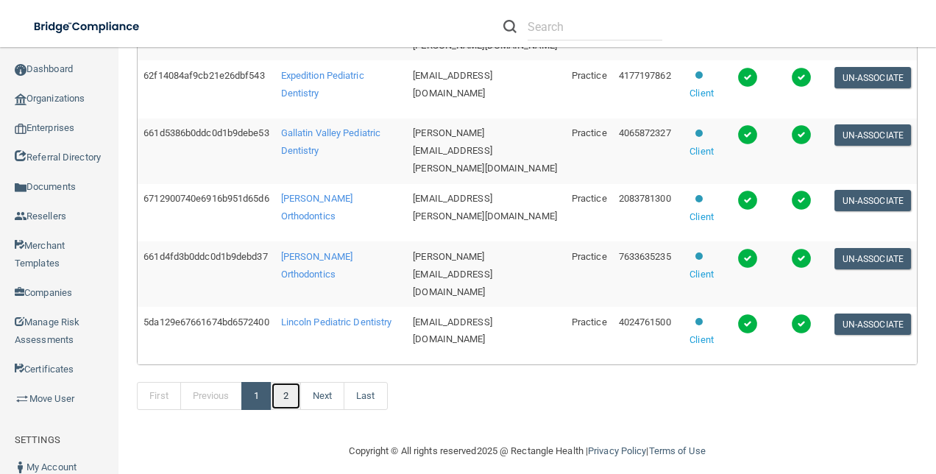
click at [301, 386] on link "2" at bounding box center [286, 396] width 30 height 28
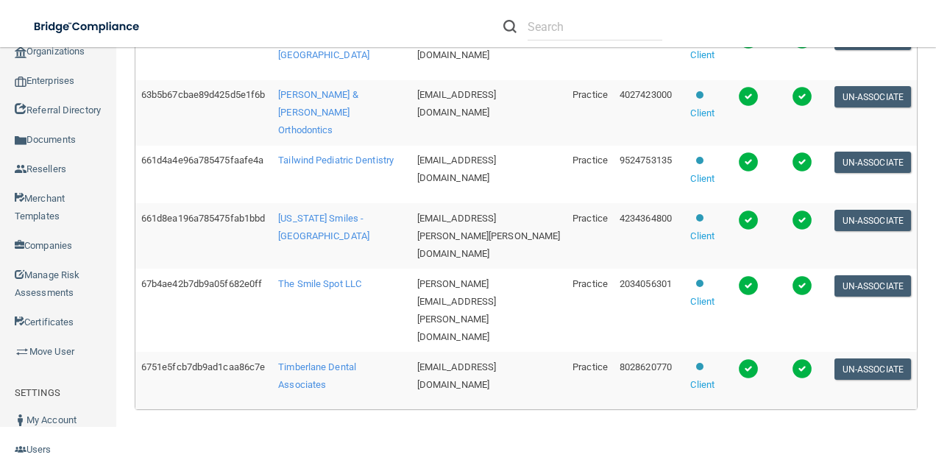
scroll to position [595, 0]
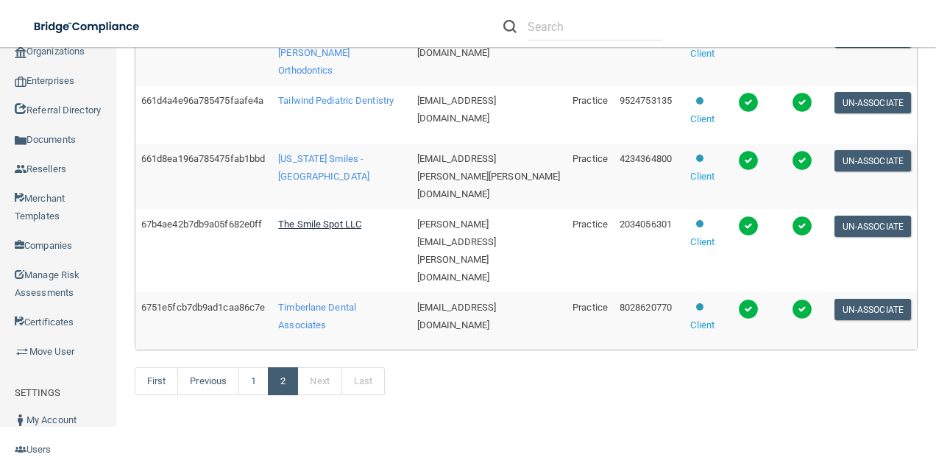
click at [337, 230] on span "The Smile Spot LLC" at bounding box center [319, 224] width 83 height 11
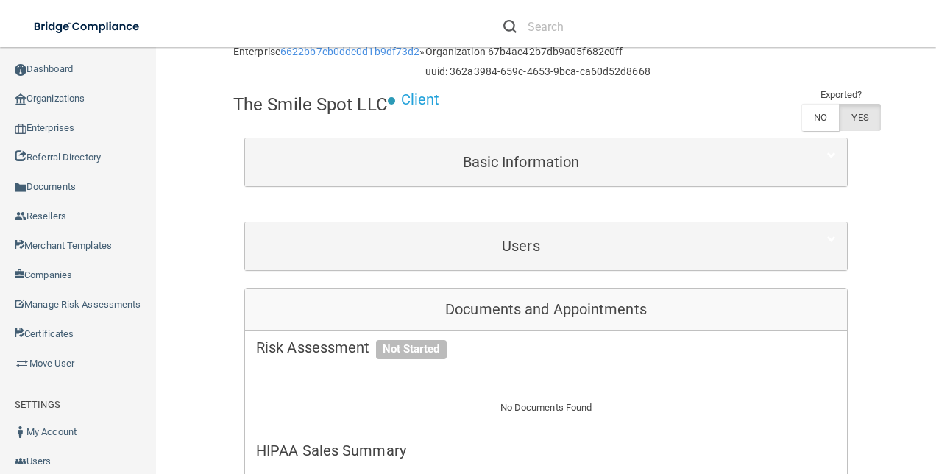
scroll to position [147, 0]
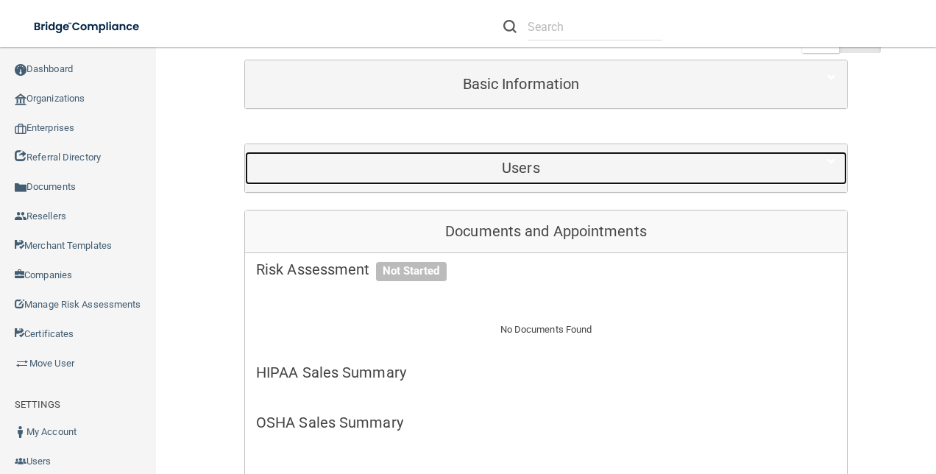
click at [587, 164] on h5 "Users" at bounding box center [521, 168] width 530 height 16
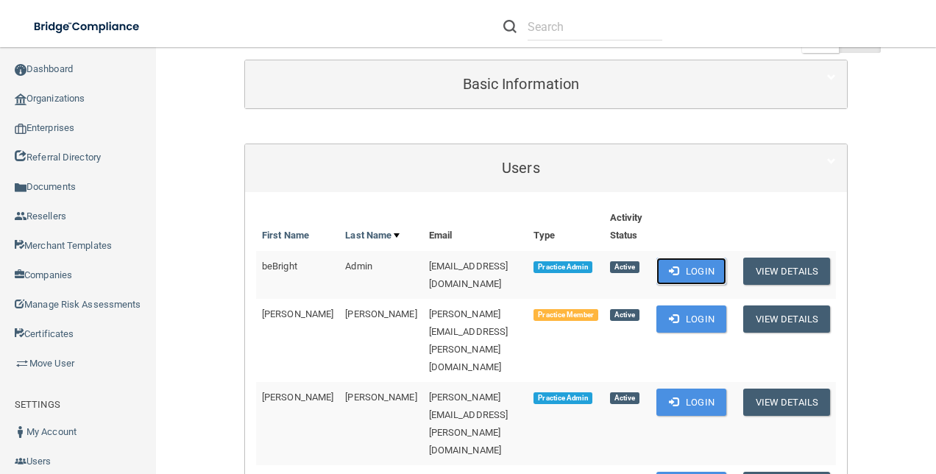
click at [693, 266] on button "Login" at bounding box center [692, 271] width 70 height 27
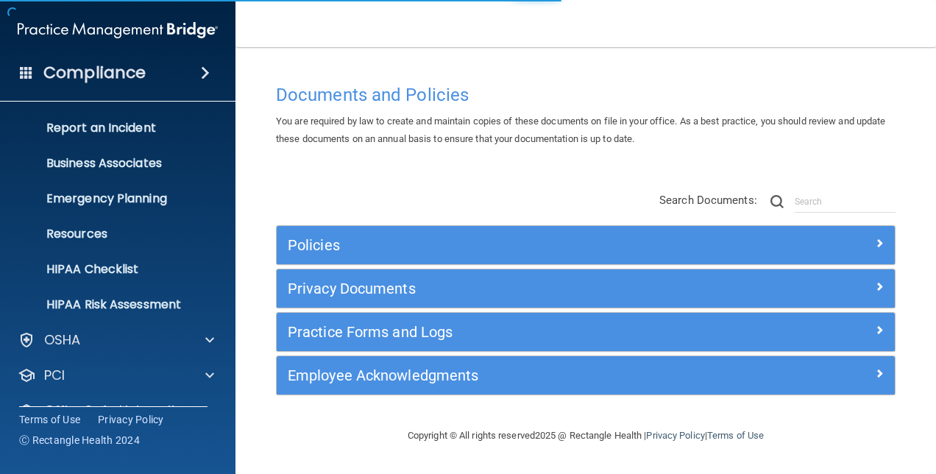
scroll to position [137, 0]
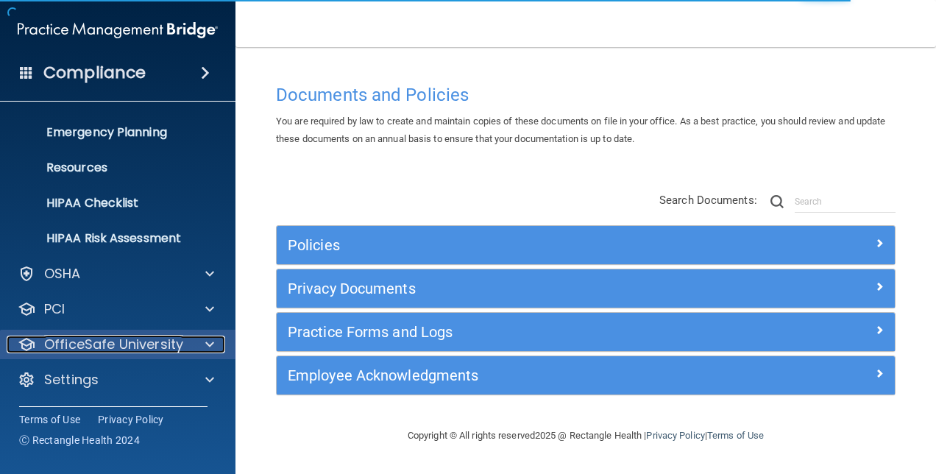
click at [199, 340] on div at bounding box center [207, 345] width 37 height 18
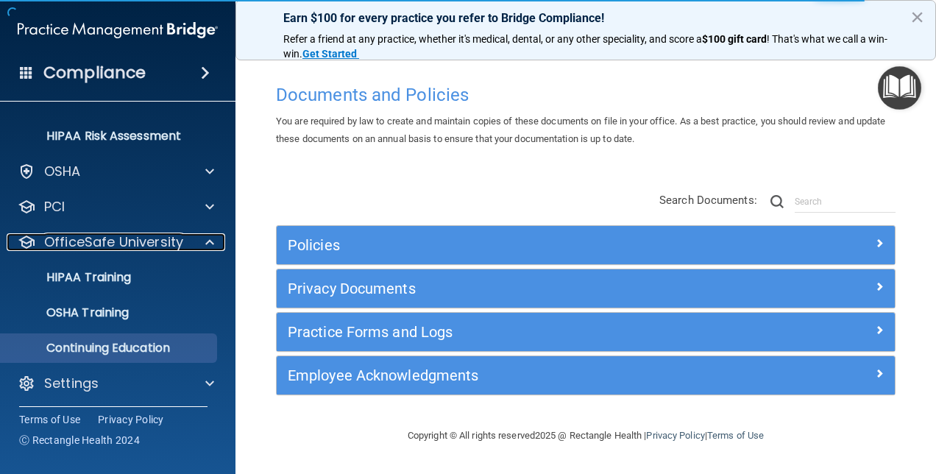
scroll to position [242, 0]
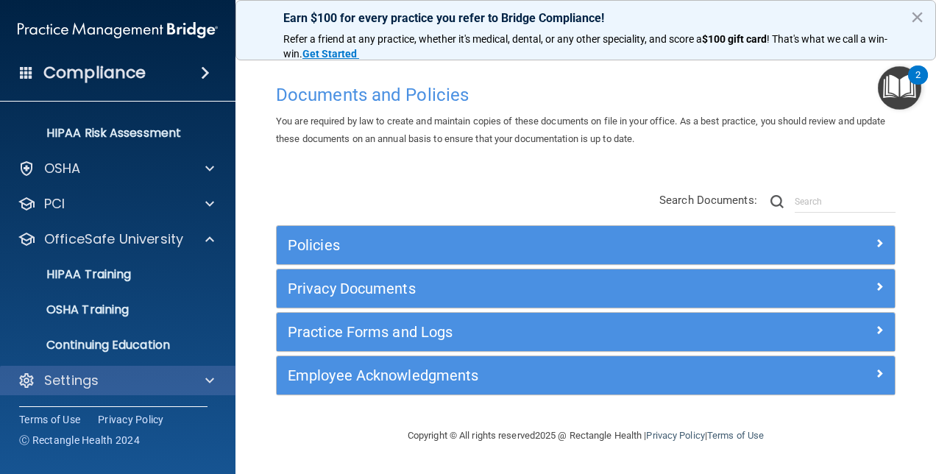
click at [164, 367] on div "Settings" at bounding box center [118, 380] width 236 height 29
click at [146, 372] on div "Settings" at bounding box center [98, 381] width 183 height 18
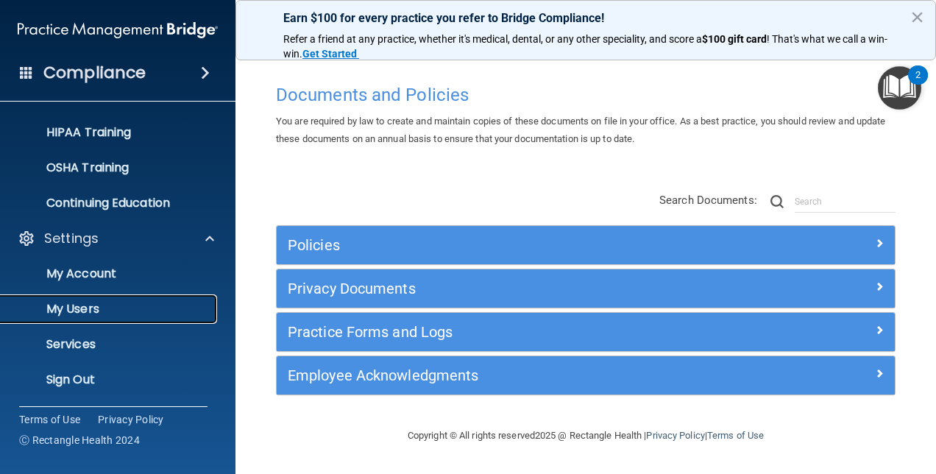
click at [91, 309] on p "My Users" at bounding box center [110, 309] width 201 height 15
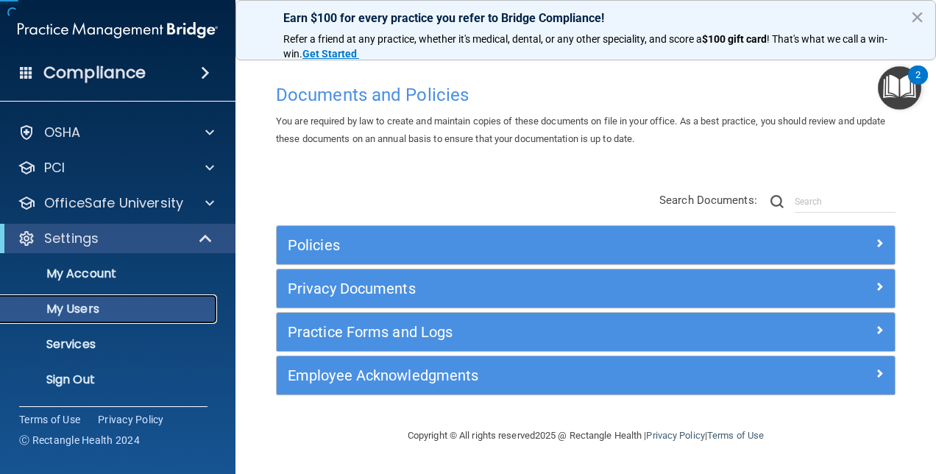
scroll to position [31, 0]
select select "20"
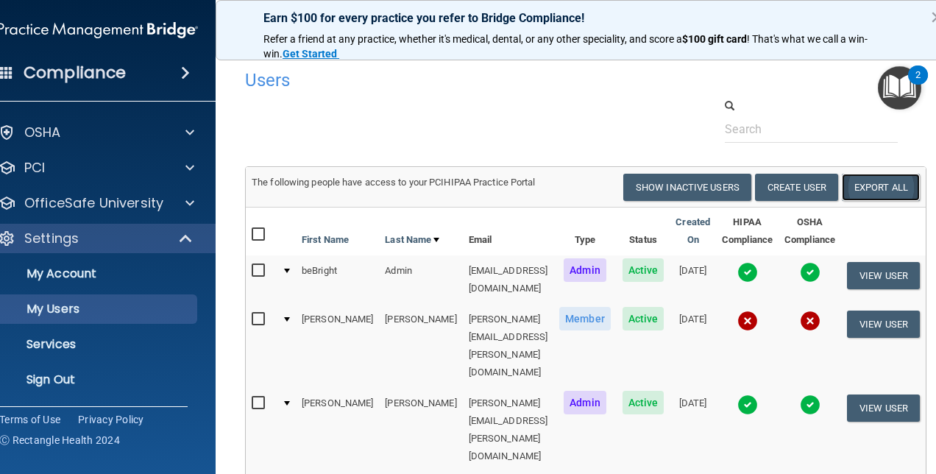
click at [899, 185] on link "Export All" at bounding box center [881, 187] width 78 height 27
click at [48, 374] on p "Sign Out" at bounding box center [90, 379] width 201 height 15
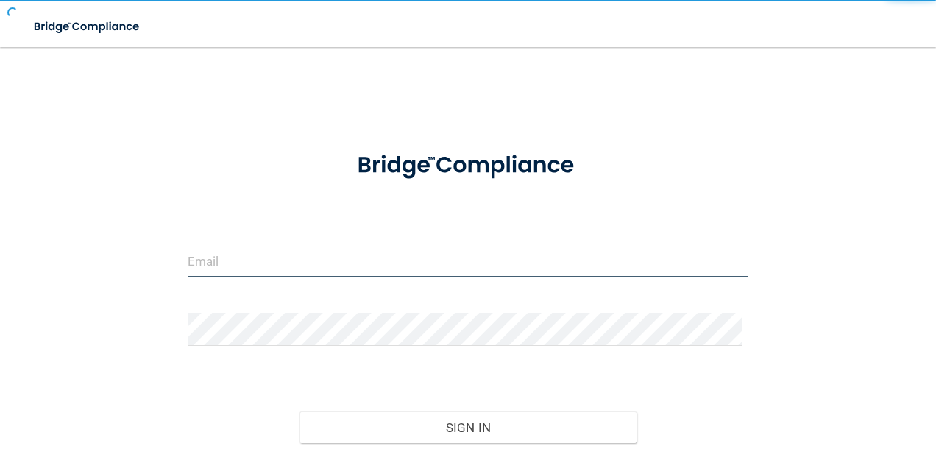
type input "agrantz@rectanglehealth.com"
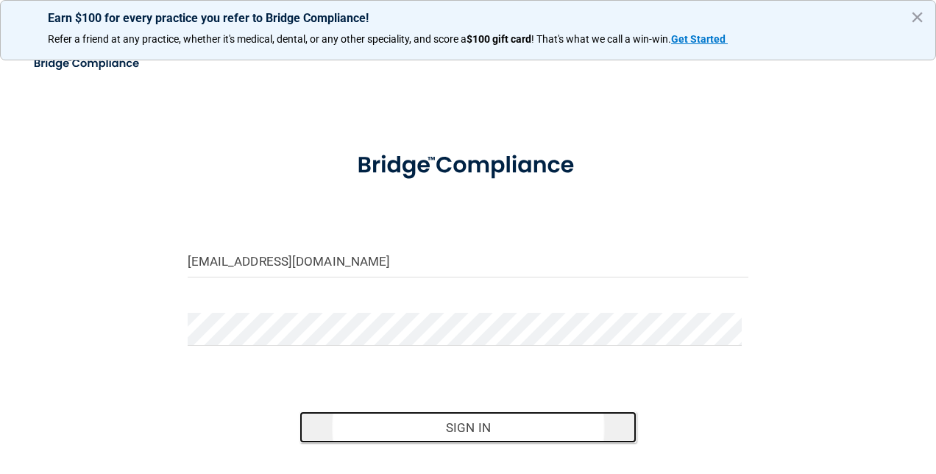
click at [384, 422] on button "Sign In" at bounding box center [468, 427] width 337 height 32
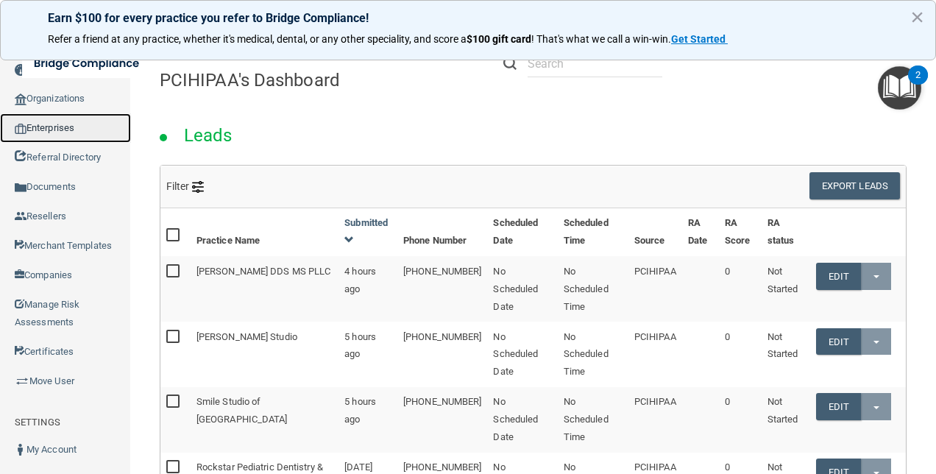
click at [54, 128] on link "Enterprises" at bounding box center [65, 127] width 131 height 29
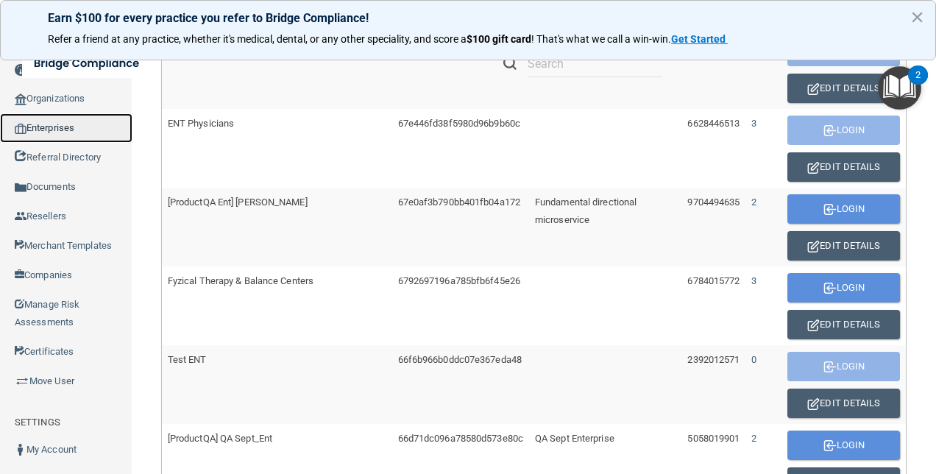
scroll to position [515, 0]
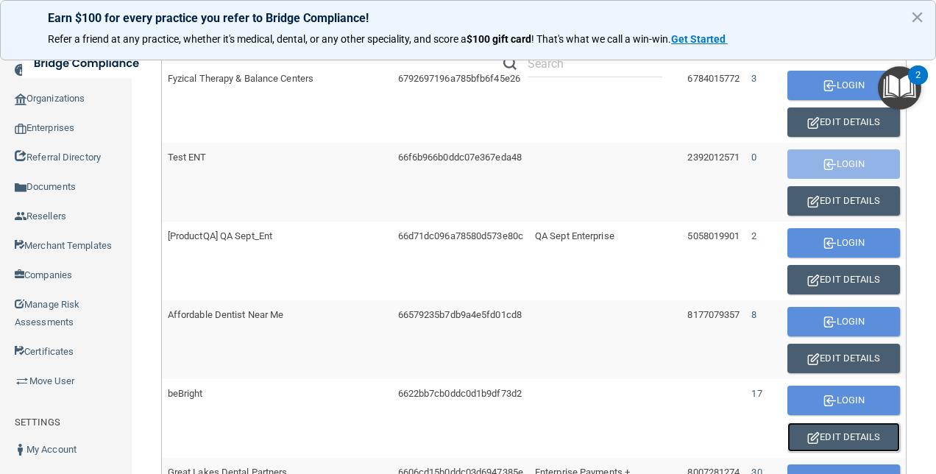
click at [849, 431] on button "Edit Details" at bounding box center [844, 436] width 113 height 29
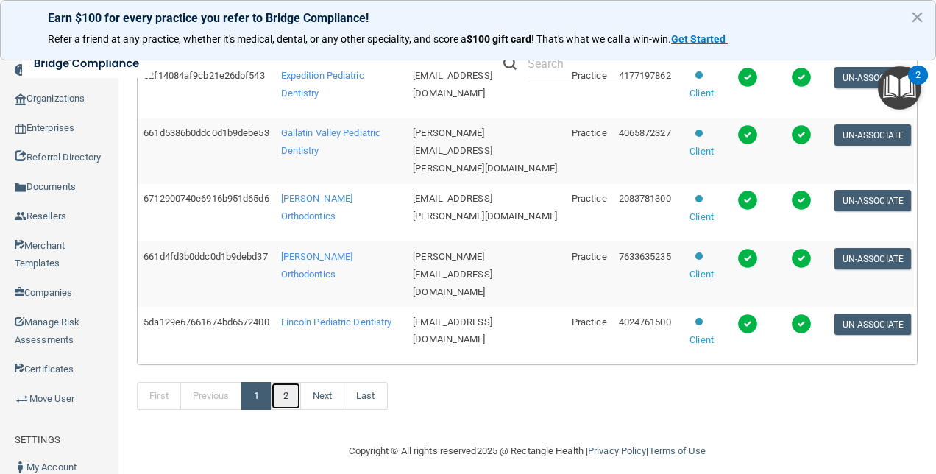
click at [296, 390] on link "2" at bounding box center [286, 396] width 30 height 28
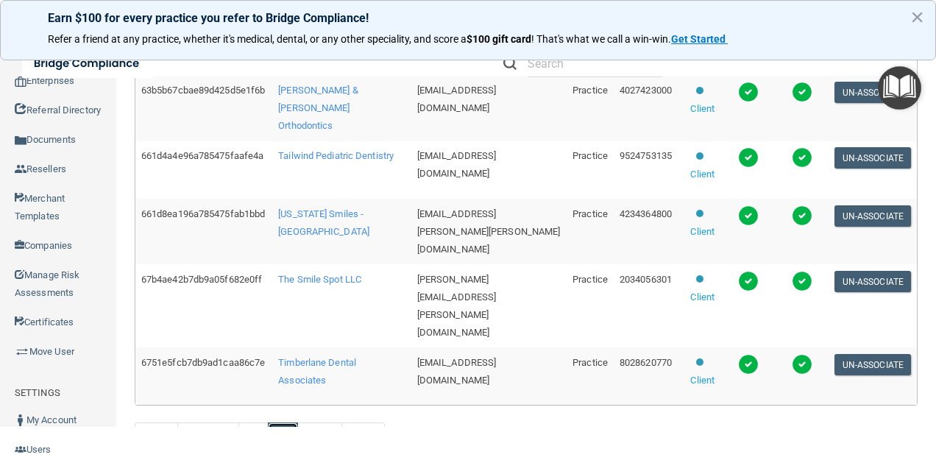
scroll to position [630, 0]
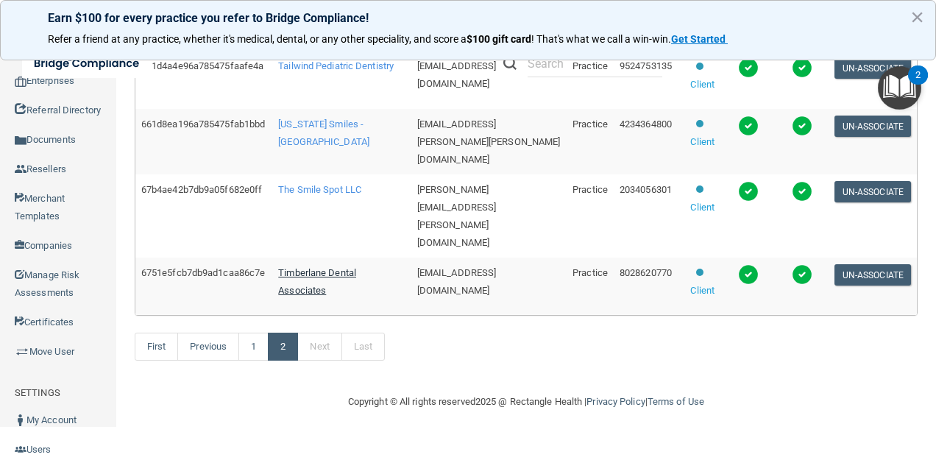
click at [325, 267] on span "Timberlane Dental Associates" at bounding box center [317, 281] width 78 height 29
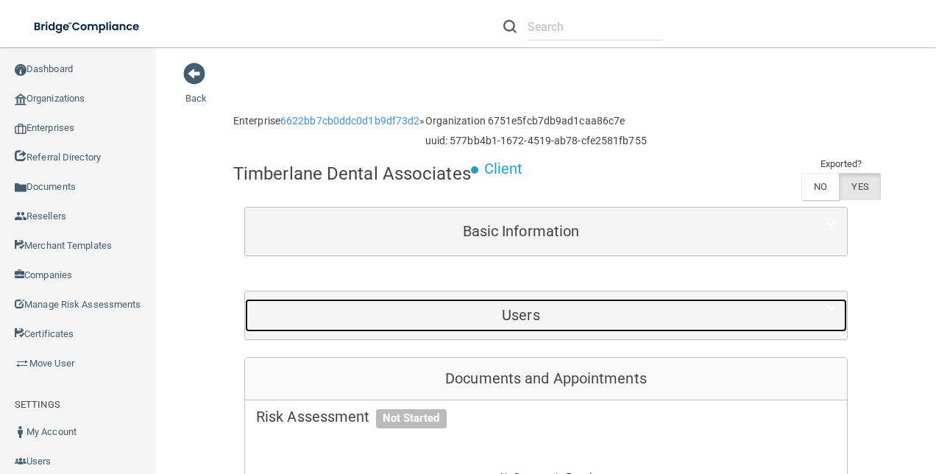
click at [556, 314] on h5 "Users" at bounding box center [521, 315] width 530 height 16
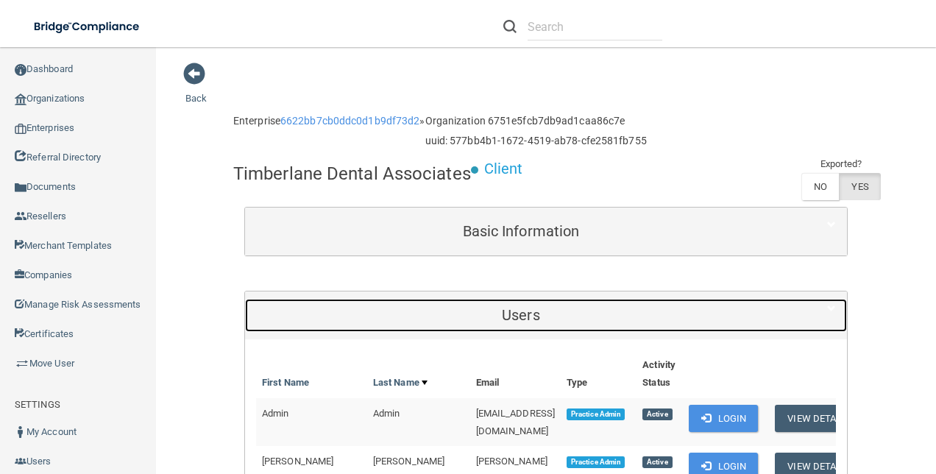
scroll to position [221, 0]
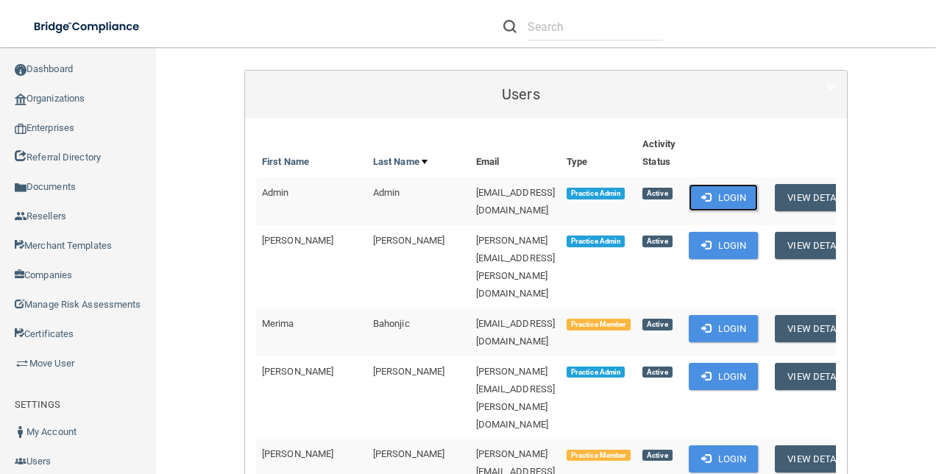
click at [739, 187] on button "Login" at bounding box center [724, 197] width 70 height 27
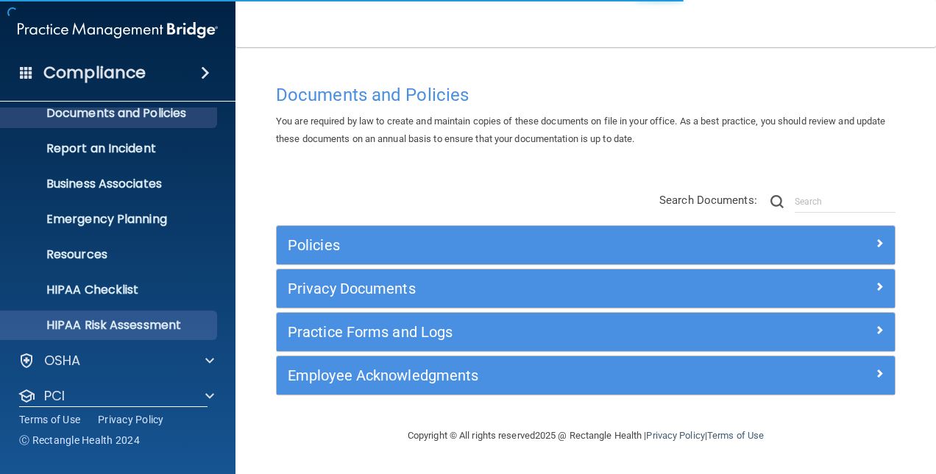
scroll to position [137, 0]
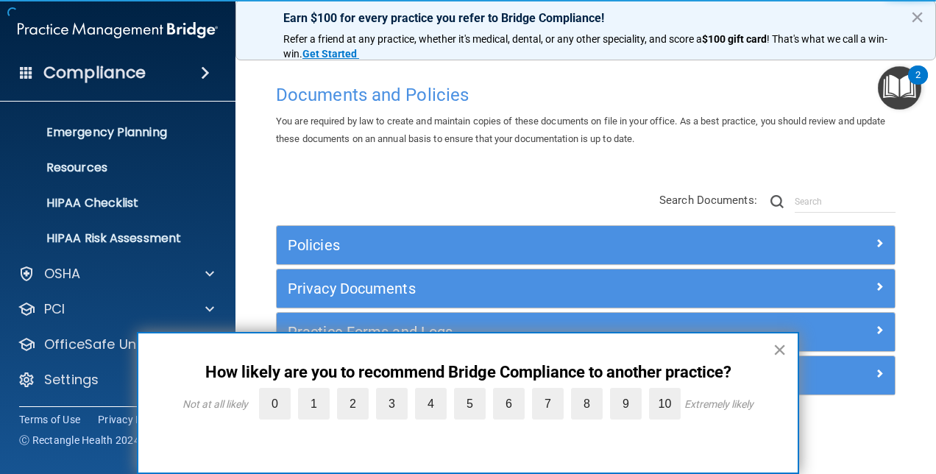
click at [785, 350] on button "×" at bounding box center [780, 350] width 14 height 24
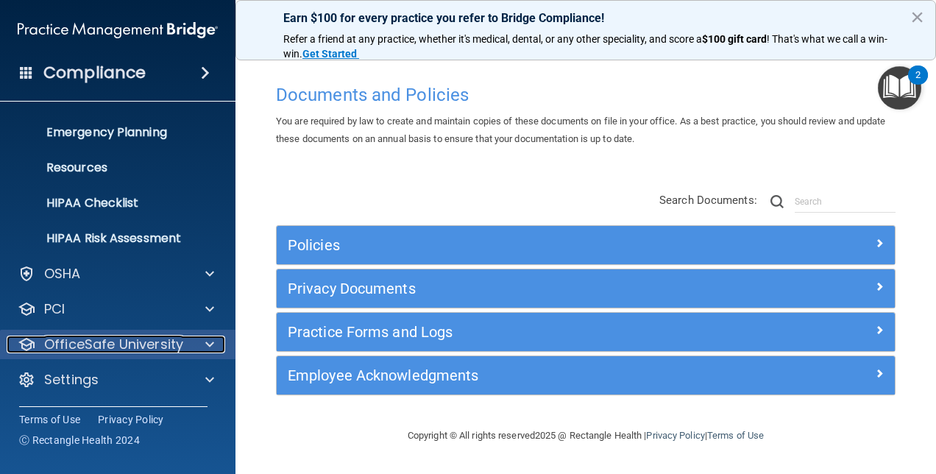
click at [207, 340] on span at bounding box center [209, 345] width 9 height 18
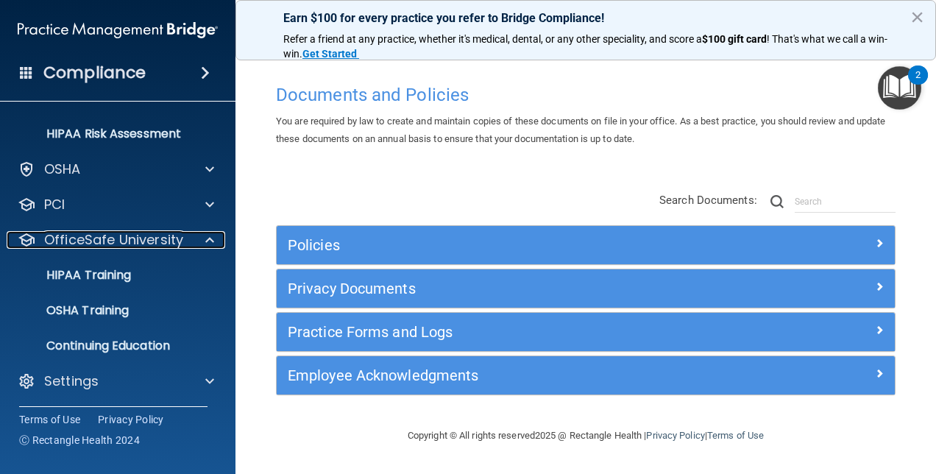
scroll to position [242, 0]
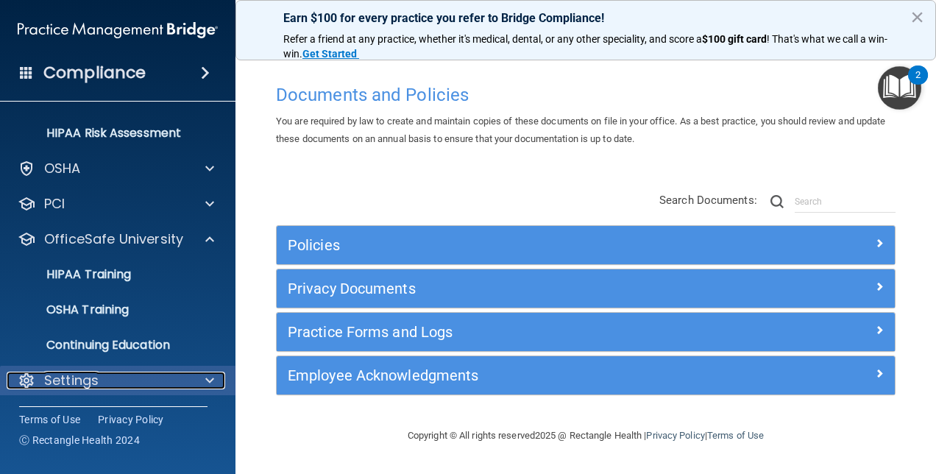
click at [127, 379] on div "Settings" at bounding box center [98, 381] width 183 height 18
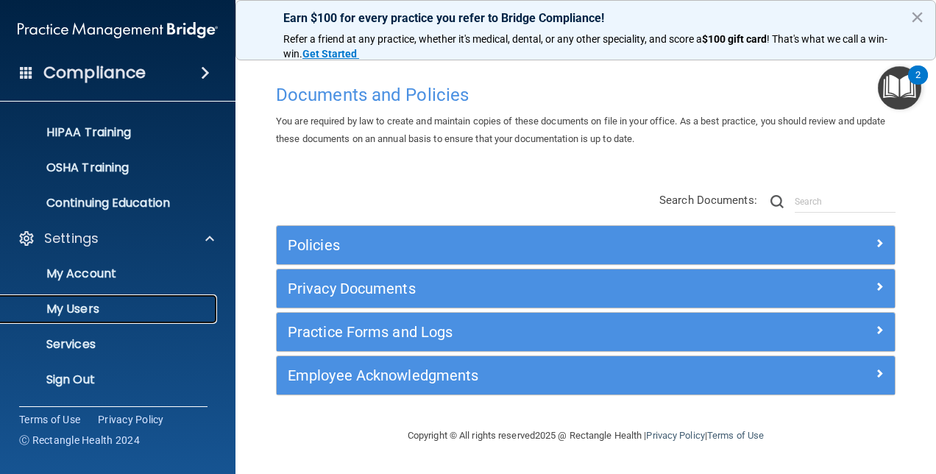
click at [92, 311] on p "My Users" at bounding box center [110, 309] width 201 height 15
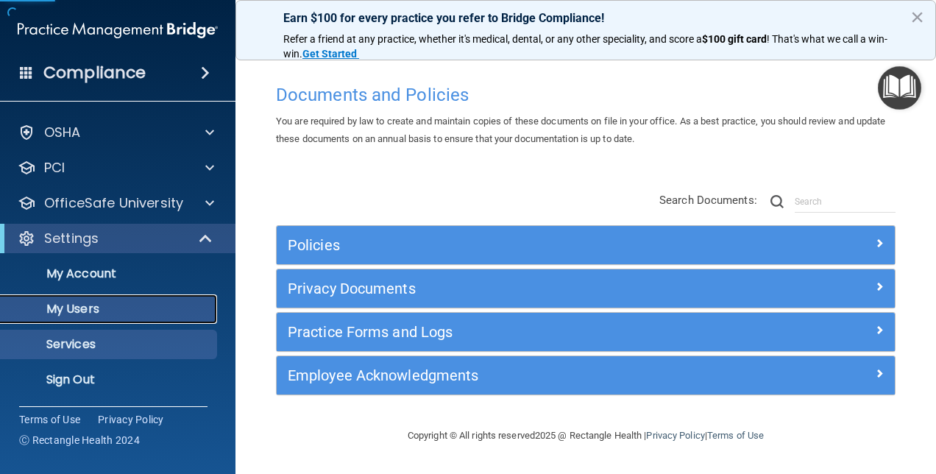
scroll to position [31, 0]
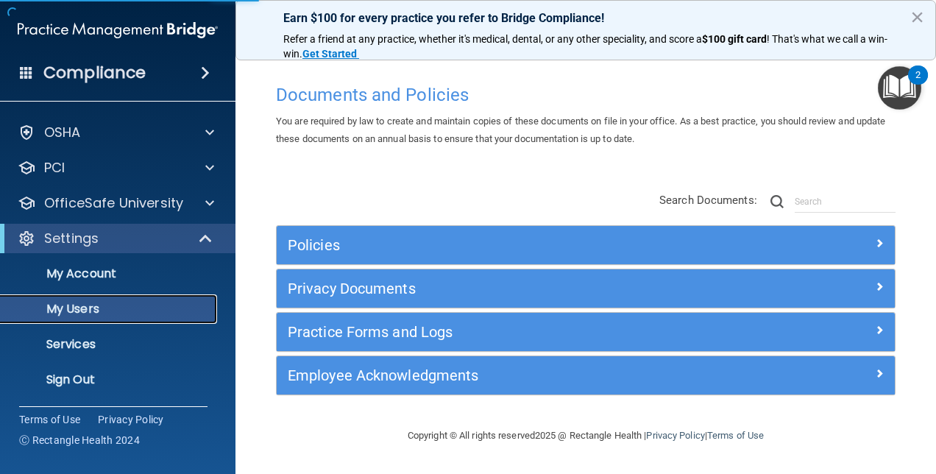
select select "20"
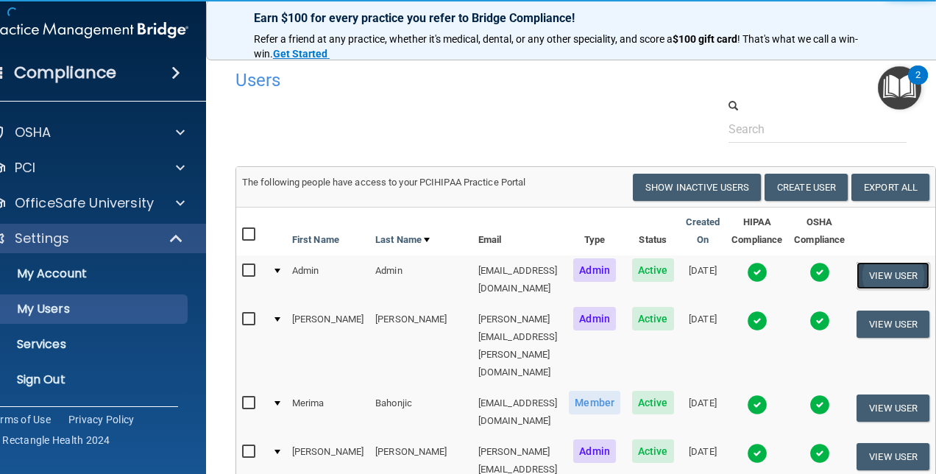
click at [902, 272] on button "View User" at bounding box center [893, 275] width 73 height 27
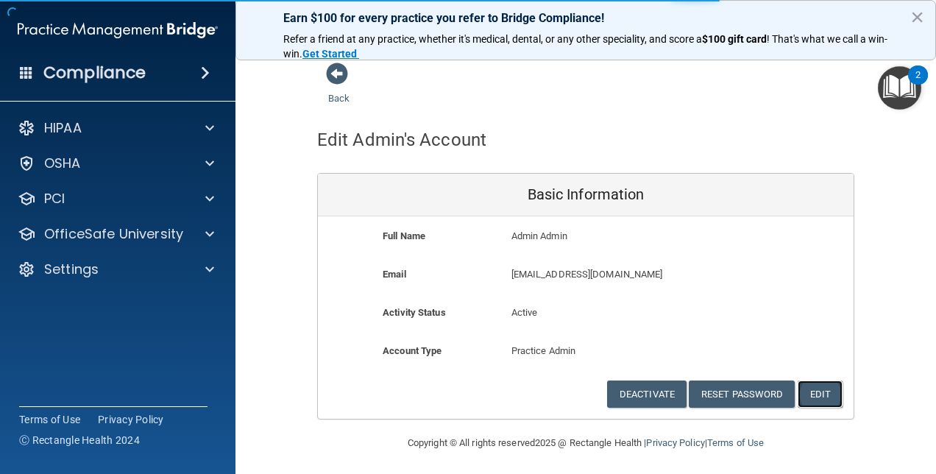
click at [812, 388] on button "Edit" at bounding box center [820, 394] width 45 height 27
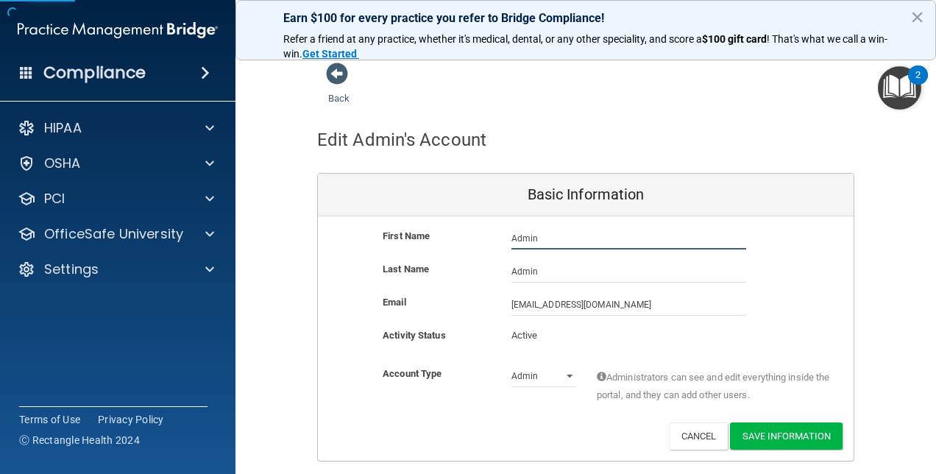
drag, startPoint x: 463, startPoint y: 233, endPoint x: 455, endPoint y: 235, distance: 8.4
click at [453, 233] on div "First Name Admin Admin Admin" at bounding box center [586, 238] width 536 height 22
type input "beBright"
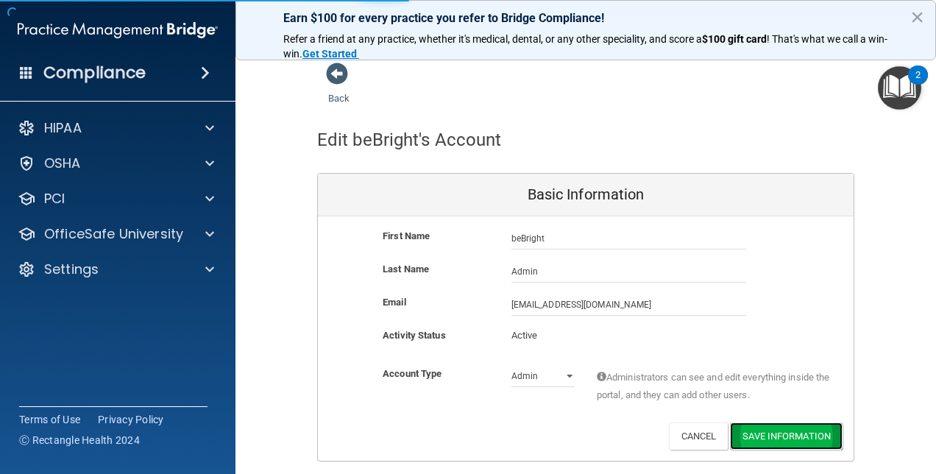
click at [805, 442] on button "Save Information" at bounding box center [786, 435] width 113 height 27
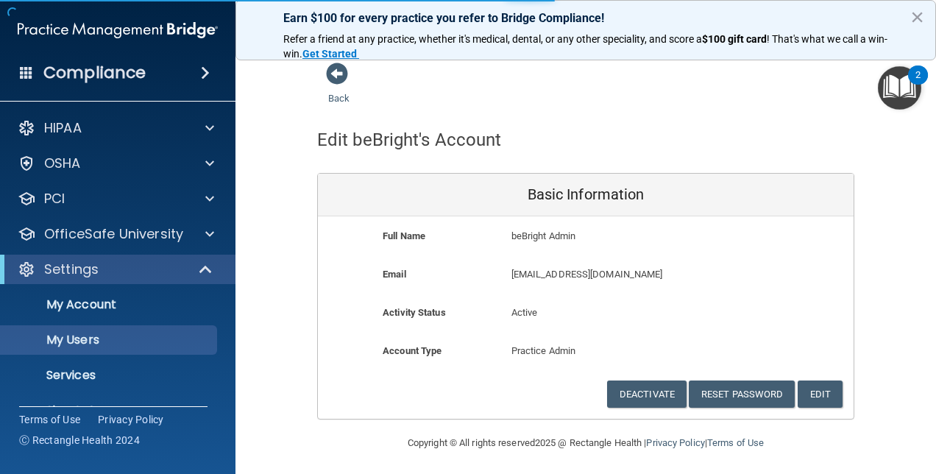
select select "20"
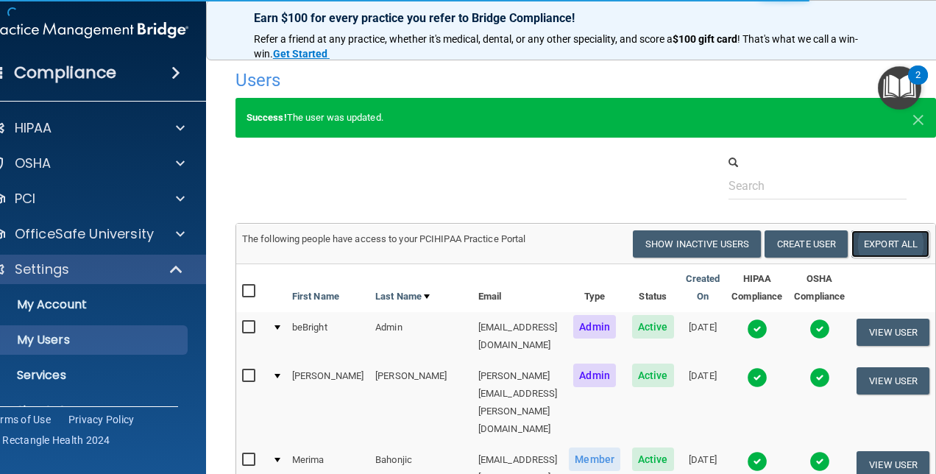
click at [907, 242] on link "Export All" at bounding box center [891, 243] width 78 height 27
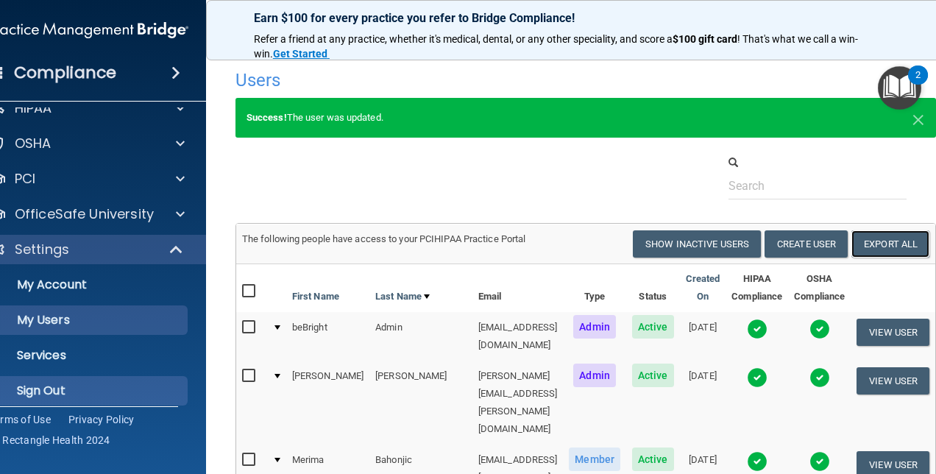
scroll to position [31, 0]
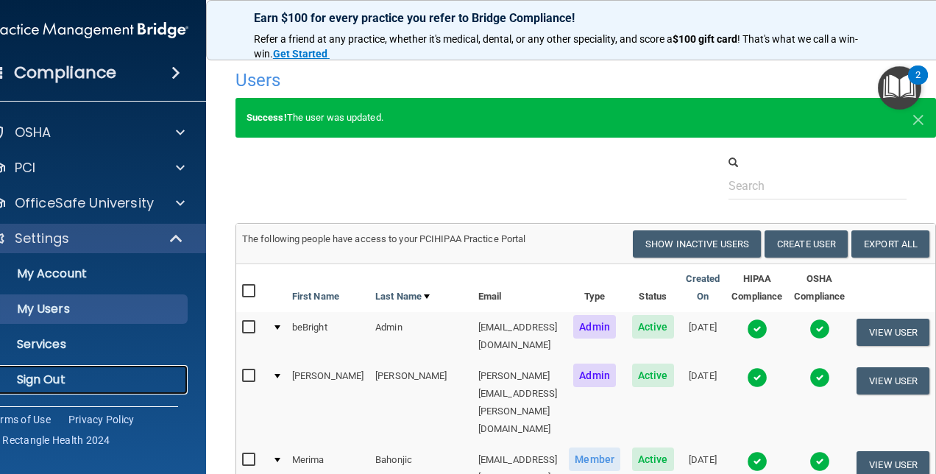
click at [35, 384] on p "Sign Out" at bounding box center [80, 379] width 201 height 15
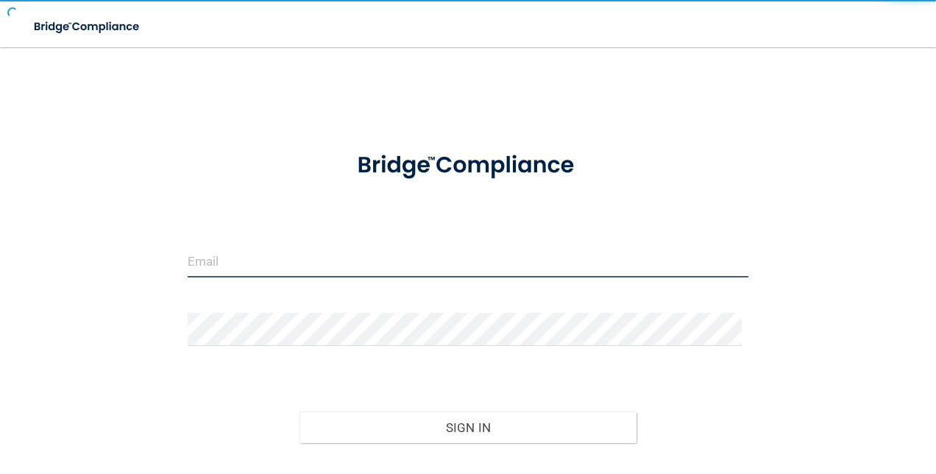
type input "[EMAIL_ADDRESS][DOMAIN_NAME]"
